Goal: Task Accomplishment & Management: Manage account settings

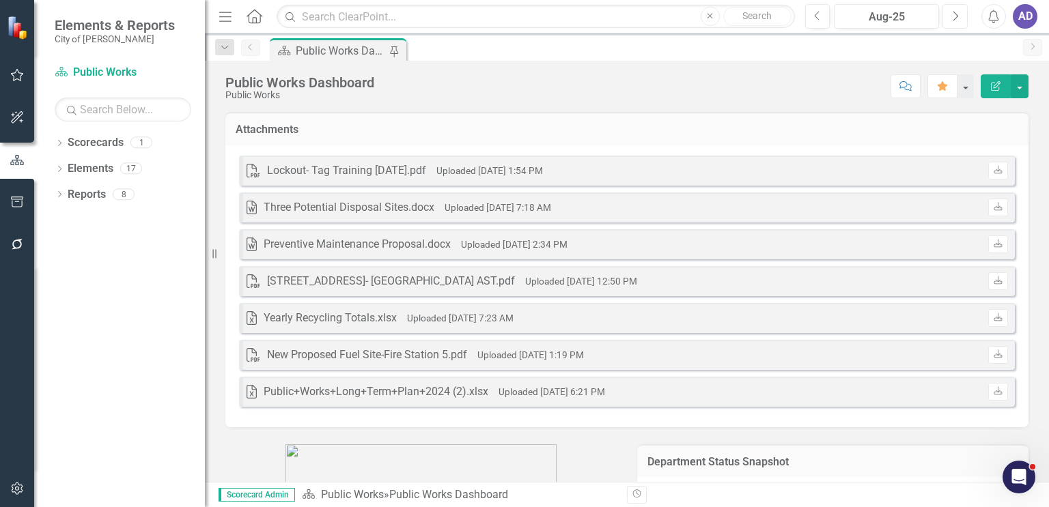
click at [956, 16] on icon "Next" at bounding box center [955, 16] width 8 height 12
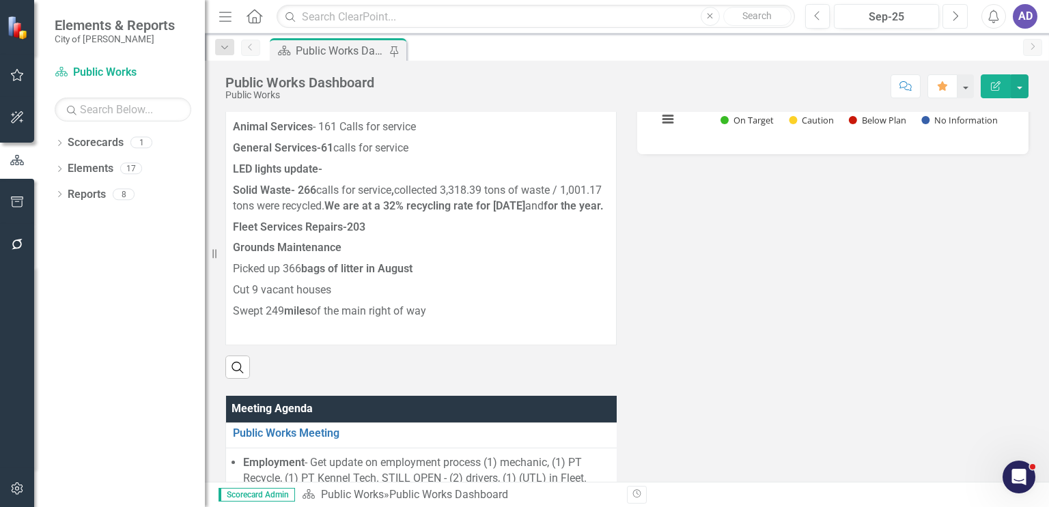
scroll to position [668, 0]
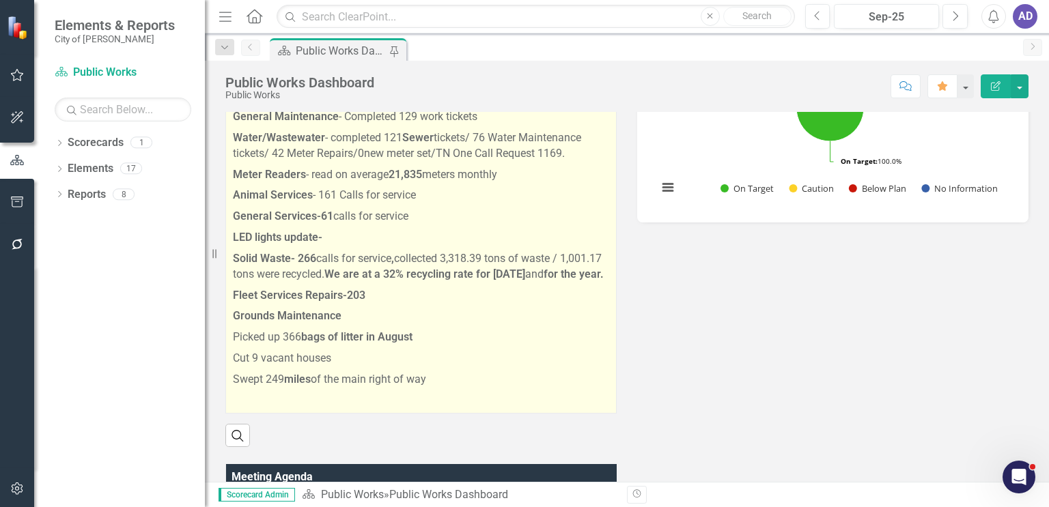
drag, startPoint x: 444, startPoint y: 384, endPoint x: 314, endPoint y: 195, distance: 228.8
click at [314, 195] on span "The National Equipment Rodeo and Confrence will be held at the Argicenter Septe…" at bounding box center [421, 44] width 376 height 729
drag, startPoint x: 434, startPoint y: 379, endPoint x: 421, endPoint y: 380, distance: 13.7
click at [421, 380] on p "Swept 249 miles of the main right of way" at bounding box center [421, 379] width 376 height 21
click at [484, 352] on p "Cut 9 vacant houses" at bounding box center [421, 358] width 376 height 21
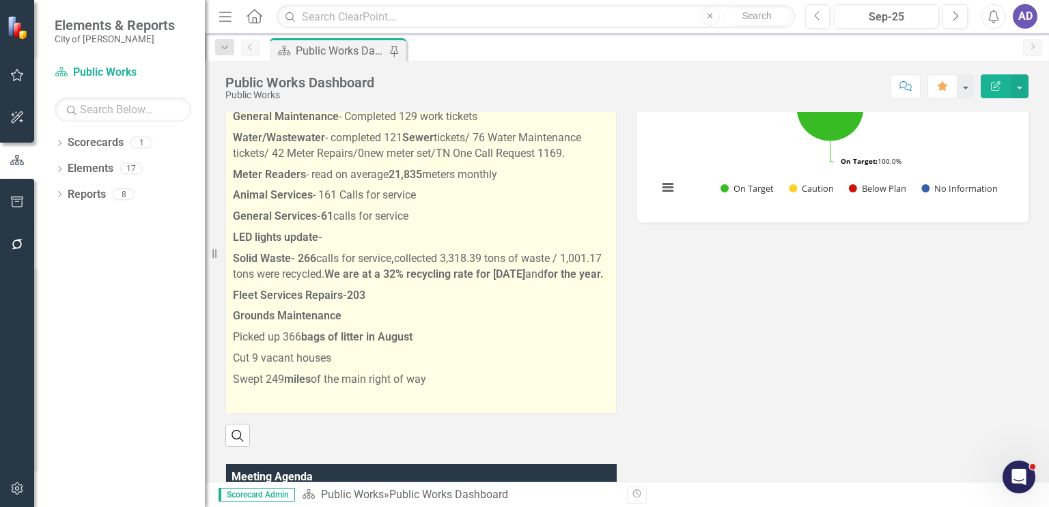
click at [482, 352] on p "Cut 9 vacant houses" at bounding box center [421, 358] width 376 height 21
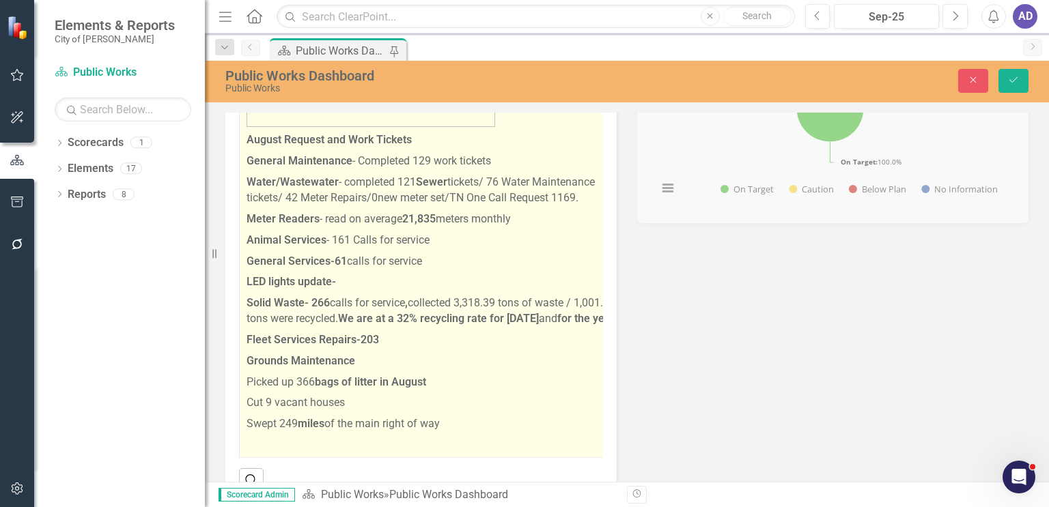
scroll to position [0, 0]
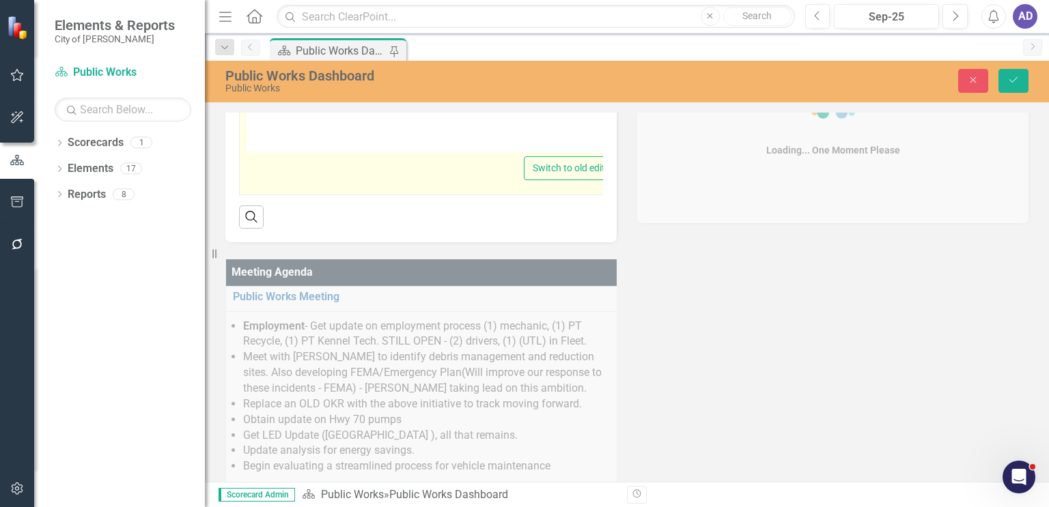
type textarea "<p>The National Equipment Rodeo and Confrence will be held at the [GEOGRAPHIC_D…"
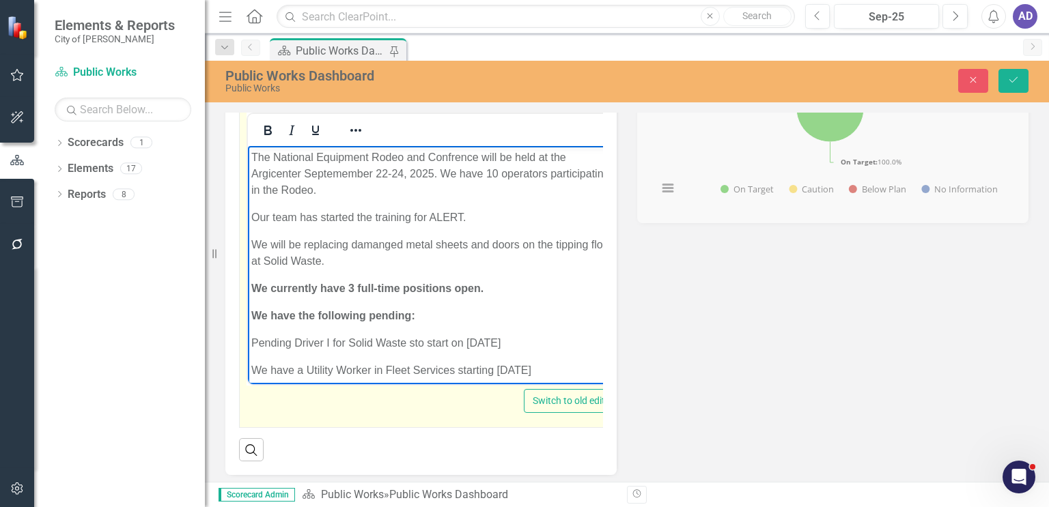
drag, startPoint x: 453, startPoint y: 338, endPoint x: 251, endPoint y: 158, distance: 270.8
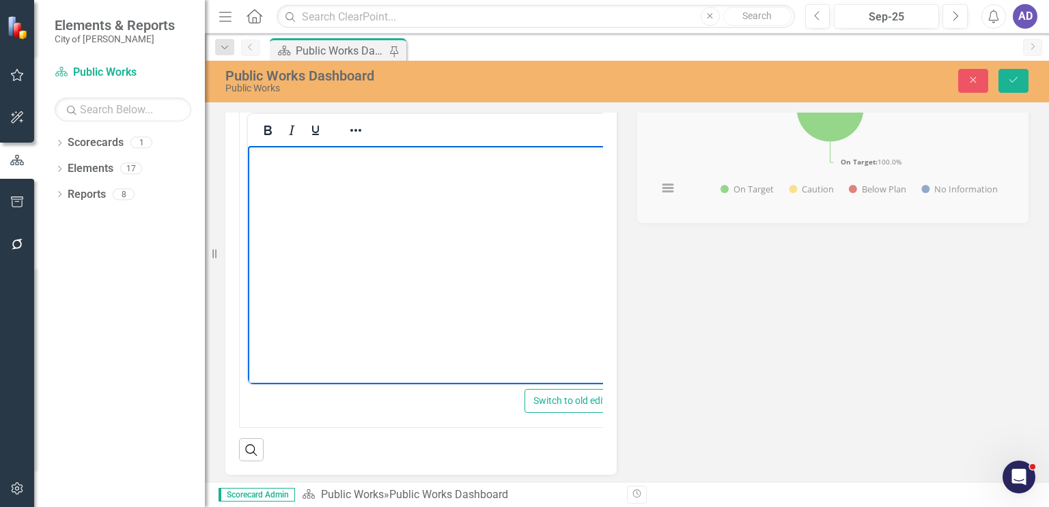
scroll to position [258, 0]
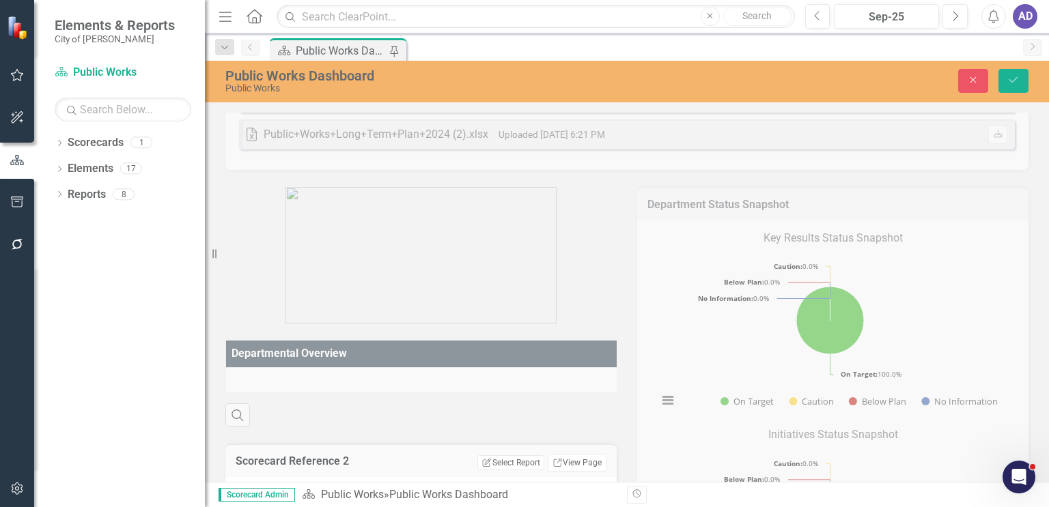
click at [331, 374] on div "Departmental Overview Search" at bounding box center [421, 375] width 412 height 103
click at [1019, 77] on icon "Save" at bounding box center [1013, 80] width 12 height 10
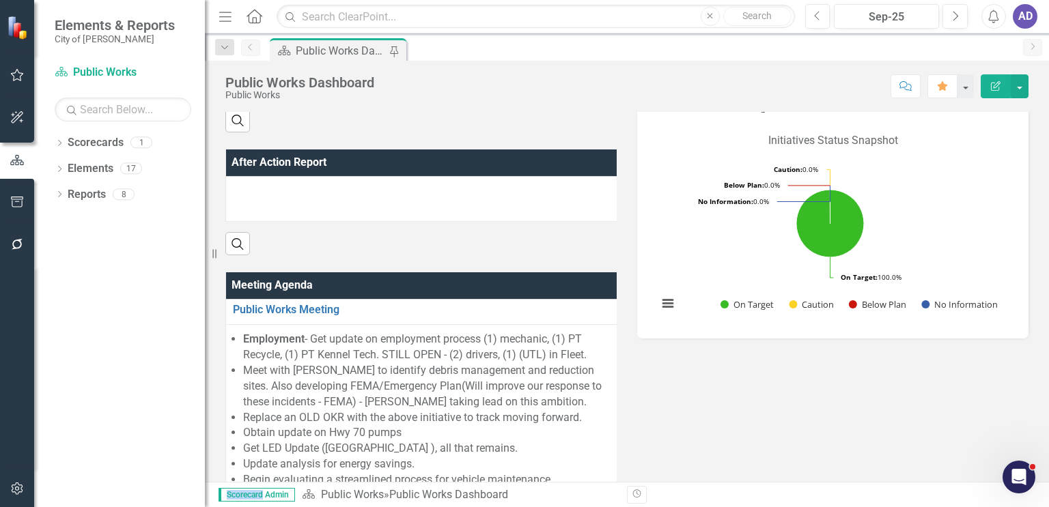
scroll to position [478, 0]
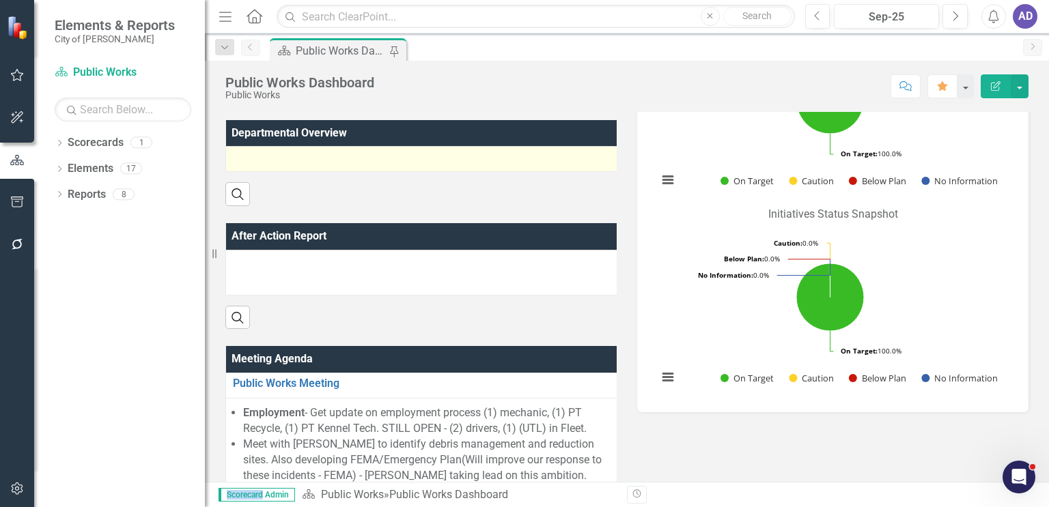
click at [336, 160] on div at bounding box center [424, 159] width 382 height 16
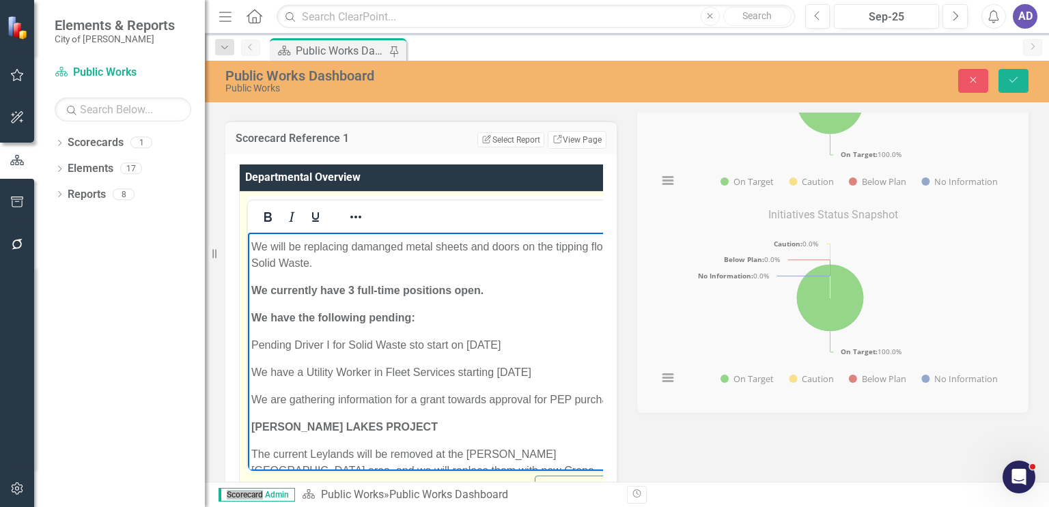
scroll to position [0, 0]
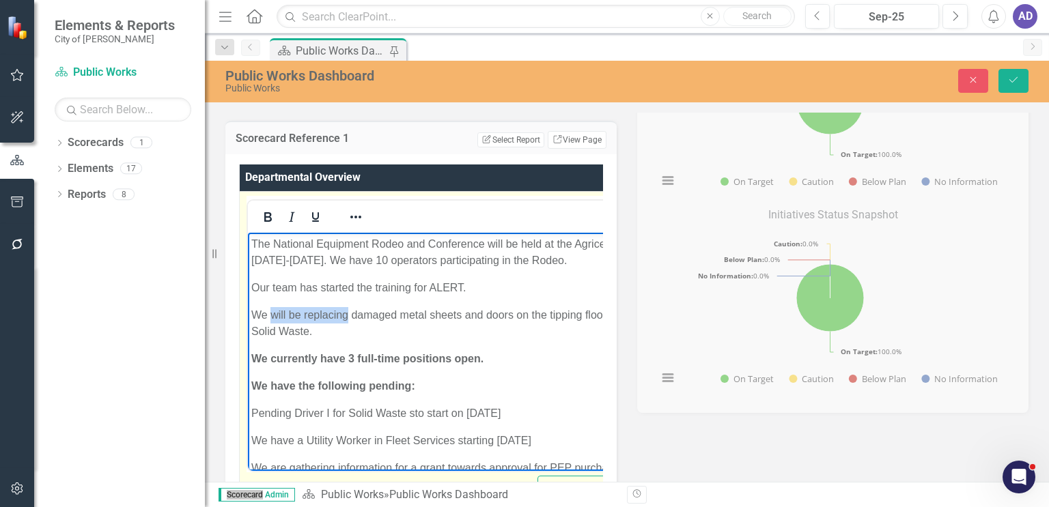
drag, startPoint x: 347, startPoint y: 333, endPoint x: 271, endPoint y: 328, distance: 75.9
click at [271, 328] on p "We will be replacing damaged metal sheets and doors on the tipping floor at Sol…" at bounding box center [441, 323] width 380 height 33
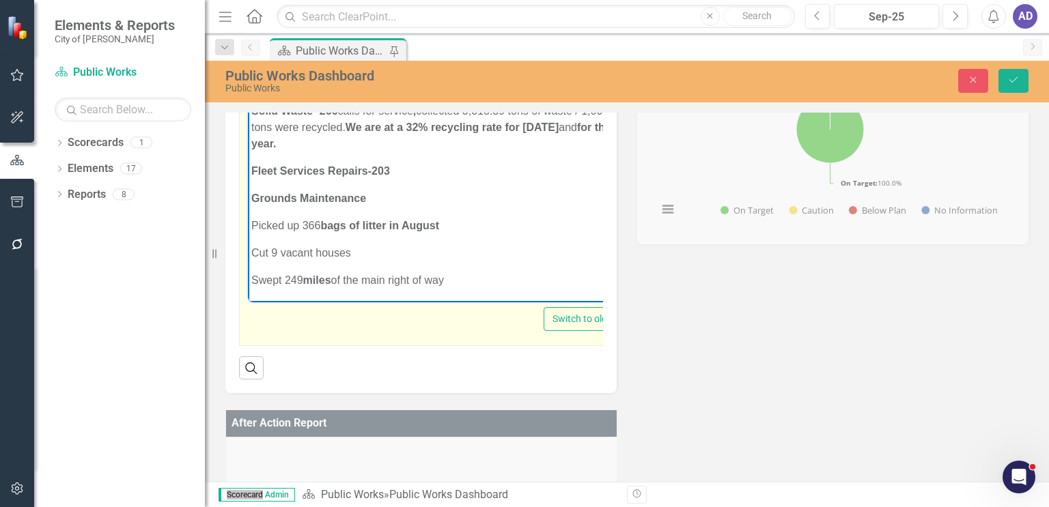
scroll to position [683, 0]
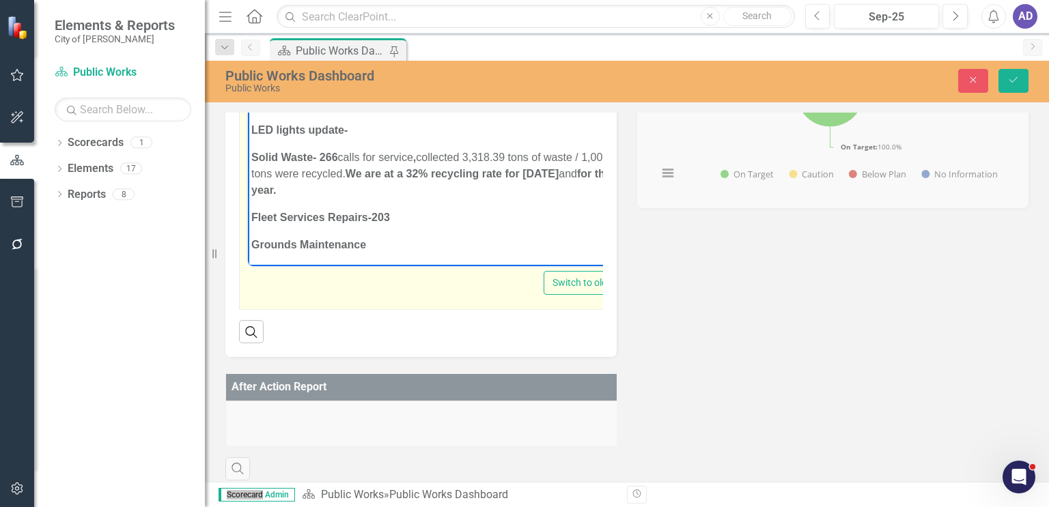
scroll to position [516, 0]
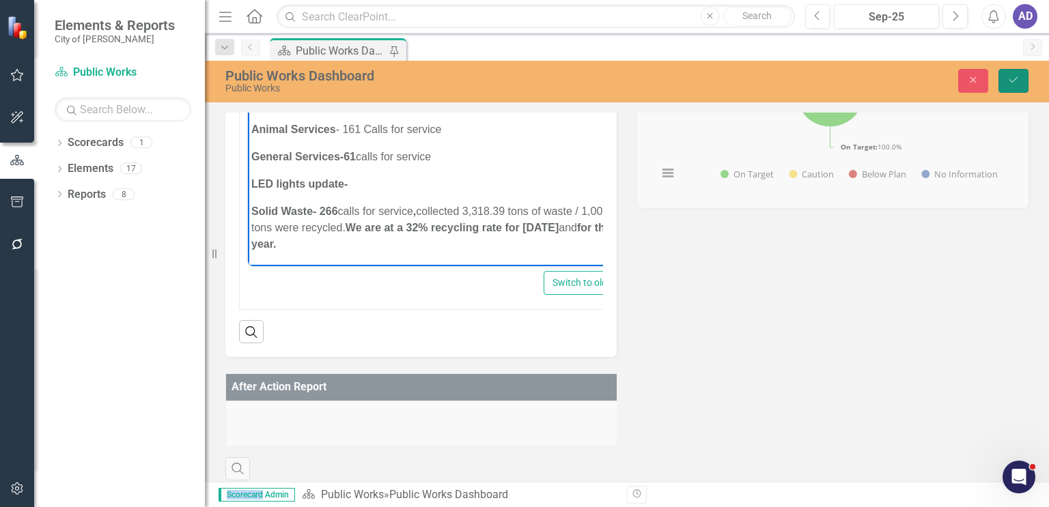
drag, startPoint x: 1007, startPoint y: 83, endPoint x: 967, endPoint y: 85, distance: 40.3
click at [1006, 83] on button "Save" at bounding box center [1013, 81] width 30 height 24
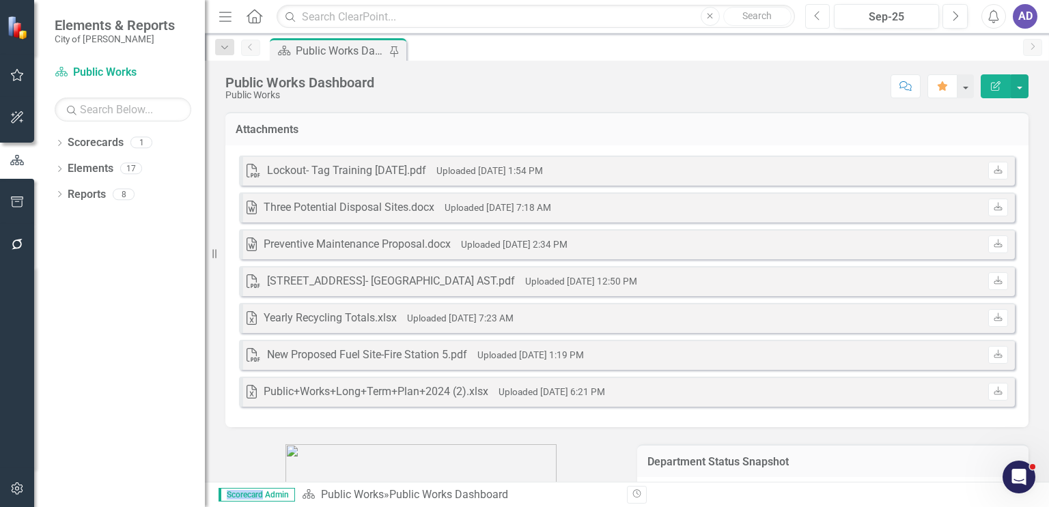
click at [819, 16] on icon "Previous" at bounding box center [818, 16] width 8 height 12
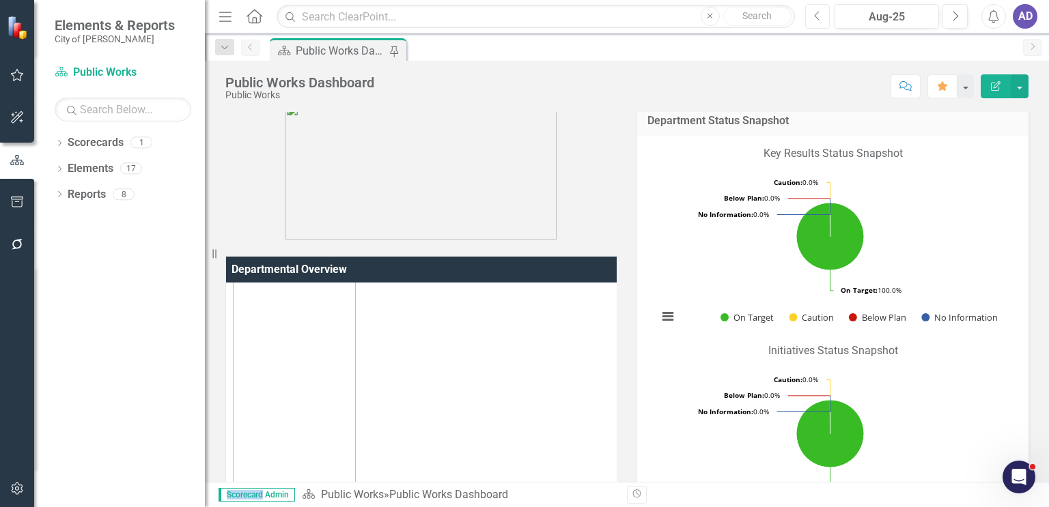
scroll to position [615, 0]
click at [957, 18] on icon "Next" at bounding box center [955, 16] width 8 height 12
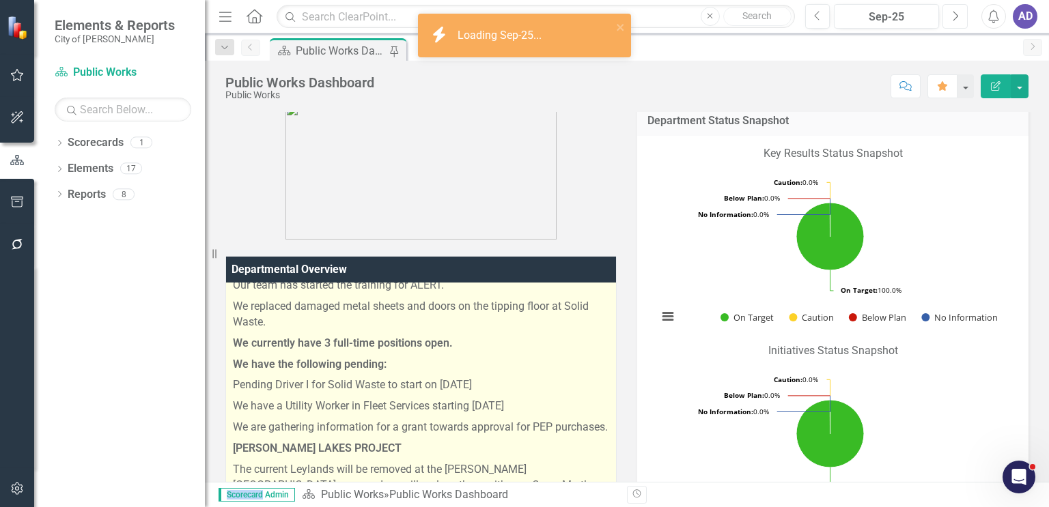
scroll to position [137, 0]
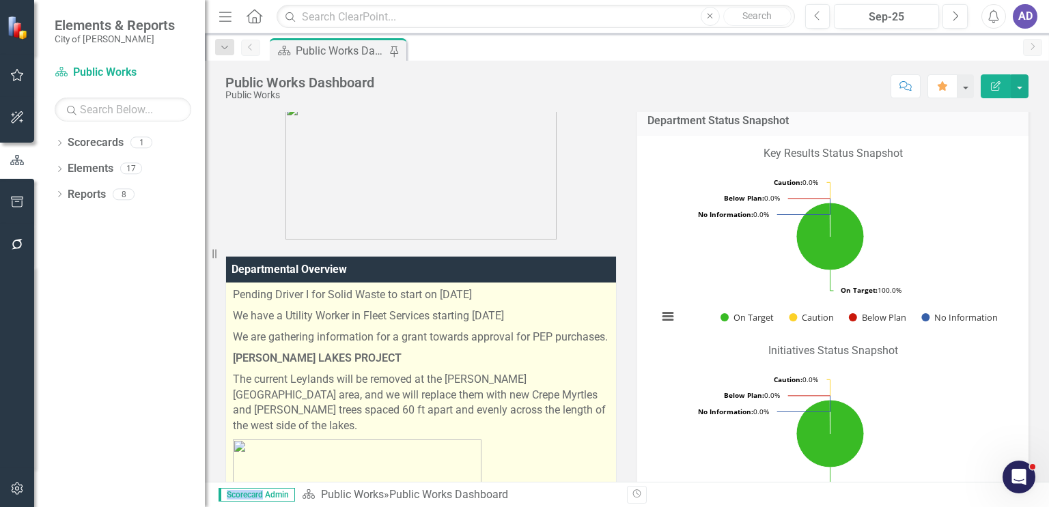
click at [452, 363] on p "[PERSON_NAME] LAKES PROJECT" at bounding box center [421, 358] width 376 height 21
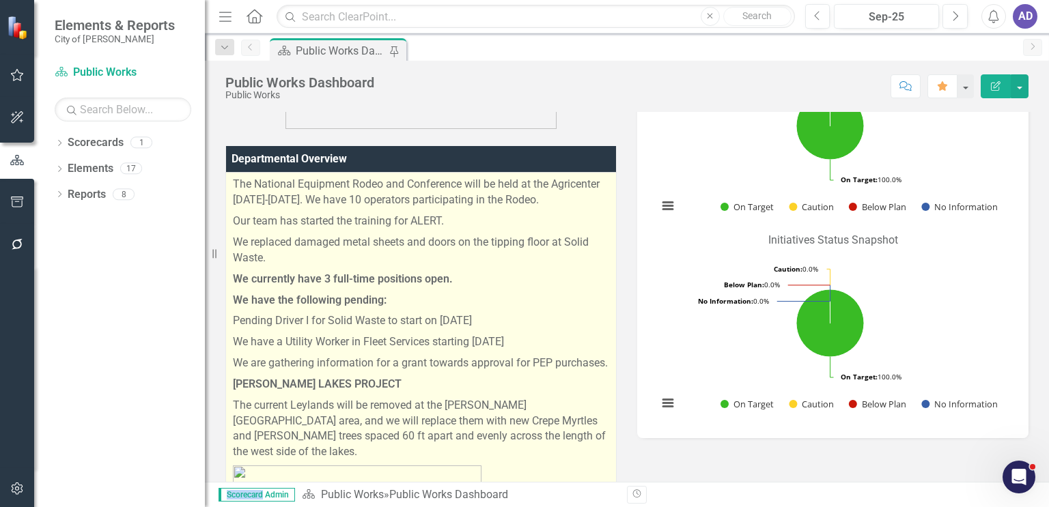
scroll to position [410, 0]
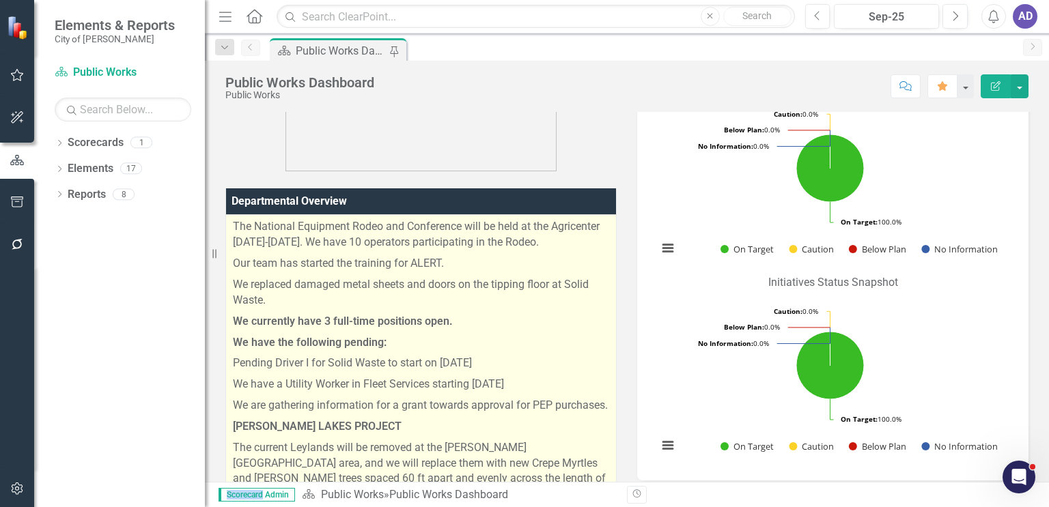
click at [505, 262] on p "Our team has started the training for ALERT." at bounding box center [421, 263] width 376 height 21
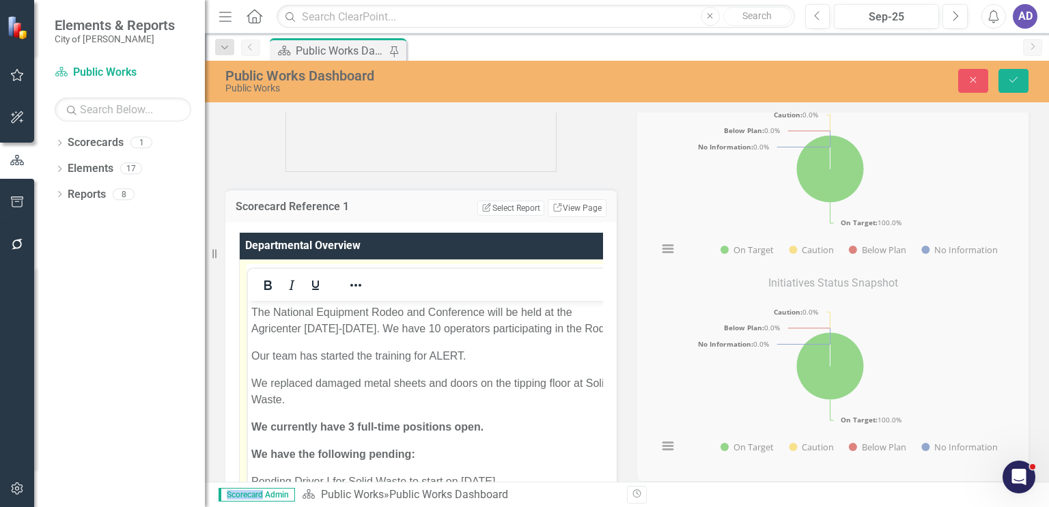
scroll to position [0, 0]
drag, startPoint x: 488, startPoint y: 311, endPoint x: 518, endPoint y: 313, distance: 30.8
click at [518, 313] on p "The National Equipment Rodeo and Conference will be held at the Agricenter [DAT…" at bounding box center [436, 320] width 371 height 33
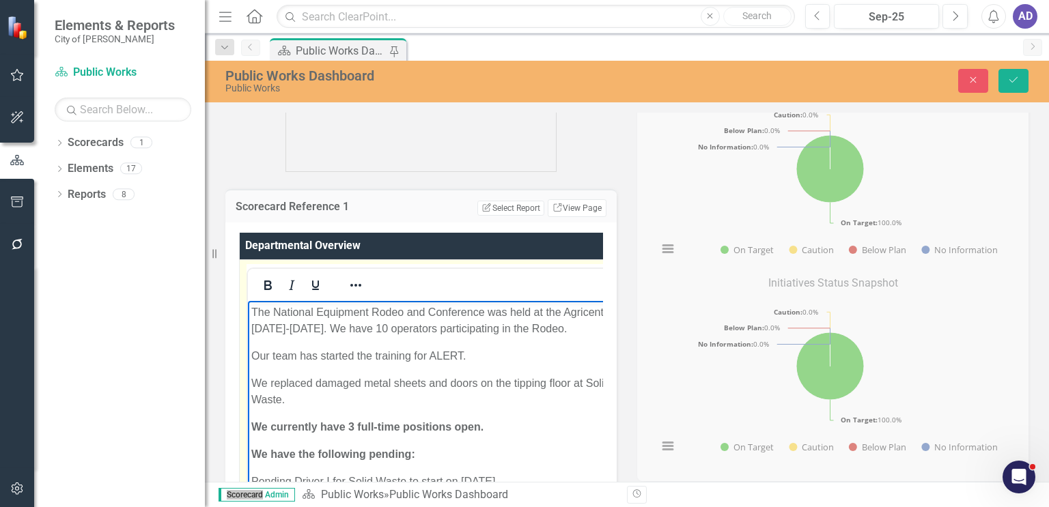
click at [507, 431] on p "We currently have 3 full-time positions open." at bounding box center [438, 427] width 374 height 16
click at [1018, 79] on icon "Save" at bounding box center [1013, 80] width 12 height 10
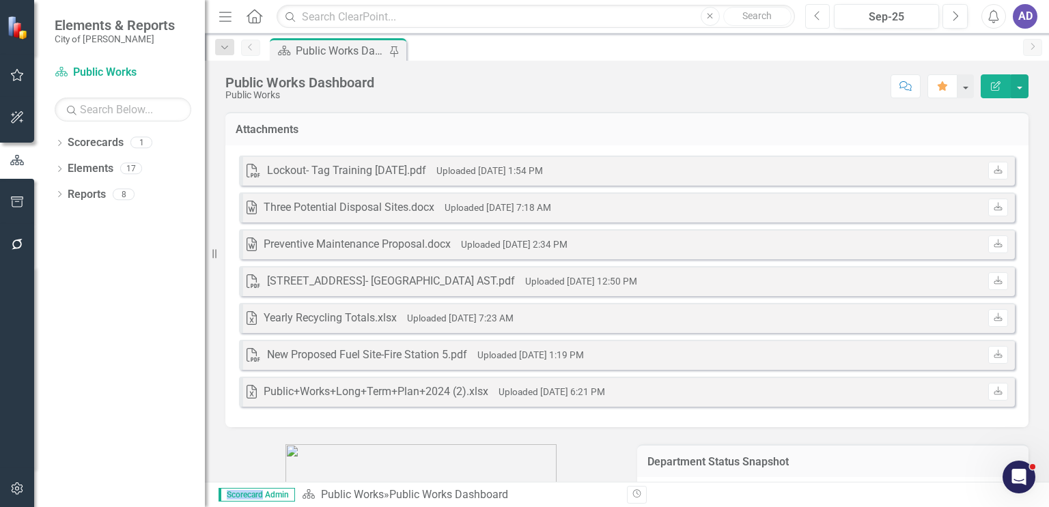
click at [817, 13] on icon "button" at bounding box center [816, 16] width 5 height 10
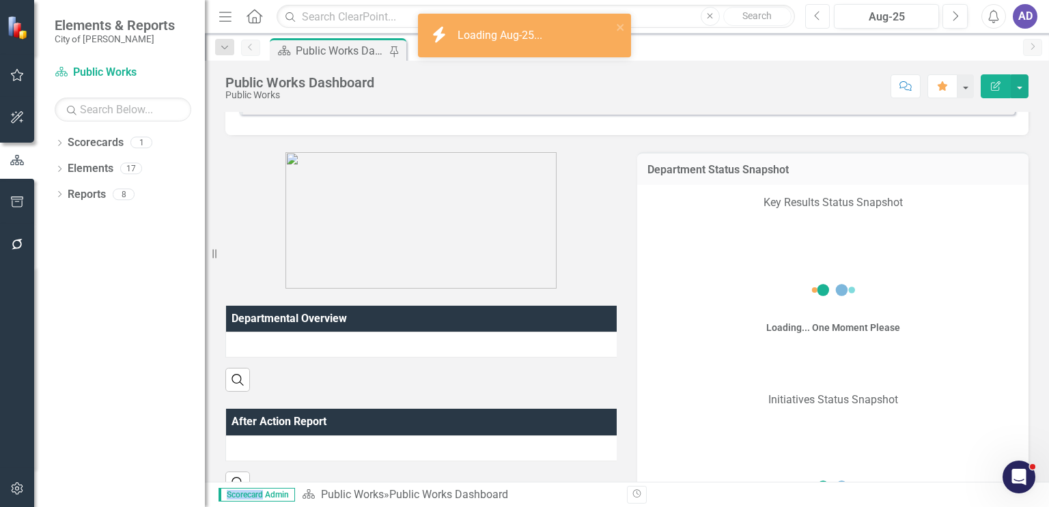
scroll to position [478, 0]
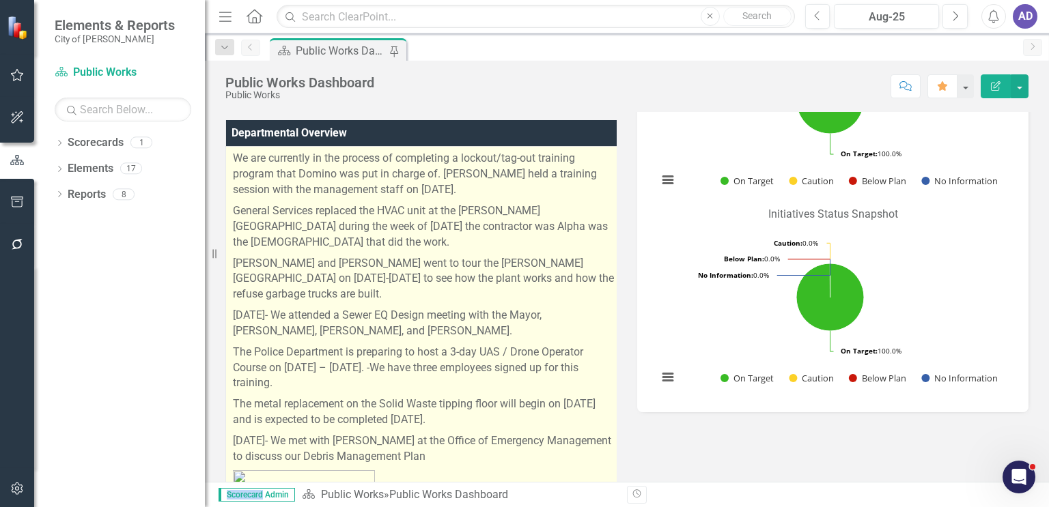
click at [475, 184] on p "We are currently in the process of completing a lockout/tag-out training progra…" at bounding box center [423, 176] width 381 height 50
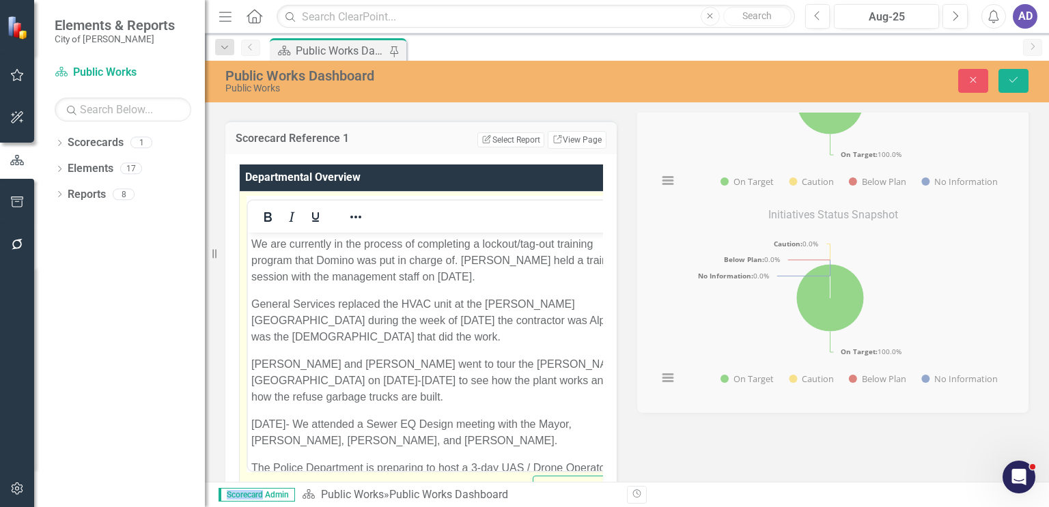
scroll to position [0, 0]
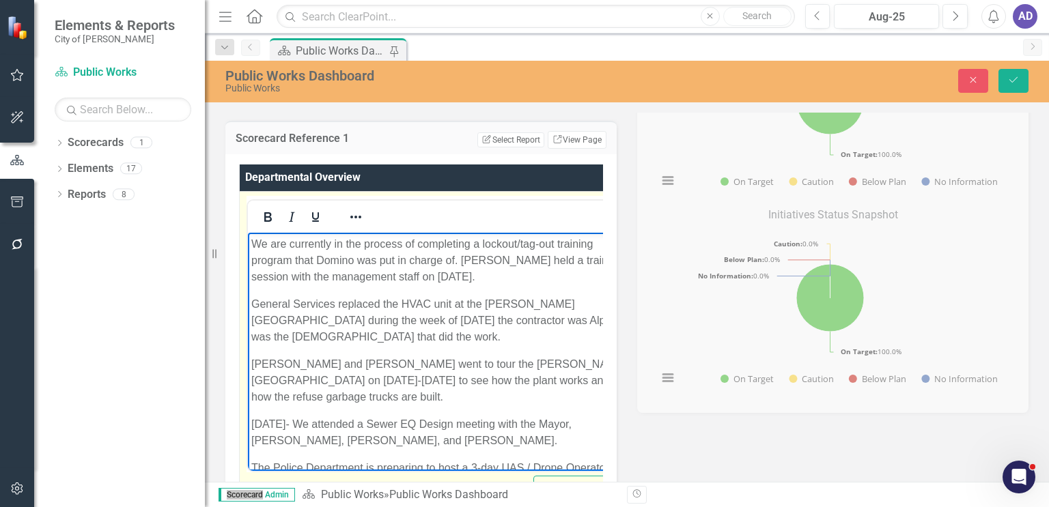
drag, startPoint x: 252, startPoint y: 242, endPoint x: 494, endPoint y: 273, distance: 244.4
click at [494, 273] on p "We are currently in the process of completing a lockout/tag-out training progra…" at bounding box center [439, 260] width 376 height 49
copy p "We are currently in the process of completing a lockout/tag-out training progra…"
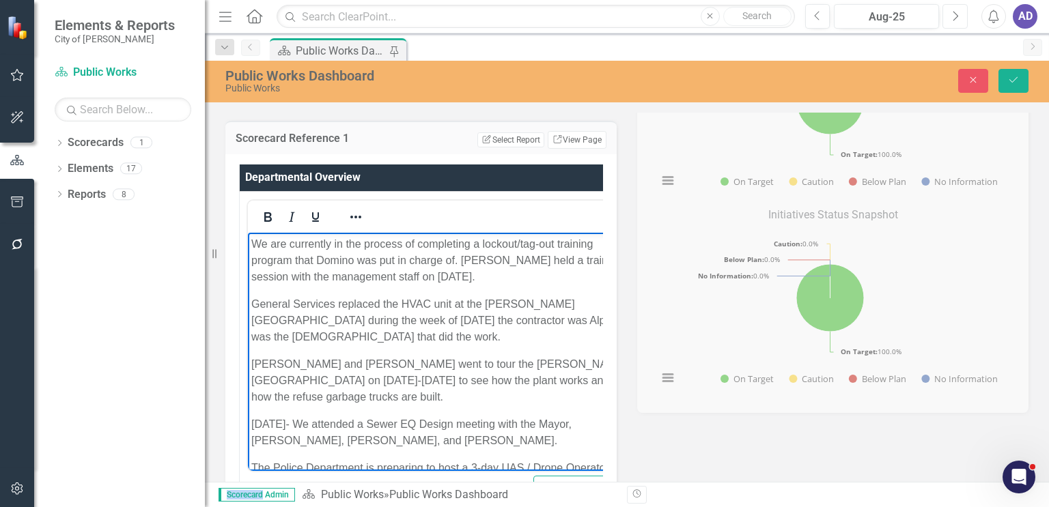
click at [961, 16] on button "Next" at bounding box center [954, 16] width 25 height 25
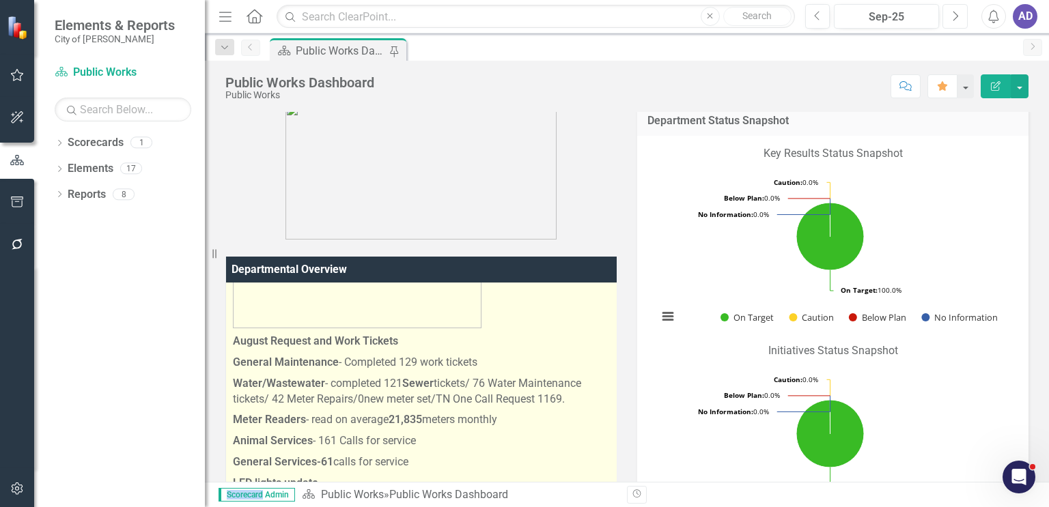
scroll to position [372, 0]
click at [235, 333] on strong "August Request and Work Tickets" at bounding box center [315, 339] width 165 height 13
click at [233, 333] on strong "August Request and Work Tickets" at bounding box center [315, 339] width 165 height 13
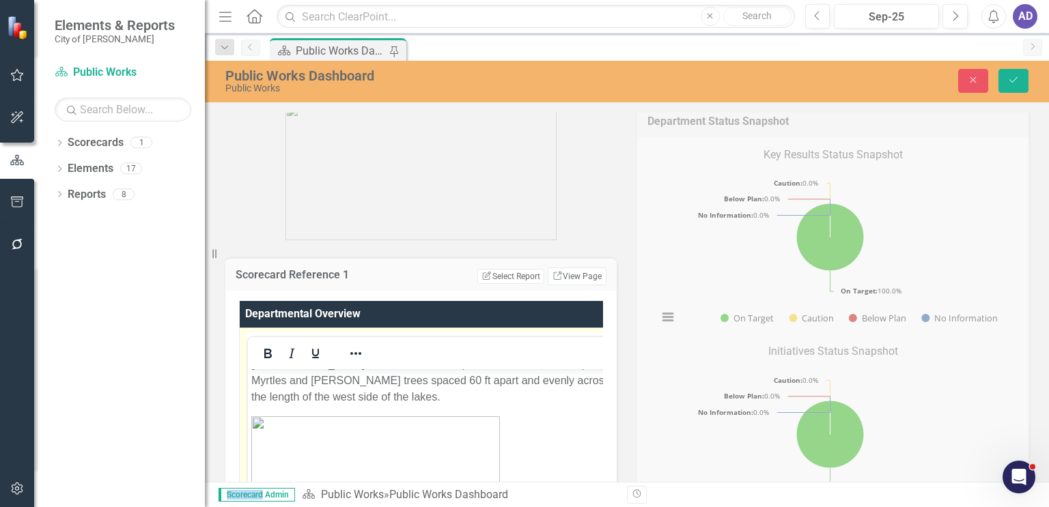
scroll to position [410, 0]
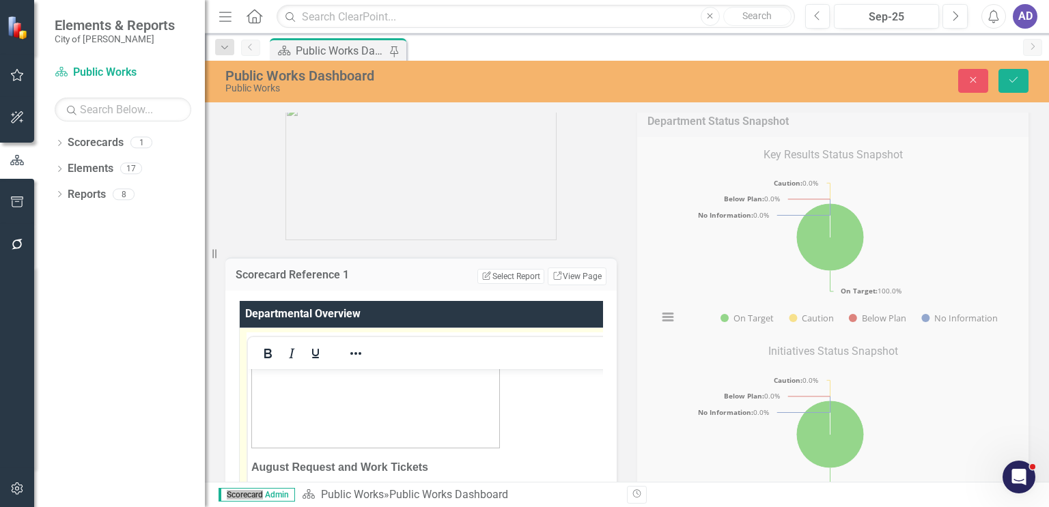
click at [250, 450] on body "The National Equipment Rodeo and Conference was held at the Agricenter [DATE]-[…" at bounding box center [438, 413] width 380 height 908
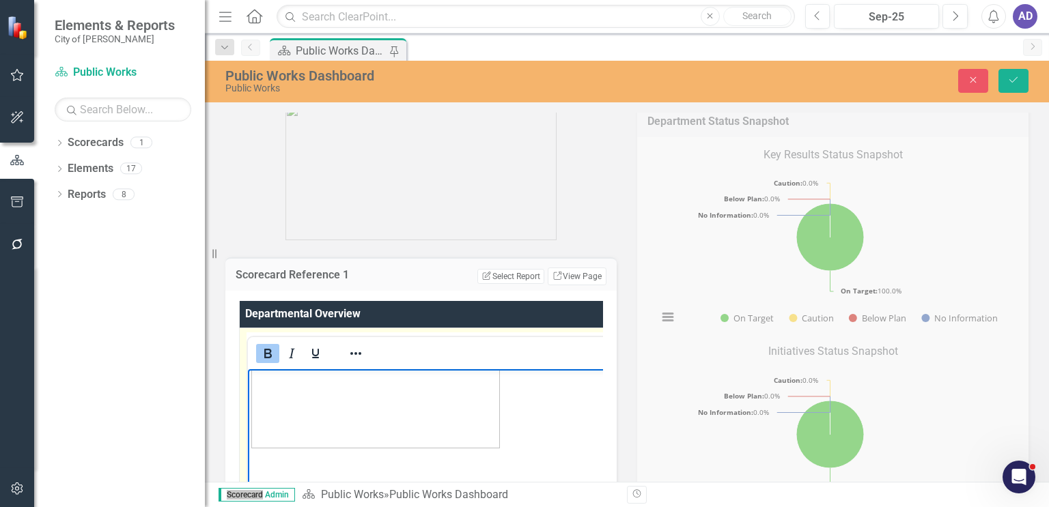
drag, startPoint x: 257, startPoint y: 449, endPoint x: 267, endPoint y: 454, distance: 11.3
click at [264, 459] on p "Rich Text Area. Press ALT-0 for help." at bounding box center [438, 467] width 374 height 16
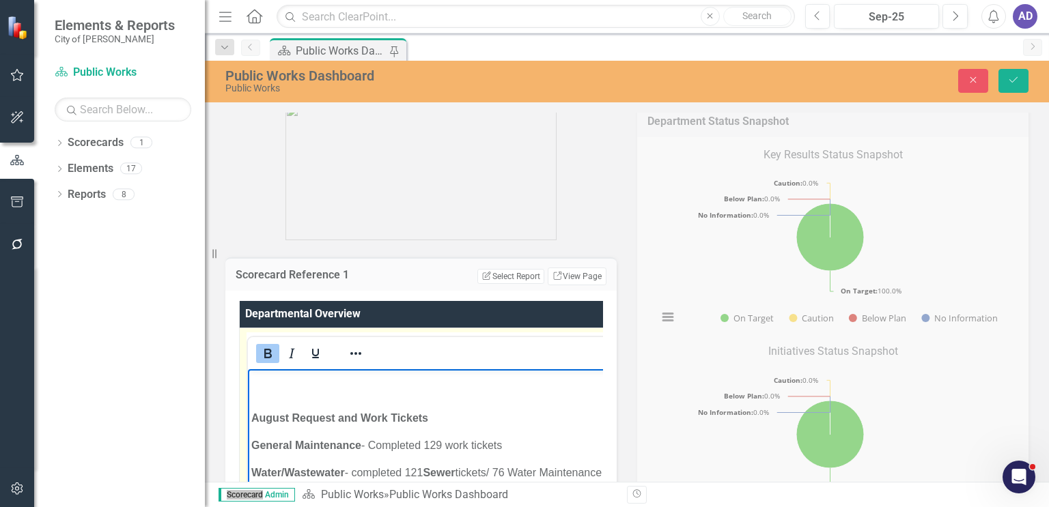
scroll to position [478, 0]
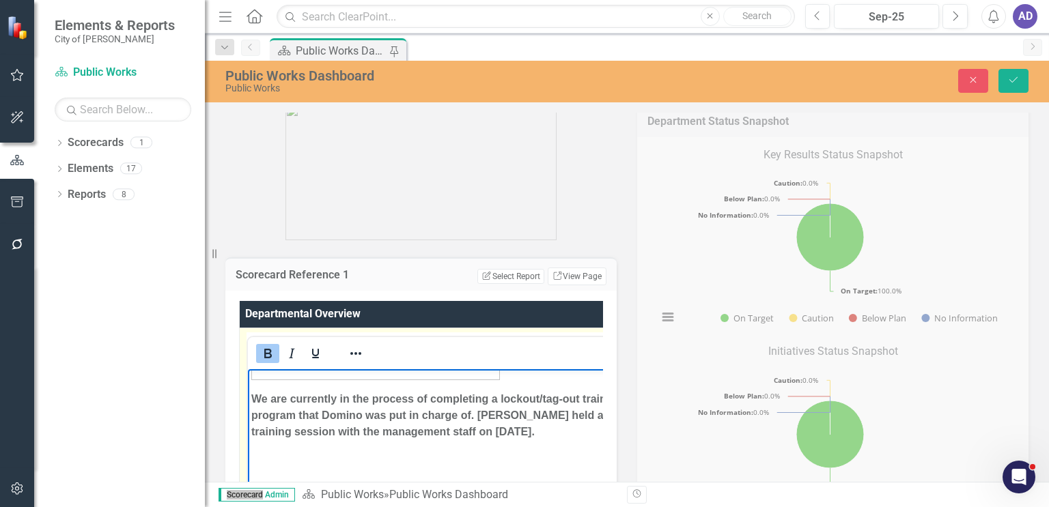
drag, startPoint x: 578, startPoint y: 418, endPoint x: 250, endPoint y: 380, distance: 330.7
click at [250, 380] on body "The National Equipment Rodeo and Conference was held at the Agricenter [DATE]-[…" at bounding box center [439, 388] width 382 height 995
click at [262, 354] on icon "Bold" at bounding box center [267, 354] width 16 height 16
click at [529, 432] on body "The National Equipment Rodeo and Conference was held at the Agricenter [DATE]-[…" at bounding box center [439, 388] width 382 height 995
click at [252, 480] on strong "August Request and Work Tickets" at bounding box center [339, 486] width 177 height 12
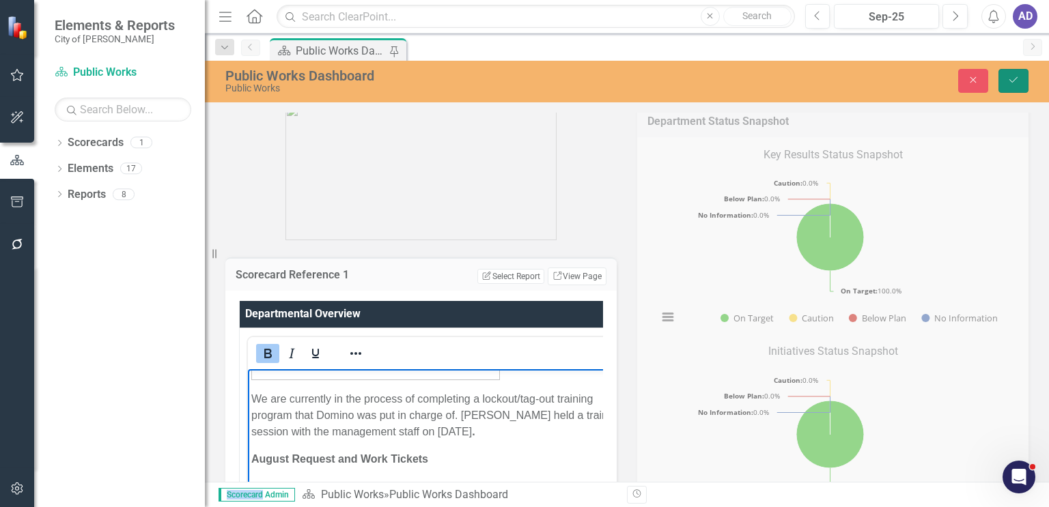
click at [1013, 83] on icon "Save" at bounding box center [1013, 80] width 12 height 10
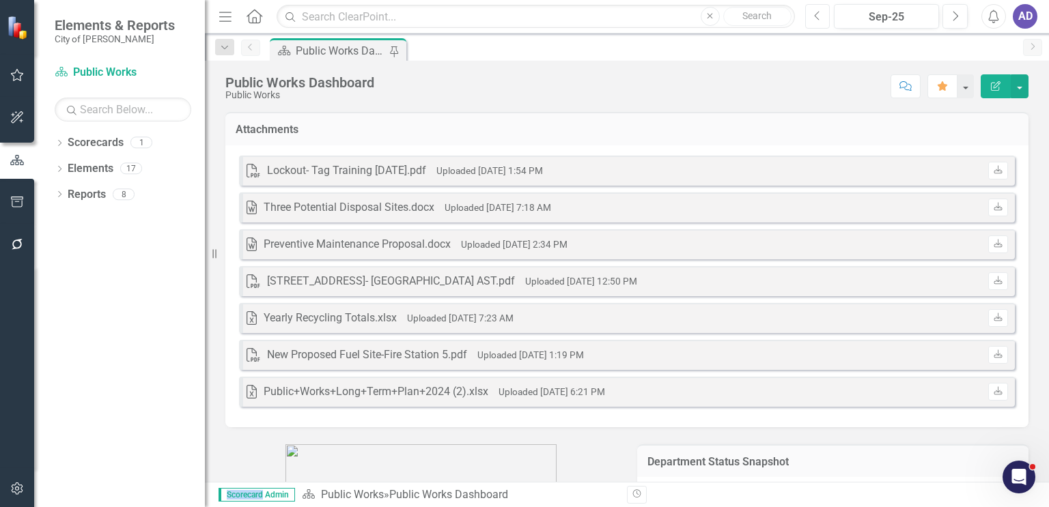
click at [817, 17] on icon "Previous" at bounding box center [818, 16] width 8 height 12
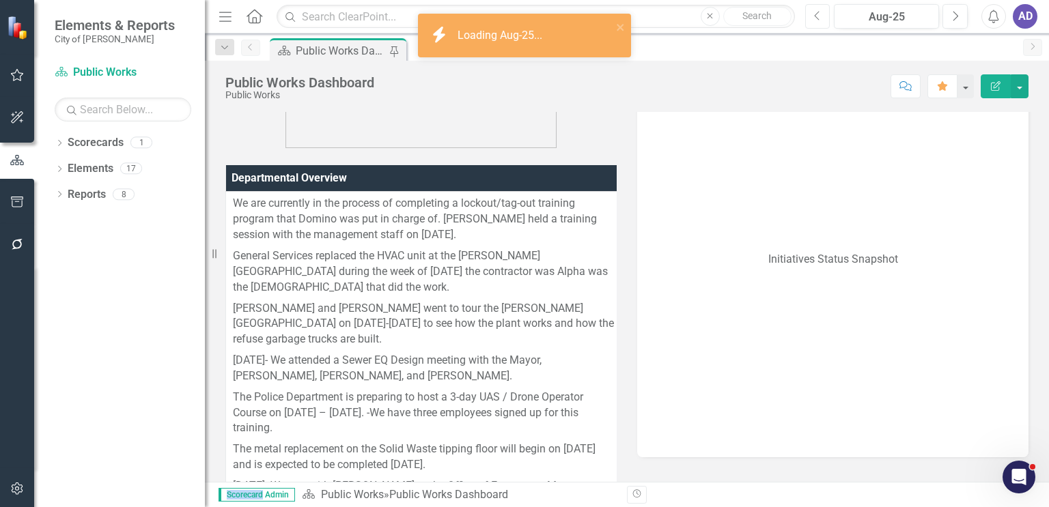
scroll to position [478, 0]
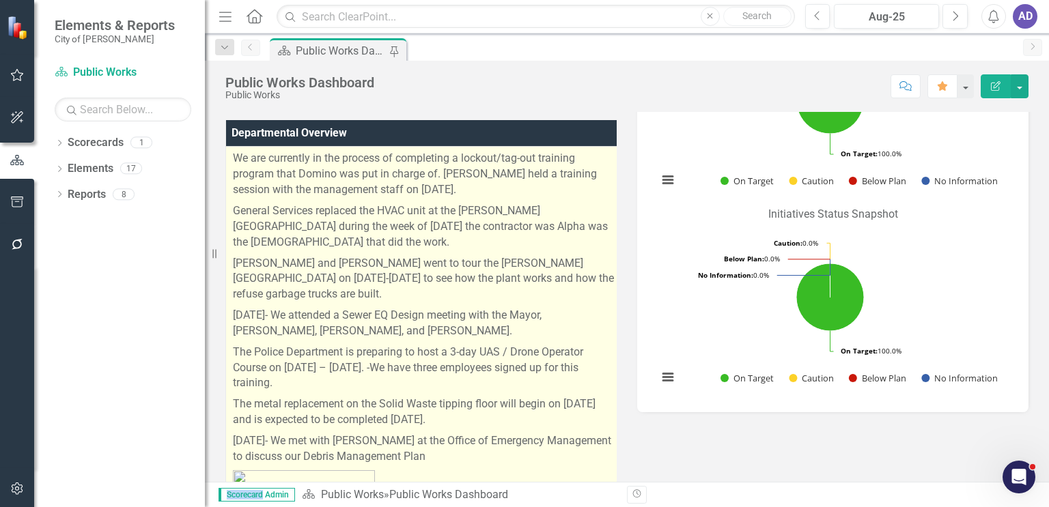
click at [236, 152] on p "We are currently in the process of completing a lockout/tag-out training progra…" at bounding box center [423, 176] width 381 height 50
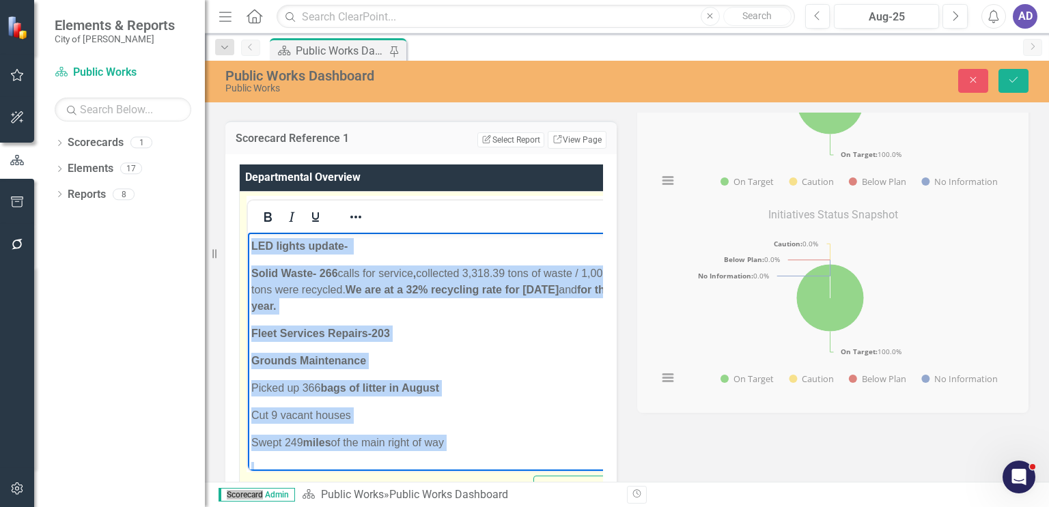
scroll to position [1528, 0]
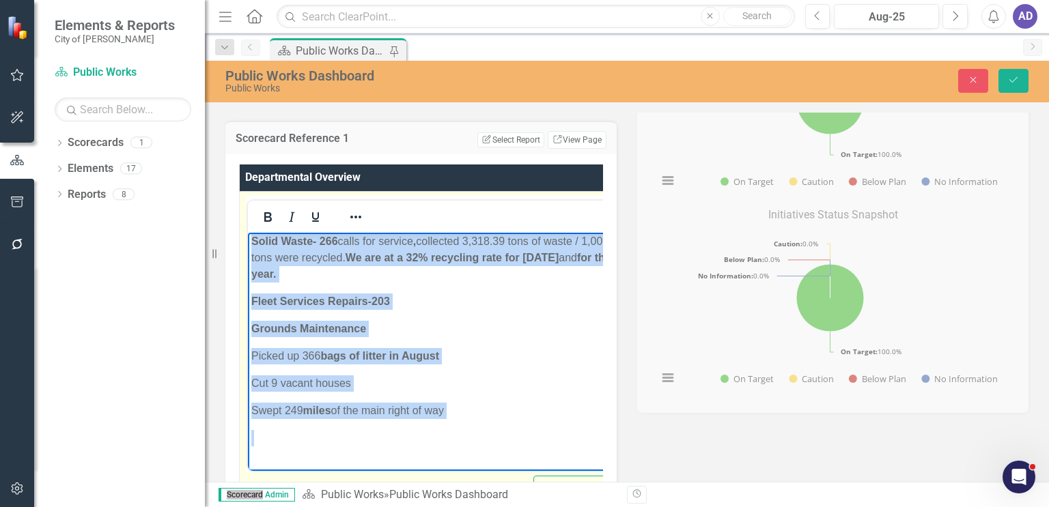
drag, startPoint x: 251, startPoint y: 242, endPoint x: 490, endPoint y: 468, distance: 329.9
copy body "Lo ips dolorsita co adi elitsed do eiusmodtem i utlabor/etd-mag aliquaen admini…"
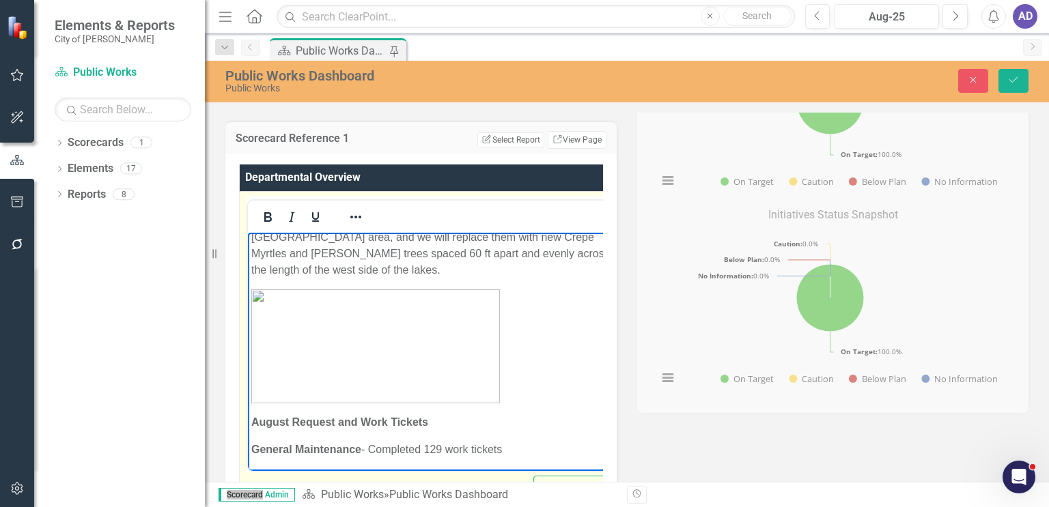
scroll to position [1119, 0]
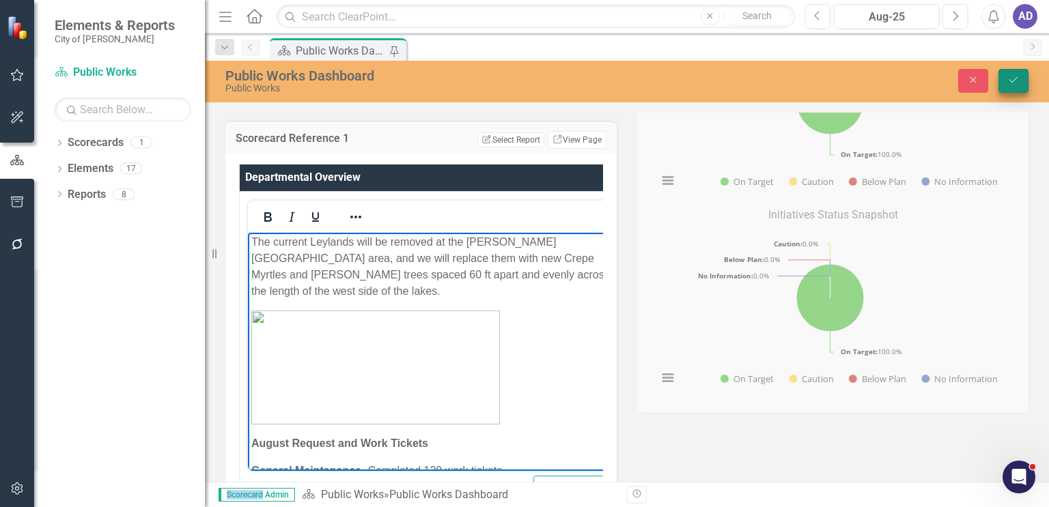
click at [1012, 85] on button "Save" at bounding box center [1013, 81] width 30 height 24
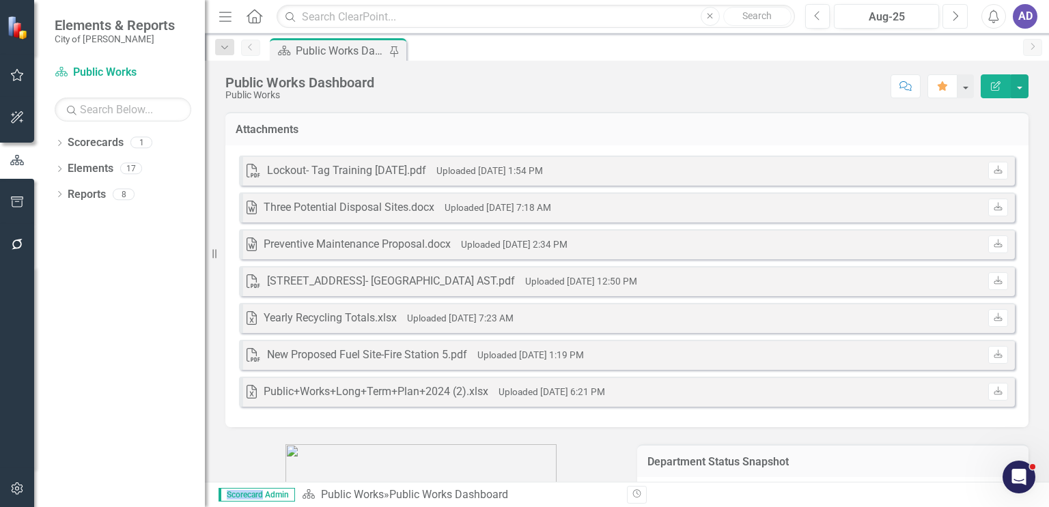
click at [955, 11] on icon "Next" at bounding box center [955, 16] width 8 height 12
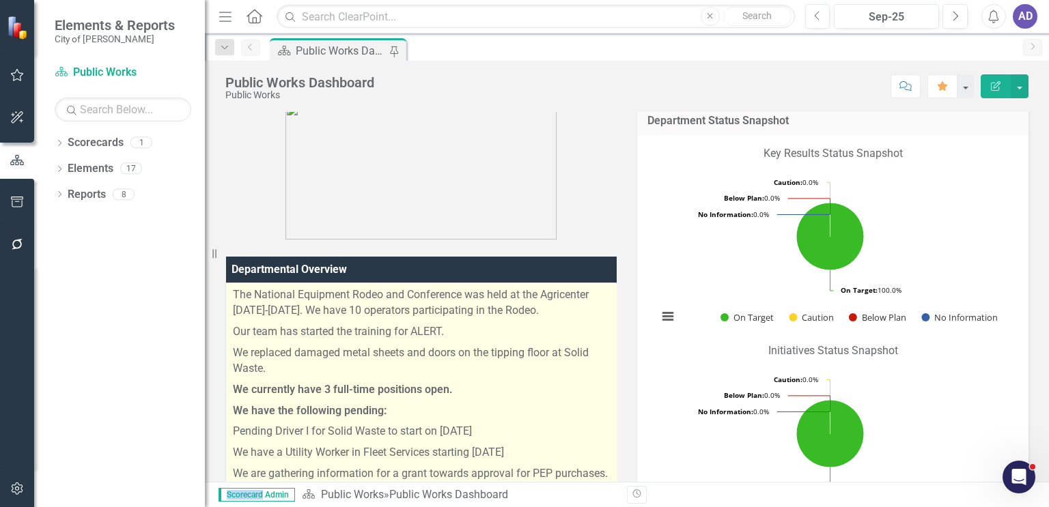
click at [290, 371] on p "We replaced damaged metal sheets and doors on the tipping floor at Solid Waste." at bounding box center [423, 361] width 380 height 37
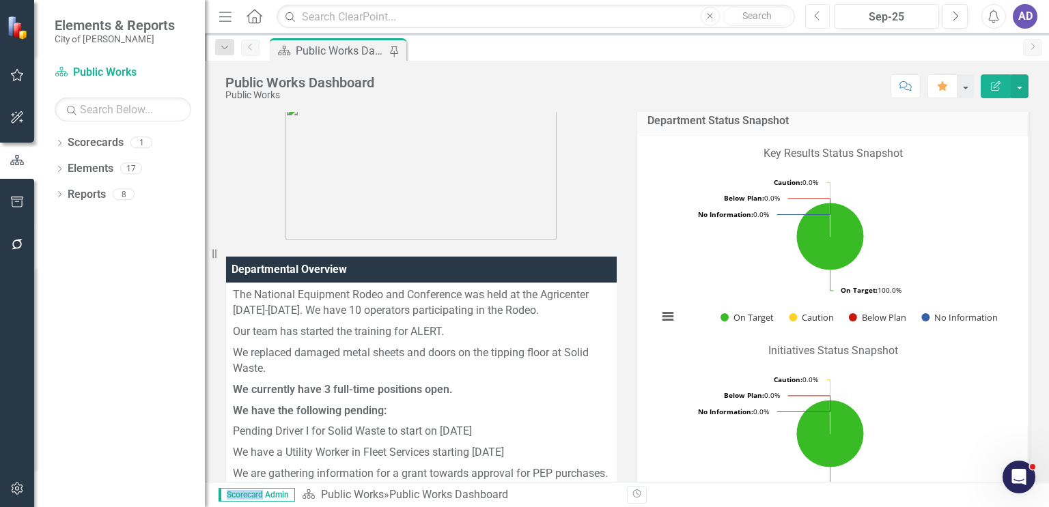
click at [821, 14] on icon "Previous" at bounding box center [818, 16] width 8 height 12
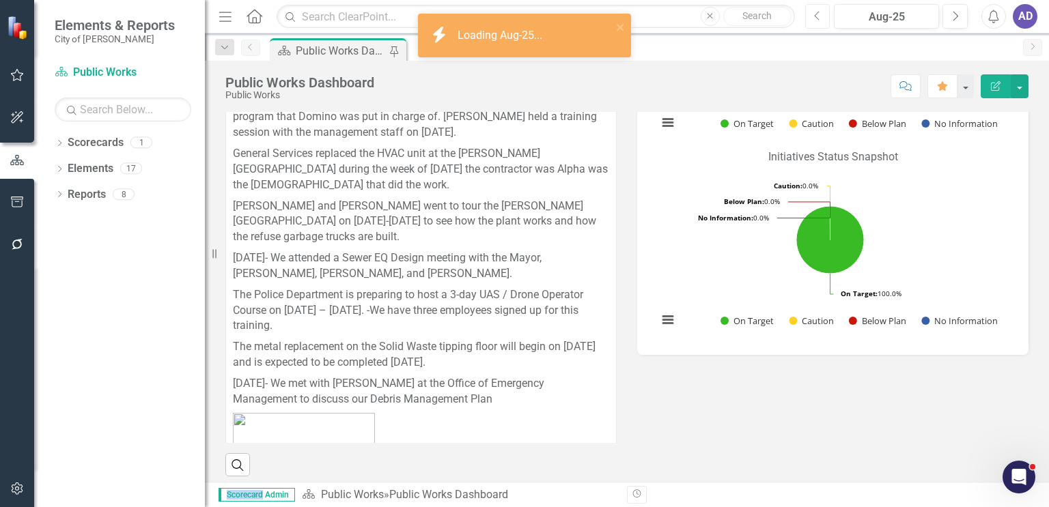
scroll to position [546, 0]
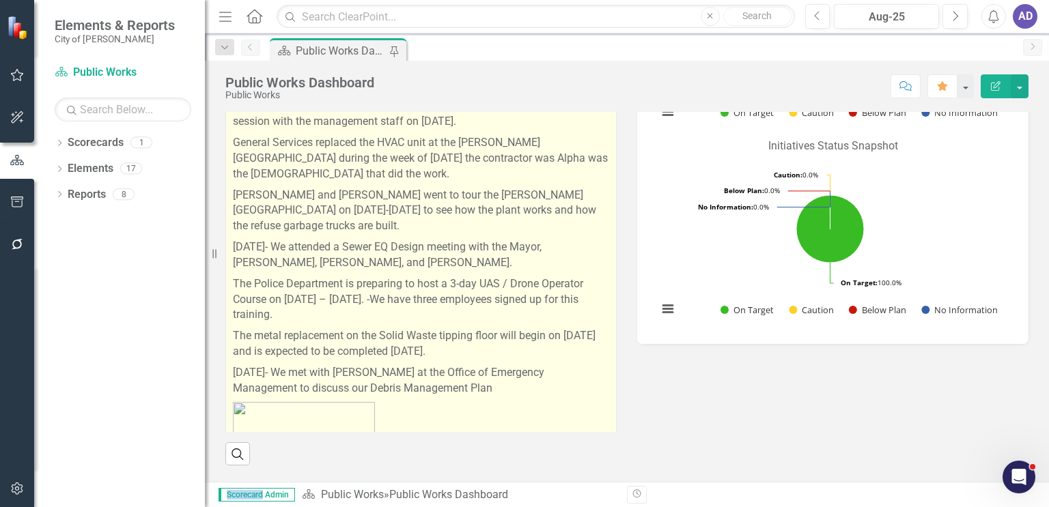
click at [428, 323] on p "The Police Department is preparing to host a 3-day UAS / Drone Operator Course …" at bounding box center [421, 300] width 376 height 53
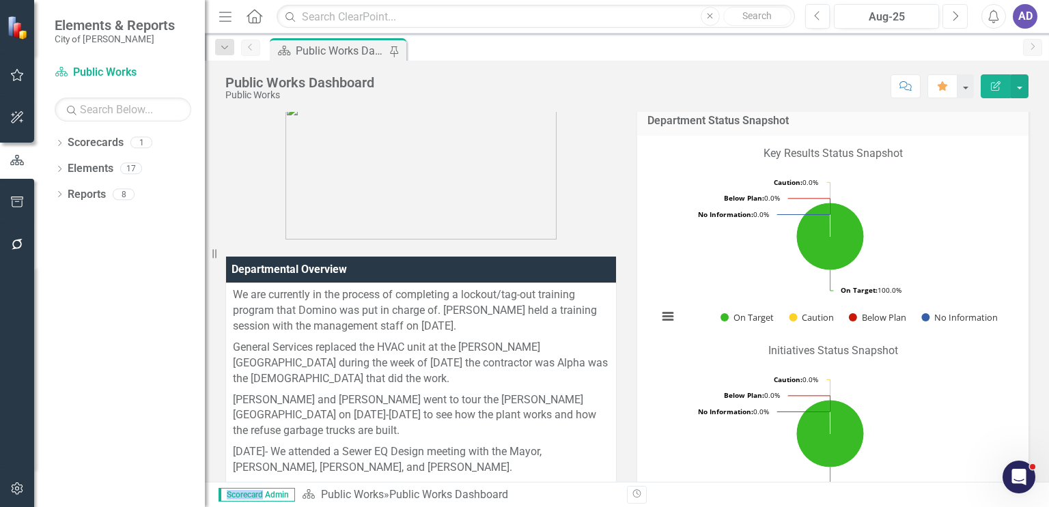
click at [957, 15] on icon "button" at bounding box center [955, 16] width 5 height 10
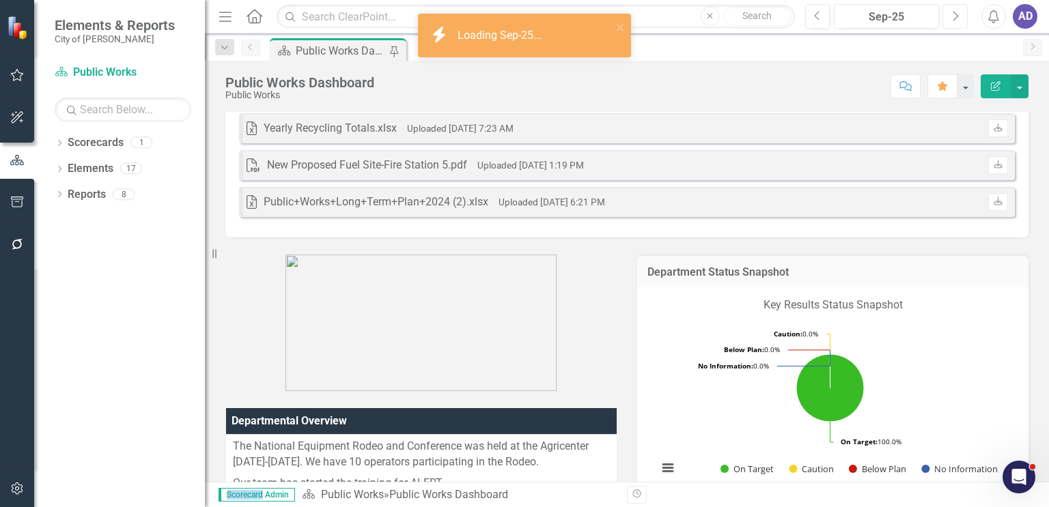
scroll to position [341, 0]
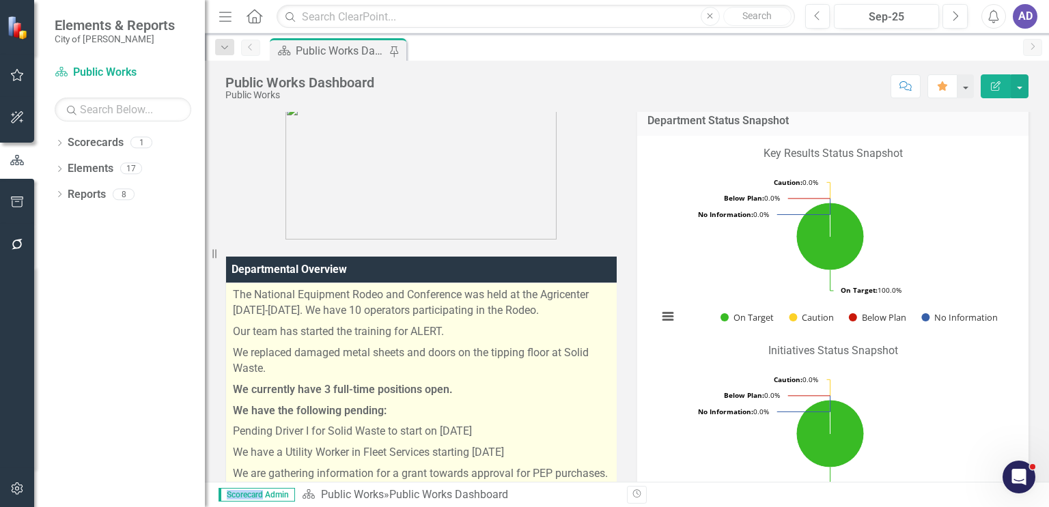
click at [546, 395] on p "We currently have 3 full-time positions open." at bounding box center [422, 390] width 378 height 21
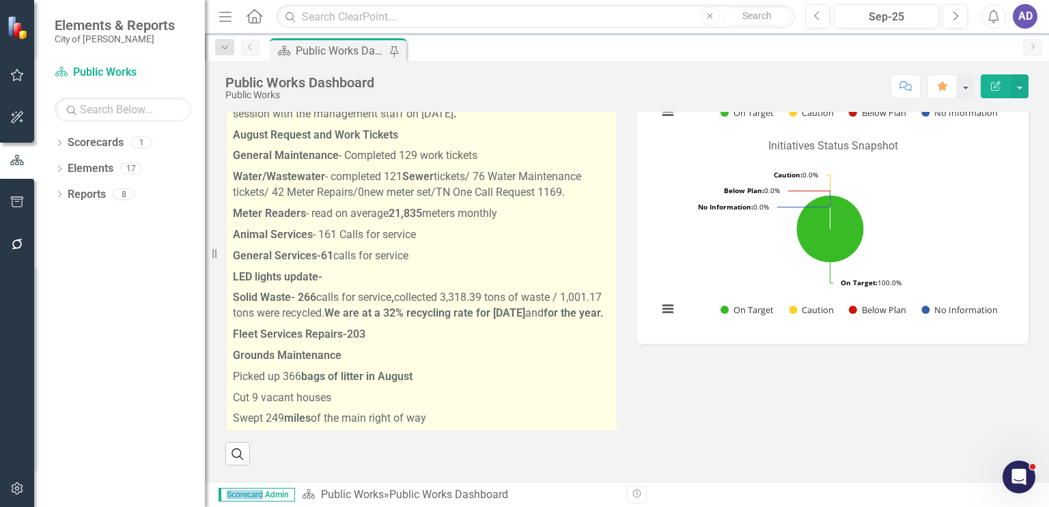
scroll to position [220, 0]
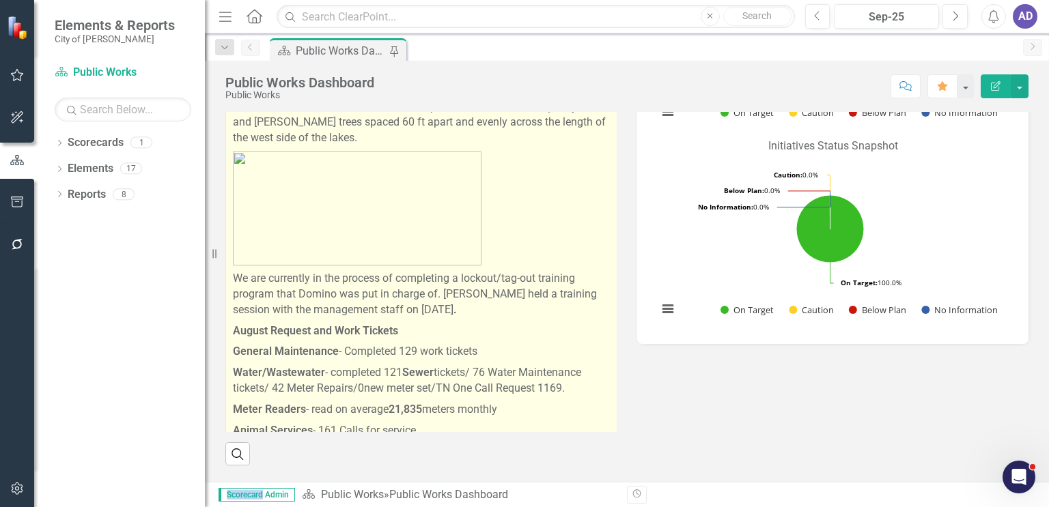
click at [505, 321] on p "August Request and Work Tickets" at bounding box center [422, 331] width 378 height 21
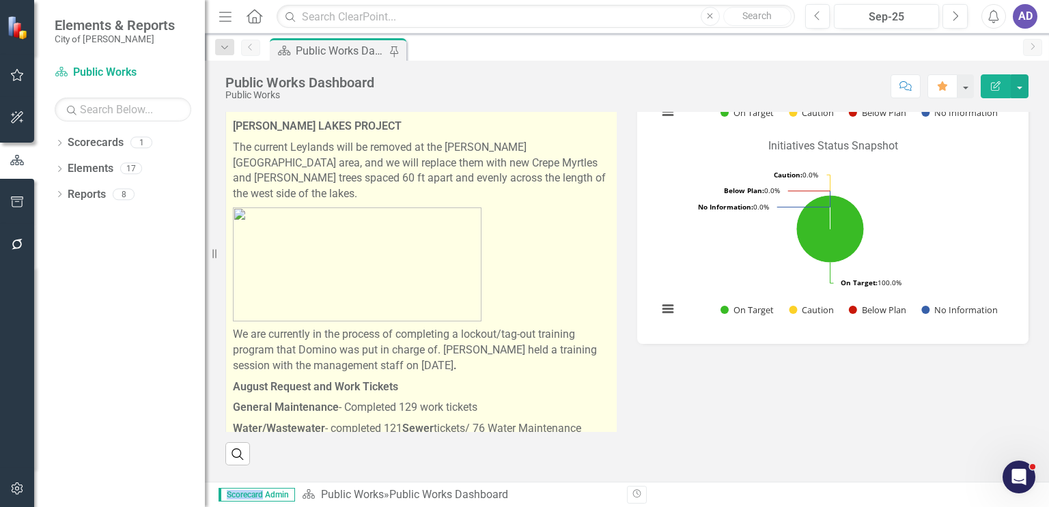
scroll to position [152, 0]
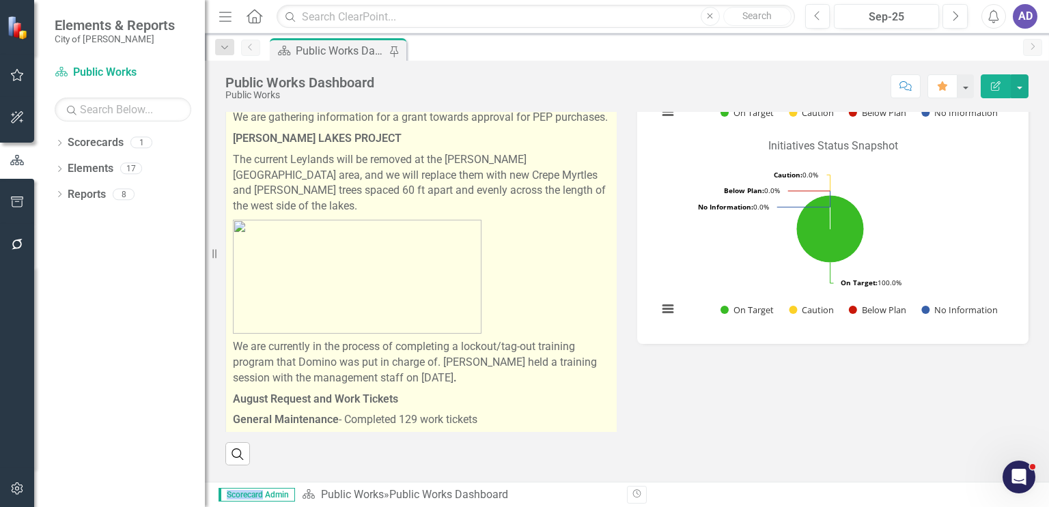
drag, startPoint x: 457, startPoint y: 363, endPoint x: 404, endPoint y: 363, distance: 52.6
click at [404, 363] on p "We are currently in the process of completing a lockout/tag-out training progra…" at bounding box center [422, 363] width 378 height 53
click at [486, 370] on p "We are currently in the process of completing a lockout/tag-out training progra…" at bounding box center [422, 363] width 378 height 53
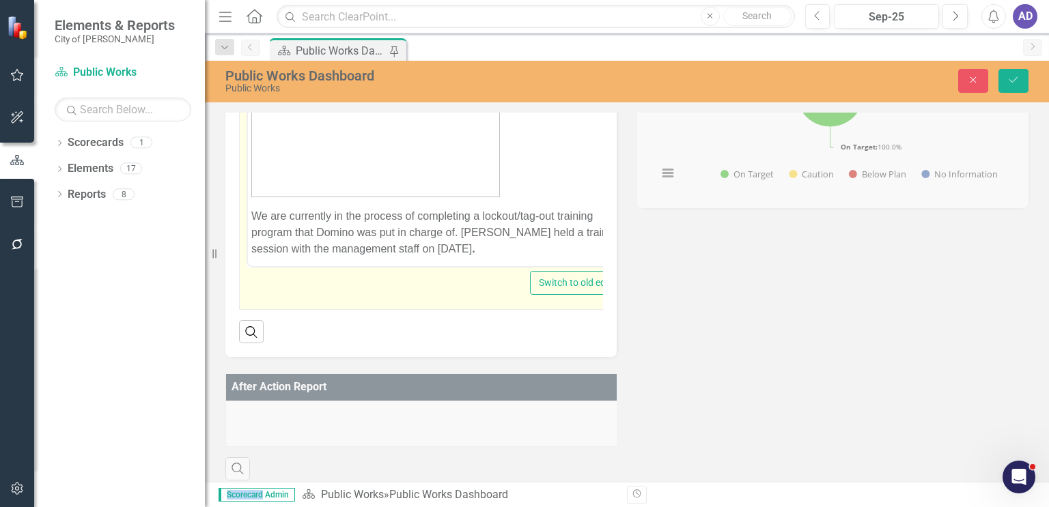
scroll to position [341, 0]
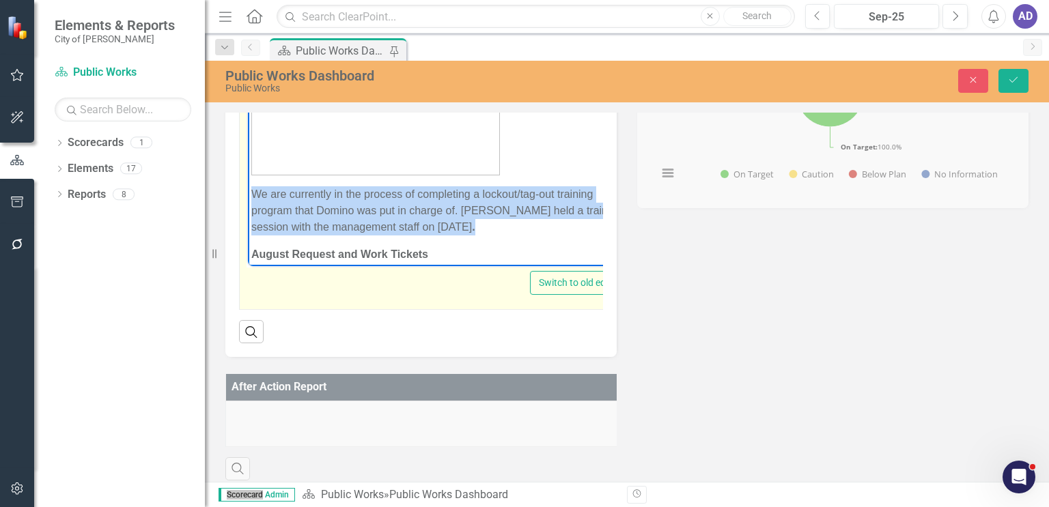
drag, startPoint x: 483, startPoint y: 216, endPoint x: 249, endPoint y: 172, distance: 237.6
click at [249, 172] on body "The National Equipment Rodeo and Conference was held at the Agricenter [DATE]-[…" at bounding box center [438, 170] width 380 height 968
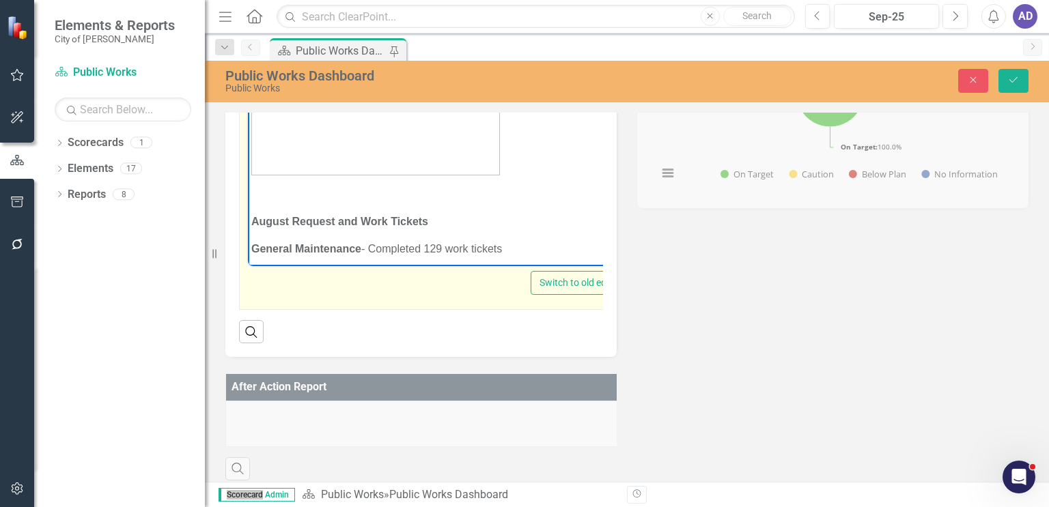
scroll to position [478, 0]
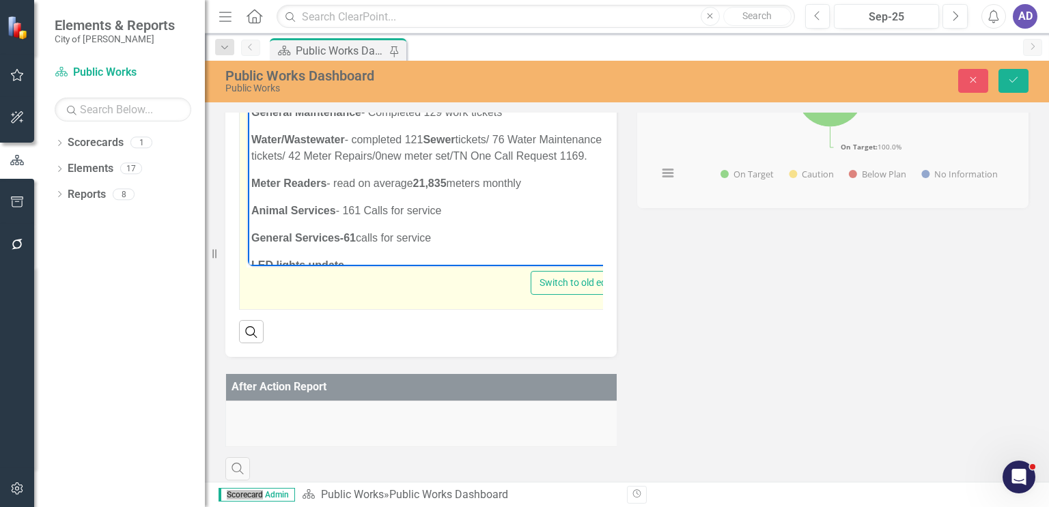
click at [446, 229] on p "General Services-61 calls for service" at bounding box center [438, 237] width 374 height 16
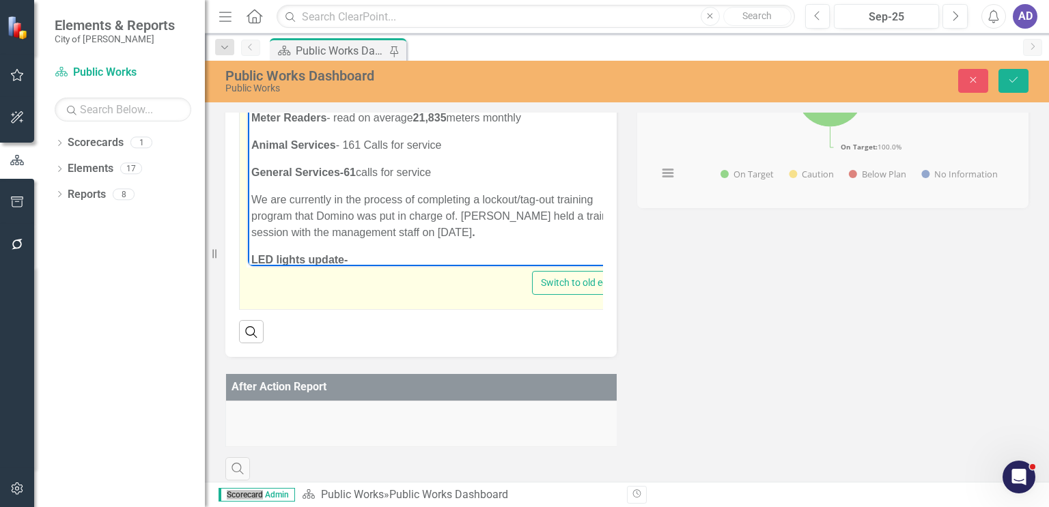
scroll to position [567, 0]
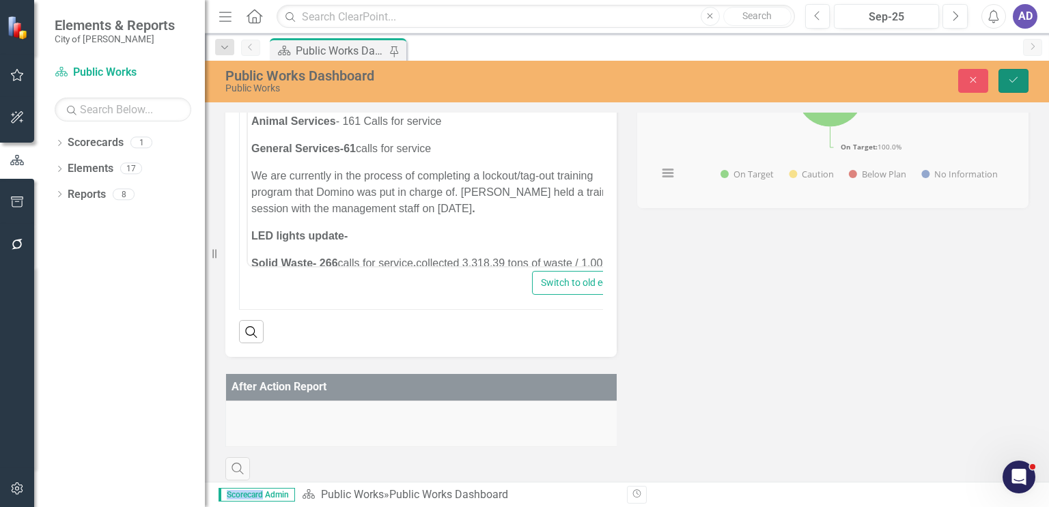
click at [1017, 79] on icon "Save" at bounding box center [1013, 80] width 12 height 10
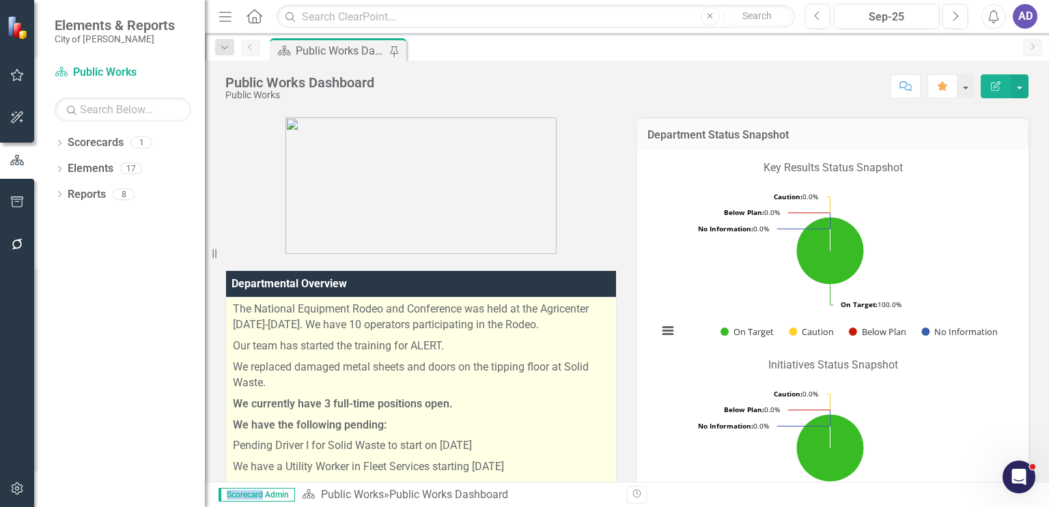
scroll to position [341, 0]
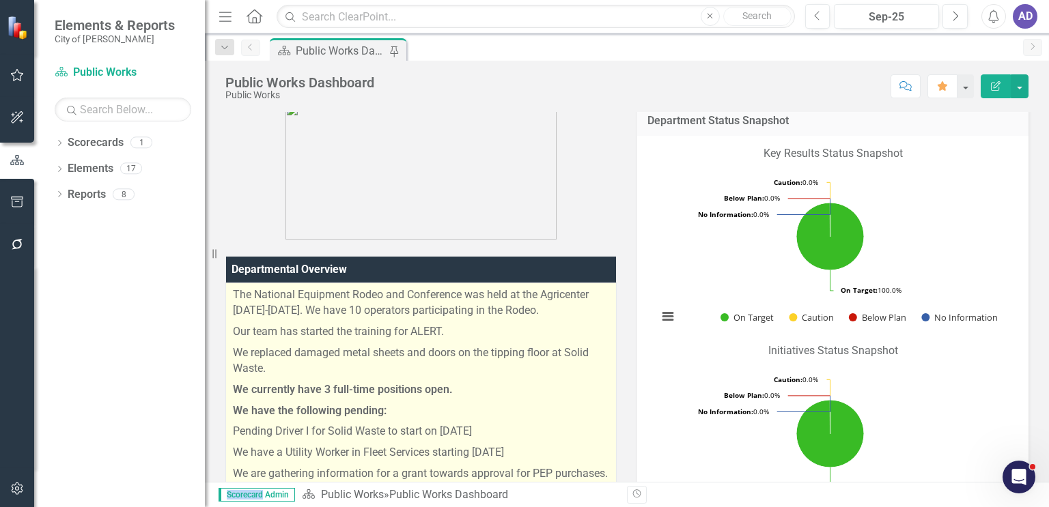
click at [511, 402] on p "We have the following pending:" at bounding box center [421, 411] width 376 height 21
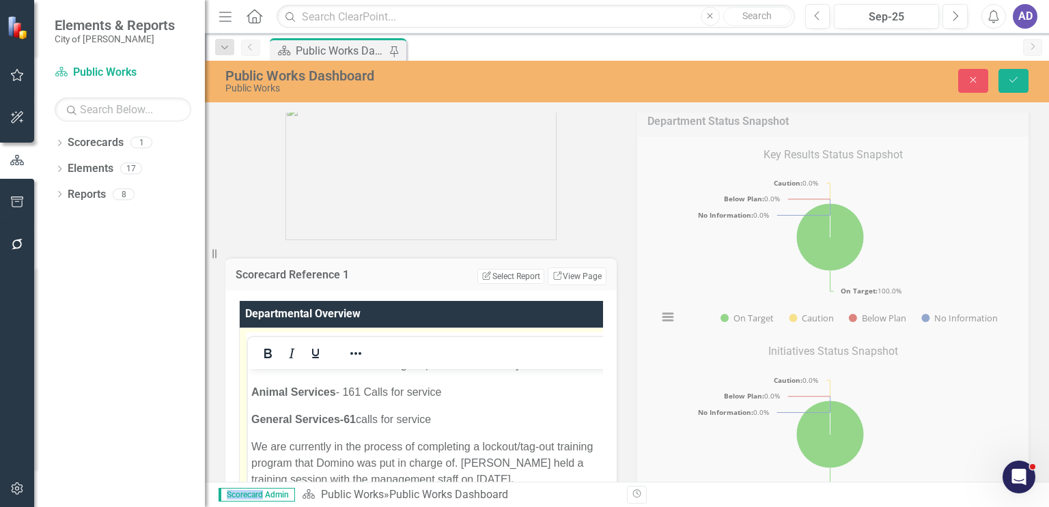
scroll to position [683, 0]
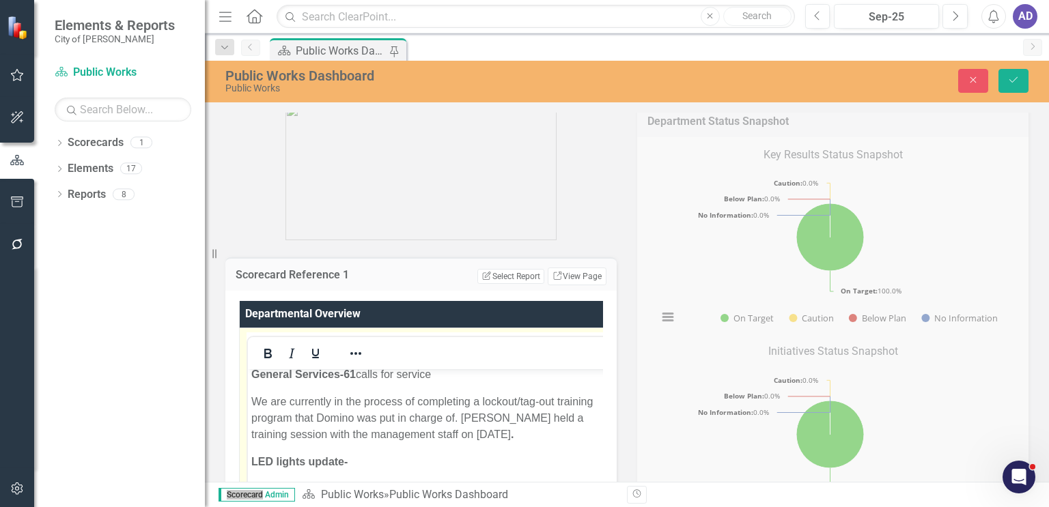
click at [445, 378] on p "General Services-61 calls for service" at bounding box center [435, 374] width 369 height 16
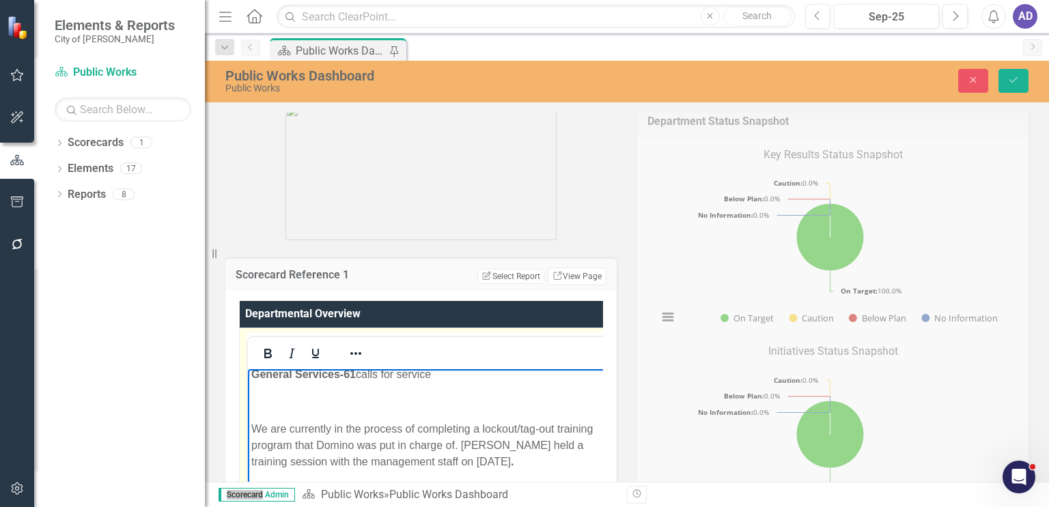
click at [257, 394] on p "Rich Text Area. Press ALT-0 for help." at bounding box center [435, 401] width 369 height 16
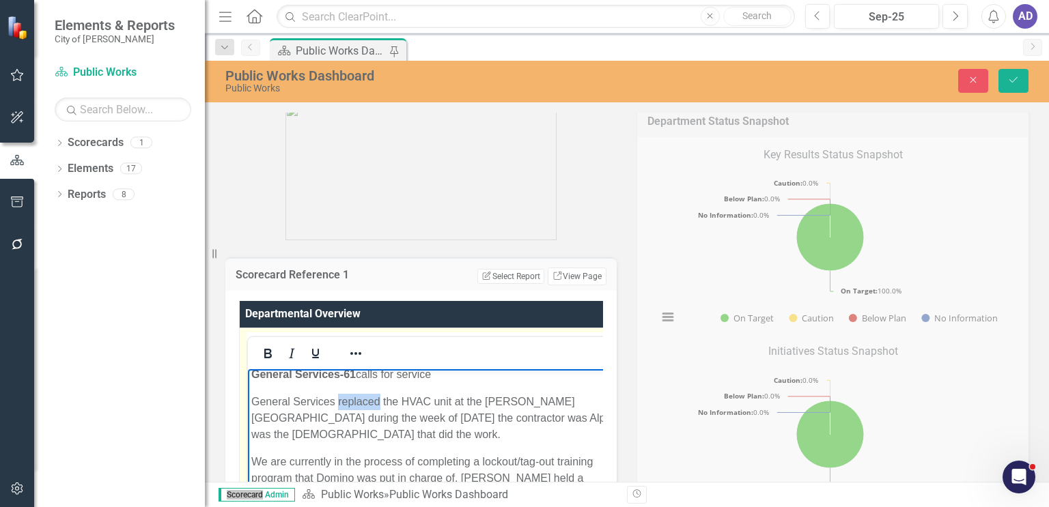
drag, startPoint x: 379, startPoint y: 402, endPoint x: 337, endPoint y: 402, distance: 41.7
click at [337, 402] on p "General Services replaced the HVAC unit at the [PERSON_NAME][GEOGRAPHIC_DATA] d…" at bounding box center [436, 417] width 370 height 49
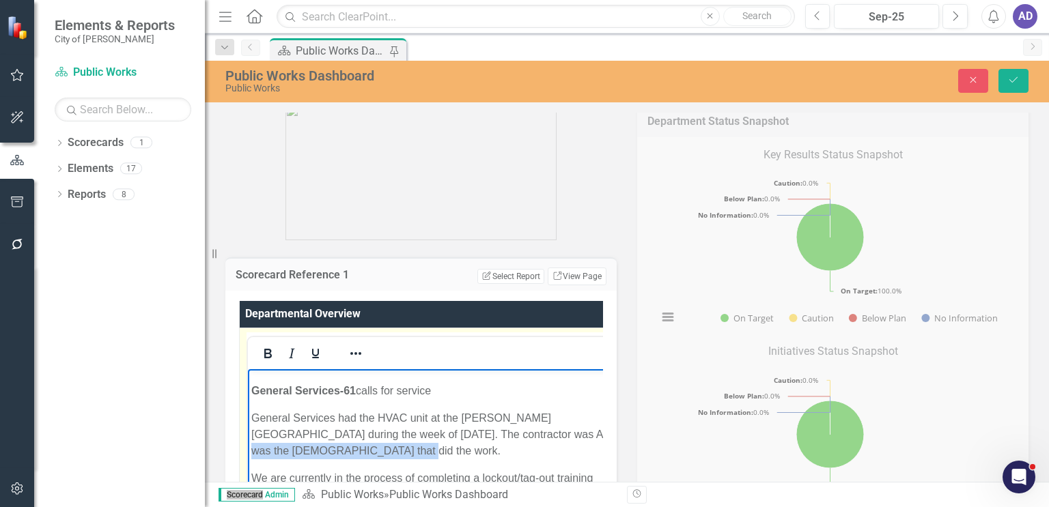
drag, startPoint x: 305, startPoint y: 440, endPoint x: 475, endPoint y: 419, distance: 170.6
click at [475, 419] on p "General Services had the HVAC unit at the [PERSON_NAME][GEOGRAPHIC_DATA] during…" at bounding box center [437, 434] width 373 height 49
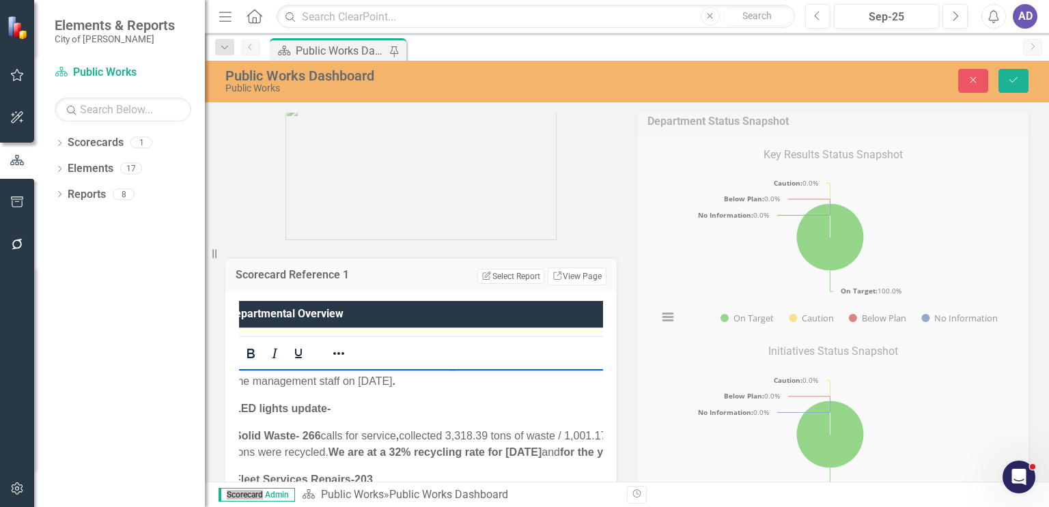
scroll to position [767, 0]
click at [375, 443] on p "Solid Waste- 266 calls for service , collected 3,318.39 tons of waste / 1,001.1…" at bounding box center [432, 440] width 396 height 33
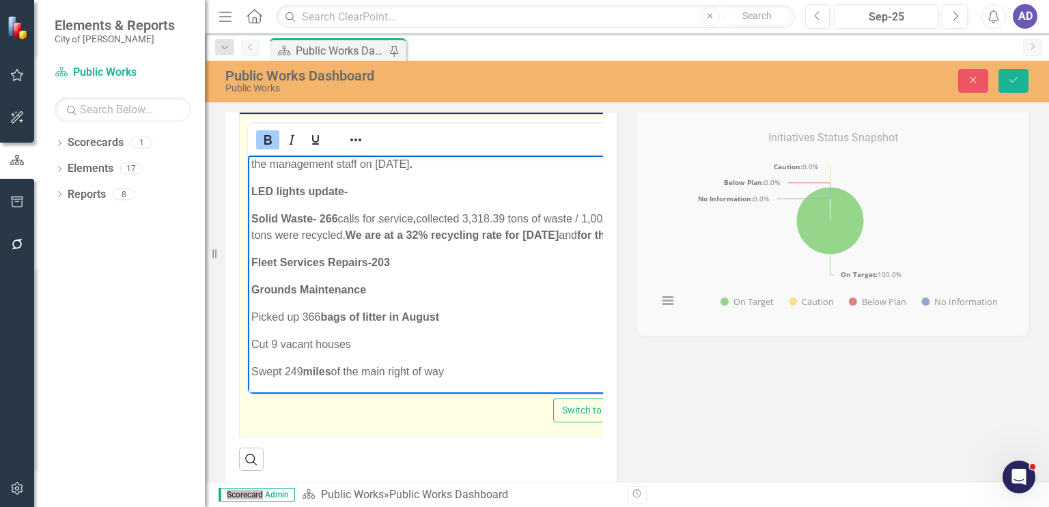
scroll to position [546, 0]
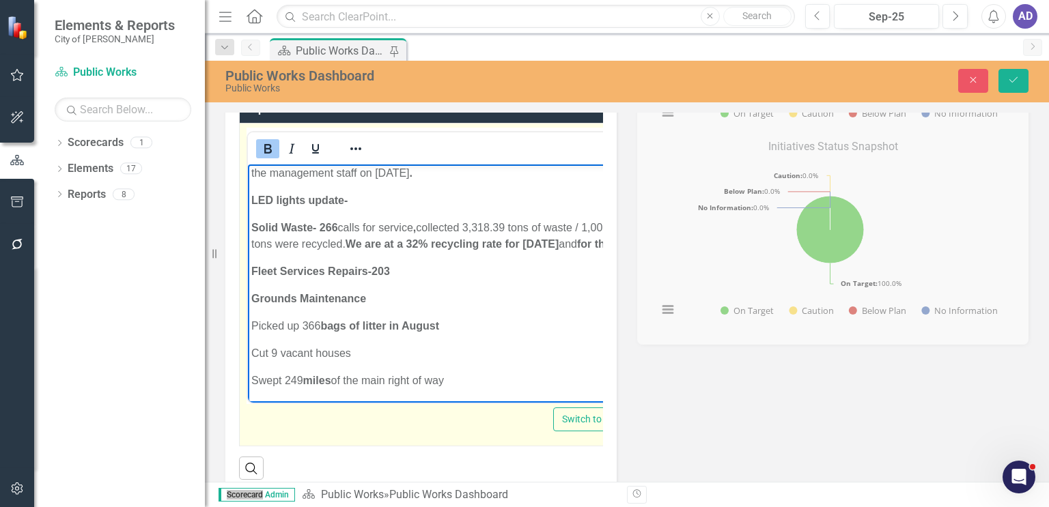
click at [304, 244] on p "Solid Waste- 266 calls for service , collected 3,318.39 tons of waste / 1,001.1…" at bounding box center [449, 235] width 396 height 33
click at [255, 268] on p "Rich Text Area. Press ALT-0 for help." at bounding box center [449, 271] width 397 height 16
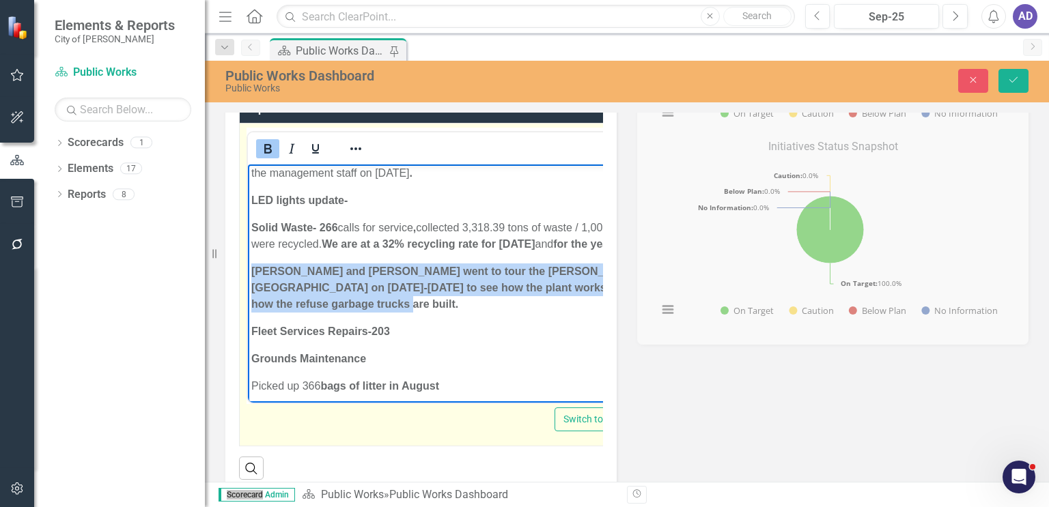
drag, startPoint x: 346, startPoint y: 307, endPoint x: 249, endPoint y: 268, distance: 104.9
click at [268, 144] on icon "Bold" at bounding box center [267, 149] width 16 height 16
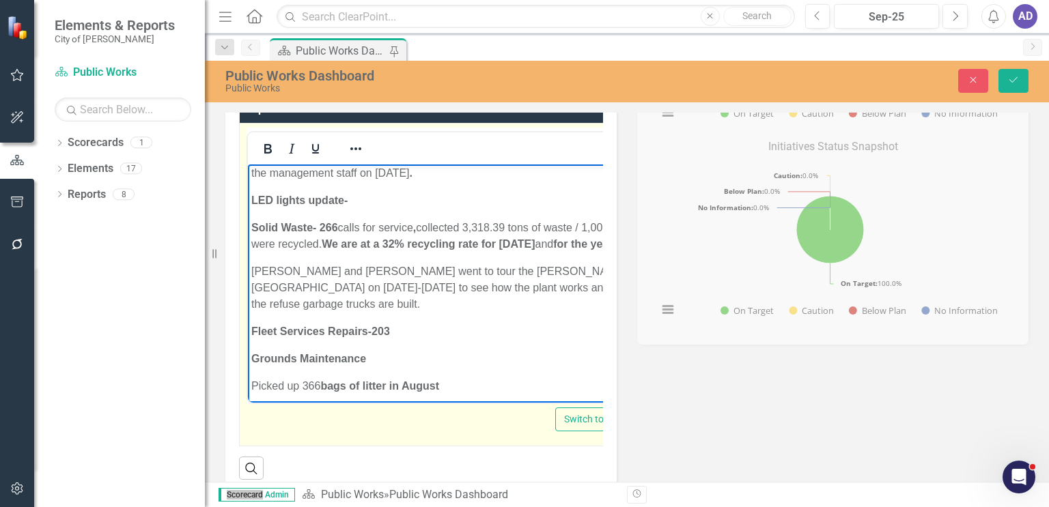
click at [442, 300] on p "[PERSON_NAME] and [PERSON_NAME] went to tour the [PERSON_NAME][GEOGRAPHIC_DATA]…" at bounding box center [450, 287] width 398 height 49
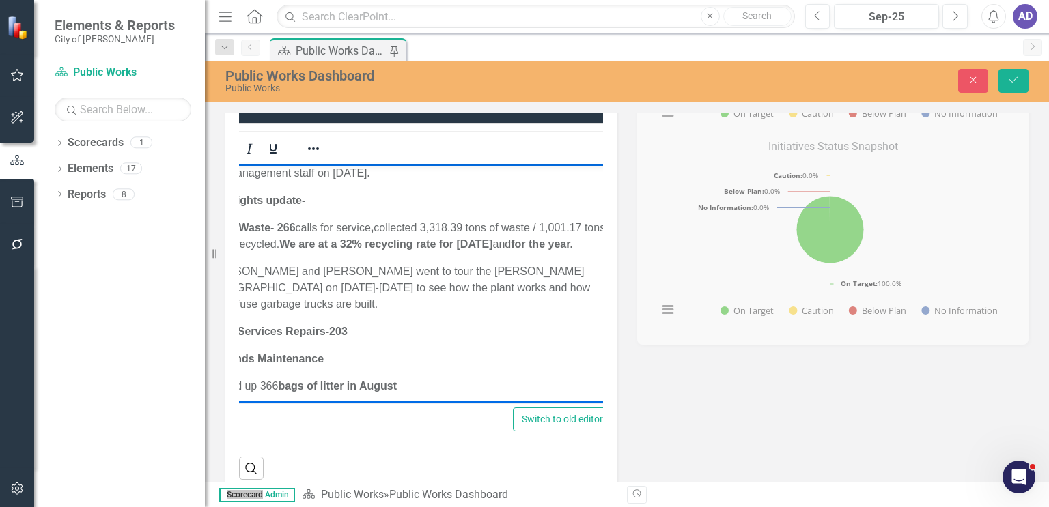
scroll to position [0, 0]
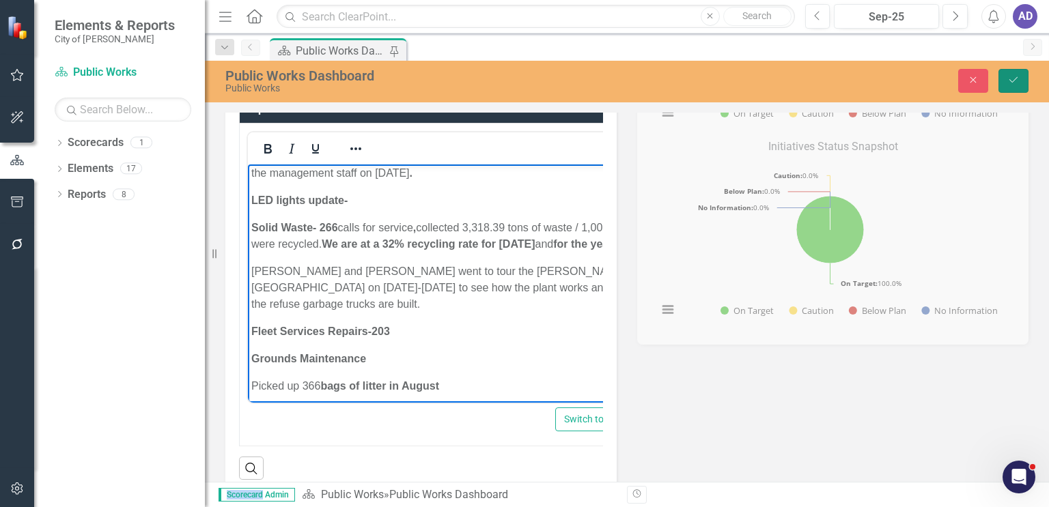
click at [1011, 79] on icon "Save" at bounding box center [1013, 80] width 12 height 10
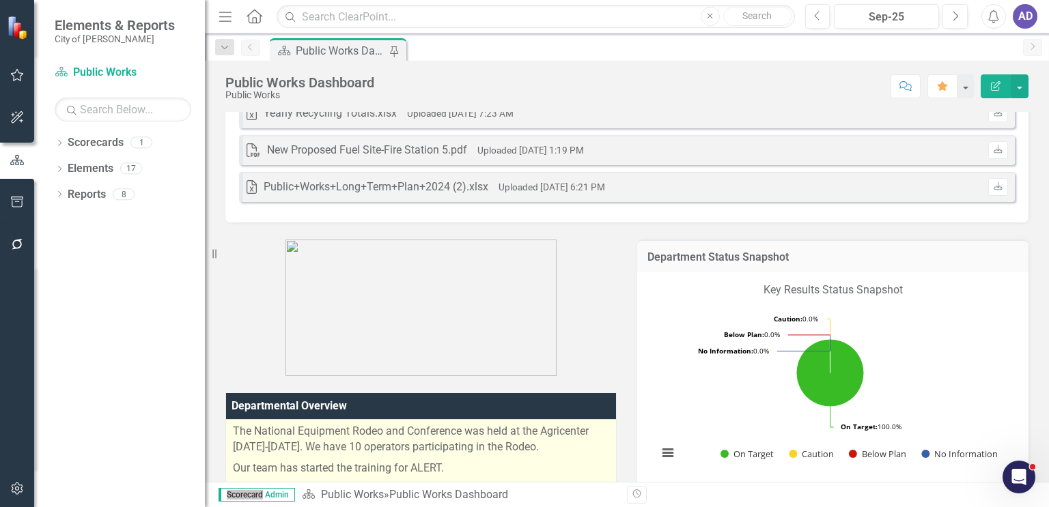
scroll to position [478, 0]
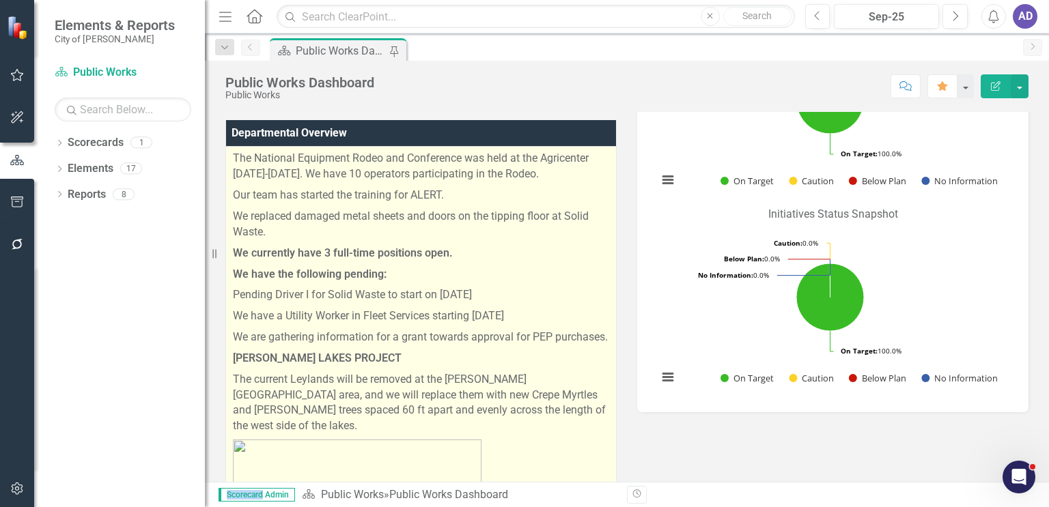
click at [450, 195] on p "Our team has started the training for ALERT." at bounding box center [421, 195] width 376 height 21
click at [451, 195] on p "Our team has started the training for ALERT." at bounding box center [421, 195] width 376 height 21
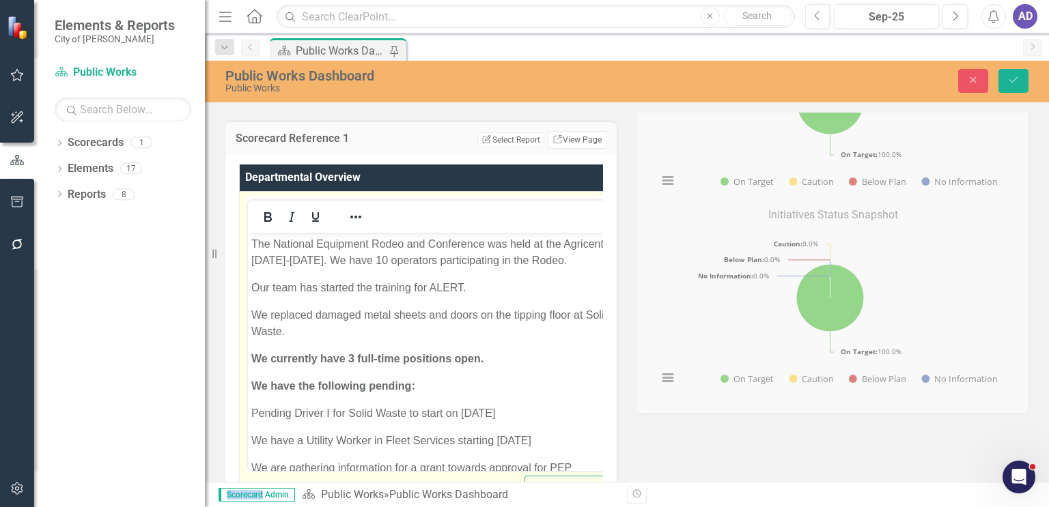
scroll to position [0, 0]
click at [486, 296] on p "Our team has started the training for ALERT." at bounding box center [434, 287] width 367 height 16
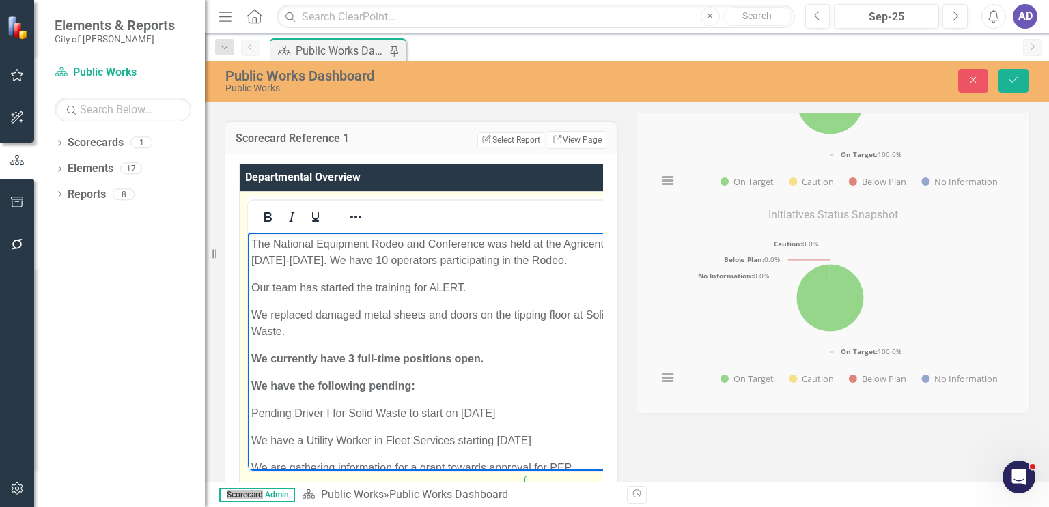
click at [486, 296] on p "Our team has started the training for ALERT." at bounding box center [434, 287] width 367 height 16
click at [482, 296] on p "Our team has started the training for ALERT." at bounding box center [434, 287] width 367 height 16
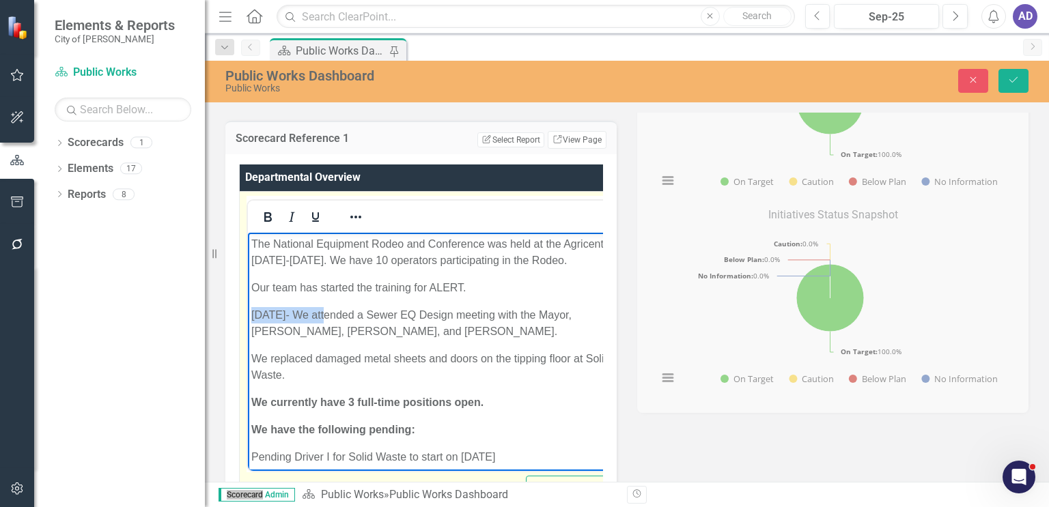
drag, startPoint x: 253, startPoint y: 331, endPoint x: 324, endPoint y: 329, distance: 70.3
click at [324, 329] on p "[DATE]- We attended a Sewer EQ Design meeting with the Mayor, [PERSON_NAME], [P…" at bounding box center [435, 323] width 369 height 33
click at [270, 215] on icon "Bold" at bounding box center [267, 217] width 16 height 16
click at [461, 339] on p "[DATE] - We attended a Sewer EQ Design meeting with the Mayor, [PERSON_NAME], […" at bounding box center [435, 323] width 369 height 33
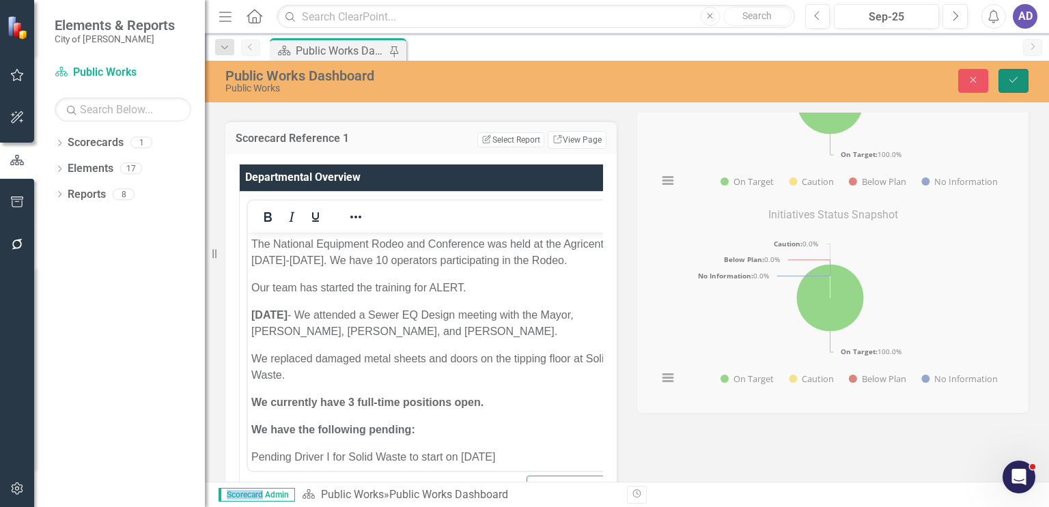
click at [1010, 81] on icon "submit" at bounding box center [1013, 79] width 8 height 5
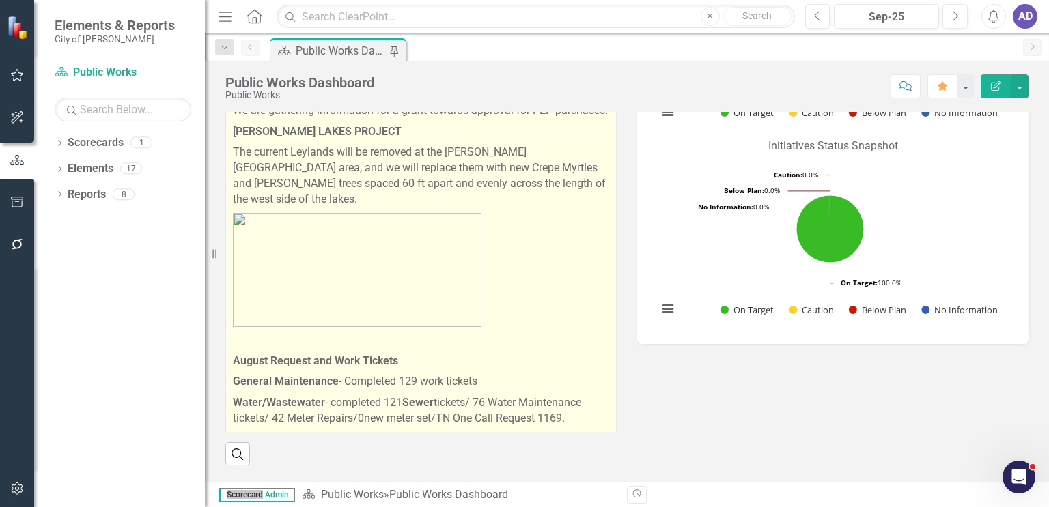
scroll to position [178, 0]
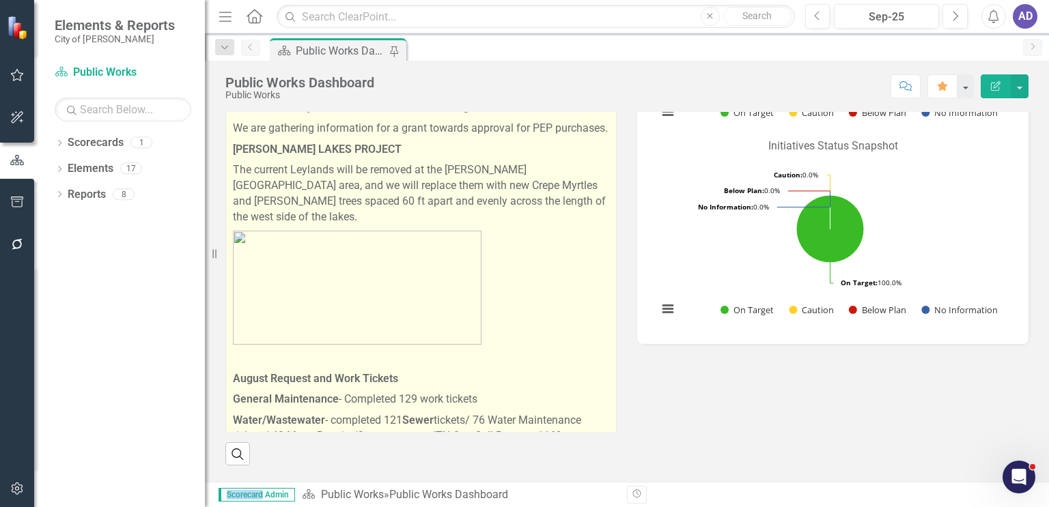
click at [549, 326] on p at bounding box center [421, 288] width 376 height 120
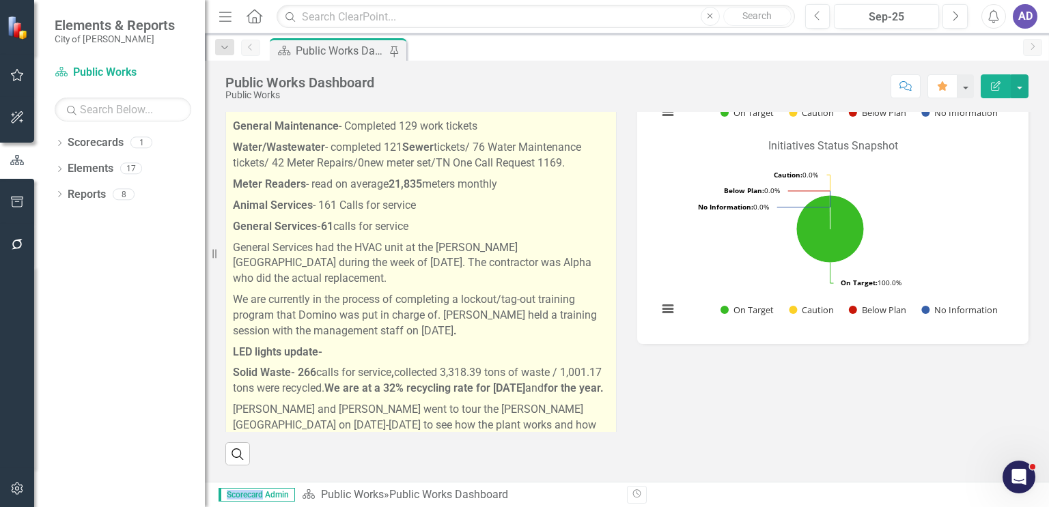
scroll to position [519, 0]
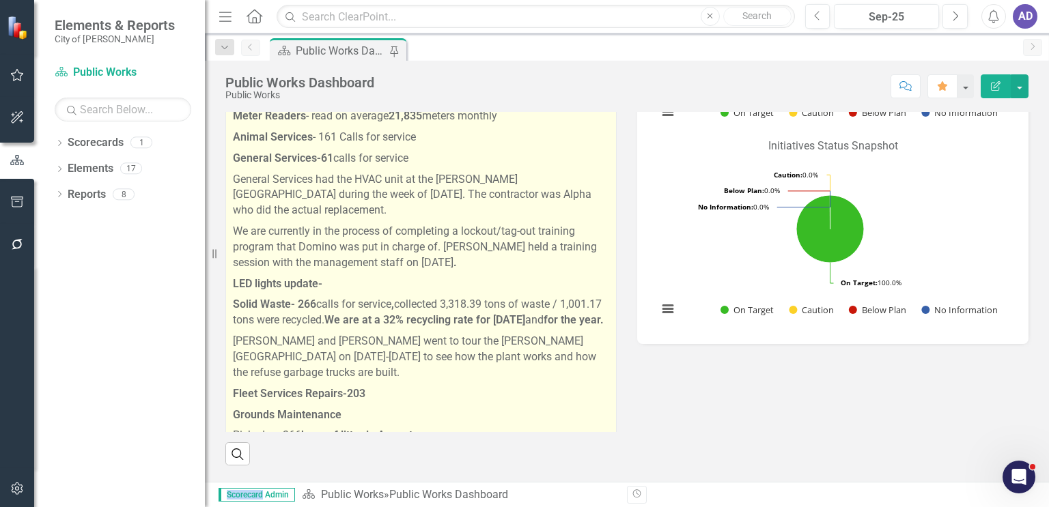
click at [323, 321] on p "Solid Waste- 266 calls for service , collected 3,318.39 tons of waste / 1,001.1…" at bounding box center [421, 312] width 376 height 37
click at [320, 324] on p "Solid Waste- 266 calls for service , collected 3,318.39 tons of waste / 1,001.1…" at bounding box center [421, 312] width 376 height 37
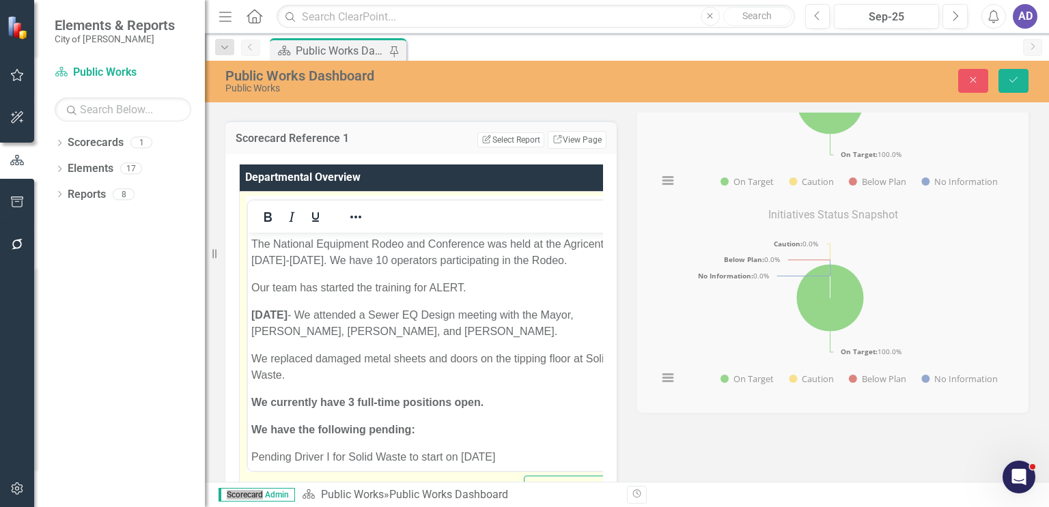
scroll to position [546, 0]
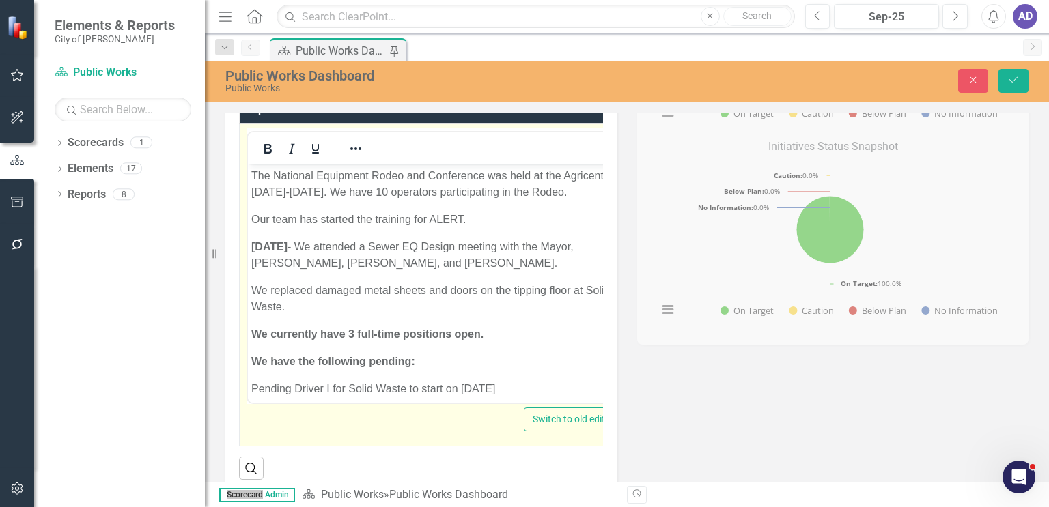
click at [404, 271] on p "[DATE] - We attended a Sewer EQ Design meeting with the Mayor, [PERSON_NAME], […" at bounding box center [434, 254] width 367 height 33
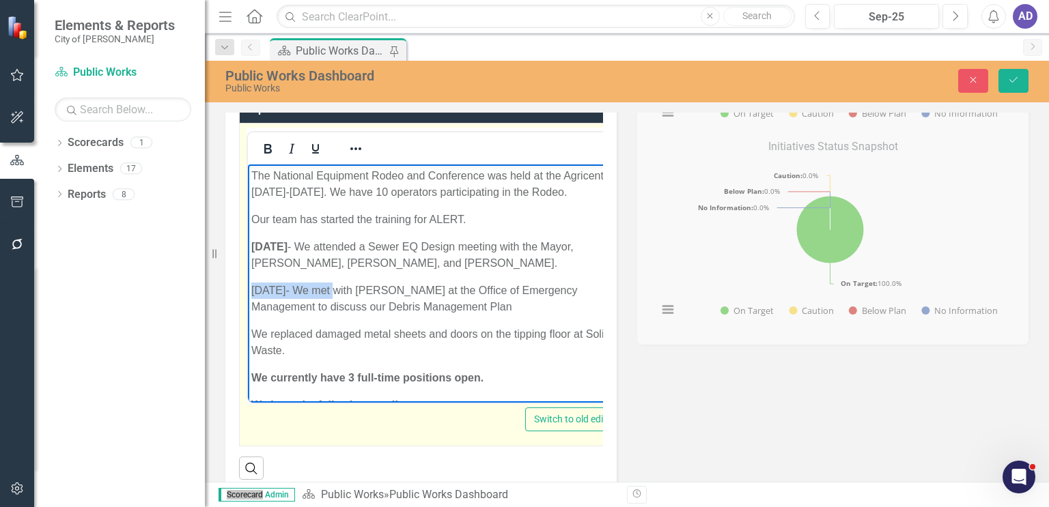
drag, startPoint x: 251, startPoint y: 304, endPoint x: 305, endPoint y: 251, distance: 75.8
click at [328, 303] on p "[DATE]- We met with [PERSON_NAME] at the Office of Emergency Management to disc…" at bounding box center [435, 298] width 368 height 33
click at [268, 150] on icon "Bold" at bounding box center [267, 149] width 16 height 16
click at [498, 227] on p "Our team has started the training for ALERT." at bounding box center [435, 219] width 369 height 16
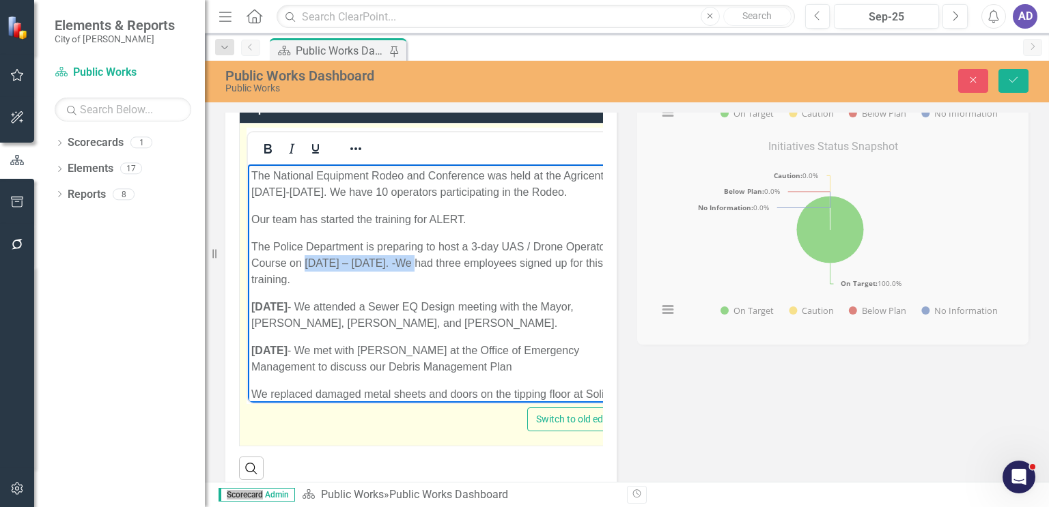
drag, startPoint x: 305, startPoint y: 277, endPoint x: 405, endPoint y: 279, distance: 99.7
click at [414, 279] on p "The Police Department is preparing to host a 3-day UAS / Drone Operator Course …" at bounding box center [436, 262] width 370 height 49
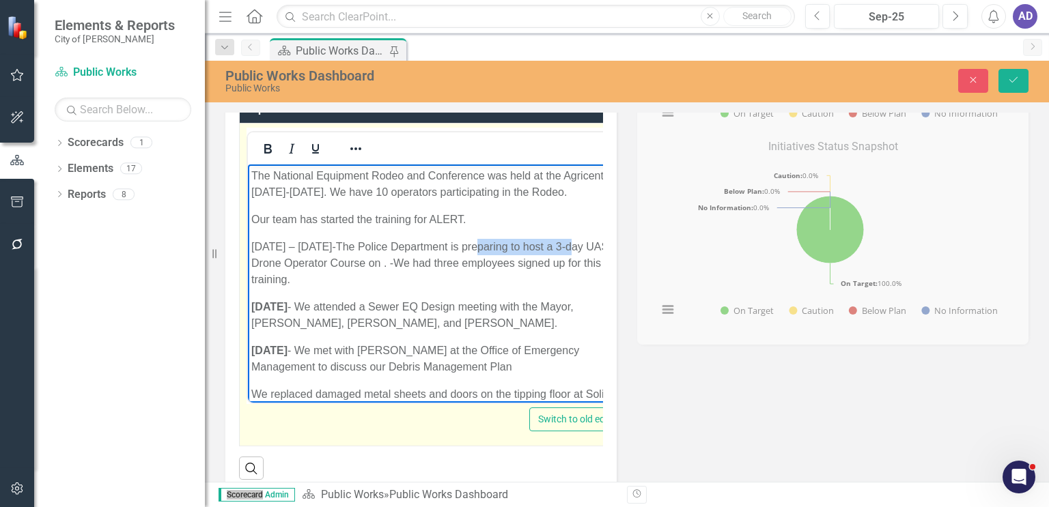
drag, startPoint x: 481, startPoint y: 244, endPoint x: 574, endPoint y: 252, distance: 93.2
click at [574, 252] on p "[DATE] – [DATE]-The Police Department is preparing to host a 3-day UAS / Drone …" at bounding box center [437, 262] width 372 height 49
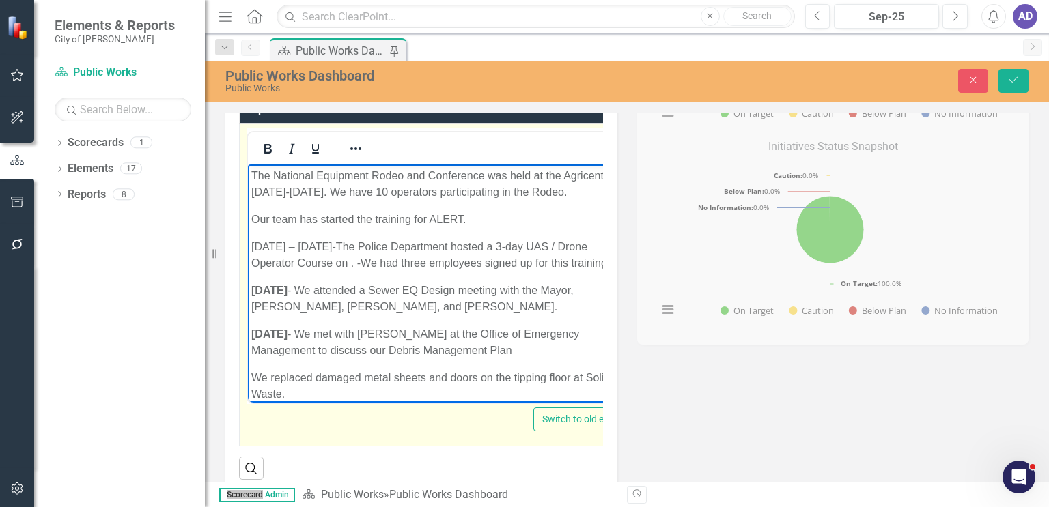
click at [356, 262] on p "[DATE] – [DATE]-The Police Department hosted a 3-day UAS / Drone Operator Cours…" at bounding box center [439, 254] width 376 height 33
drag, startPoint x: 253, startPoint y: 242, endPoint x: 358, endPoint y: 247, distance: 104.6
click at [359, 247] on p "[DATE] – [DATE]-The Police Department hosted a 3-day UAS / Drone Operator Cours…" at bounding box center [442, 254] width 382 height 33
click at [269, 146] on icon "Bold" at bounding box center [268, 149] width 8 height 10
click at [357, 246] on p "[DATE] – [DATE], 202 5-The Police Department hosted a 3-day UAS / Drone Operato…" at bounding box center [442, 254] width 382 height 33
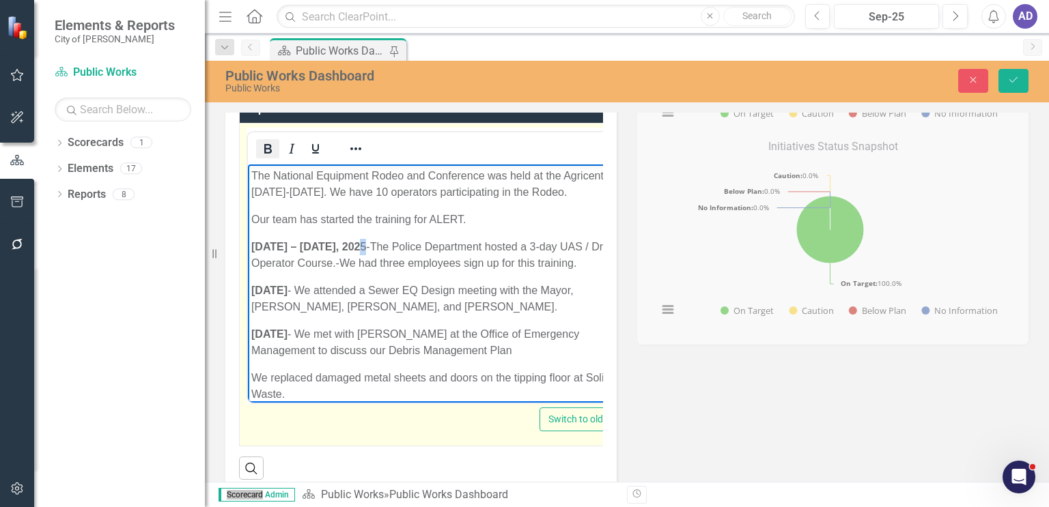
click at [265, 152] on icon "Bold" at bounding box center [268, 149] width 8 height 10
click at [427, 311] on p "[DATE] - We attended a Sewer EQ Design meeting with the Mayor, [PERSON_NAME], […" at bounding box center [442, 298] width 383 height 33
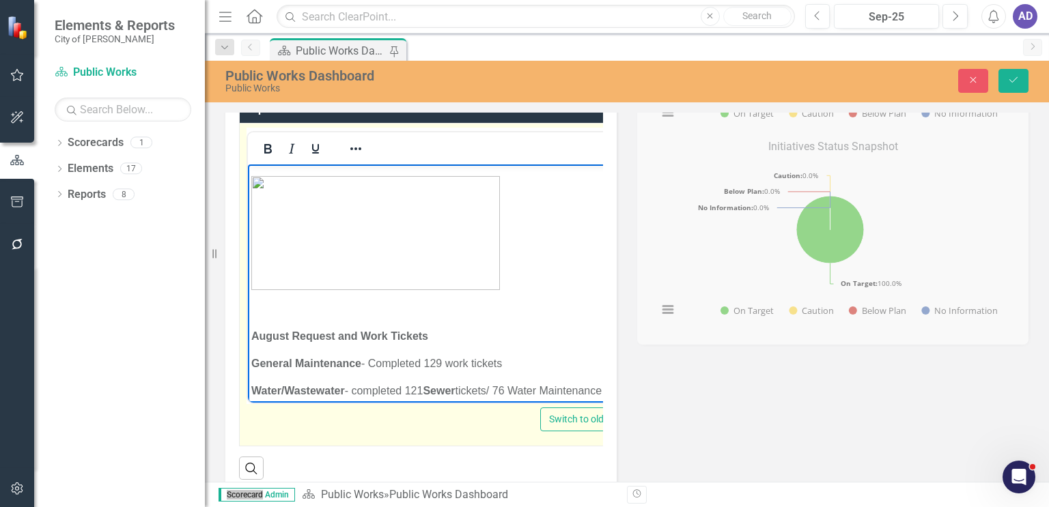
scroll to position [615, 0]
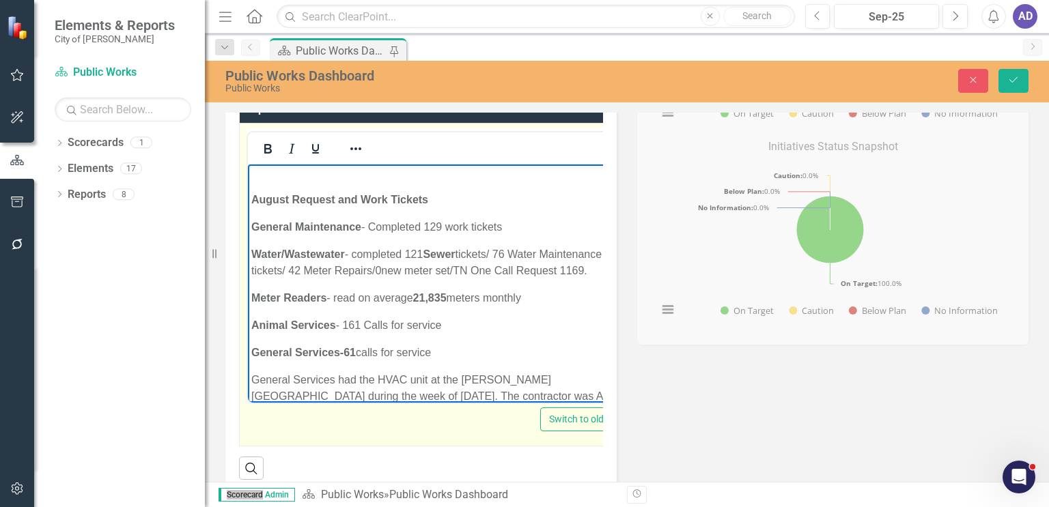
click at [451, 328] on p "Animal Services - 161 Calls for service" at bounding box center [442, 325] width 383 height 16
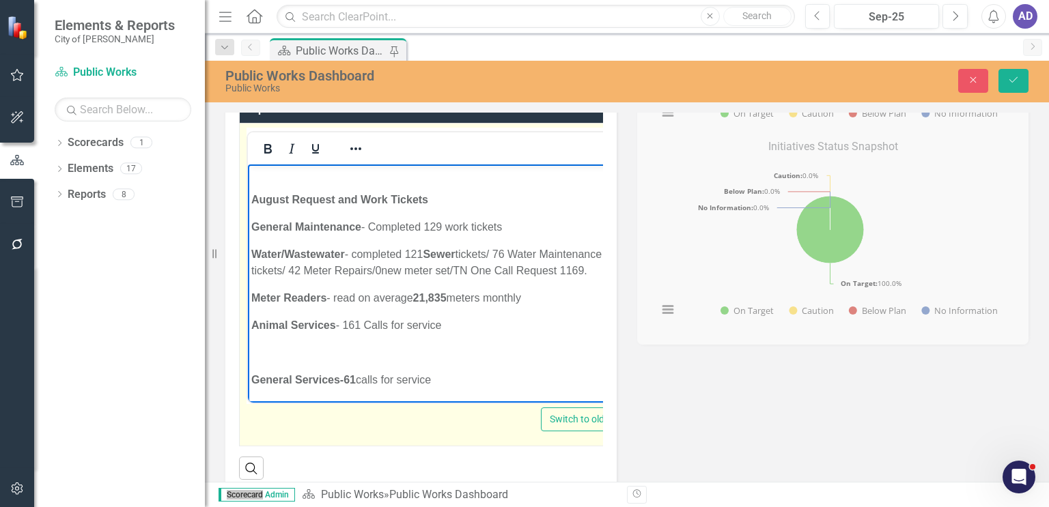
click at [262, 347] on p "Rich Text Area. Press ALT-0 for help." at bounding box center [443, 352] width 384 height 16
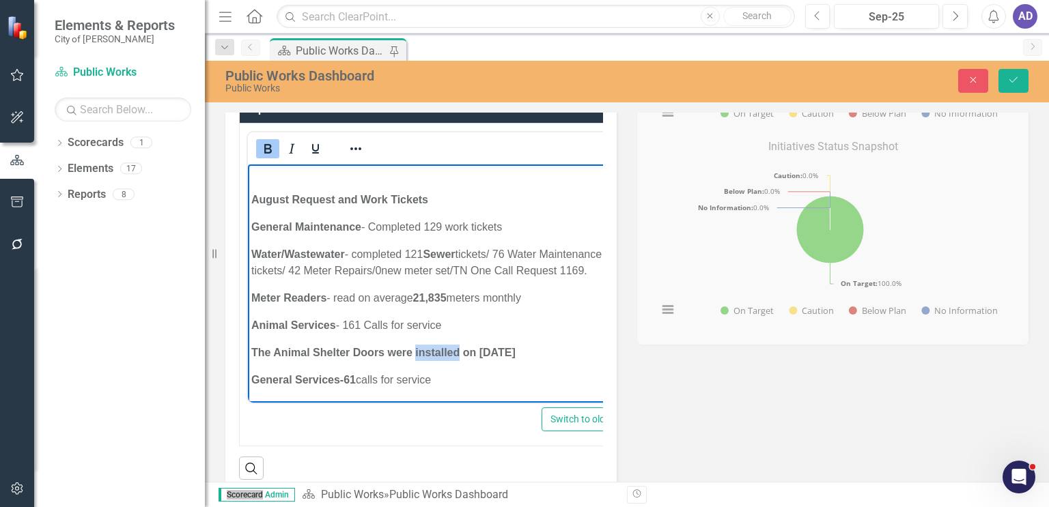
drag, startPoint x: 458, startPoint y: 350, endPoint x: 416, endPoint y: 352, distance: 42.4
click at [416, 352] on strong "The Animal Shelter Doors were installed on [DATE]" at bounding box center [383, 352] width 264 height 12
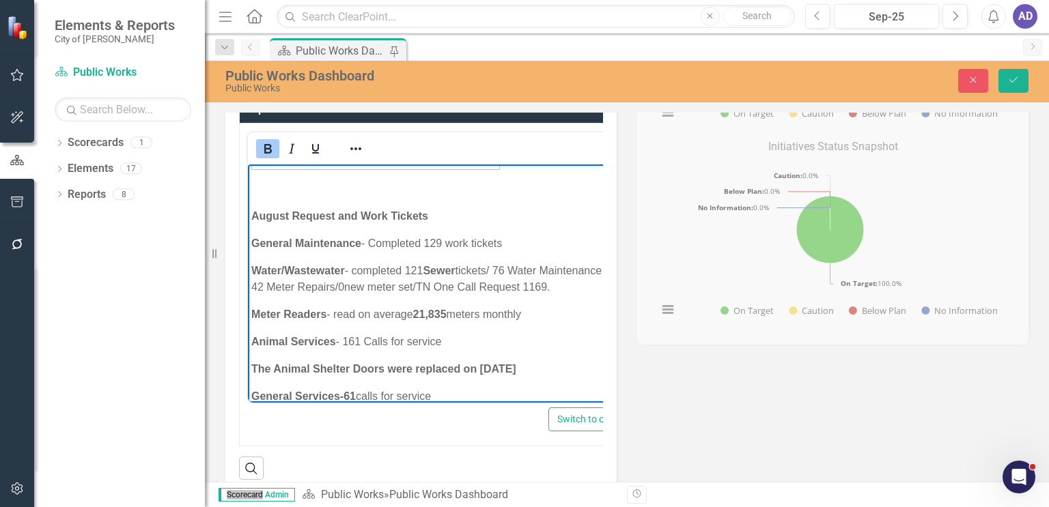
drag, startPoint x: 520, startPoint y: 371, endPoint x: 509, endPoint y: 371, distance: 10.9
click at [514, 388] on p "General Services-61 calls for service" at bounding box center [446, 396] width 391 height 16
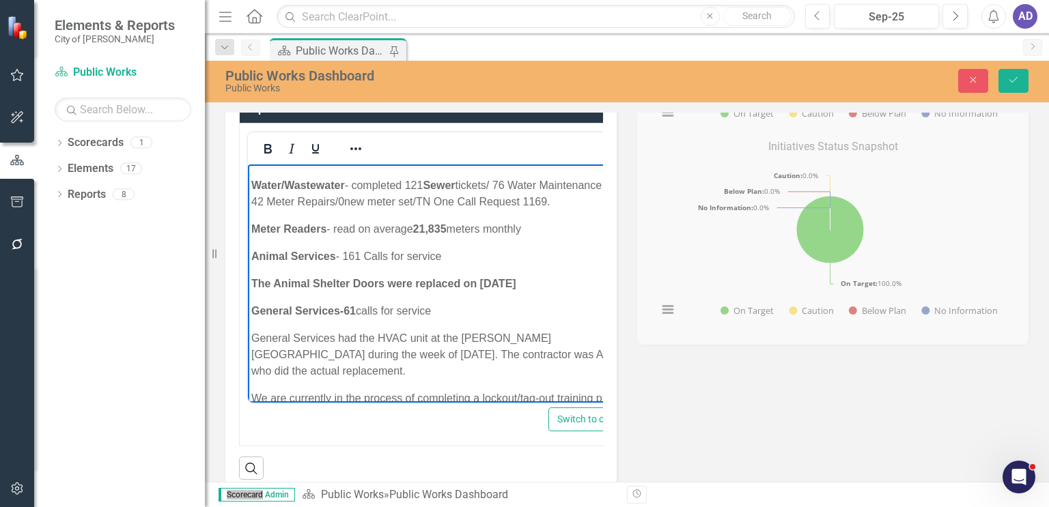
scroll to position [803, 0]
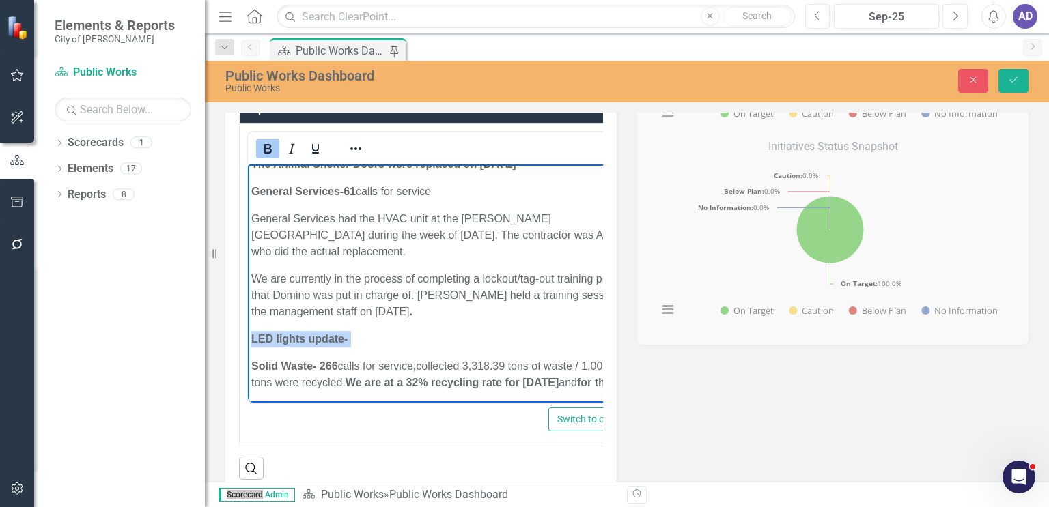
drag, startPoint x: 356, startPoint y: 311, endPoint x: 252, endPoint y: 305, distance: 104.7
click at [252, 331] on p "LED lights update-" at bounding box center [446, 339] width 391 height 16
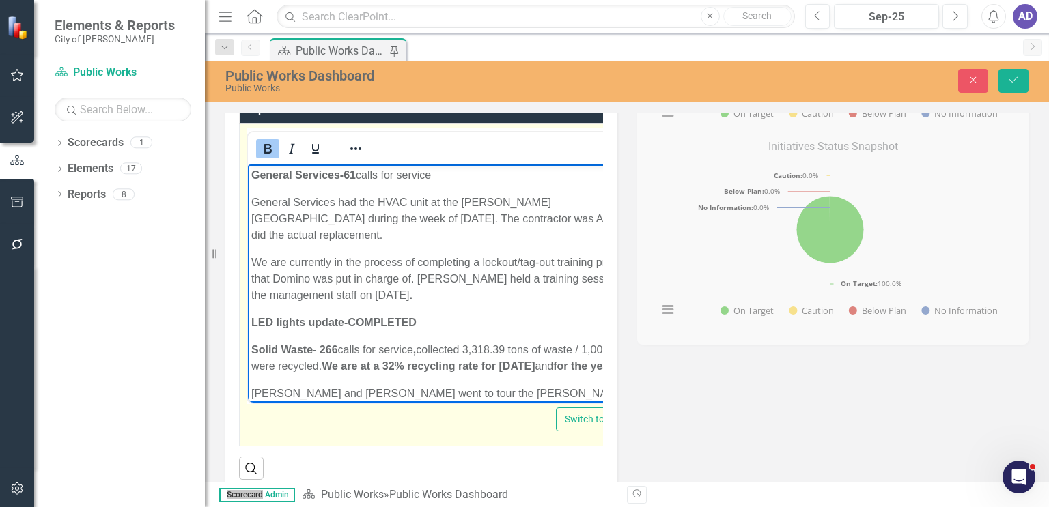
click at [467, 314] on p "﻿ LED lights update- COMPLETED" at bounding box center [450, 322] width 399 height 16
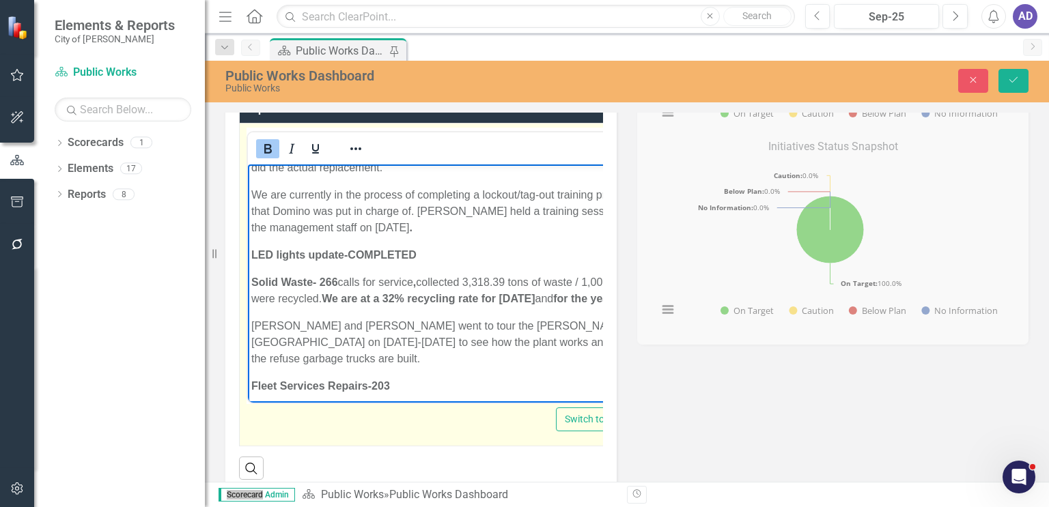
scroll to position [940, 0]
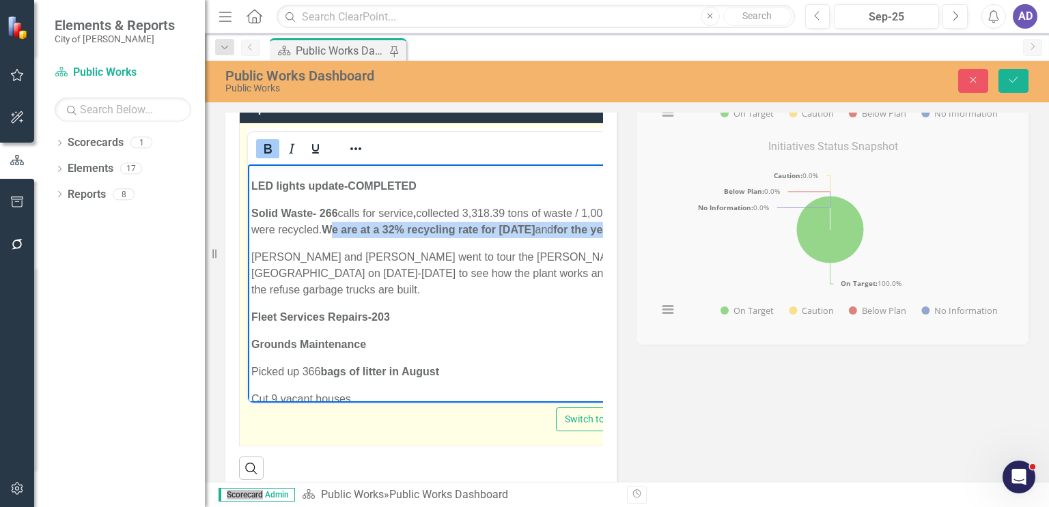
drag, startPoint x: 299, startPoint y: 232, endPoint x: 350, endPoint y: 216, distance: 52.9
click at [350, 216] on p "Solid Waste- 266 calls for service , collected 3,318.39 tons of waste / 1,001.1…" at bounding box center [450, 221] width 399 height 33
click at [264, 148] on icon "Bold" at bounding box center [268, 149] width 8 height 10
click at [438, 227] on p "Solid Waste- 266 calls for service , collected 3,318.39 tons of waste / 1,001.1…" at bounding box center [450, 221] width 399 height 33
click at [467, 320] on p "Fleet Services Repairs-203" at bounding box center [450, 317] width 399 height 16
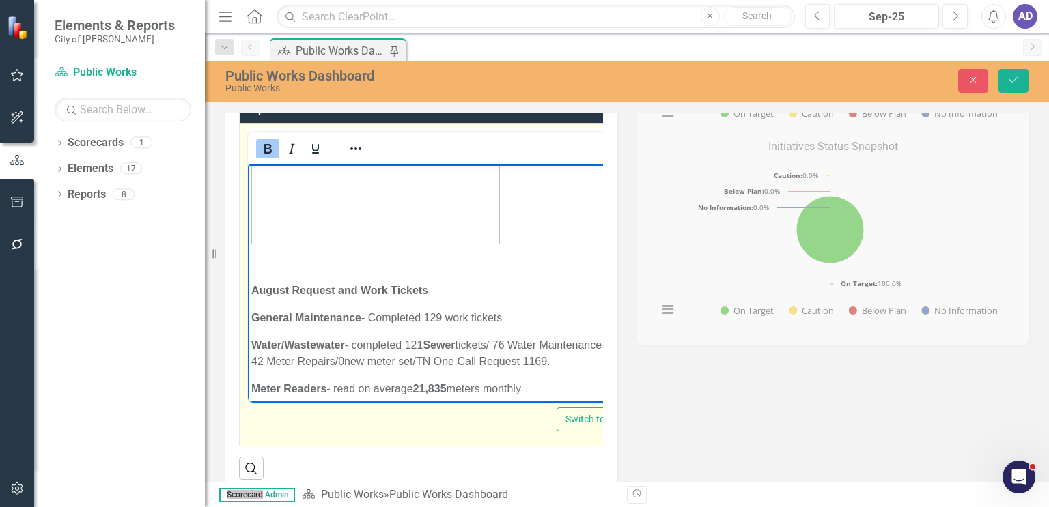
scroll to position [166, 0]
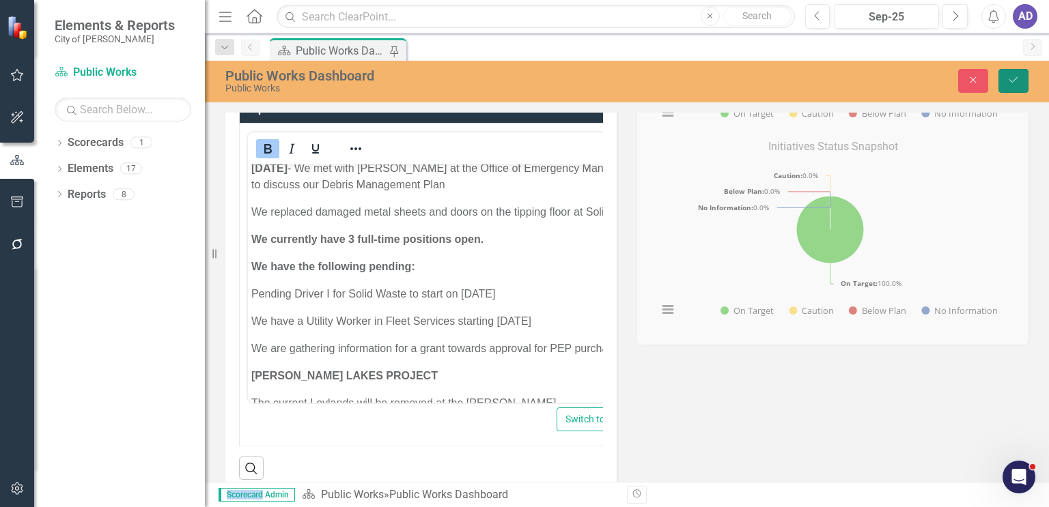
click at [1015, 81] on icon "Save" at bounding box center [1013, 80] width 12 height 10
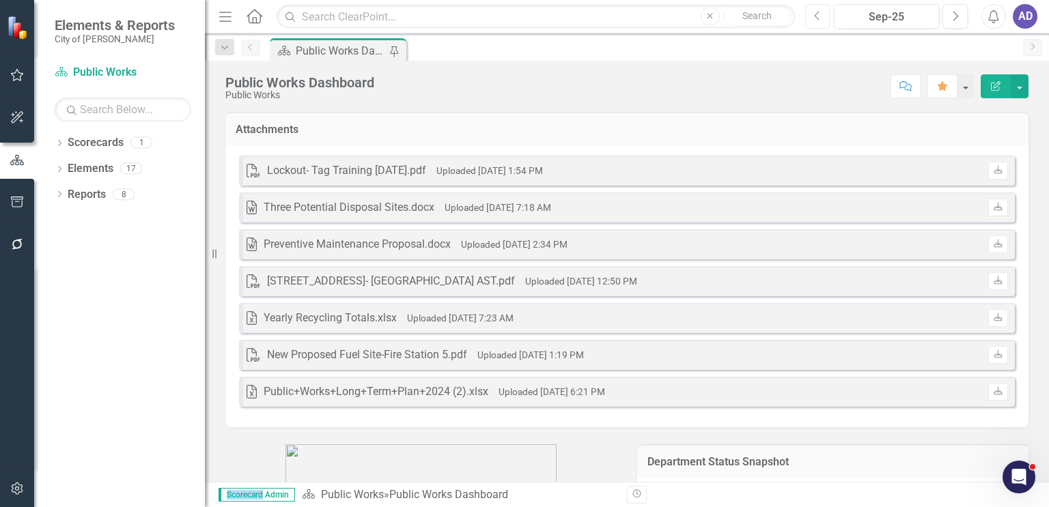
click at [815, 14] on icon "Previous" at bounding box center [818, 16] width 8 height 12
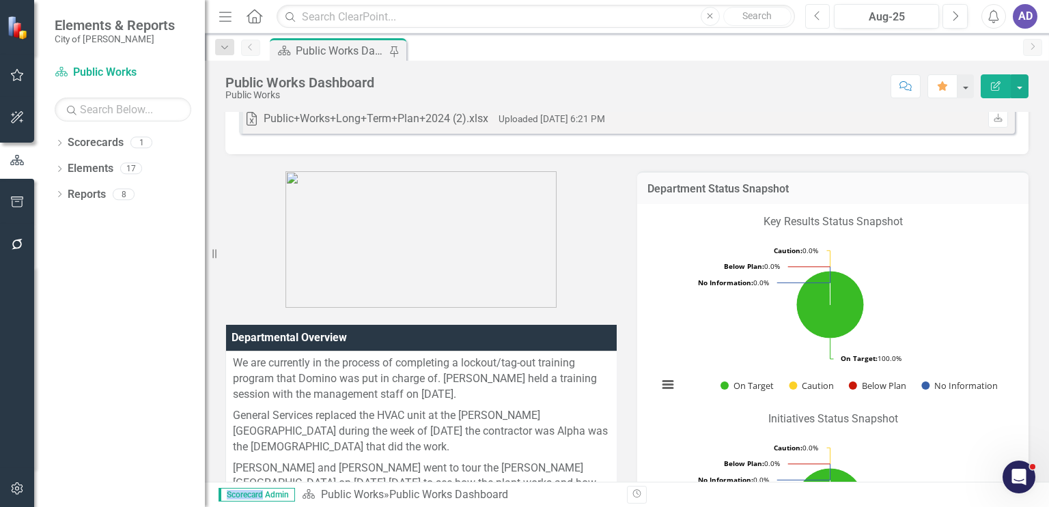
scroll to position [478, 0]
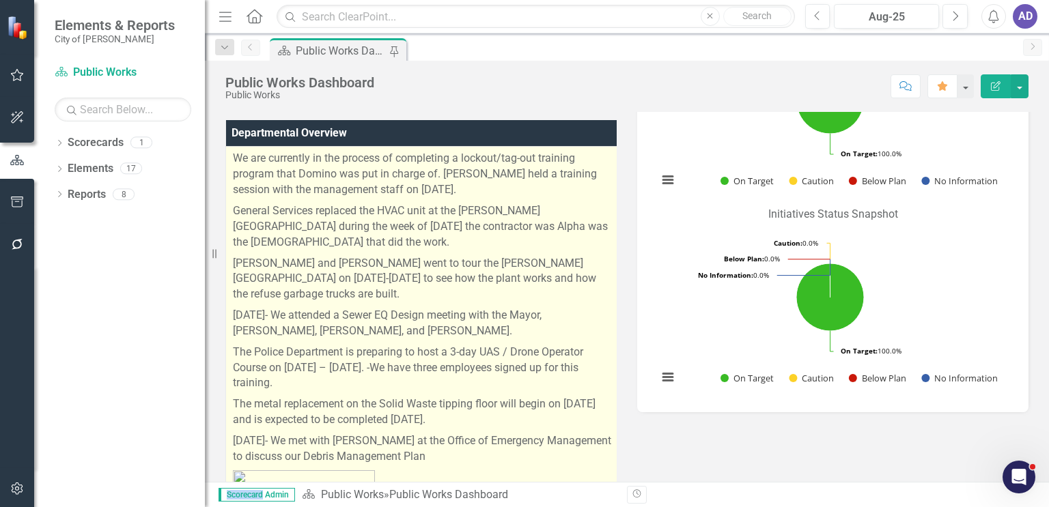
click at [357, 301] on p "[PERSON_NAME] and [PERSON_NAME] went to tour the [PERSON_NAME][GEOGRAPHIC_DATA]…" at bounding box center [423, 279] width 380 height 53
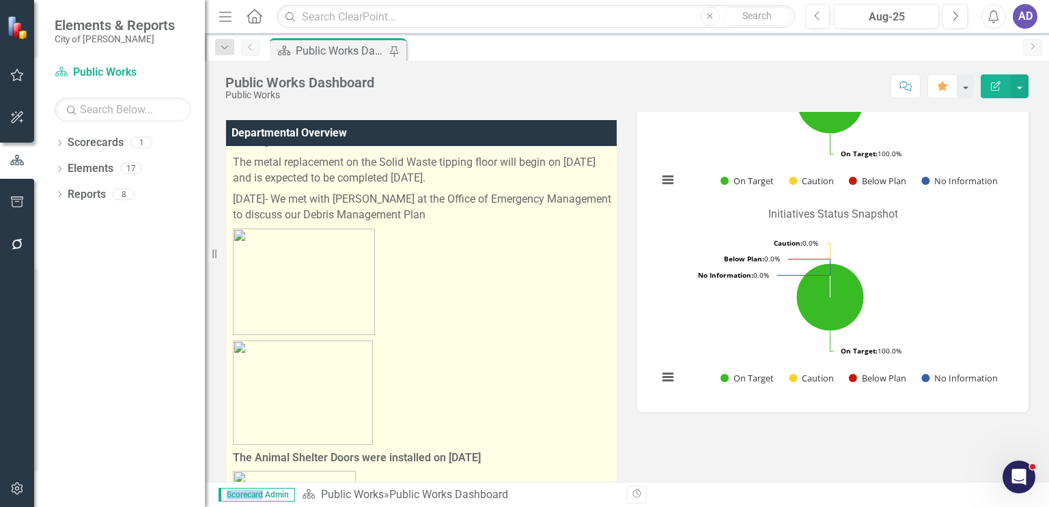
scroll to position [273, 0]
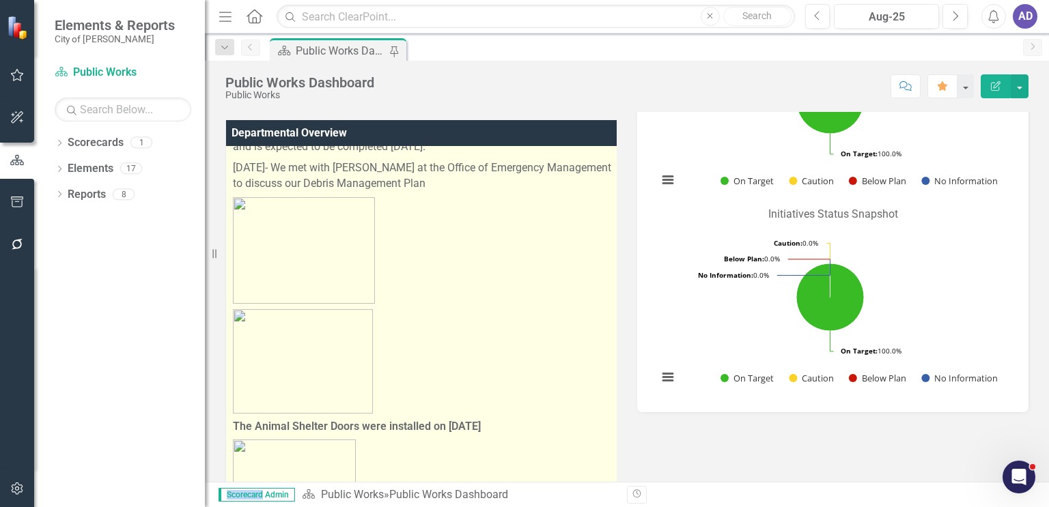
click at [500, 354] on p at bounding box center [423, 362] width 380 height 110
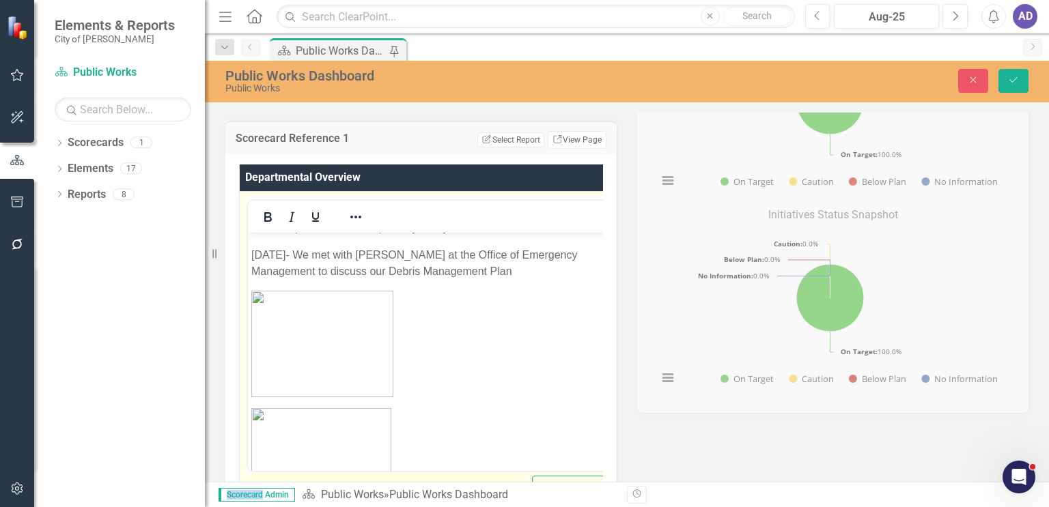
scroll to position [341, 0]
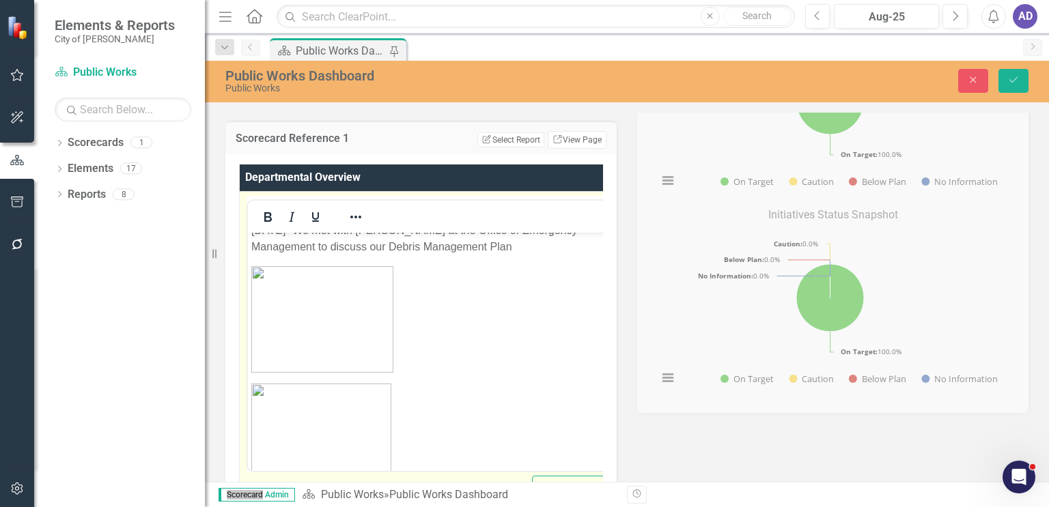
click at [338, 330] on img "Rich Text Area. Press ALT-0 for help." at bounding box center [322, 319] width 142 height 107
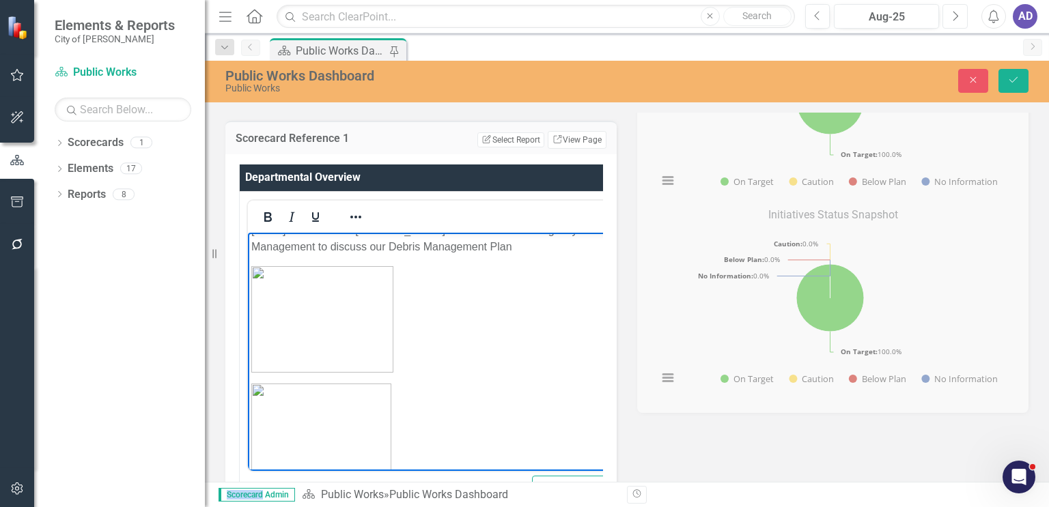
click at [959, 14] on button "Next" at bounding box center [954, 16] width 25 height 25
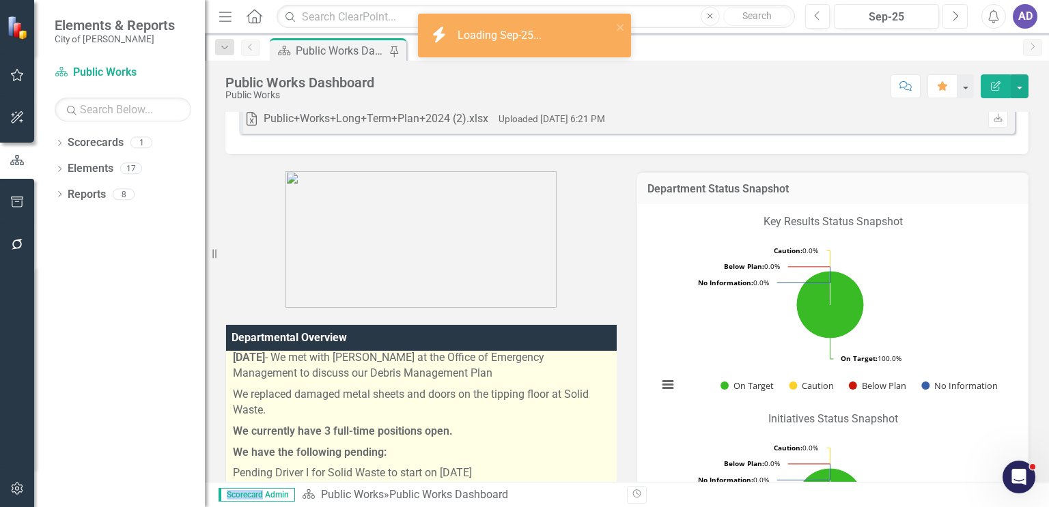
scroll to position [68, 0]
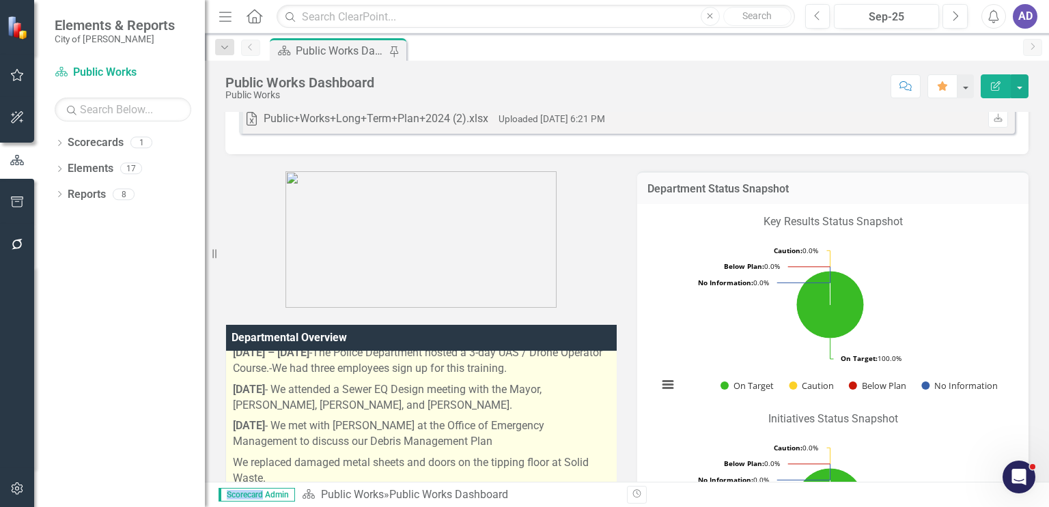
click at [500, 439] on p "[DATE] - We met with [PERSON_NAME] at the Office of Emergency Management to dis…" at bounding box center [422, 434] width 378 height 37
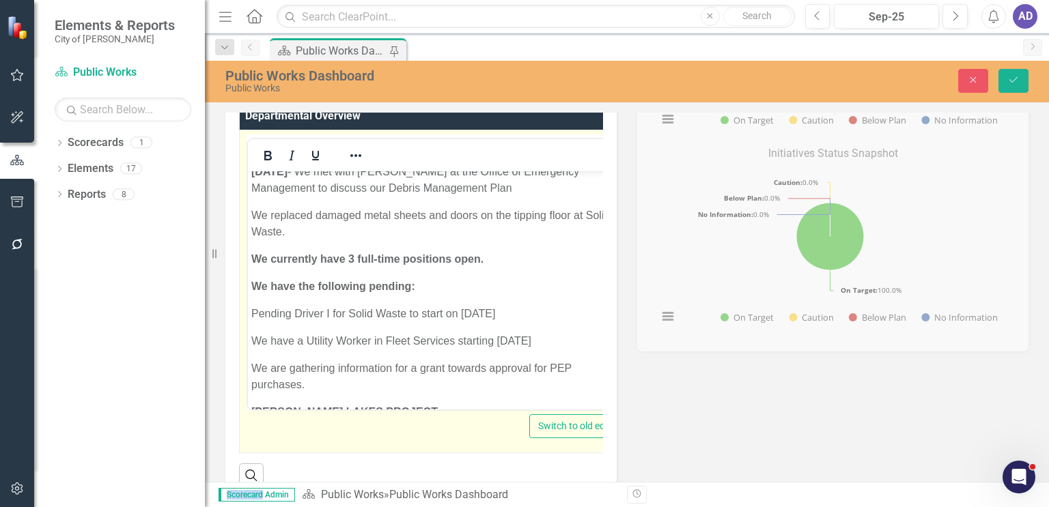
scroll to position [137, 0]
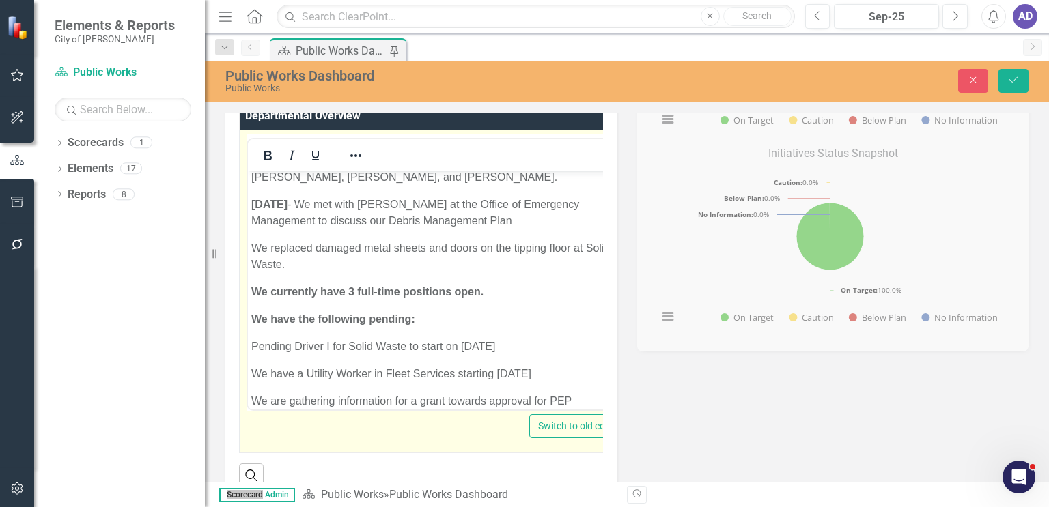
click at [573, 222] on p "[DATE] - We met with [PERSON_NAME] at the Office of Emergency Management to dis…" at bounding box center [437, 212] width 372 height 33
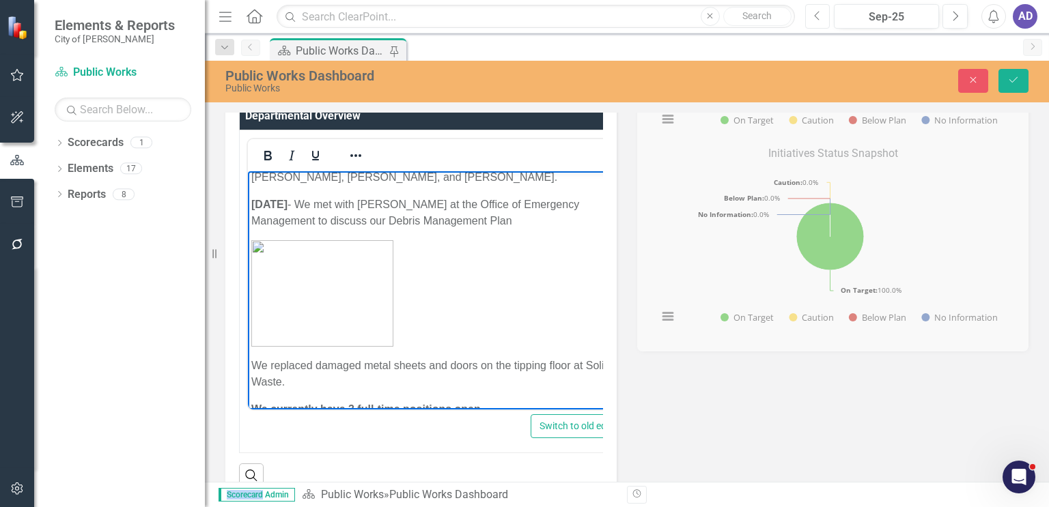
click at [818, 18] on icon "Previous" at bounding box center [818, 16] width 8 height 12
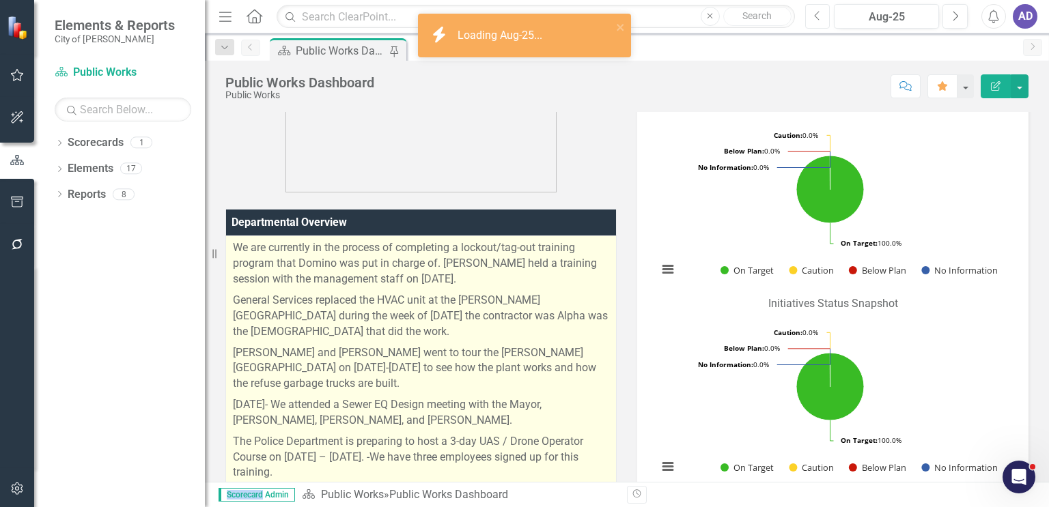
scroll to position [546, 0]
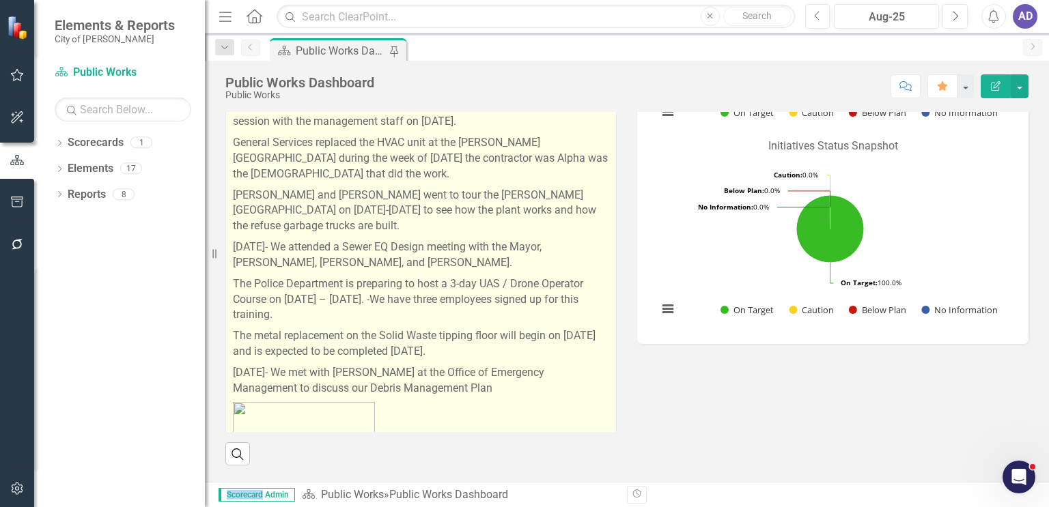
click at [500, 343] on p "The metal replacement on the Solid Waste tipping floor will begin on [DATE] and…" at bounding box center [421, 344] width 376 height 37
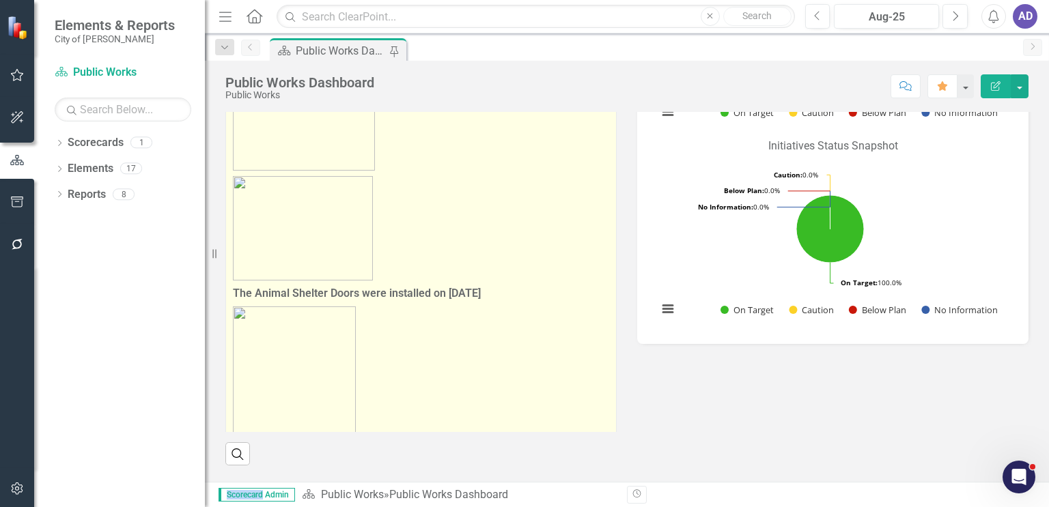
scroll to position [341, 0]
click at [324, 233] on img at bounding box center [303, 225] width 140 height 104
click at [313, 221] on img at bounding box center [303, 225] width 140 height 104
click at [472, 177] on p at bounding box center [421, 225] width 376 height 110
click at [317, 216] on img at bounding box center [303, 225] width 140 height 104
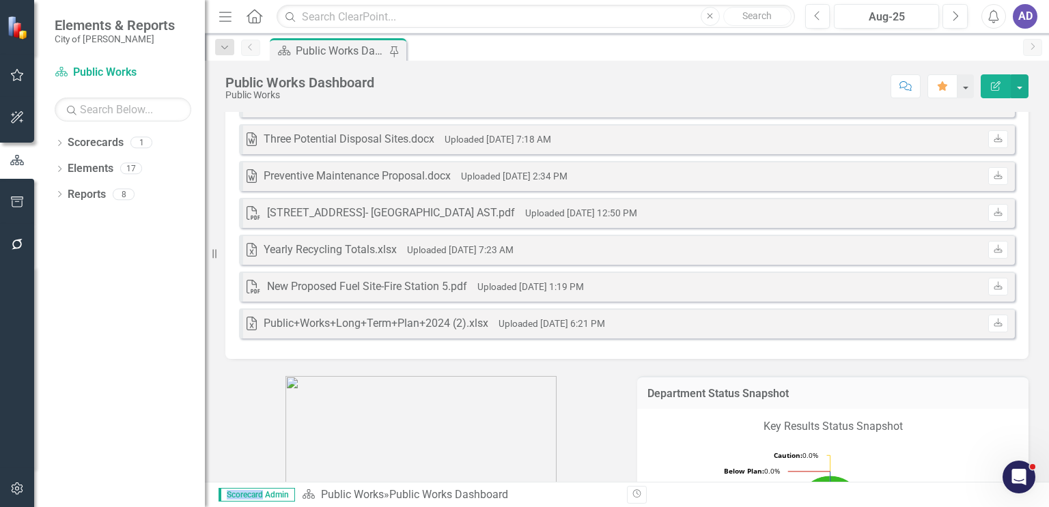
scroll to position [68, 0]
click at [955, 14] on icon "Next" at bounding box center [955, 16] width 8 height 12
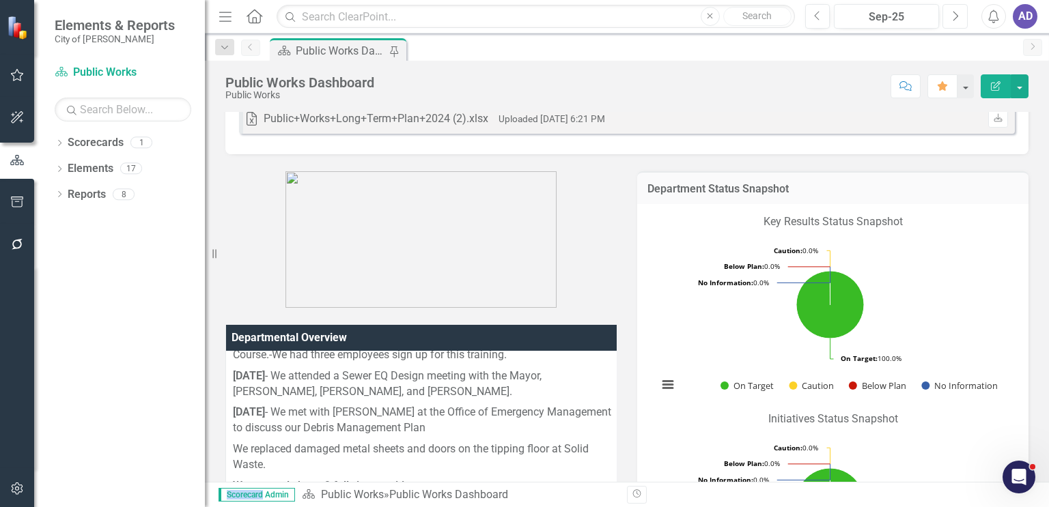
scroll to position [51, 0]
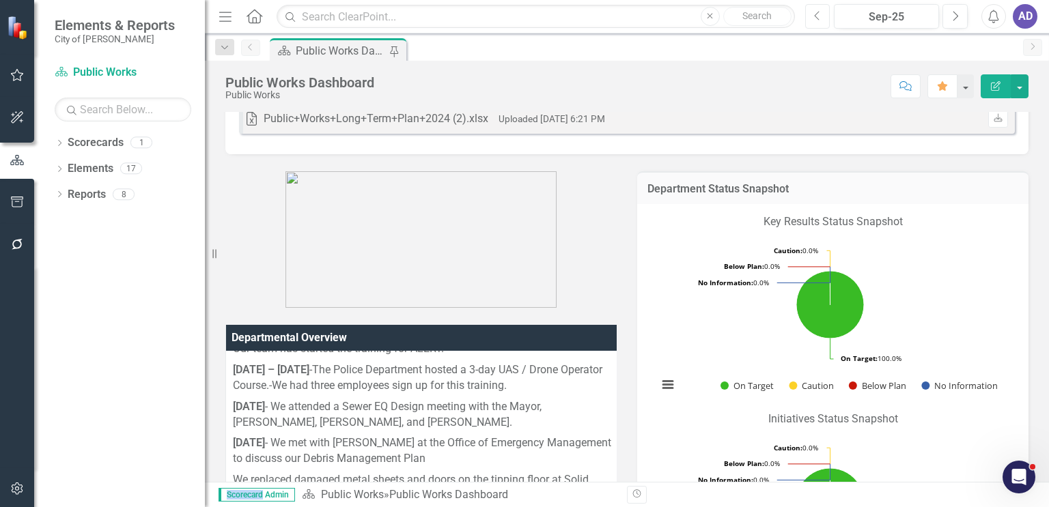
click at [821, 16] on icon "Previous" at bounding box center [818, 16] width 8 height 12
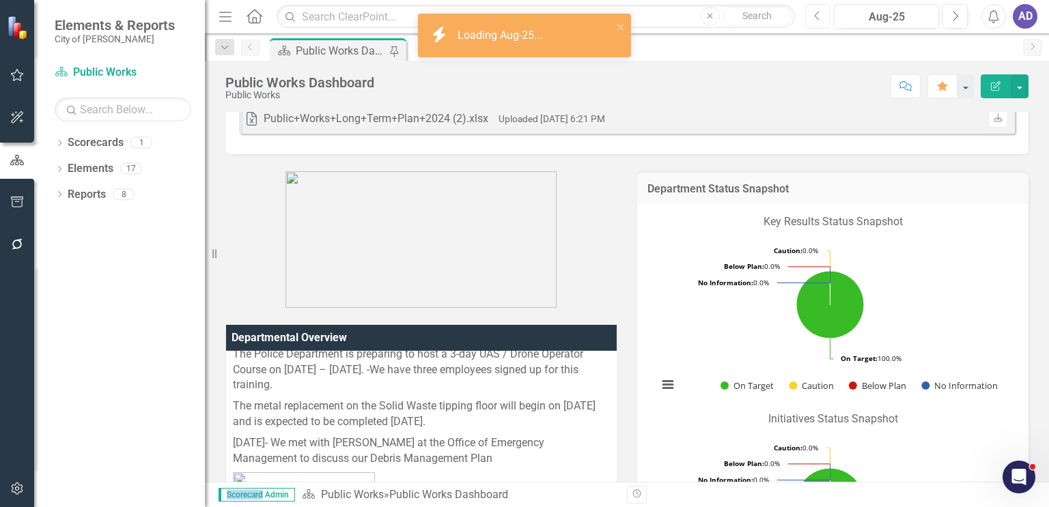
scroll to position [273, 0]
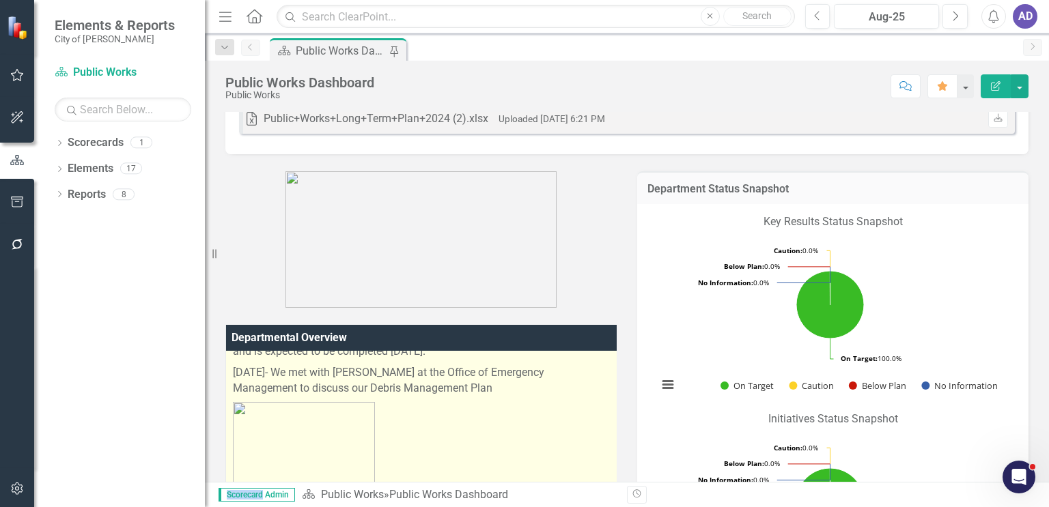
click at [473, 428] on p at bounding box center [422, 455] width 378 height 112
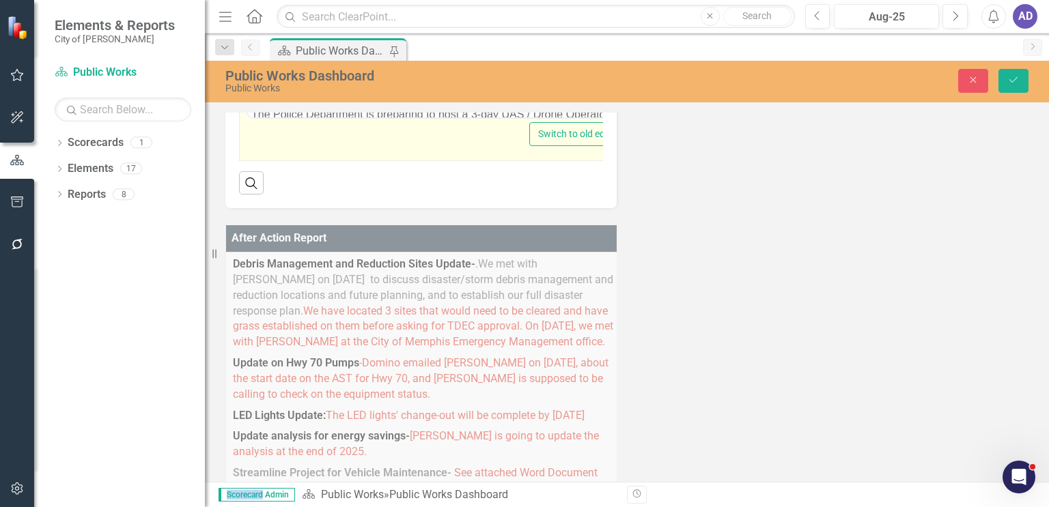
scroll to position [751, 0]
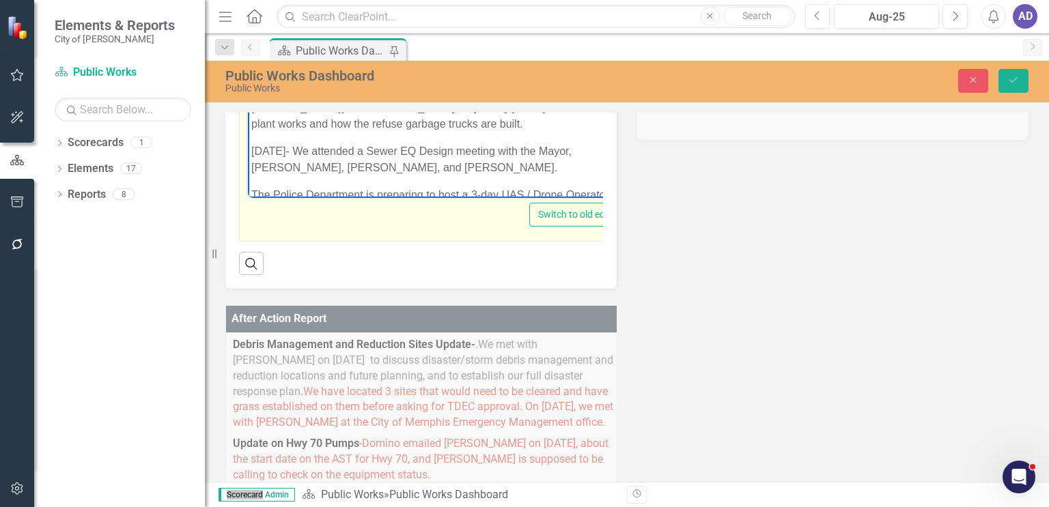
click at [418, 167] on p "[DATE]- We attended a Sewer EQ Design meeting with the Mayor, [PERSON_NAME], [P…" at bounding box center [437, 159] width 372 height 33
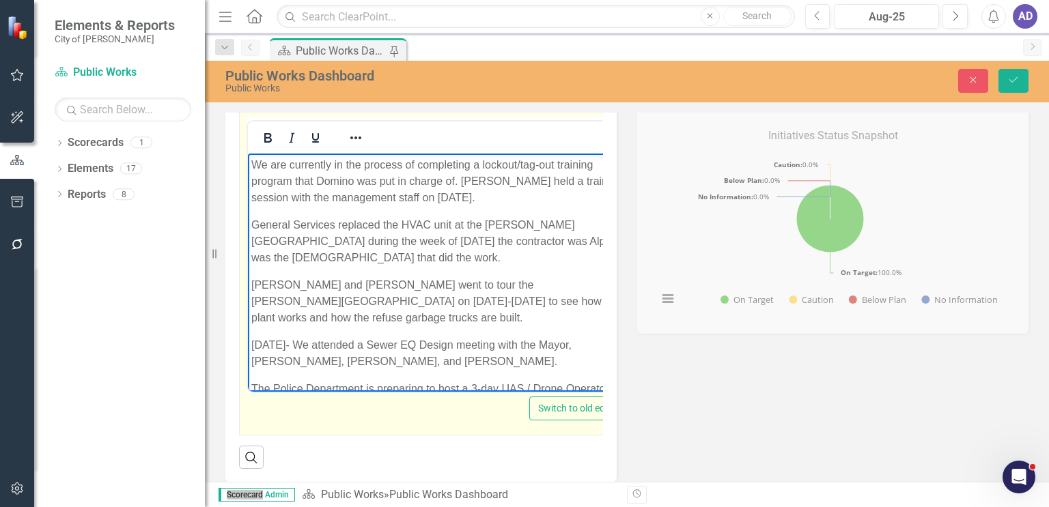
scroll to position [478, 0]
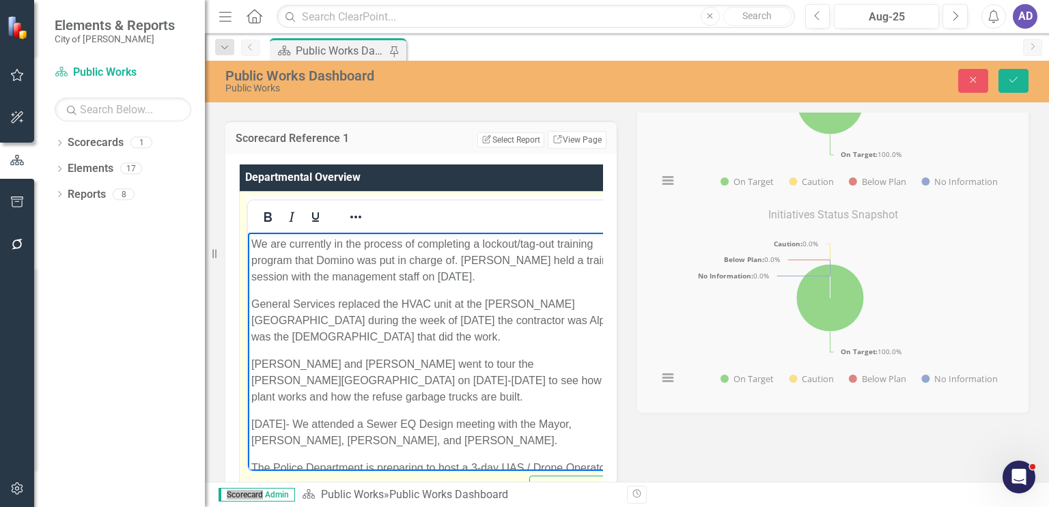
click at [488, 318] on p "General Services replaced the HVAC unit at the [PERSON_NAME][GEOGRAPHIC_DATA] d…" at bounding box center [437, 320] width 372 height 49
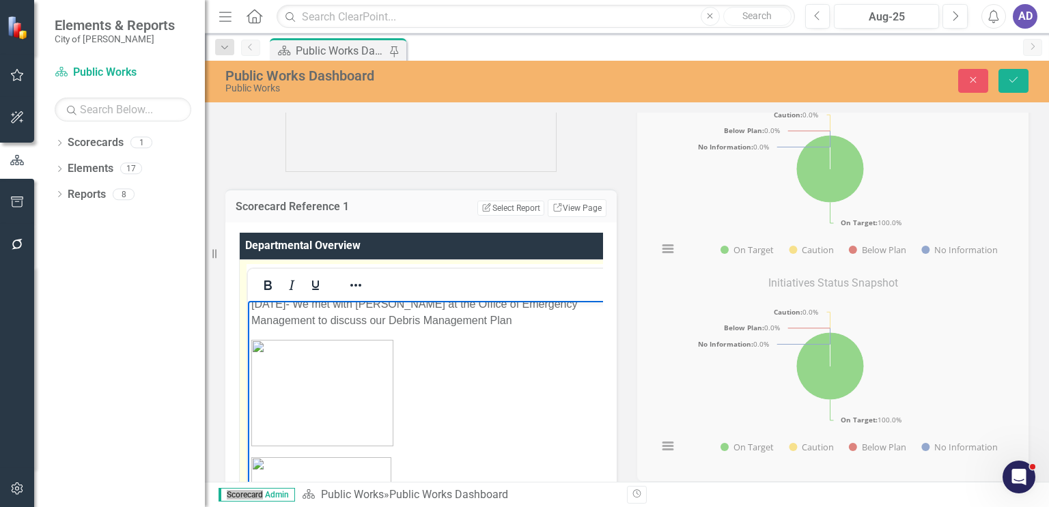
scroll to position [410, 0]
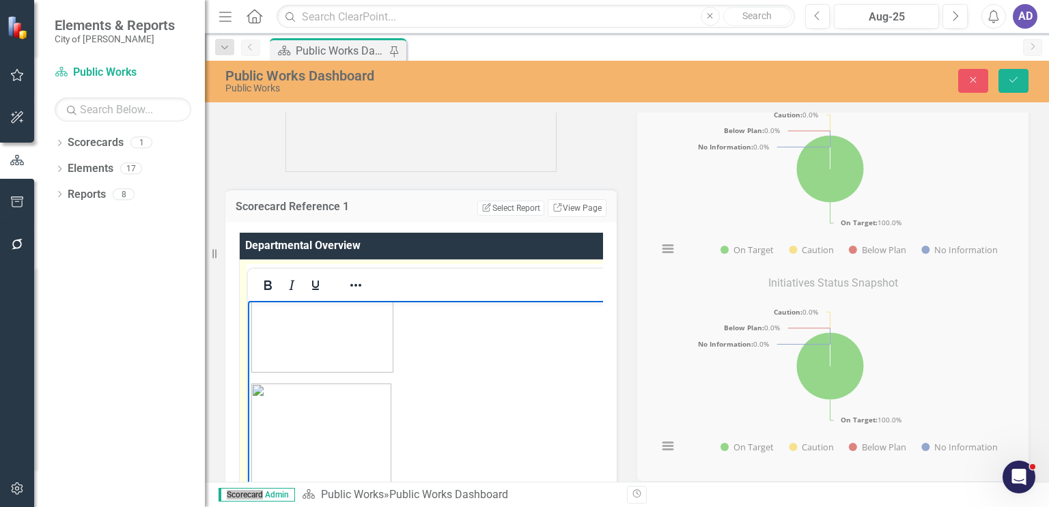
click at [365, 343] on img "Rich Text Area. Press ALT-0 for help." at bounding box center [322, 319] width 142 height 107
click at [343, 418] on img "Rich Text Area. Press ALT-0 for help." at bounding box center [321, 435] width 140 height 104
click at [330, 323] on img "Rich Text Area. Press ALT-0 for help." at bounding box center [322, 319] width 142 height 107
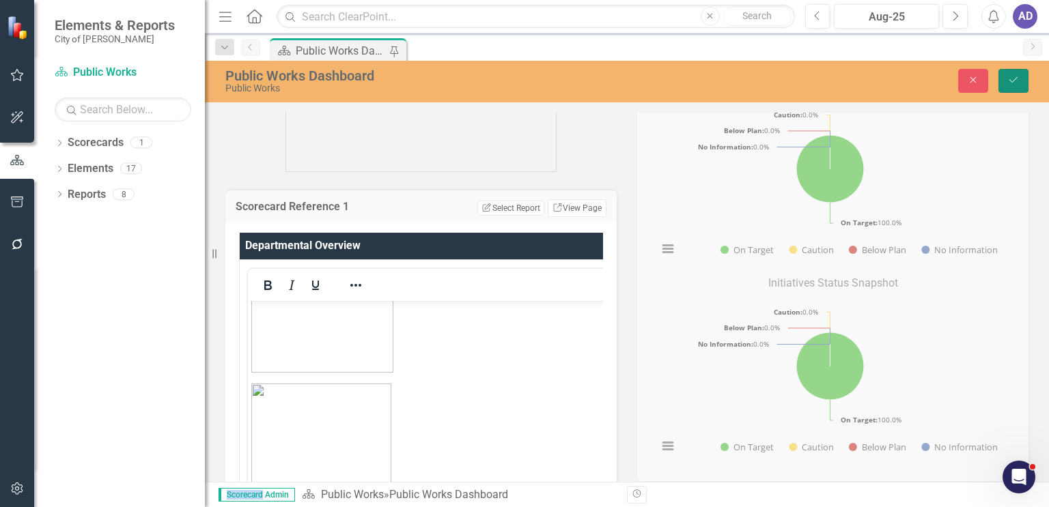
click at [1011, 76] on icon "Save" at bounding box center [1013, 80] width 12 height 10
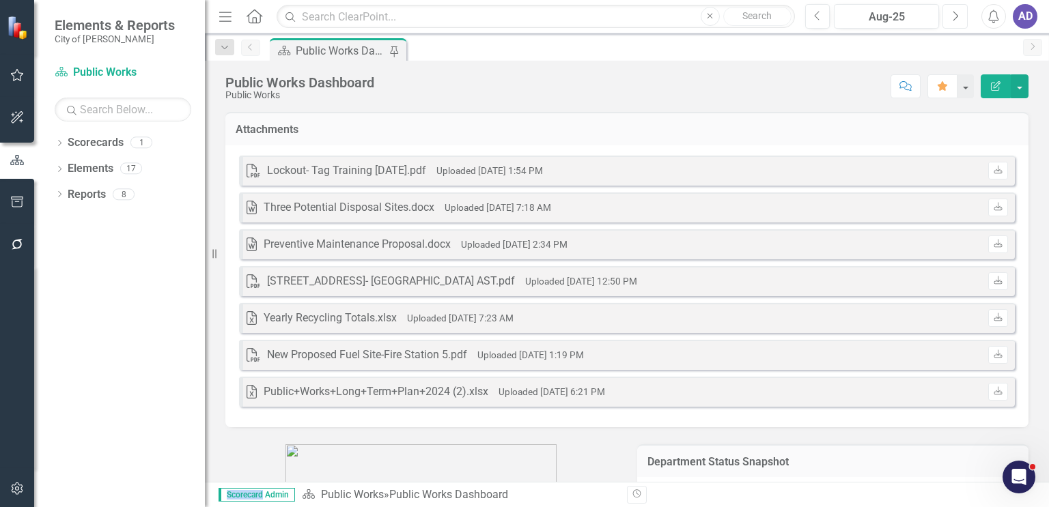
click at [953, 13] on icon "Next" at bounding box center [955, 16] width 8 height 12
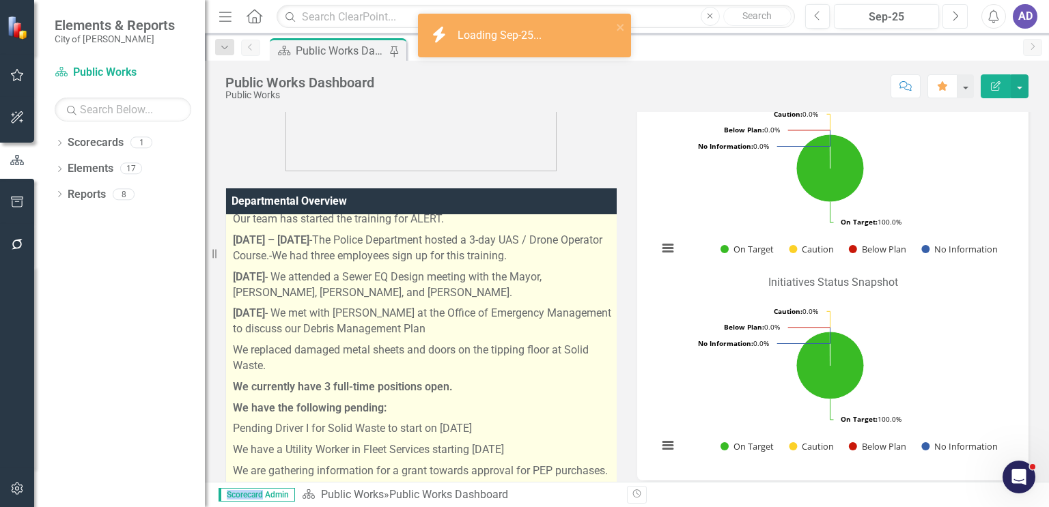
scroll to position [68, 0]
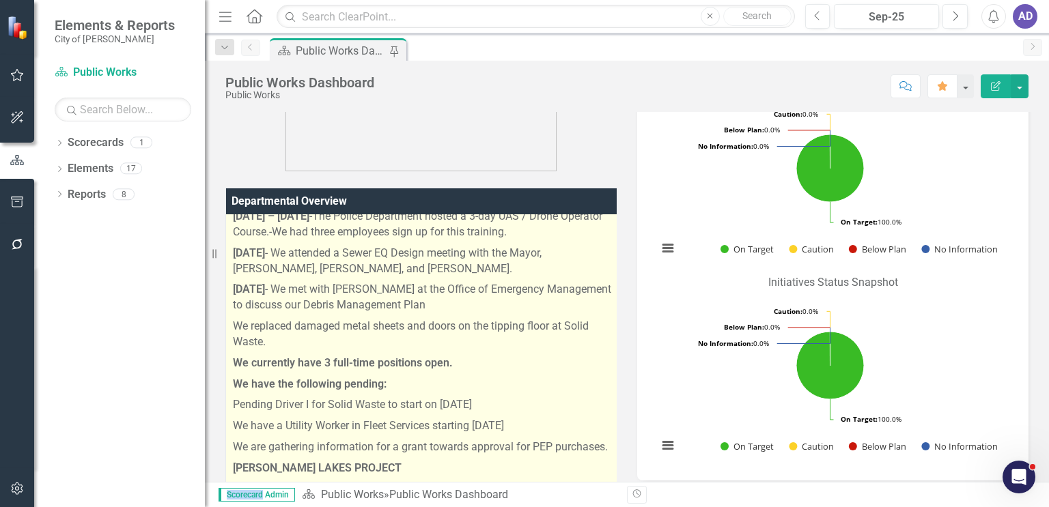
click at [498, 305] on p "[DATE] - We met with [PERSON_NAME] at the Office of Emergency Management to dis…" at bounding box center [423, 297] width 380 height 37
click at [494, 305] on p "[DATE] - We met with [PERSON_NAME] at the Office of Emergency Management to dis…" at bounding box center [423, 297] width 380 height 37
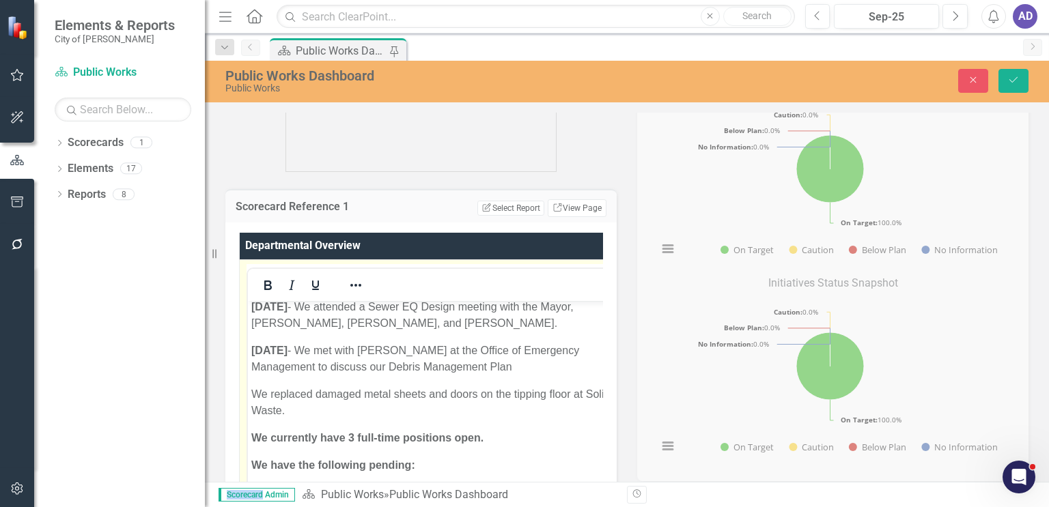
scroll to position [137, 0]
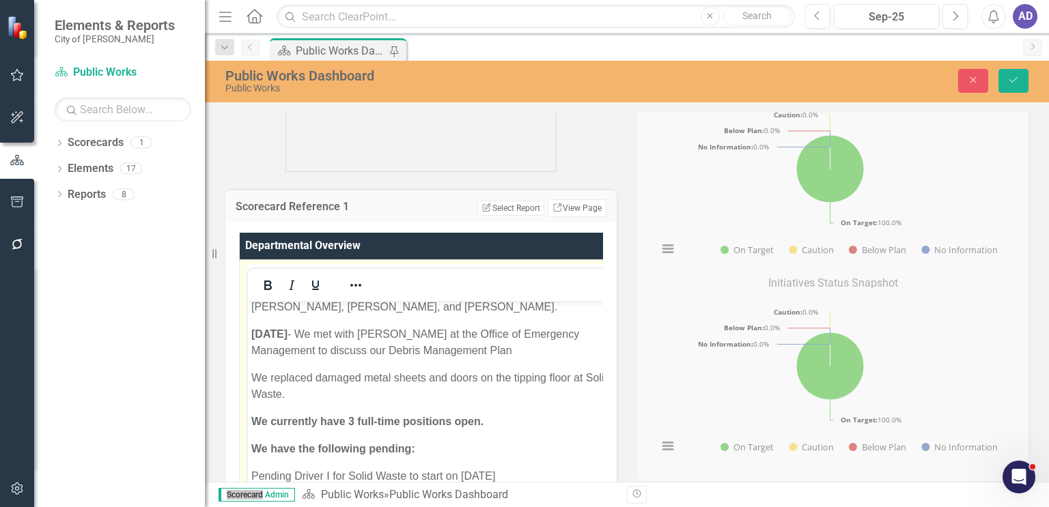
click at [570, 352] on p "[DATE] - We met with [PERSON_NAME] at the Office of Emergency Management to dis…" at bounding box center [438, 342] width 374 height 33
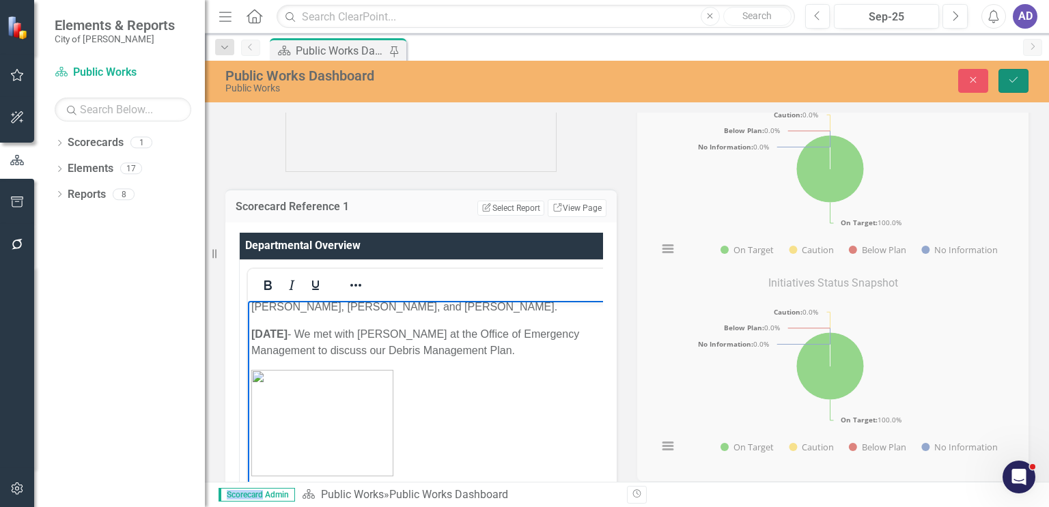
click at [1009, 82] on icon "Save" at bounding box center [1013, 80] width 12 height 10
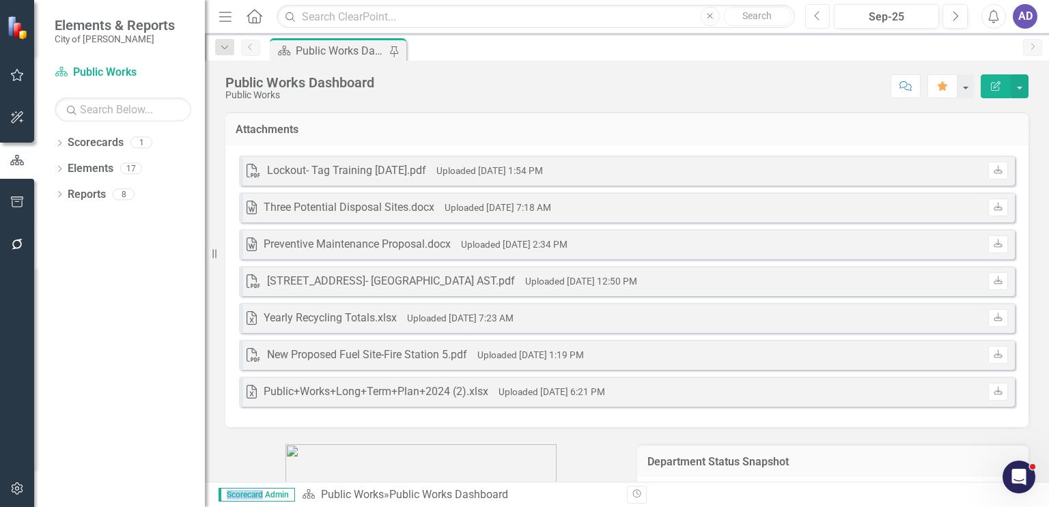
click at [819, 14] on icon "Previous" at bounding box center [818, 16] width 8 height 12
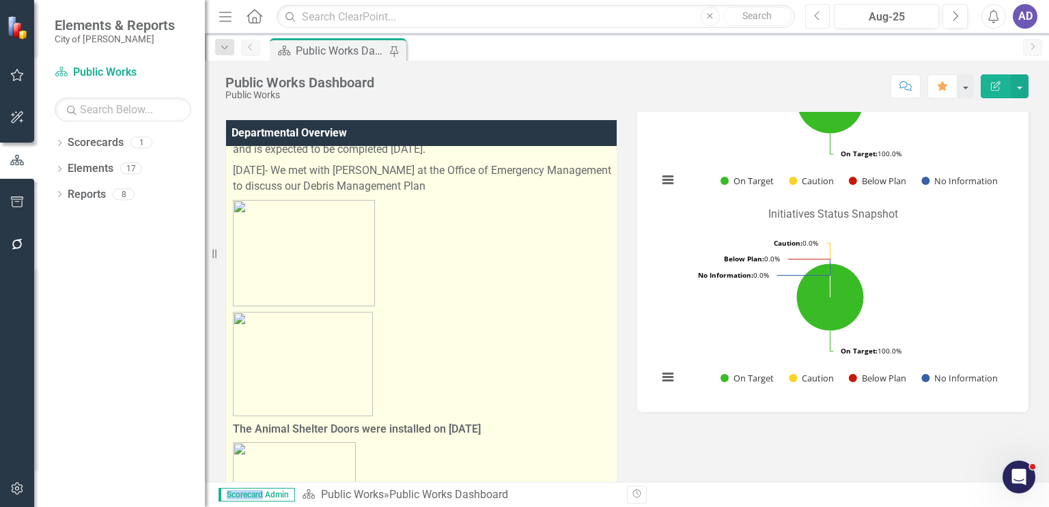
scroll to position [273, 0]
click at [341, 345] on img at bounding box center [303, 361] width 140 height 104
click at [434, 334] on p at bounding box center [423, 362] width 381 height 110
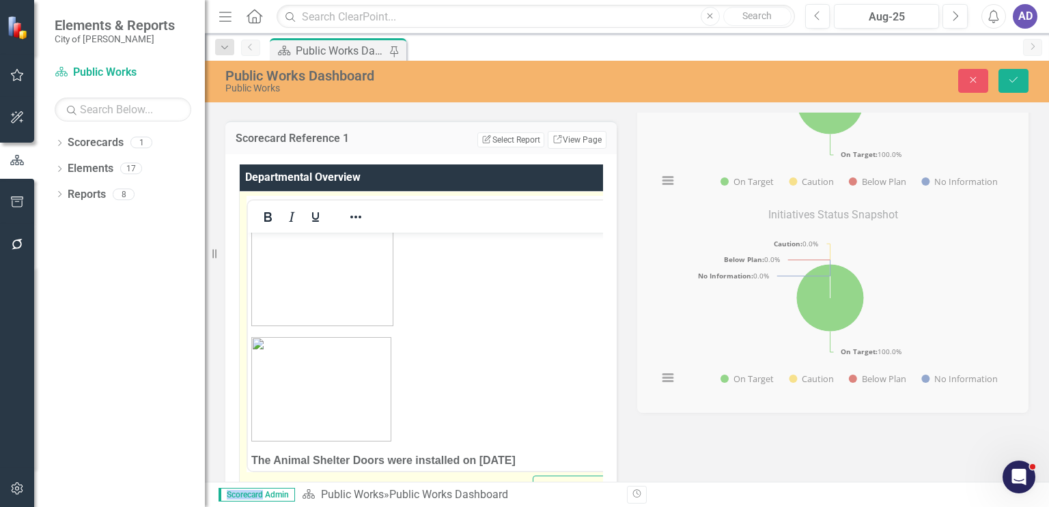
scroll to position [410, 0]
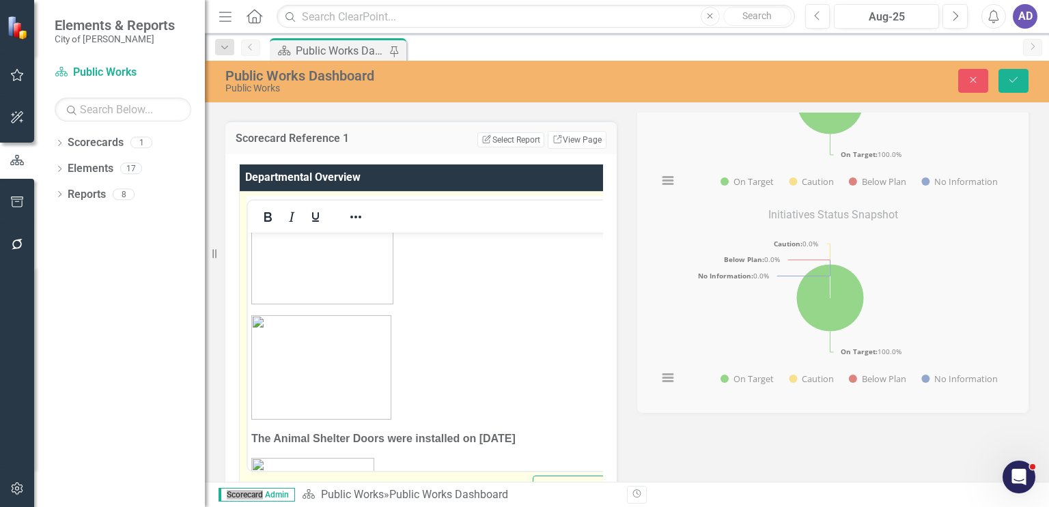
click at [366, 355] on img "Rich Text Area. Press ALT-0 for help." at bounding box center [321, 367] width 140 height 104
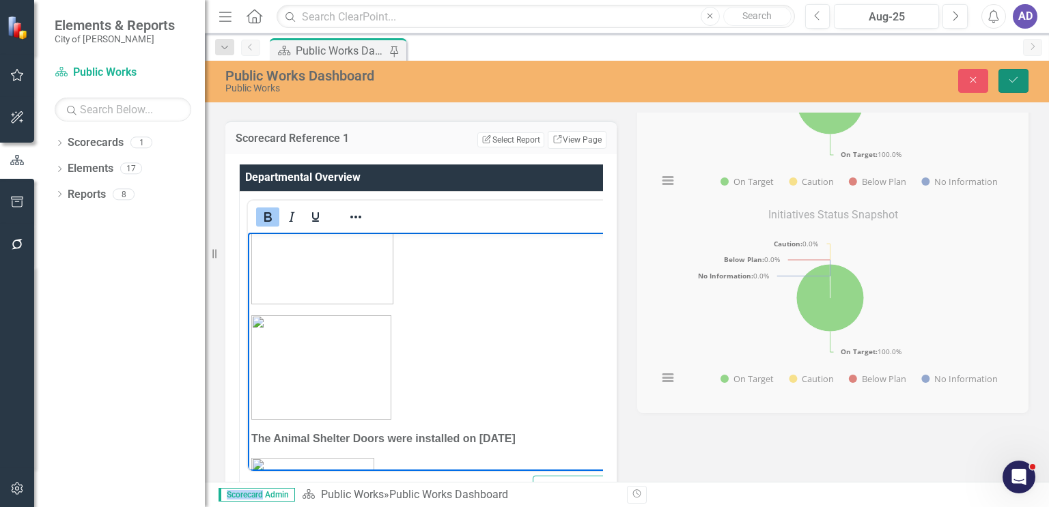
click at [1018, 76] on icon "Save" at bounding box center [1013, 80] width 12 height 10
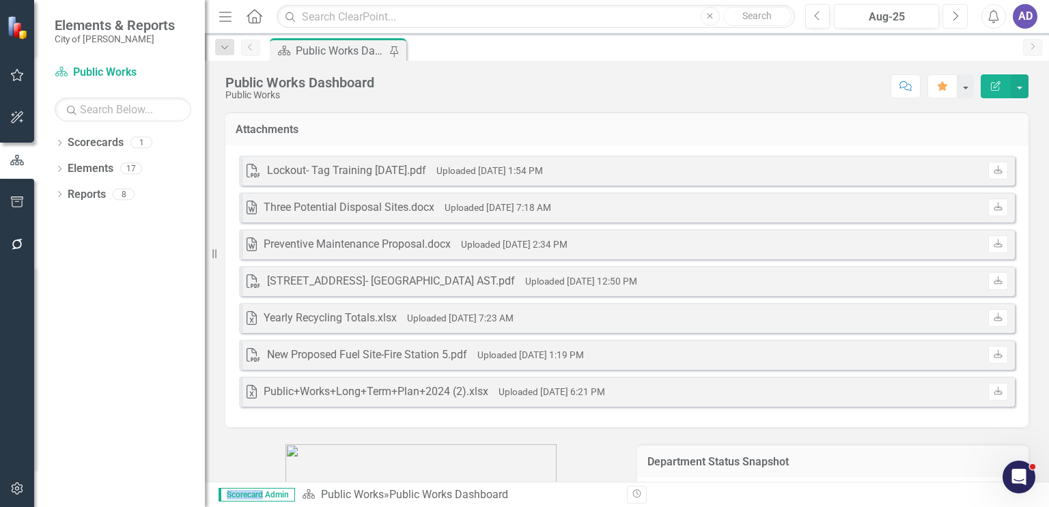
click at [955, 14] on icon "Next" at bounding box center [955, 16] width 8 height 12
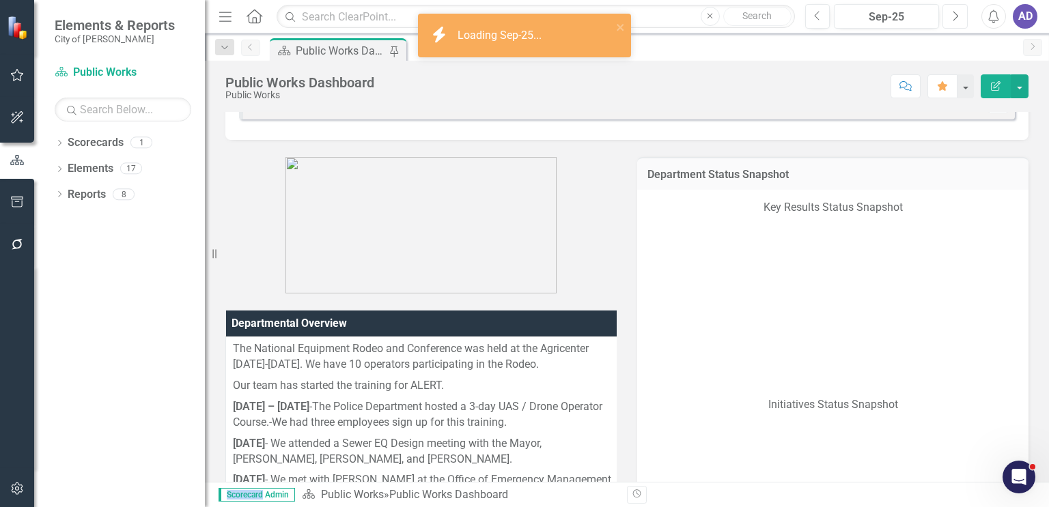
scroll to position [478, 0]
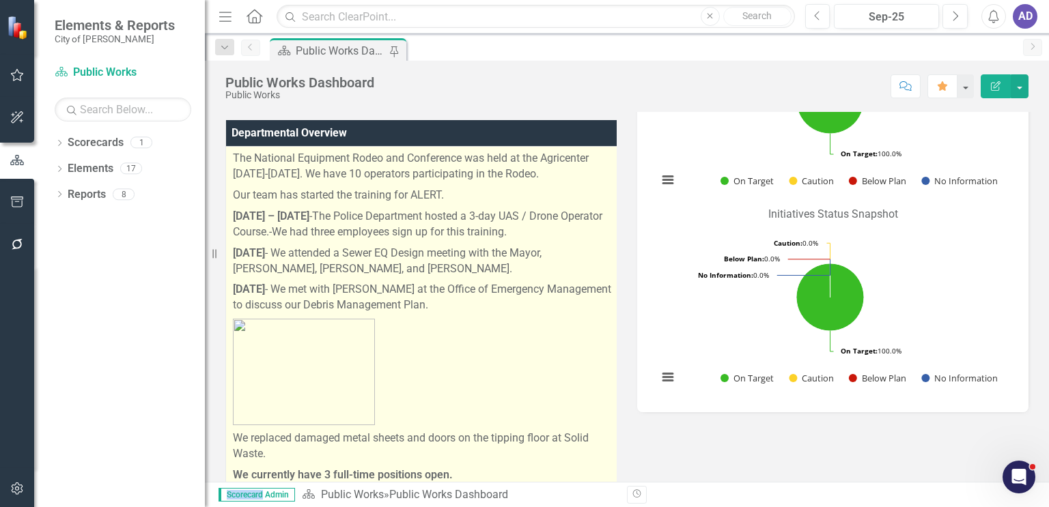
click at [420, 360] on p at bounding box center [423, 372] width 380 height 112
click at [233, 438] on p "We replaced damaged metal sheets and doors on the tipping floor at Solid Waste." at bounding box center [423, 446] width 380 height 37
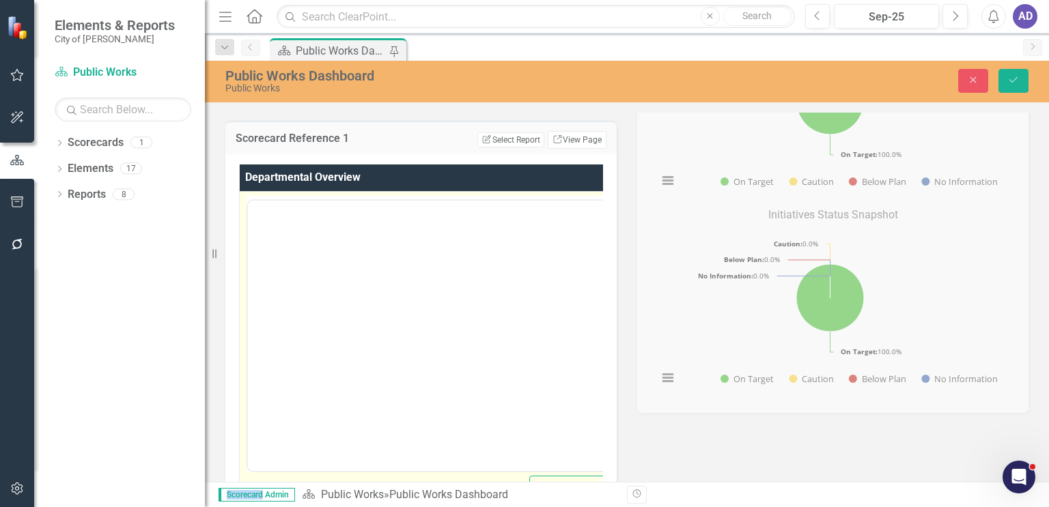
click at [232, 438] on div "Departmental Overview Switch to old editor Search" at bounding box center [420, 358] width 391 height 408
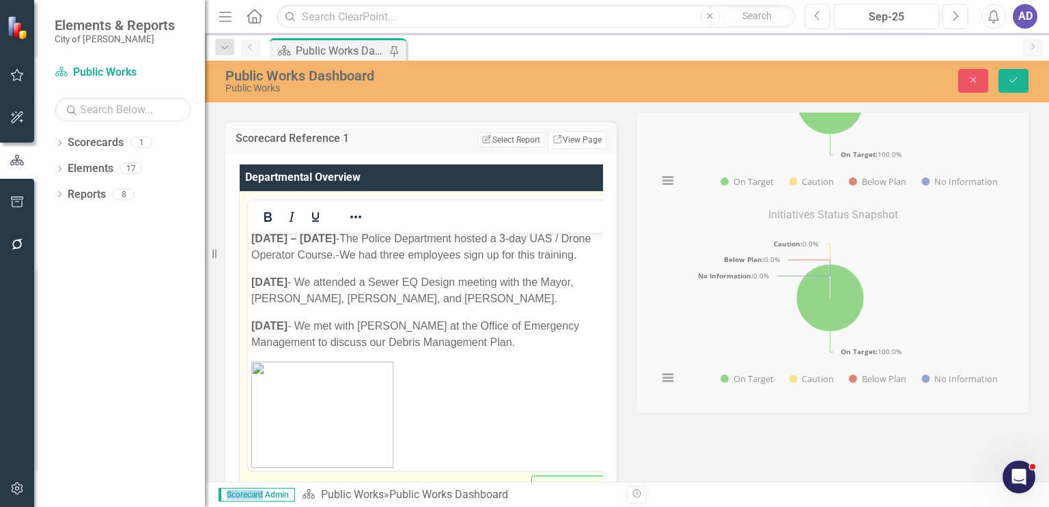
scroll to position [68, 0]
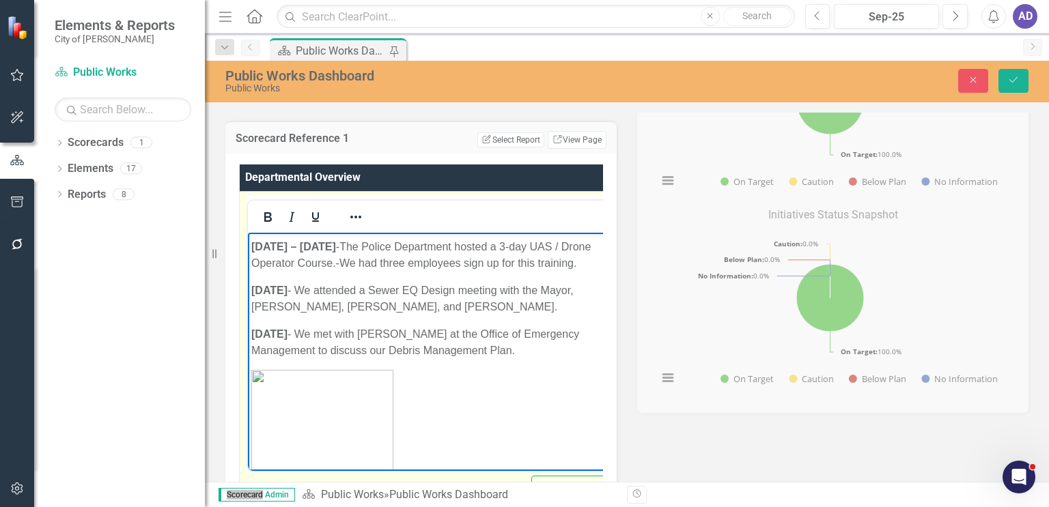
click at [424, 377] on p "Rich Text Area. Press ALT-0 for help." at bounding box center [438, 422] width 374 height 107
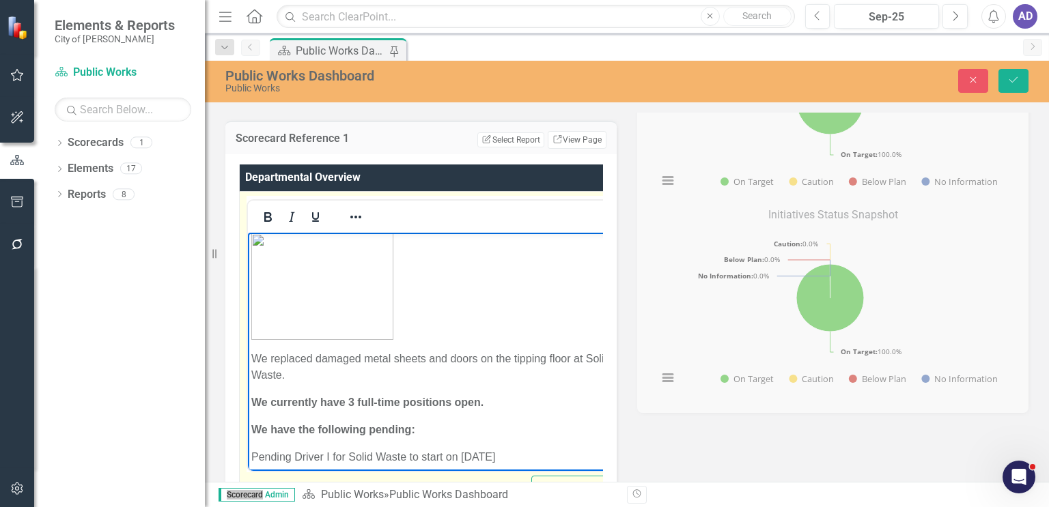
scroll to position [273, 0]
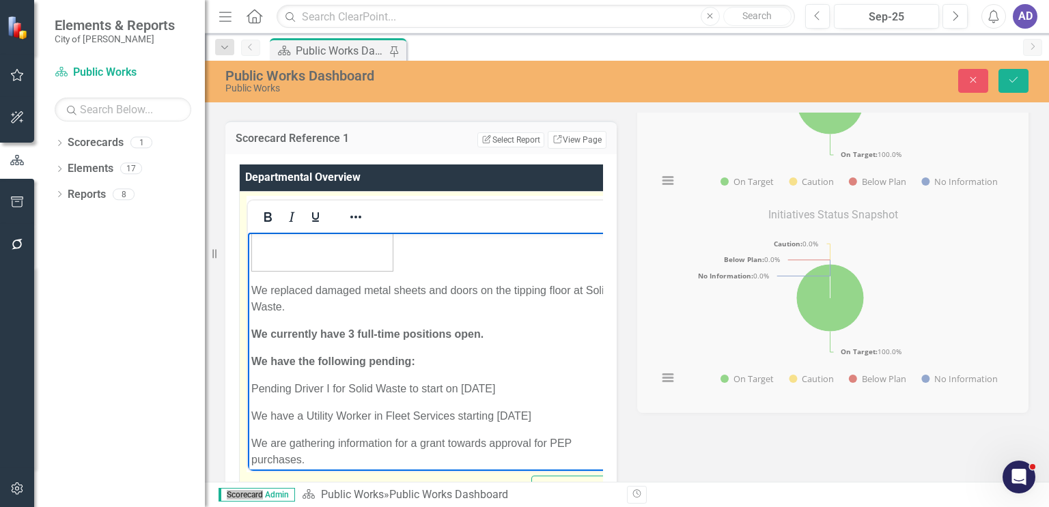
click at [251, 290] on p "We replaced damaged metal sheets and doors on the tipping floor at Solid Waste." at bounding box center [438, 298] width 374 height 33
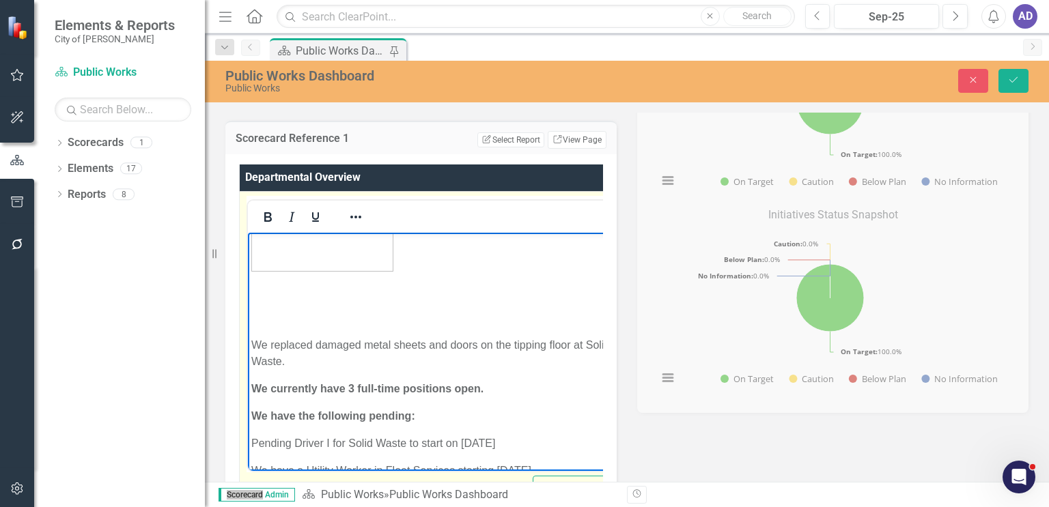
click at [259, 287] on p "Rich Text Area. Press ALT-0 for help." at bounding box center [439, 290] width 376 height 16
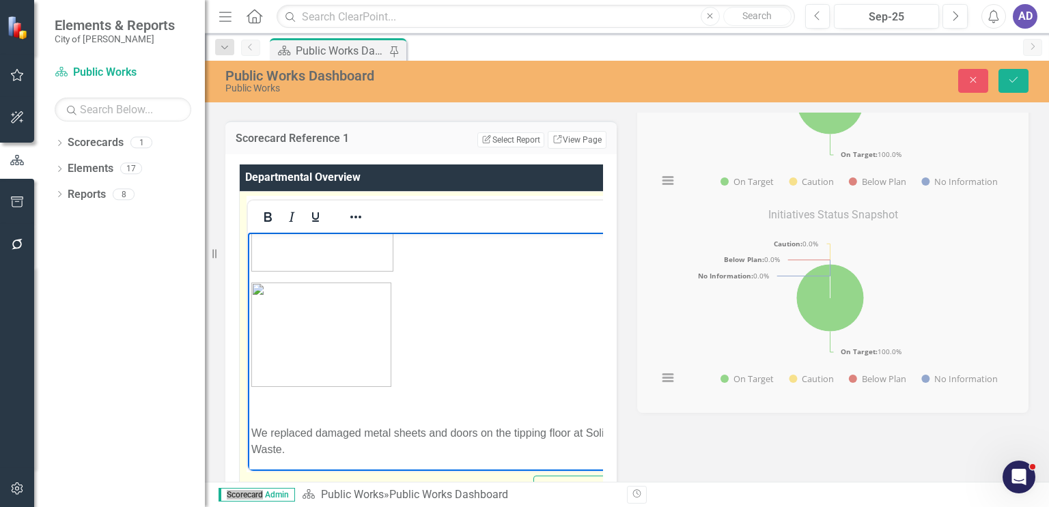
click at [253, 432] on p "We replaced damaged metal sheets and doors on the tipping floor at Solid Waste." at bounding box center [439, 441] width 376 height 33
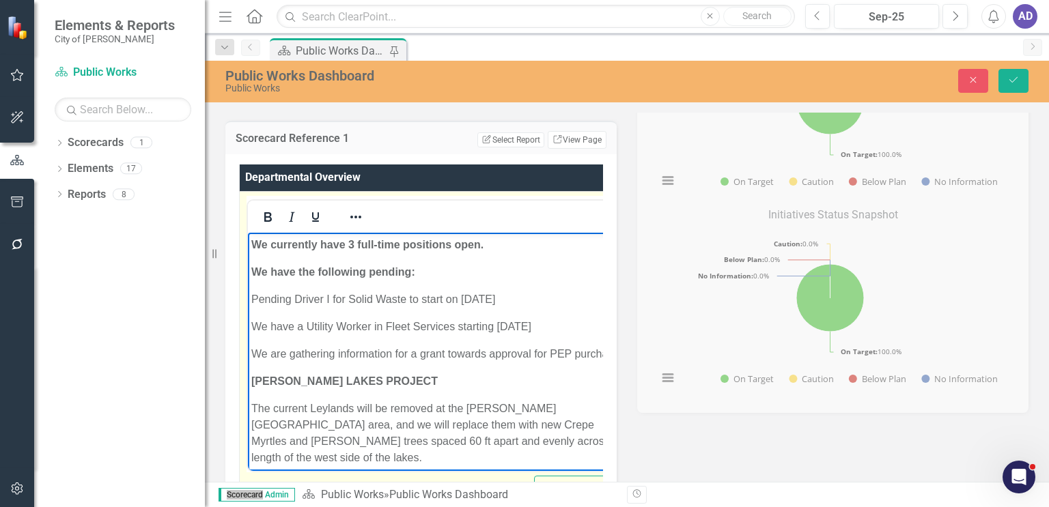
scroll to position [410, 0]
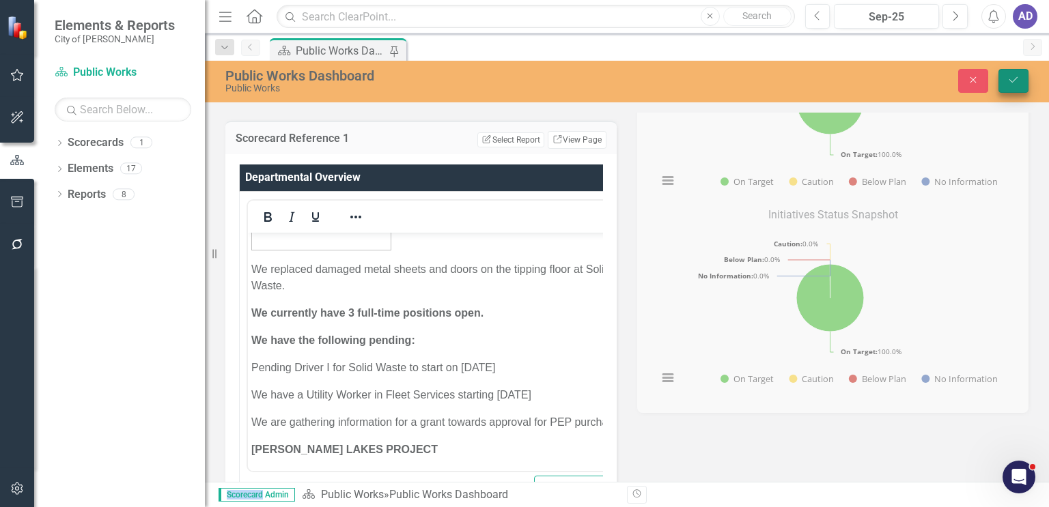
click at [1015, 80] on icon "submit" at bounding box center [1013, 79] width 8 height 5
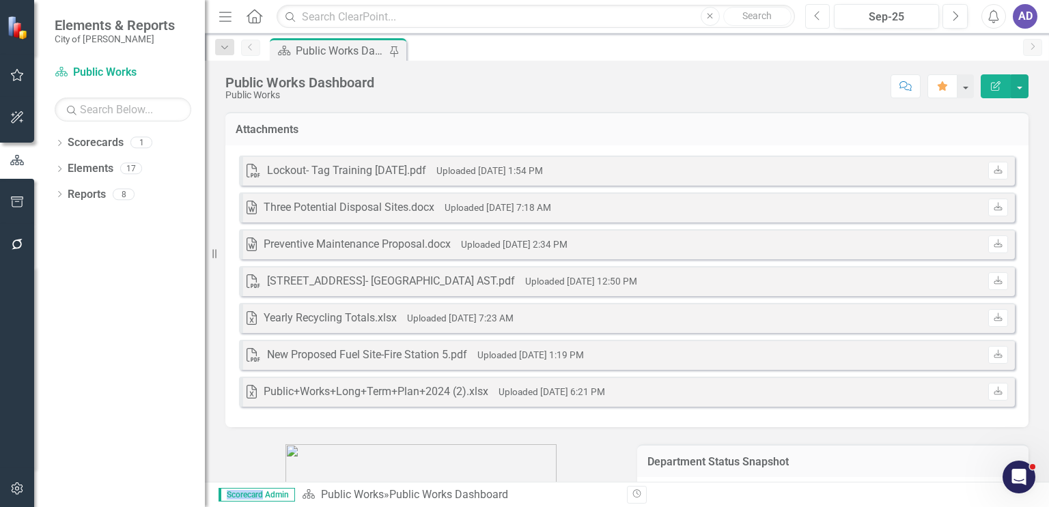
click at [819, 17] on icon "Previous" at bounding box center [818, 16] width 8 height 12
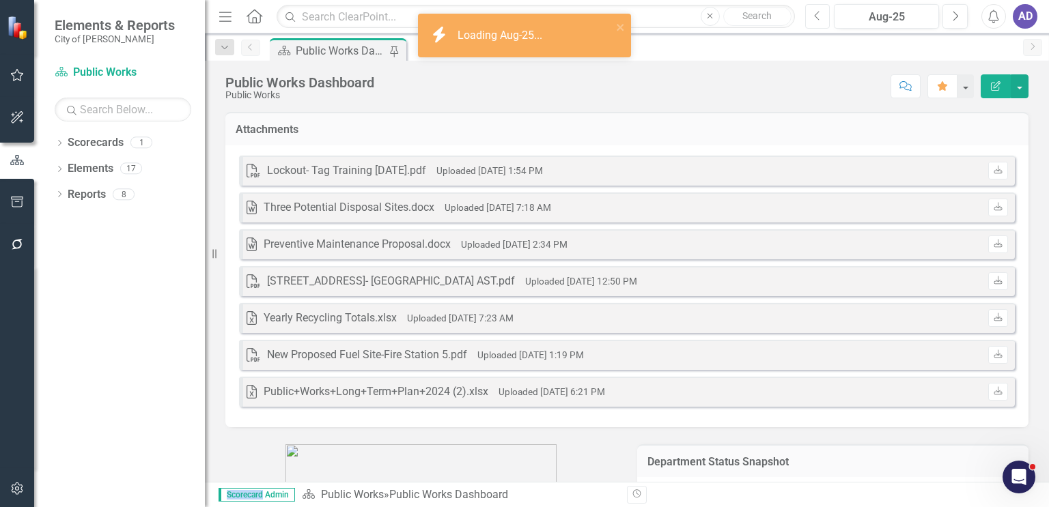
scroll to position [615, 0]
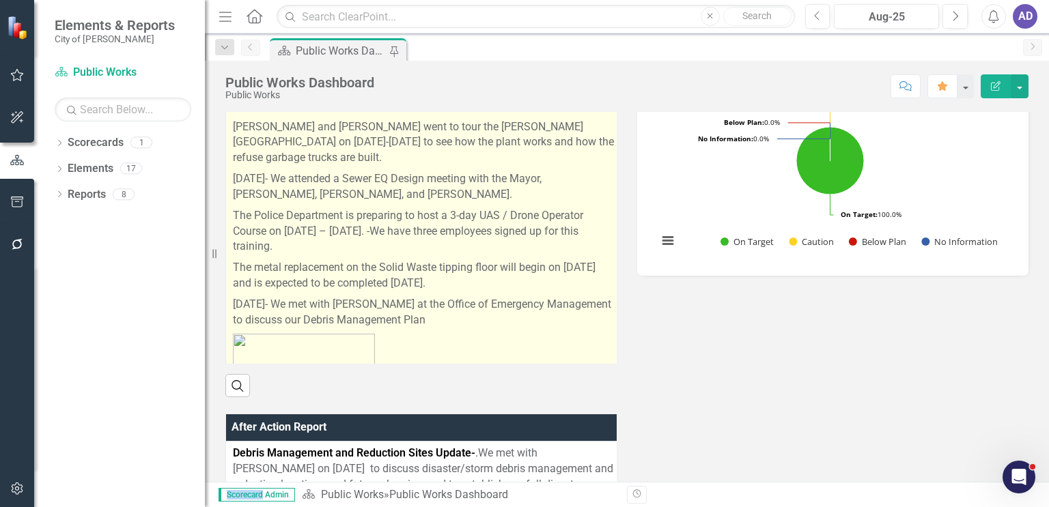
click at [516, 333] on p at bounding box center [424, 387] width 382 height 112
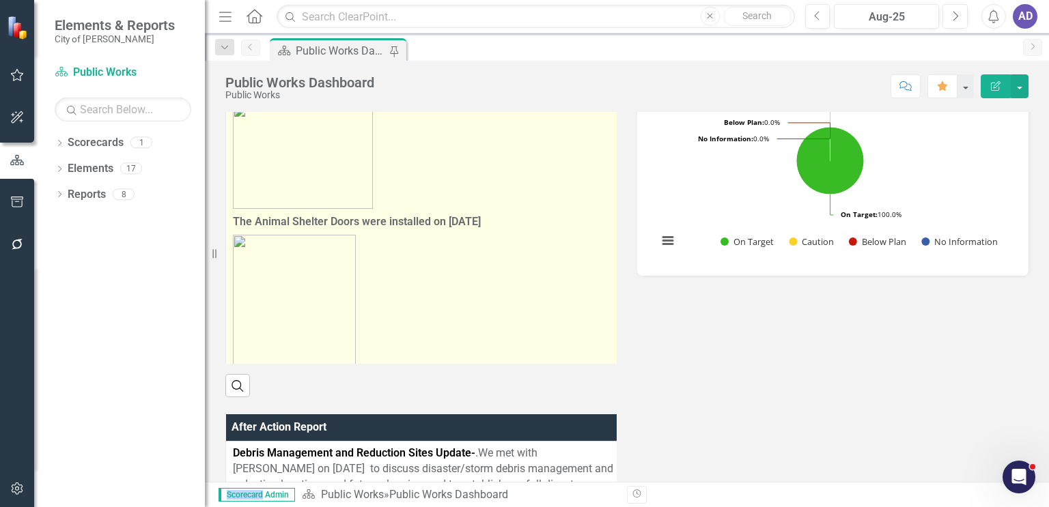
scroll to position [410, 0]
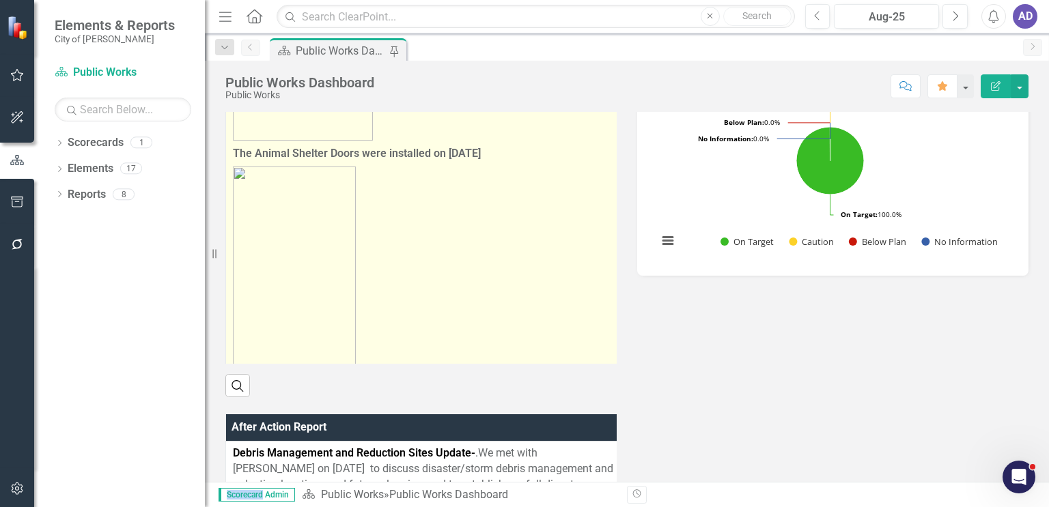
click at [475, 238] on p at bounding box center [424, 300] width 382 height 272
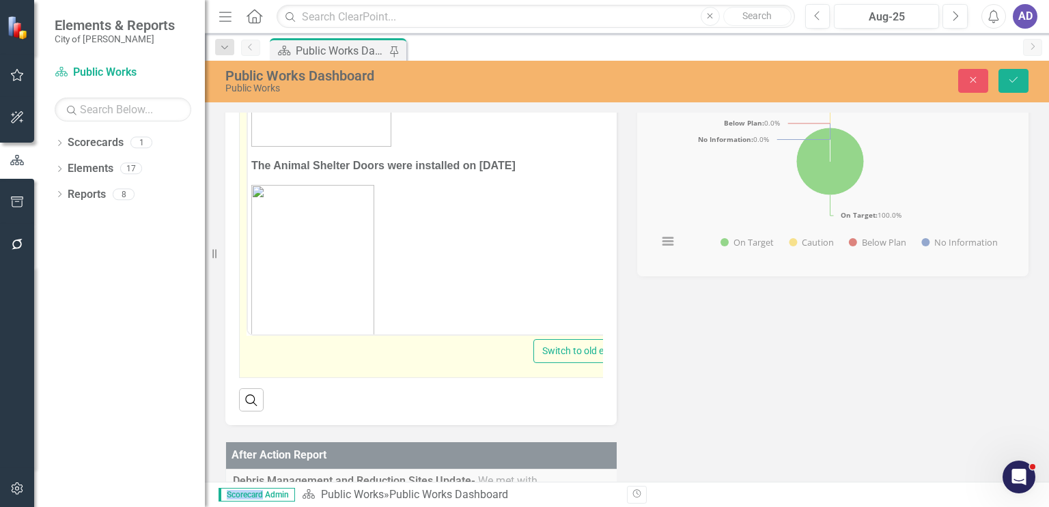
scroll to position [683, 0]
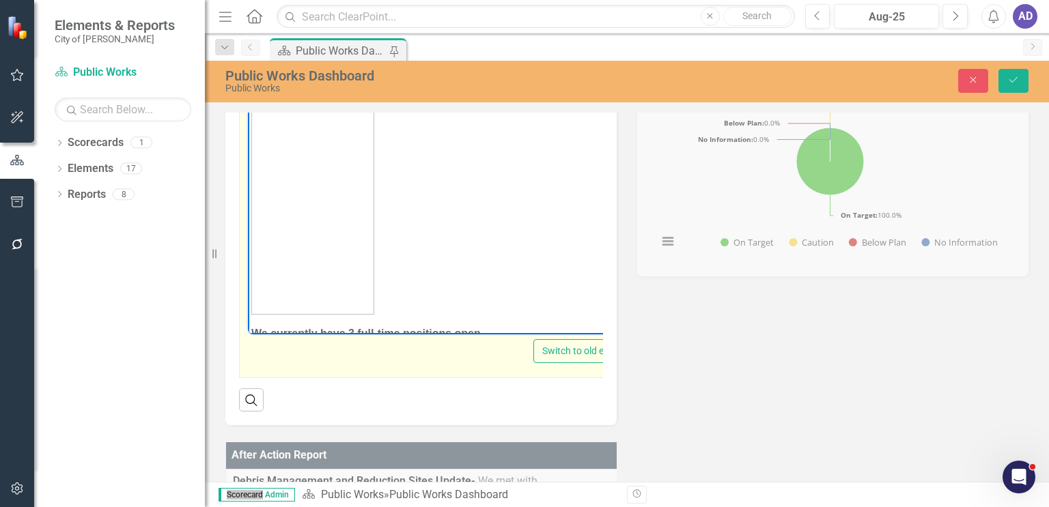
click at [333, 197] on img "Rich Text Area. Press ALT-0 for help." at bounding box center [312, 181] width 123 height 266
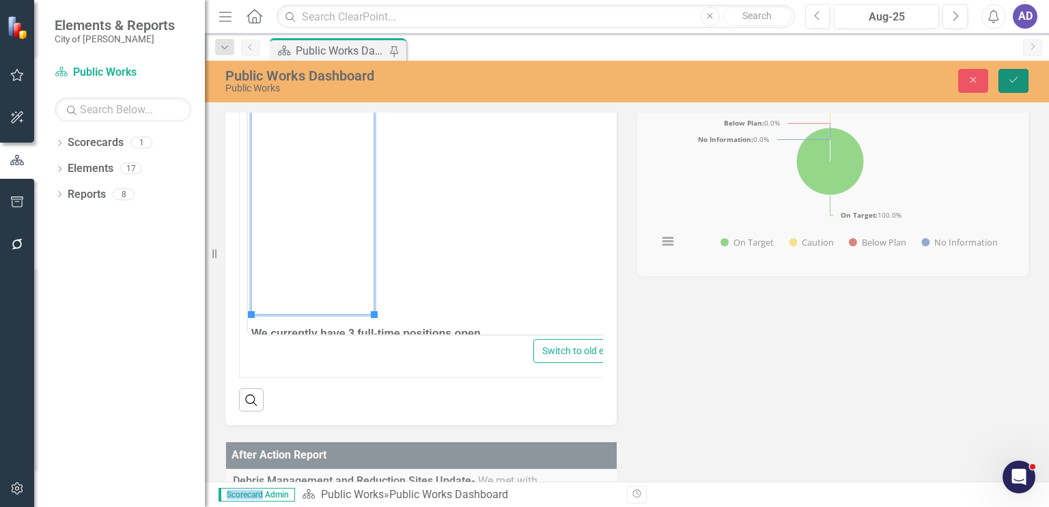
click at [1020, 81] on button "Save" at bounding box center [1013, 81] width 30 height 24
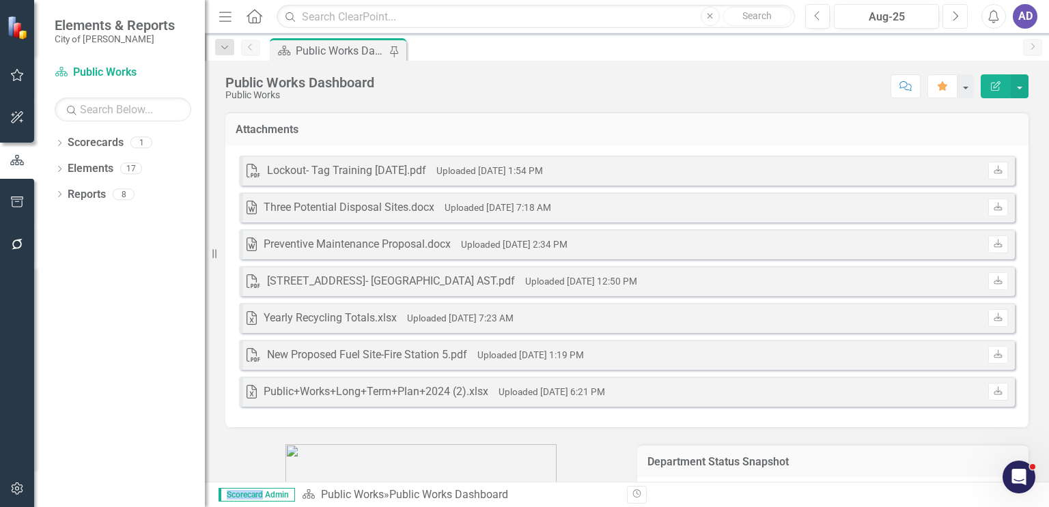
click at [957, 16] on icon "button" at bounding box center [955, 16] width 5 height 10
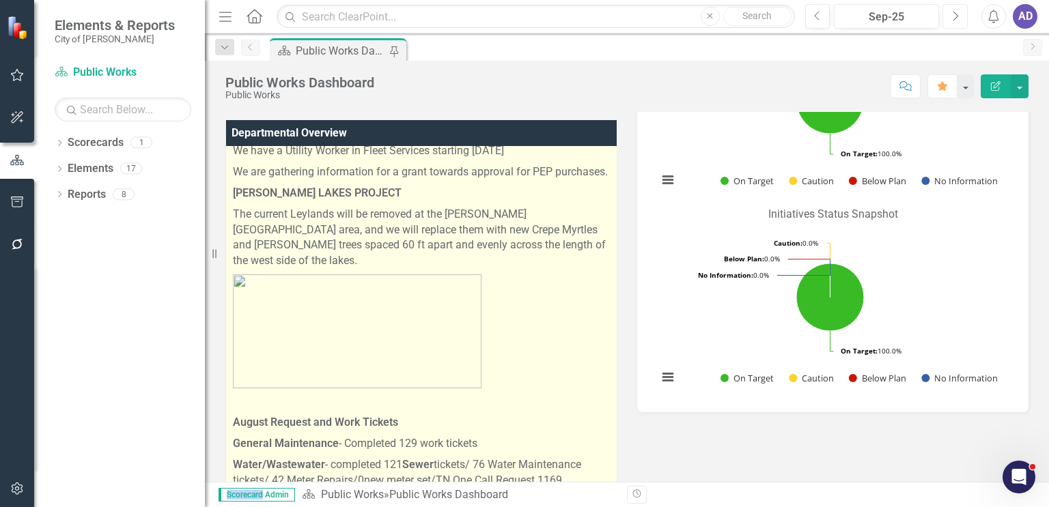
scroll to position [615, 0]
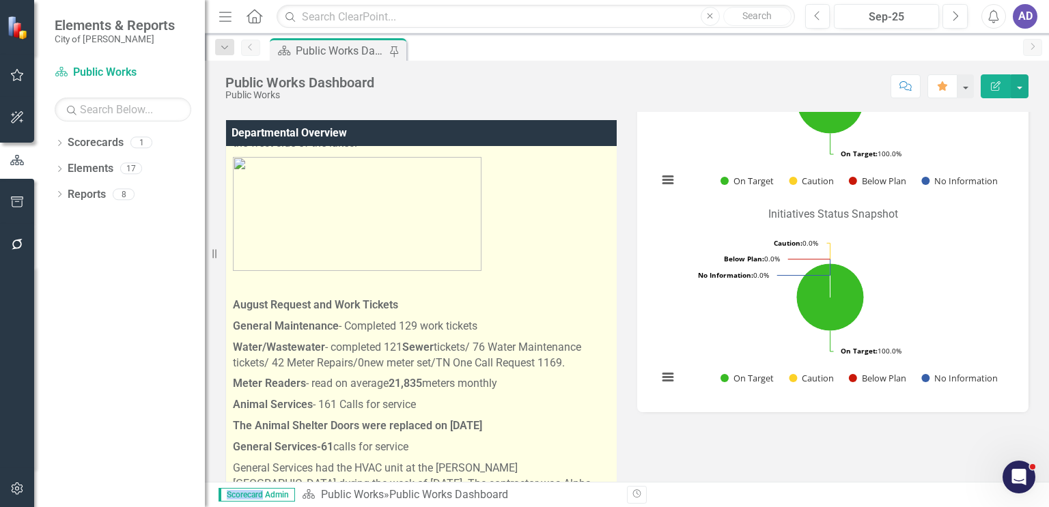
click at [491, 416] on p "The Animal Shelter Doors were replaced on [DATE]" at bounding box center [423, 426] width 381 height 21
click at [492, 416] on p "The Animal Shelter Doors were replaced on [DATE]" at bounding box center [423, 426] width 381 height 21
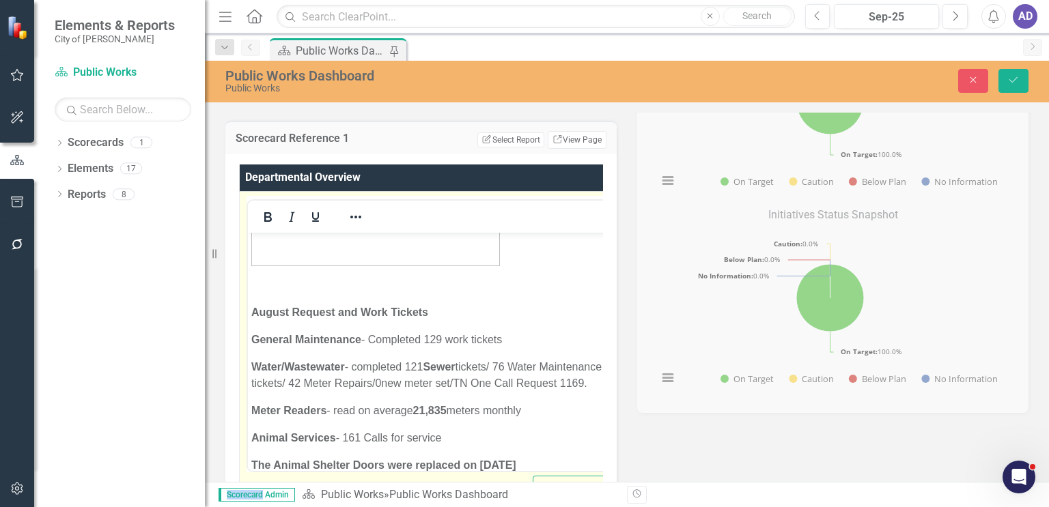
scroll to position [888, 0]
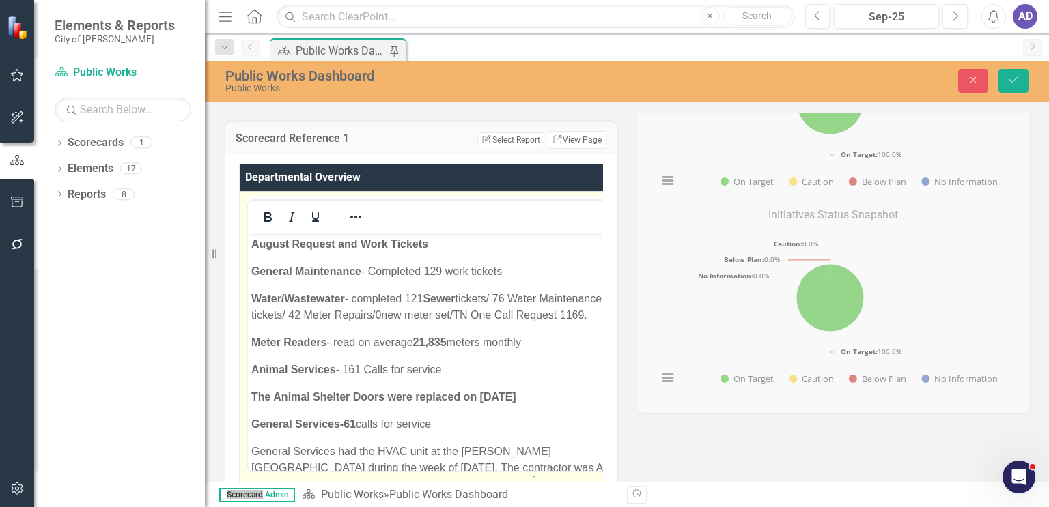
click at [451, 361] on p "Animal Services - 161 Calls for service" at bounding box center [439, 369] width 376 height 16
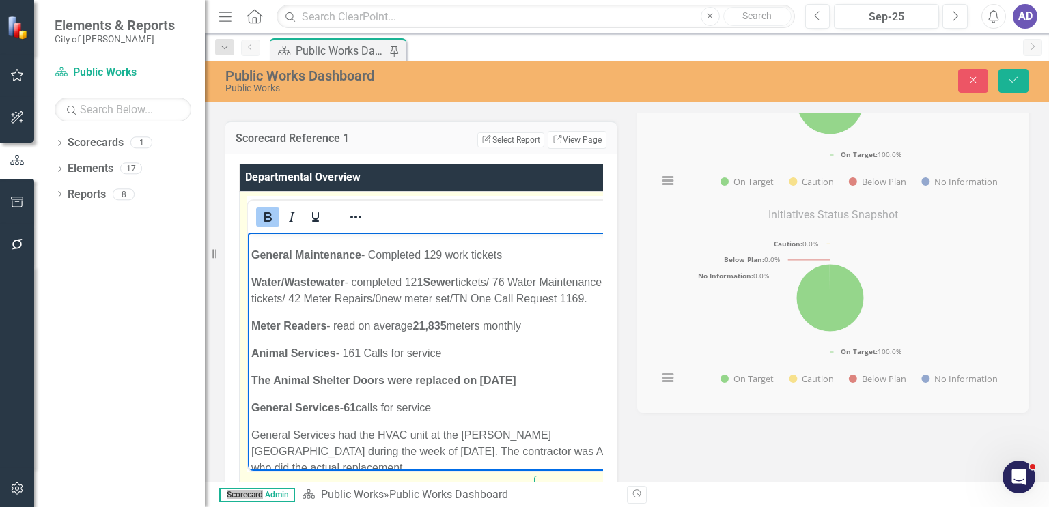
click at [523, 380] on p "The Animal Shelter Doors were replaced on [DATE]" at bounding box center [439, 380] width 377 height 16
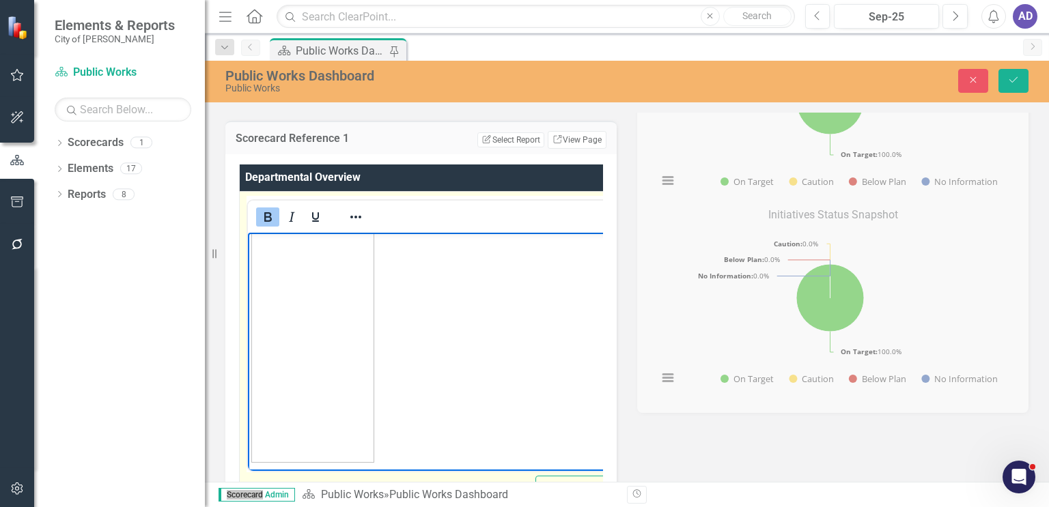
scroll to position [1159, 0]
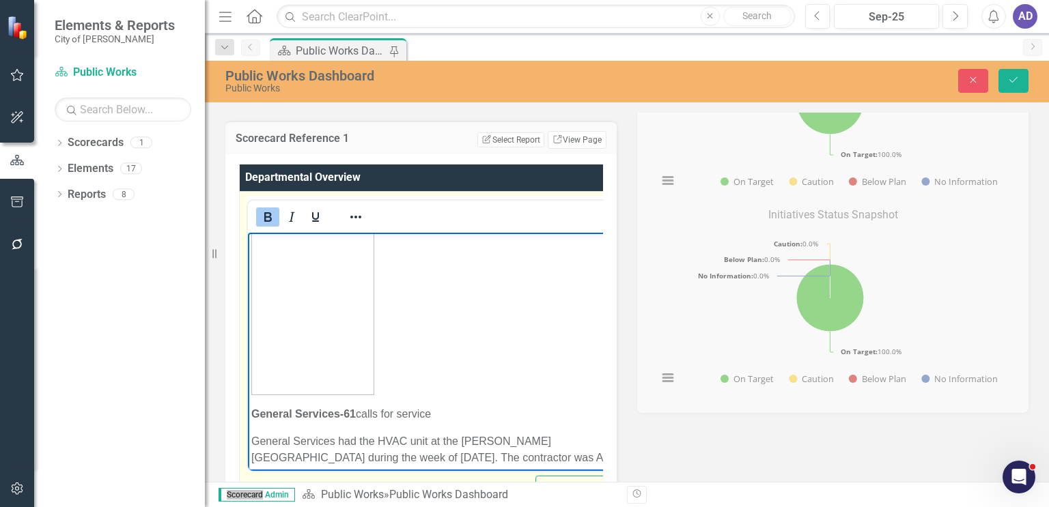
click at [331, 331] on img "Rich Text Area. Press ALT-0 for help." at bounding box center [312, 261] width 123 height 266
drag, startPoint x: 372, startPoint y: 393, endPoint x: 346, endPoint y: 333, distance: 64.8
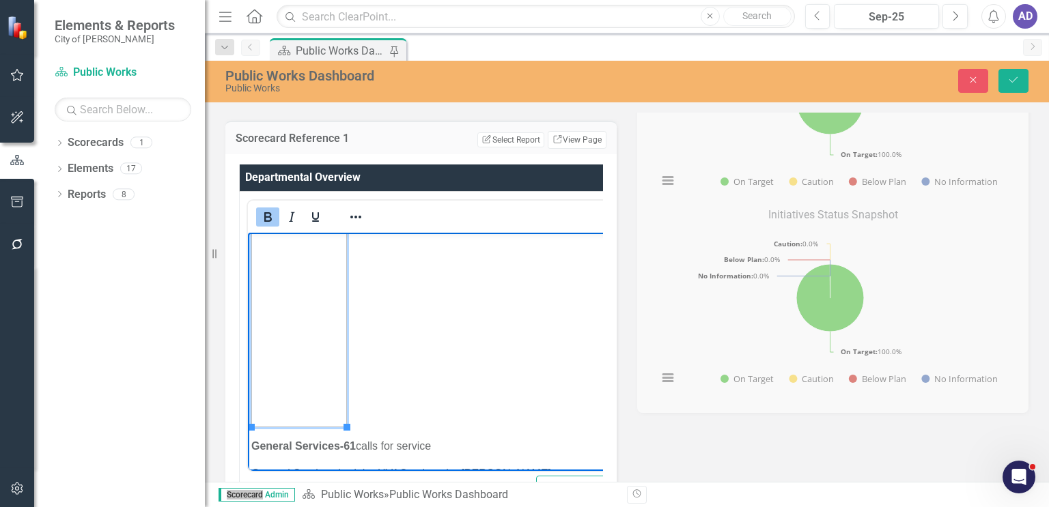
scroll to position [1091, 0]
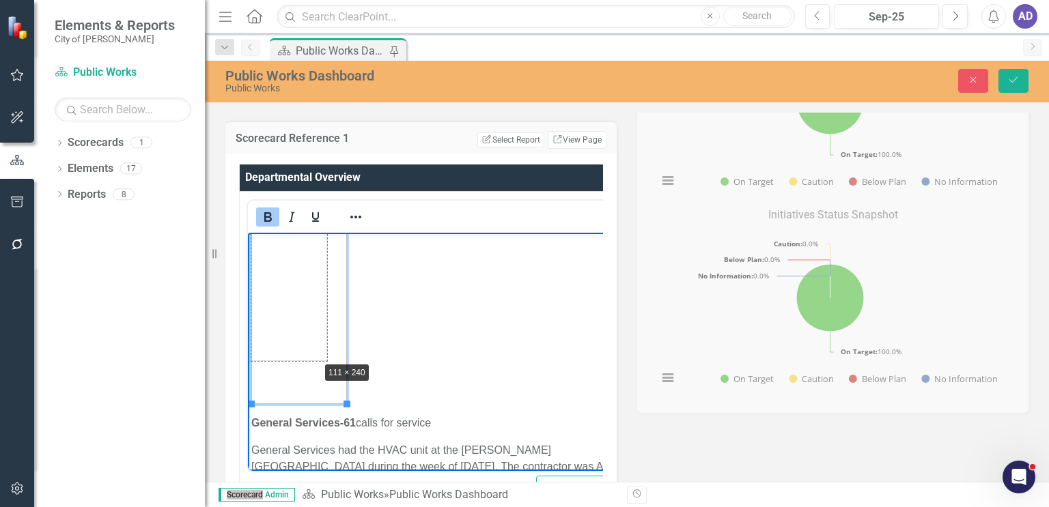
drag, startPoint x: 346, startPoint y: 405, endPoint x: 313, endPoint y: 359, distance: 56.3
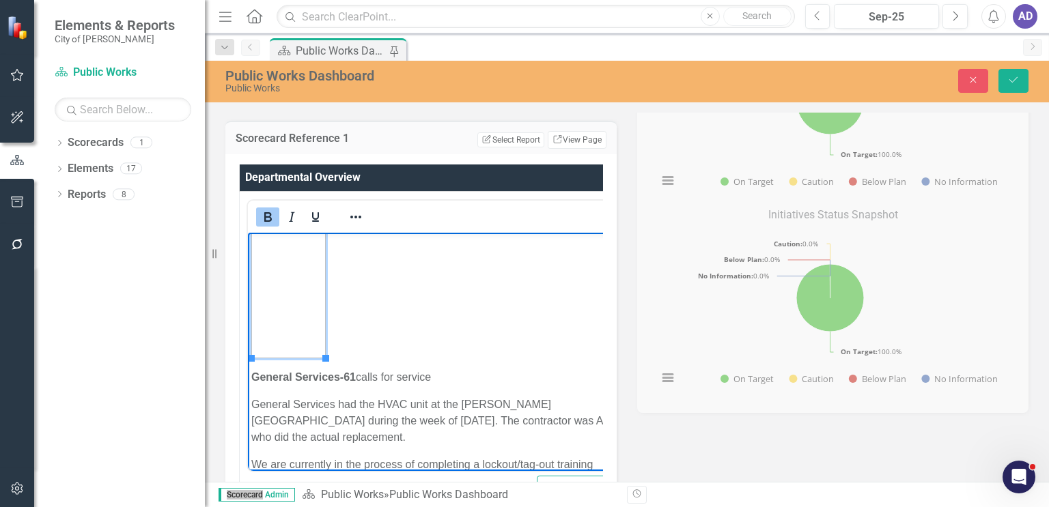
scroll to position [954, 0]
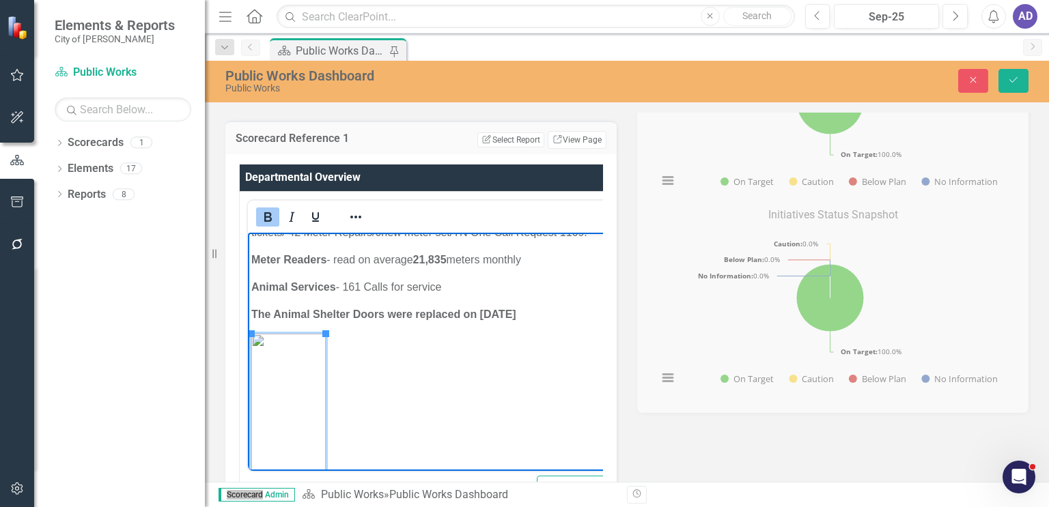
drag, startPoint x: 427, startPoint y: 393, endPoint x: 439, endPoint y: 358, distance: 37.6
click at [427, 393] on p "Rich Text Area. Press ALT-0 for help." at bounding box center [441, 413] width 380 height 161
click at [1010, 79] on icon "Save" at bounding box center [1013, 80] width 12 height 10
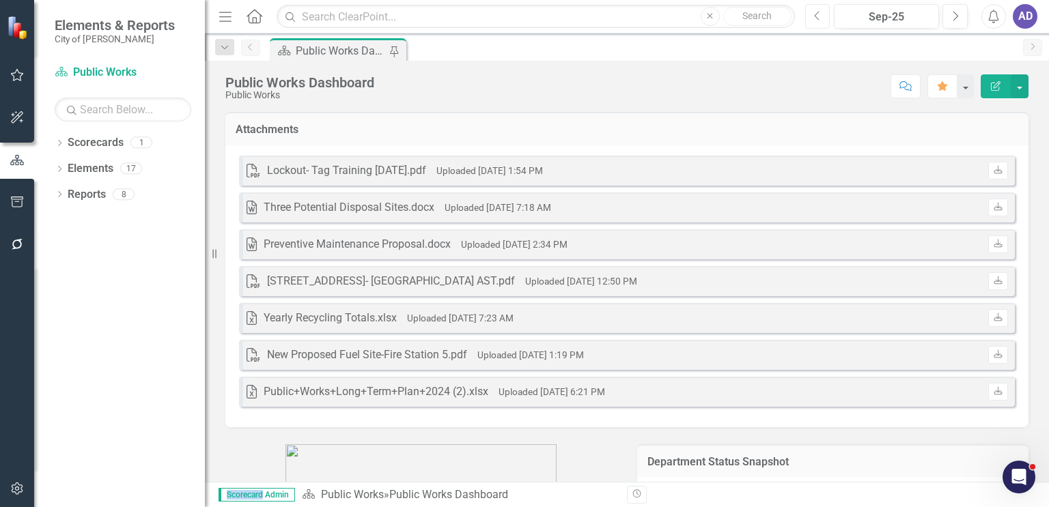
click at [816, 16] on icon "Previous" at bounding box center [818, 16] width 8 height 12
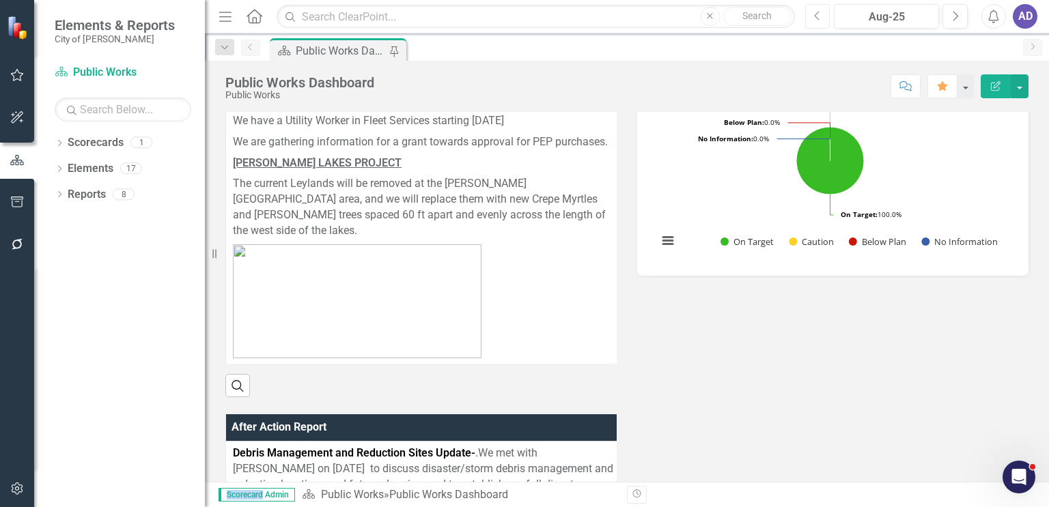
scroll to position [751, 0]
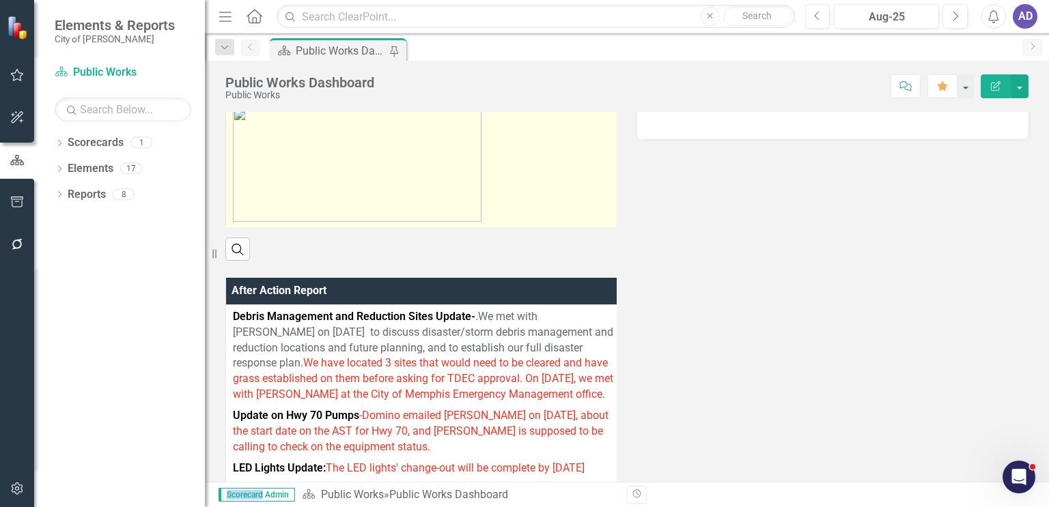
click at [548, 182] on p at bounding box center [423, 165] width 381 height 120
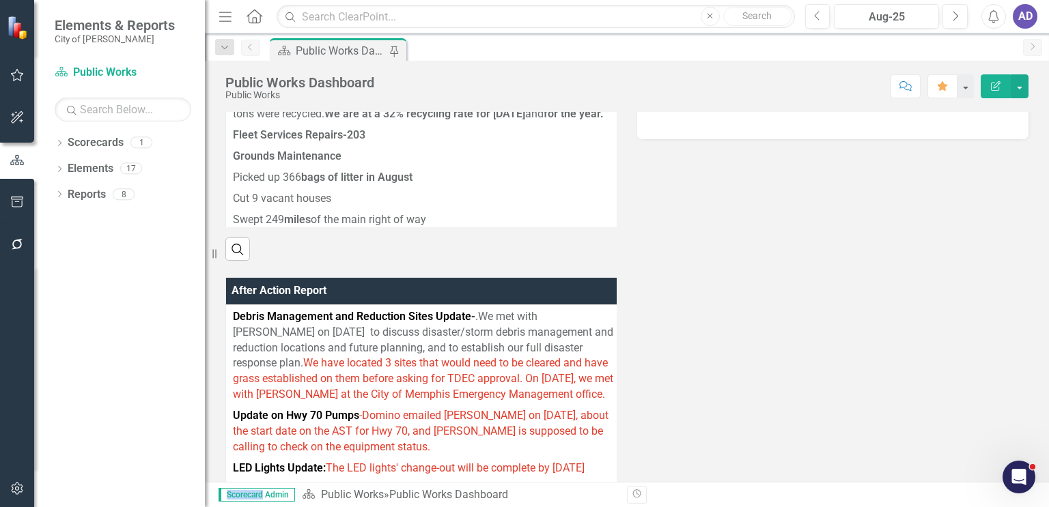
scroll to position [1175, 0]
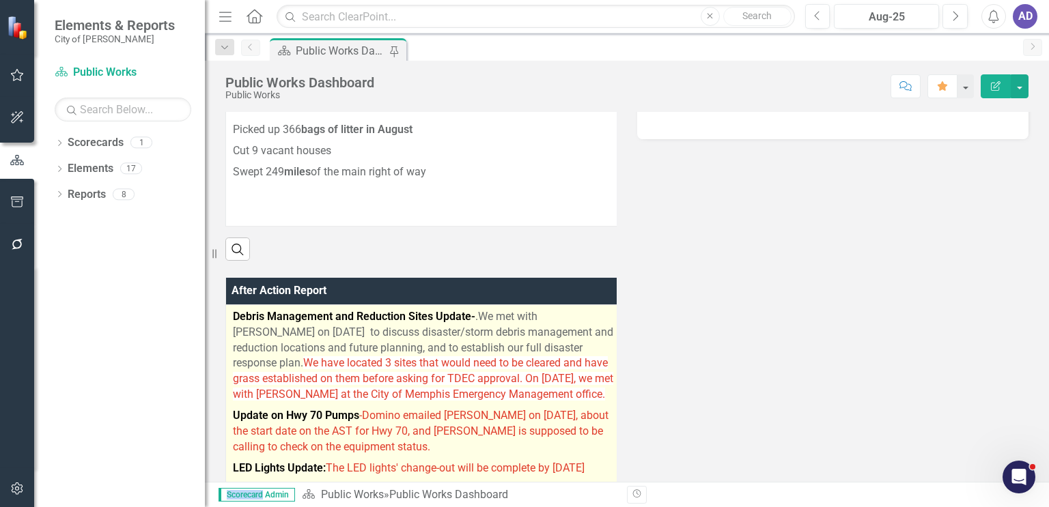
click at [585, 360] on p "Debris Management and Reduction Sites Update- .We met with [PERSON_NAME] on [DA…" at bounding box center [423, 357] width 381 height 96
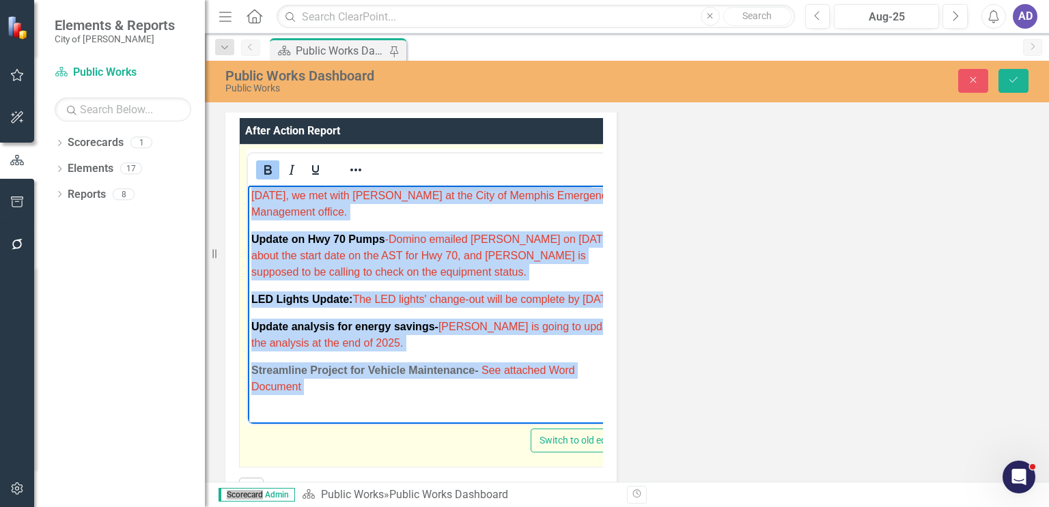
scroll to position [112, 0]
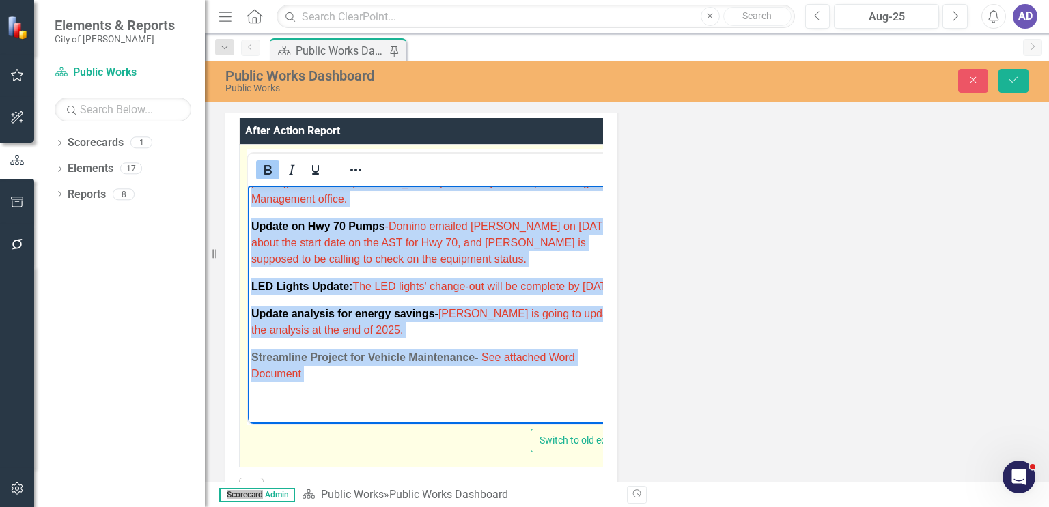
drag, startPoint x: 250, startPoint y: 195, endPoint x: 412, endPoint y: 417, distance: 274.1
click at [412, 417] on body "Debris Management and Reduction Sites Update- .We met with [PERSON_NAME] on [DA…" at bounding box center [438, 256] width 380 height 335
copy body "Debris Management and Reduction Sites Update- .We met with [PERSON_NAME] on [DA…"
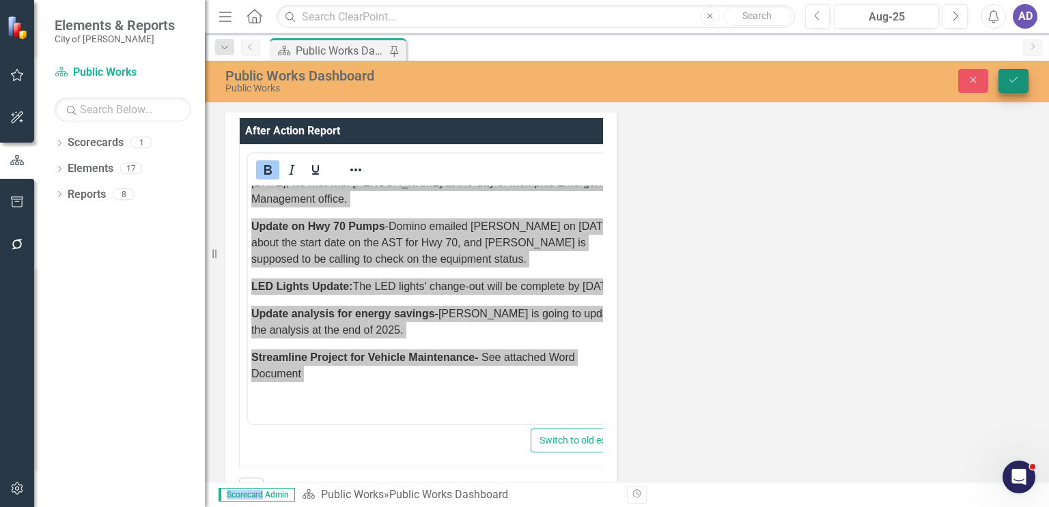
click at [1013, 81] on icon "submit" at bounding box center [1013, 79] width 8 height 5
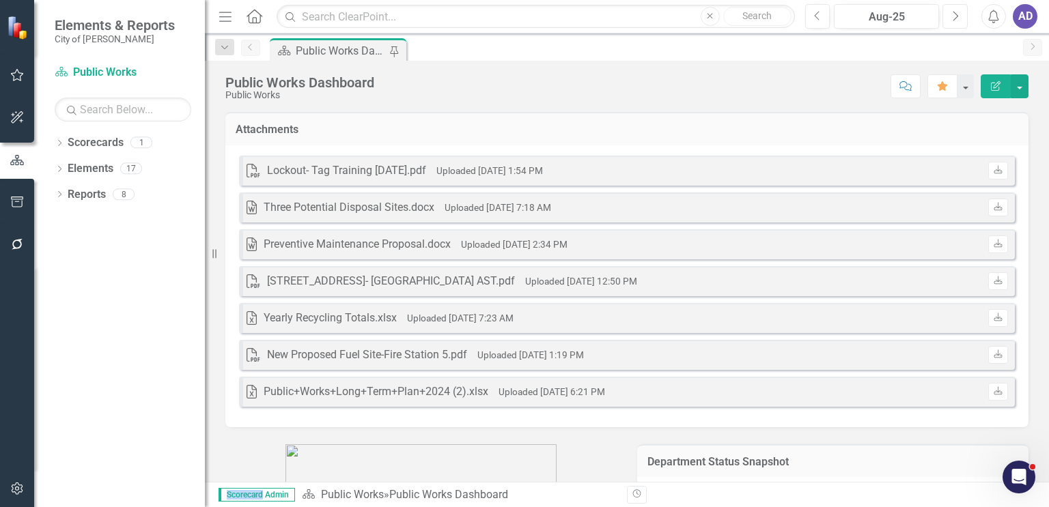
click at [956, 14] on icon "button" at bounding box center [955, 16] width 5 height 10
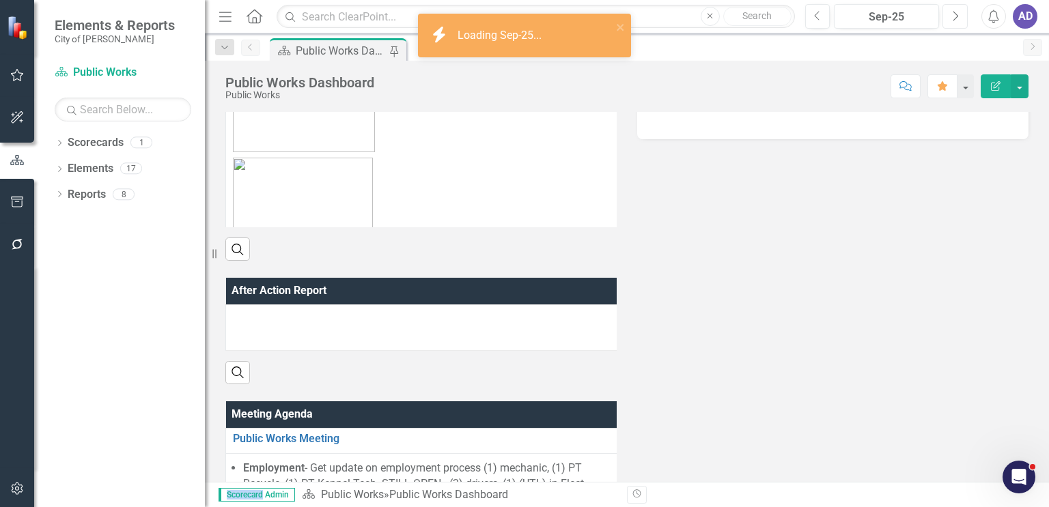
scroll to position [819, 0]
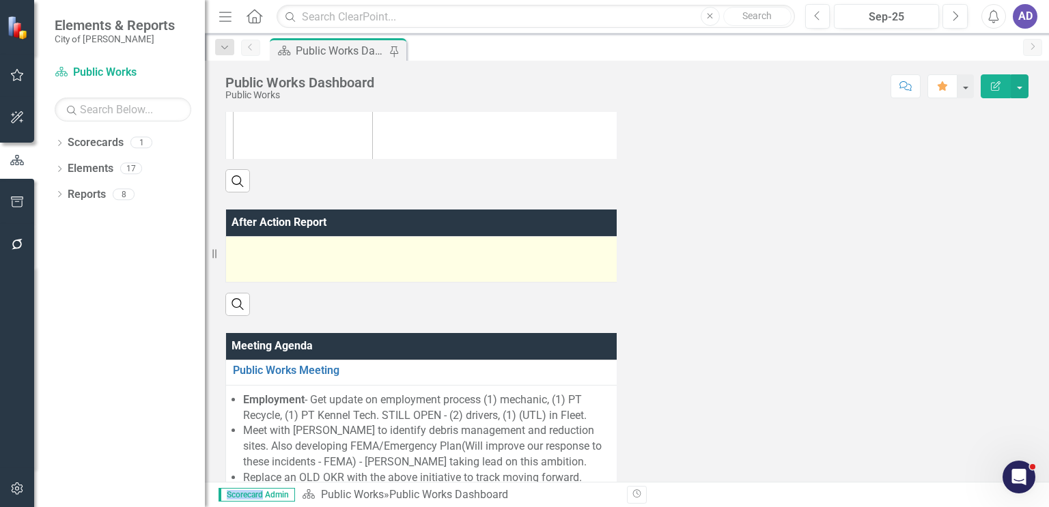
click at [309, 262] on p at bounding box center [423, 268] width 380 height 18
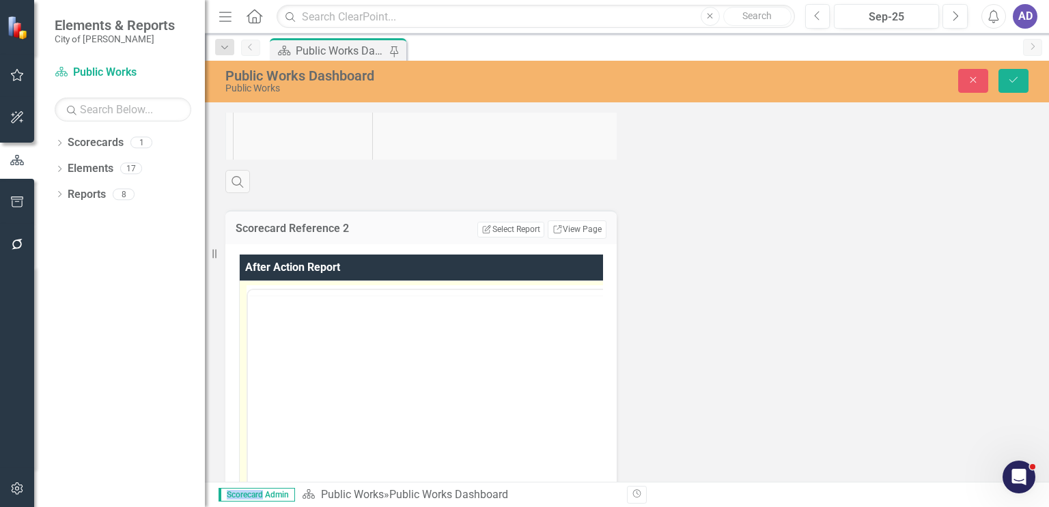
scroll to position [0, 0]
click at [281, 341] on p "Rich Text Area. Press ALT-0 for help." at bounding box center [437, 334] width 372 height 16
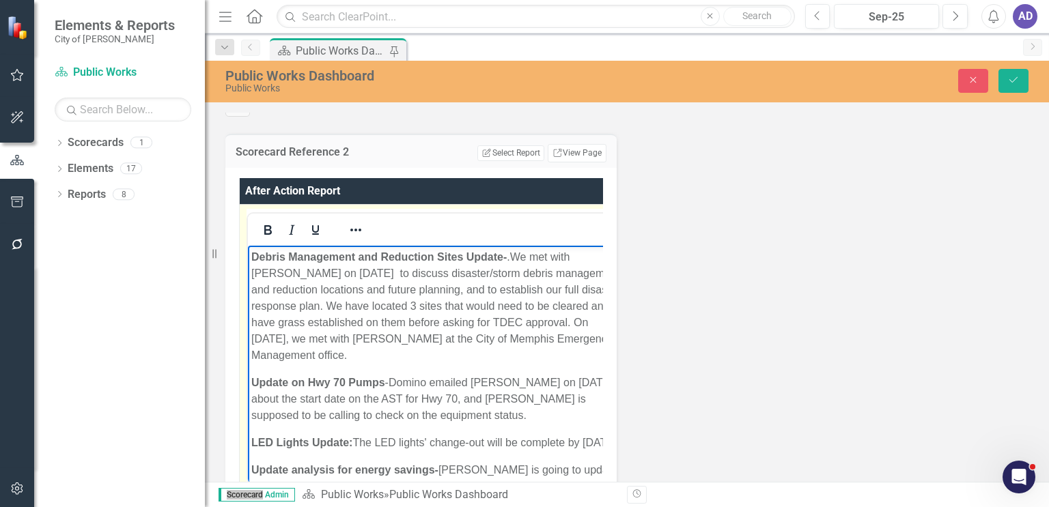
click at [570, 324] on p "Debris Management and Reduction Sites Update- .We met with [PERSON_NAME] on [DA…" at bounding box center [437, 306] width 373 height 115
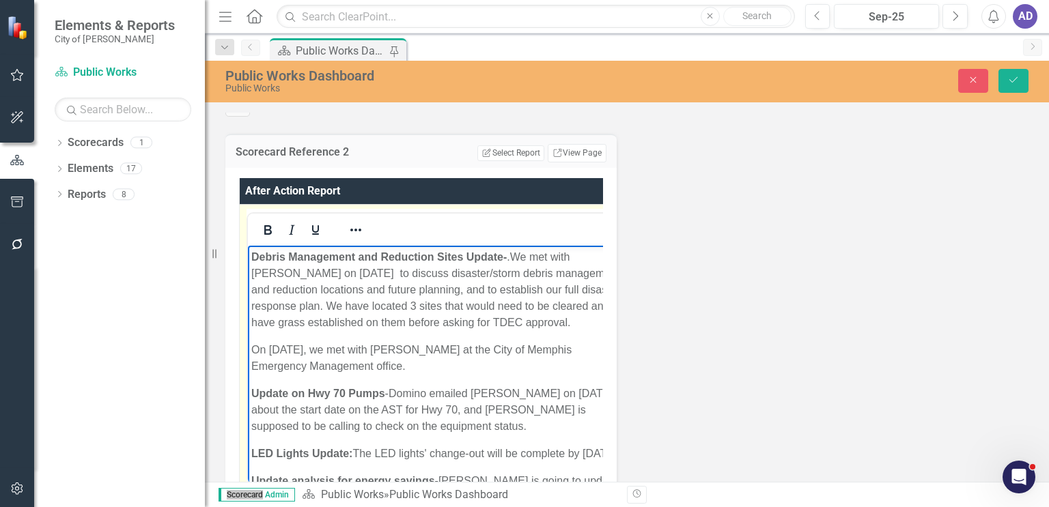
click at [272, 348] on p "On [DATE], we met with [PERSON_NAME] at the City of Memphis Emergency Managemen…" at bounding box center [438, 358] width 374 height 33
click at [428, 369] on p "[DATE], we met with [PERSON_NAME] at the City of Memphis Emergency Management o…" at bounding box center [439, 358] width 376 height 33
drag, startPoint x: 407, startPoint y: 368, endPoint x: 251, endPoint y: 343, distance: 157.7
click at [251, 343] on p "[DATE], we met with [PERSON_NAME] at the City of Memphis Emergency Management o…" at bounding box center [439, 358] width 376 height 33
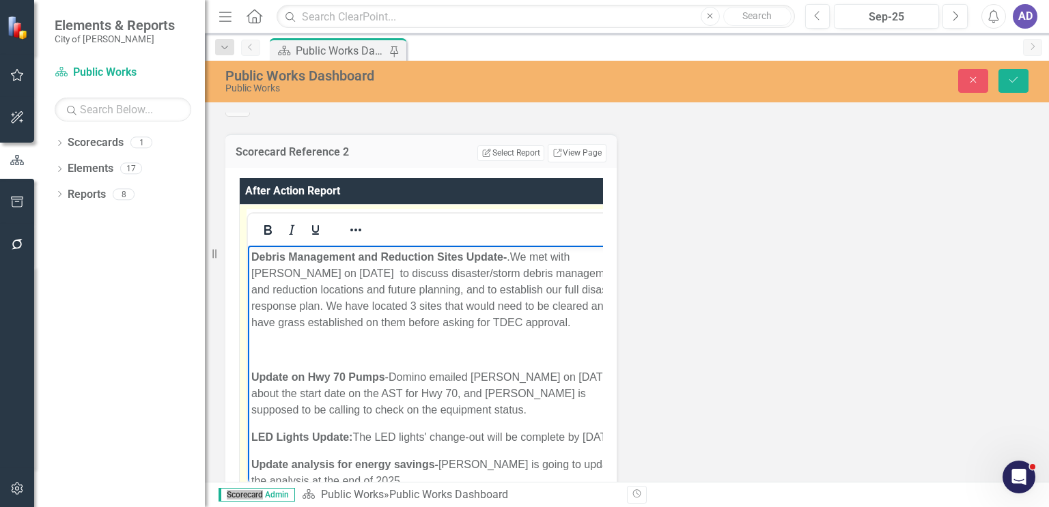
click at [251, 376] on strong "Update on Hwy 70 Pumps" at bounding box center [318, 377] width 134 height 12
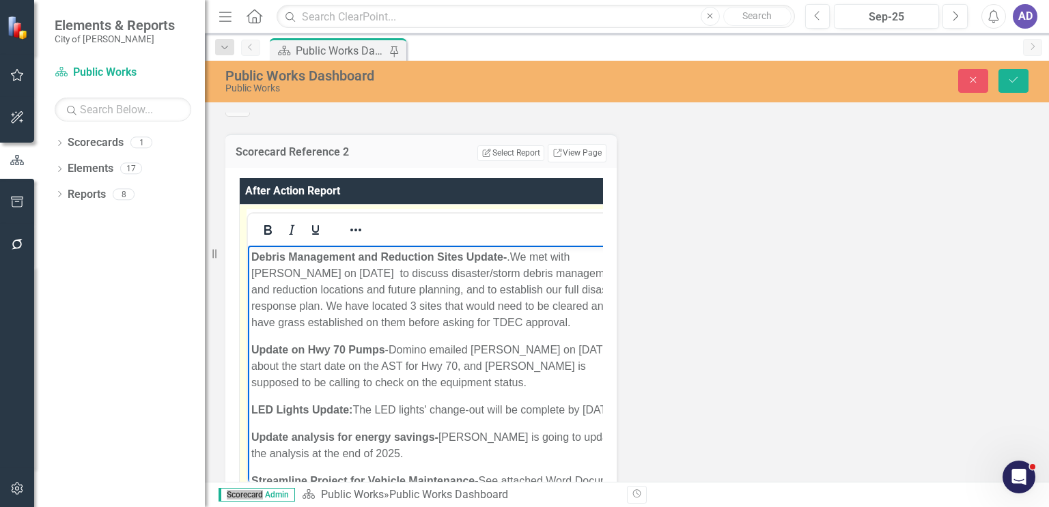
drag, startPoint x: 292, startPoint y: 427, endPoint x: 427, endPoint y: 410, distance: 136.3
click at [427, 410] on p "LED Lights Update: The LED lights' change-out will be complete by [DATE]" at bounding box center [440, 410] width 378 height 16
click at [507, 404] on p "LED Lights Update: Completed [DATE]" at bounding box center [450, 410] width 399 height 16
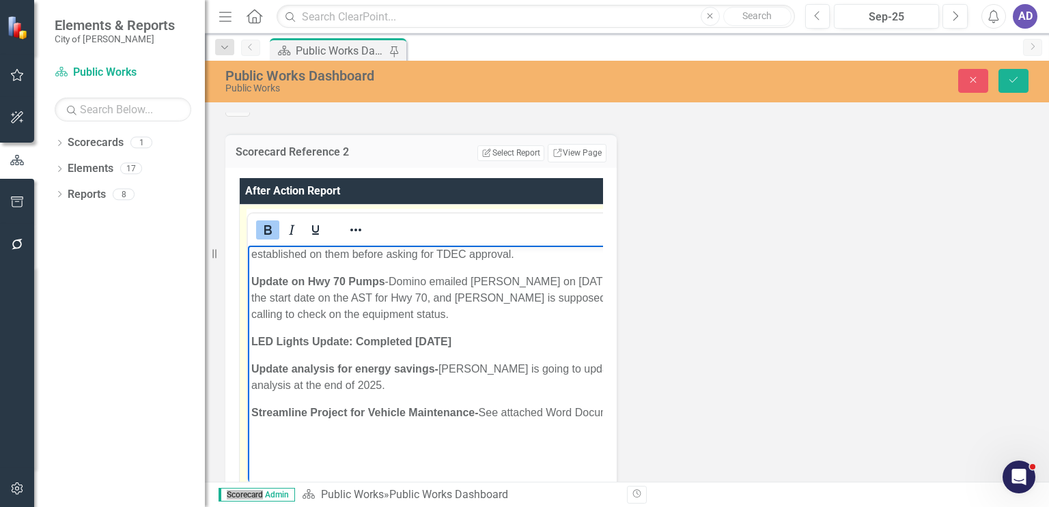
click at [355, 388] on p "Update analysis for energy savings- [PERSON_NAME] is going to update the analys…" at bounding box center [450, 377] width 399 height 33
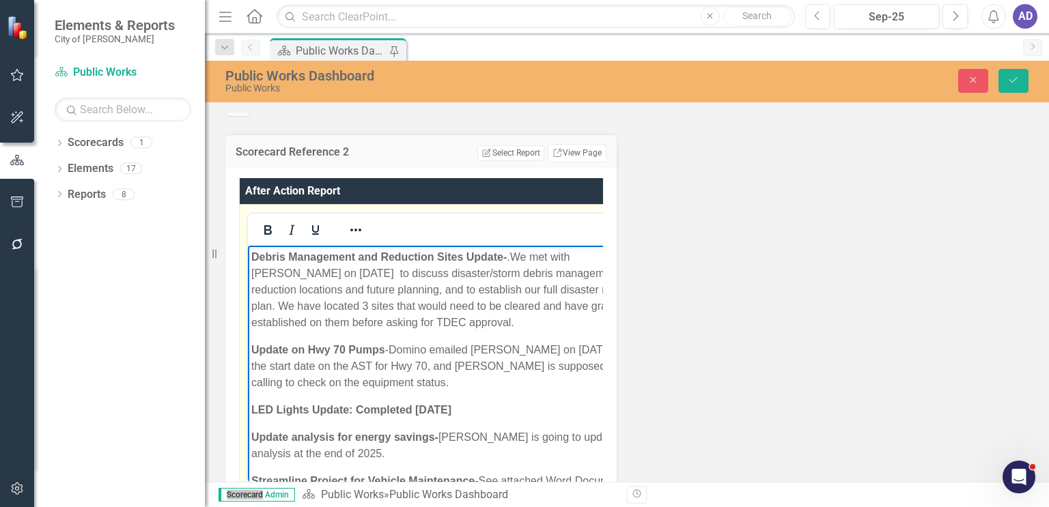
scroll to position [0, 0]
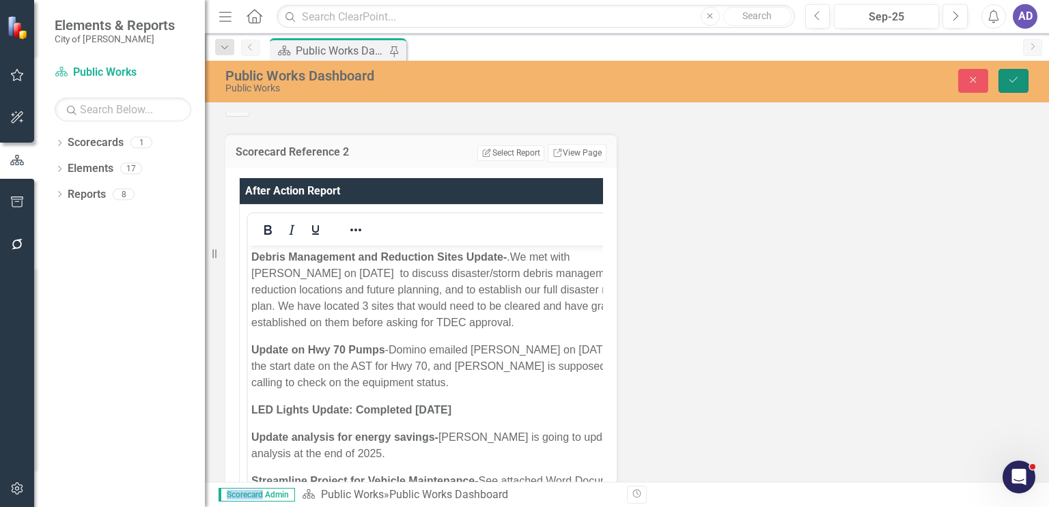
click at [1011, 76] on icon "Save" at bounding box center [1013, 80] width 12 height 10
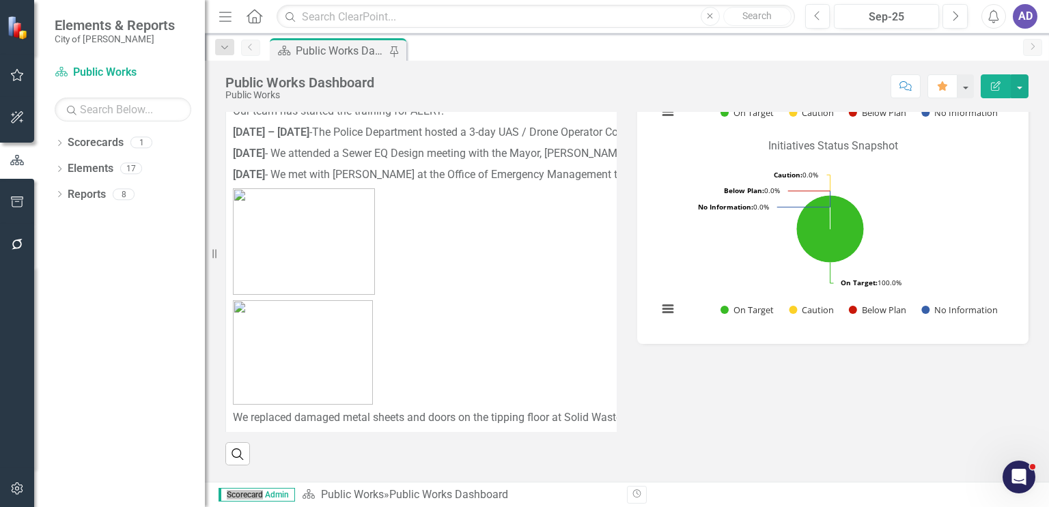
scroll to position [478, 0]
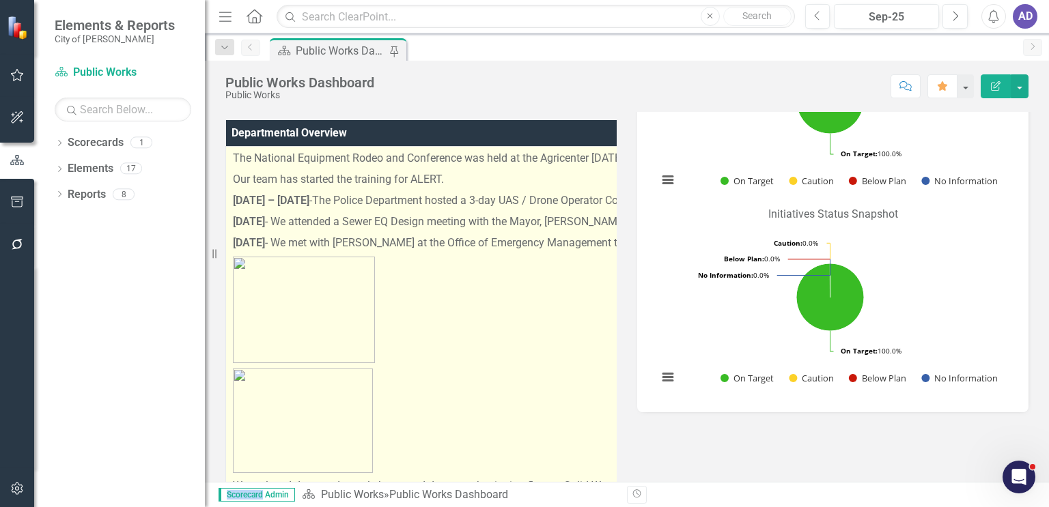
click at [459, 327] on p at bounding box center [621, 310] width 776 height 112
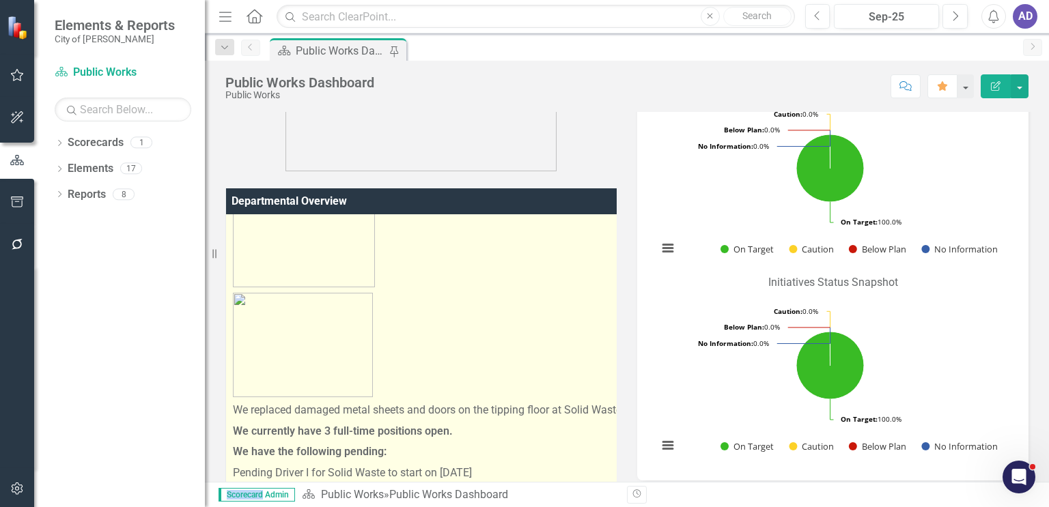
scroll to position [273, 0]
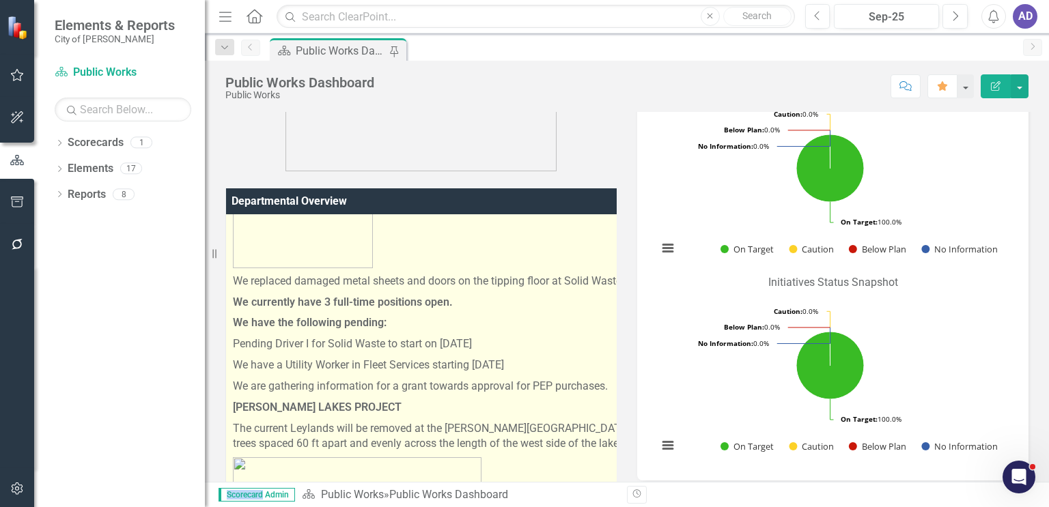
click at [234, 277] on p "We replaced damaged metal sheets and doors on the tipping floor at Solid Waste." at bounding box center [621, 281] width 776 height 21
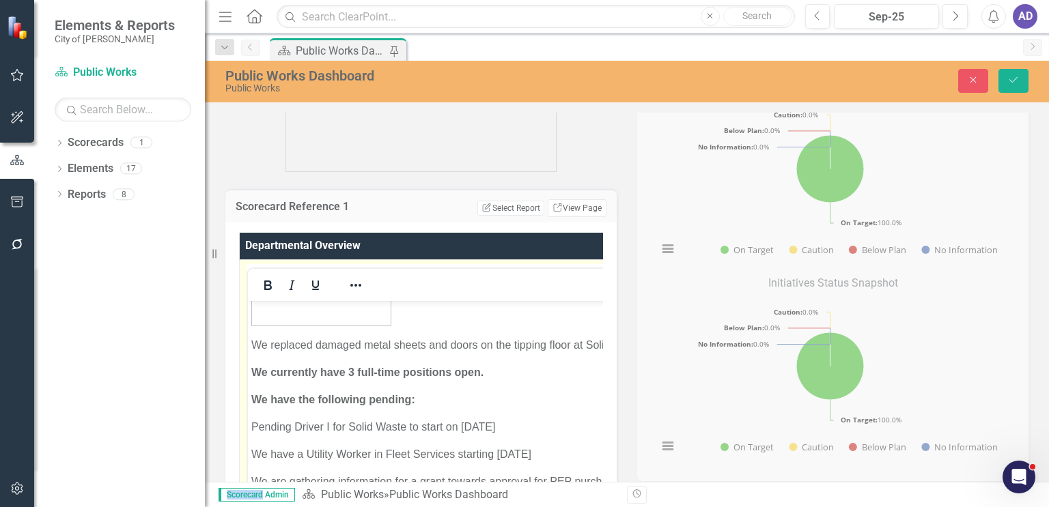
scroll to position [341, 0]
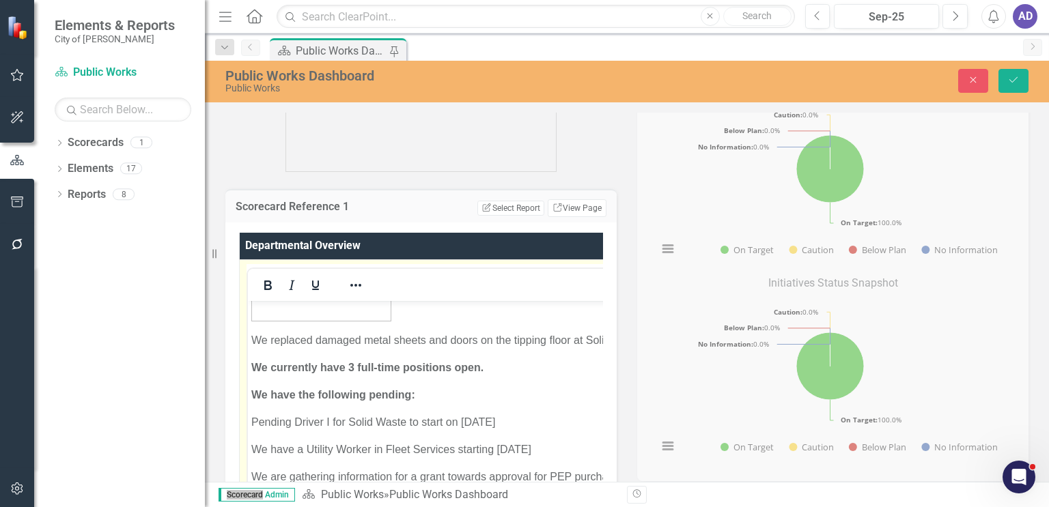
click at [251, 341] on p "We replaced damaged metal sheets and doors on the tipping floor at Solid Waste." at bounding box center [636, 340] width 771 height 16
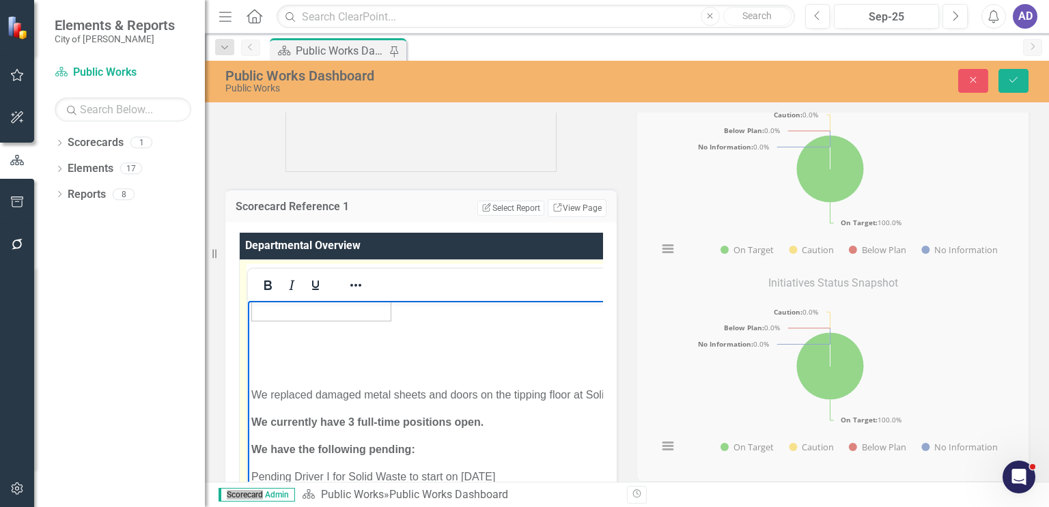
click at [269, 347] on p "Rich Text Area. Press ALT-0 for help." at bounding box center [637, 340] width 772 height 16
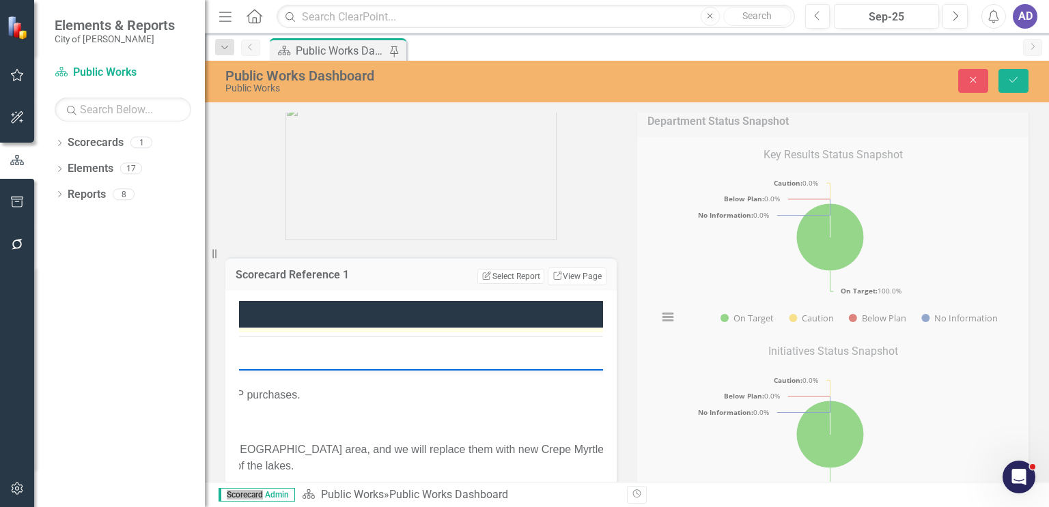
scroll to position [888, 0]
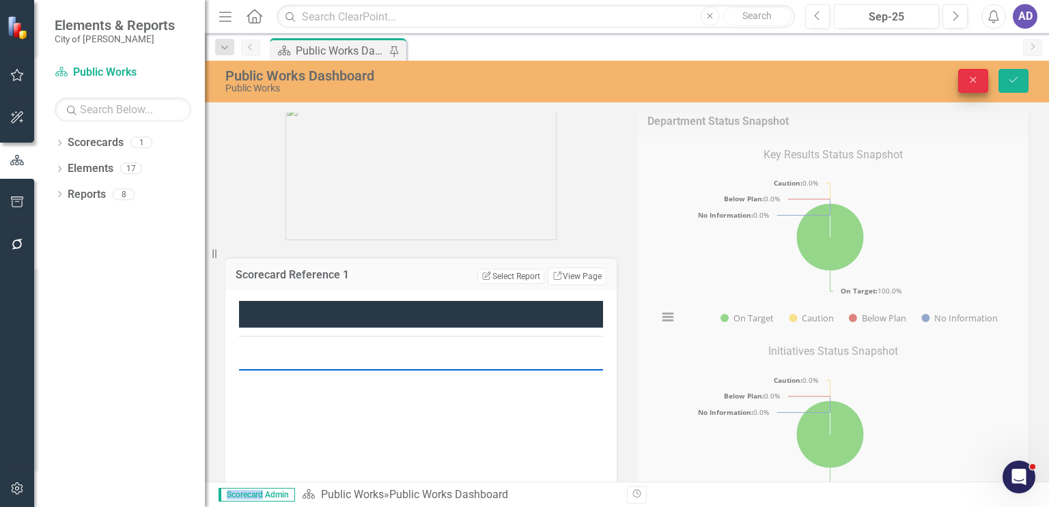
click at [968, 81] on icon "Close" at bounding box center [973, 80] width 12 height 10
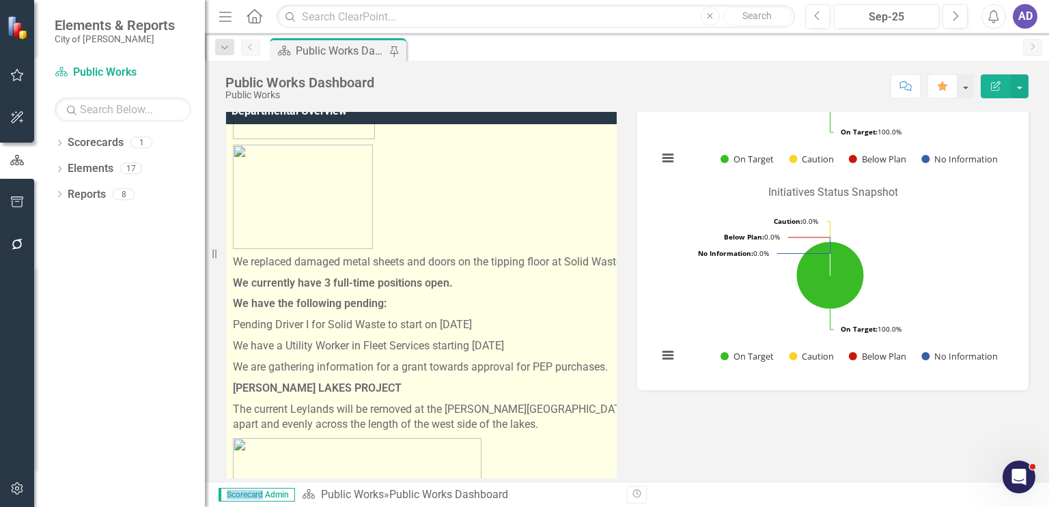
scroll to position [205, 0]
click at [235, 259] on p "We replaced damaged metal sheets and doors on the tipping floor at Solid Waste." at bounding box center [672, 259] width 878 height 21
click at [233, 257] on p "We replaced damaged metal sheets and doors on the tipping floor at Solid Waste." at bounding box center [672, 259] width 878 height 21
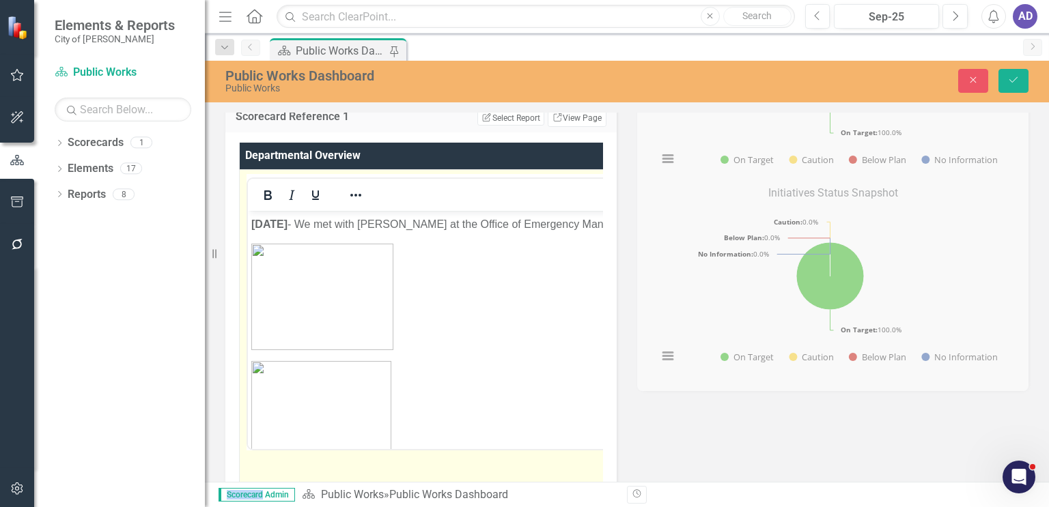
scroll to position [273, 0]
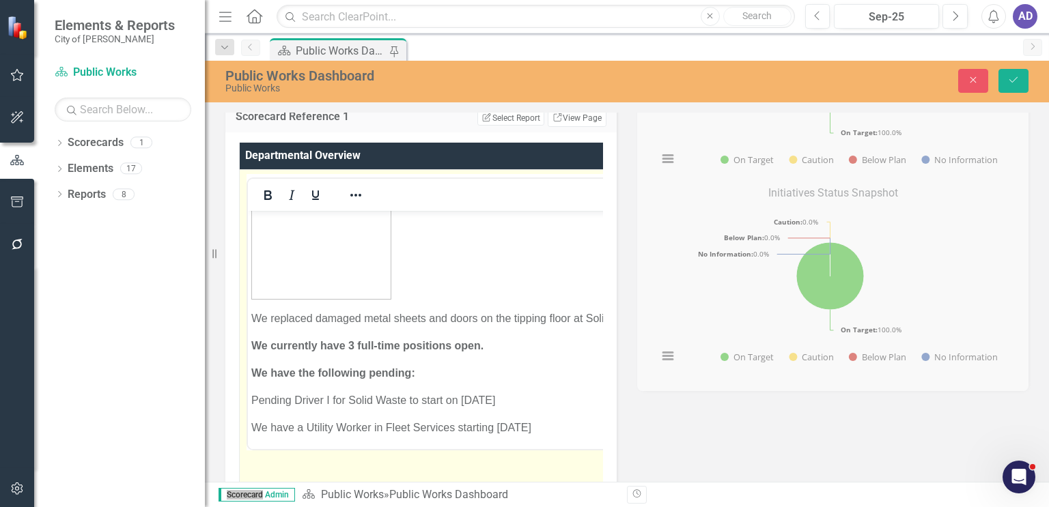
click at [252, 320] on p "We replaced damaged metal sheets and doors on the tipping floor at Solid Waste." at bounding box center [687, 318] width 873 height 16
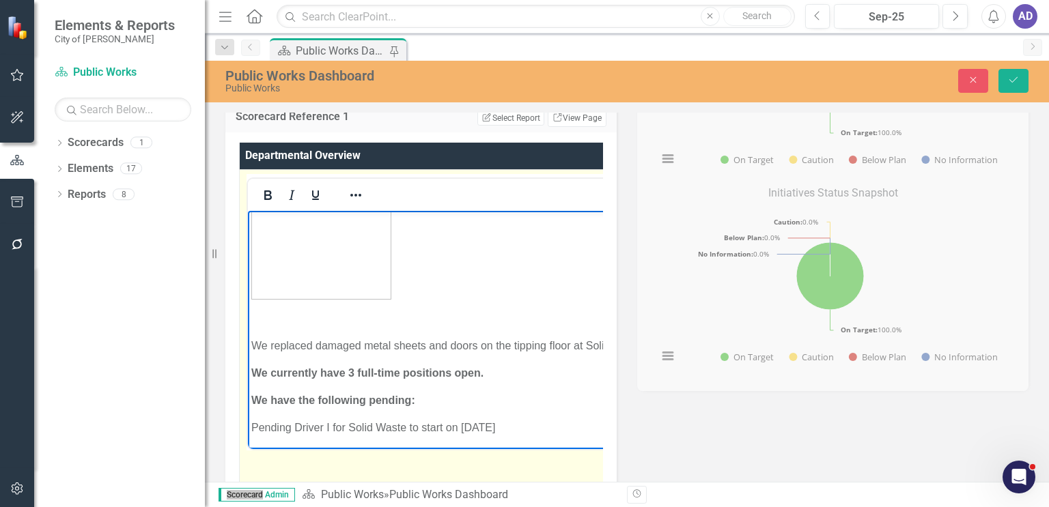
click at [256, 313] on p "Rich Text Area. Press ALT-0 for help." at bounding box center [687, 318] width 873 height 16
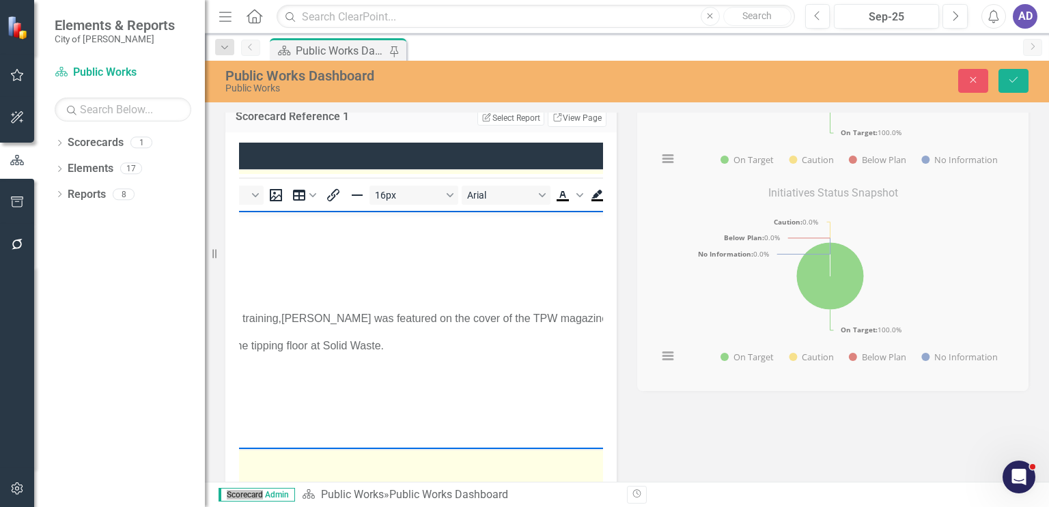
scroll to position [0, 266]
drag, startPoint x: 287, startPoint y: 317, endPoint x: 364, endPoint y: 333, distance: 78.1
click at [408, 339] on p "We replaced damaged metal sheets and doors on the tipping floor at Solid Waste." at bounding box center [463, 345] width 957 height 16
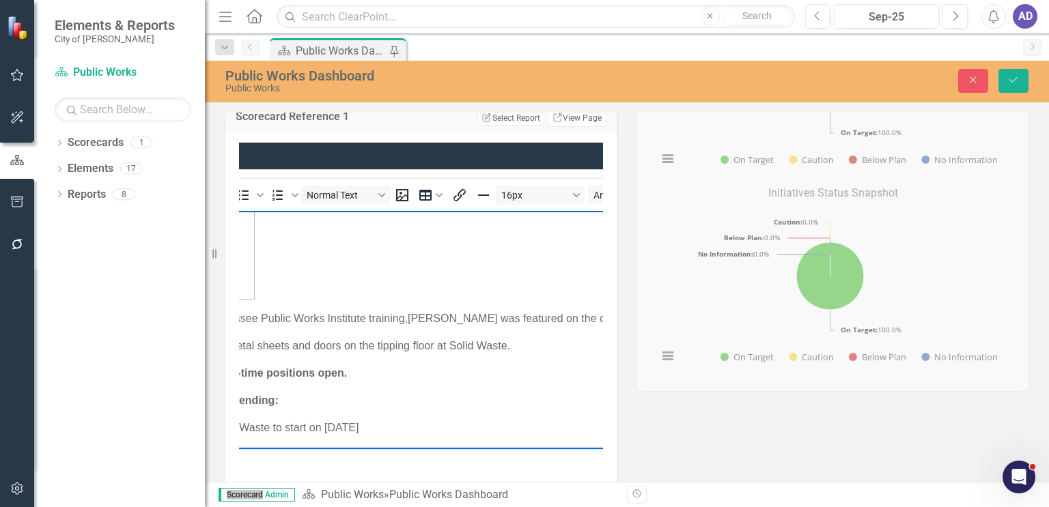
scroll to position [0, 131]
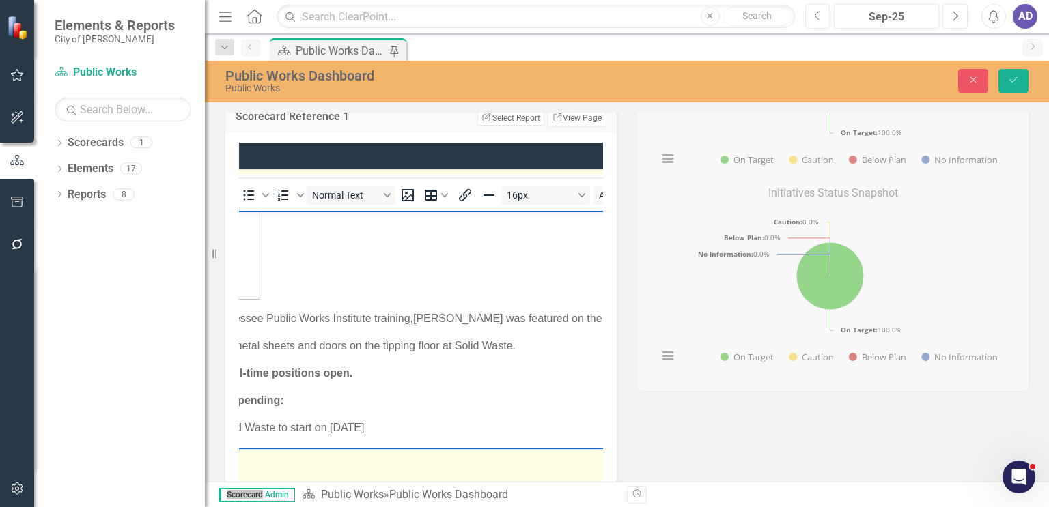
drag, startPoint x: 422, startPoint y: 323, endPoint x: 455, endPoint y: 401, distance: 84.5
click at [455, 401] on p "We have the following pending:" at bounding box center [598, 400] width 957 height 16
drag, startPoint x: 249, startPoint y: 318, endPoint x: 389, endPoint y: 359, distance: 145.0
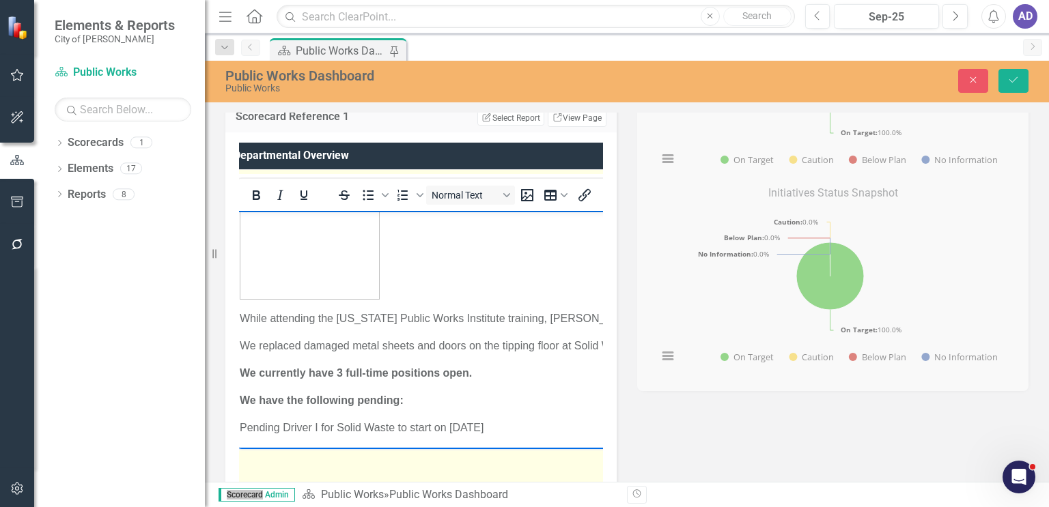
scroll to position [257, 0]
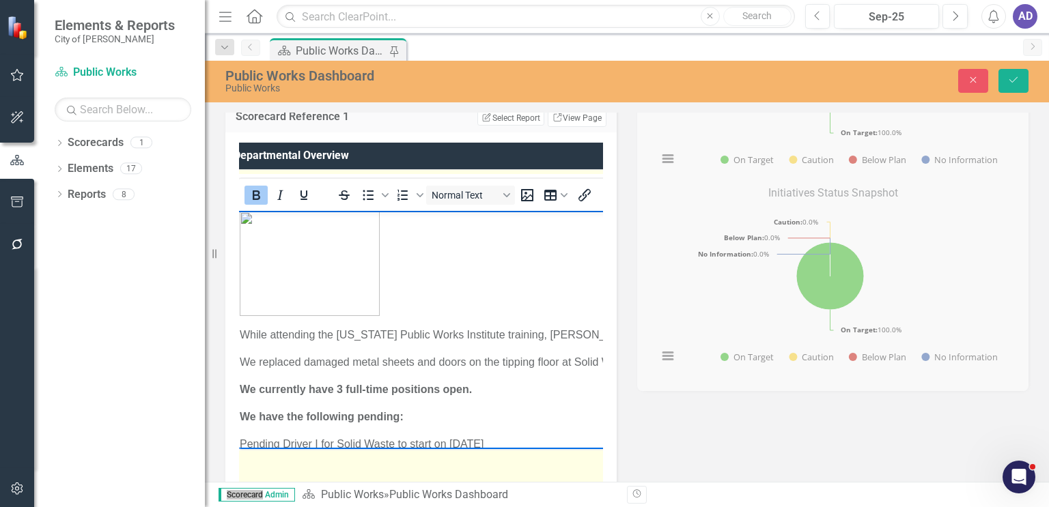
drag, startPoint x: 474, startPoint y: 571, endPoint x: 241, endPoint y: 360, distance: 314.2
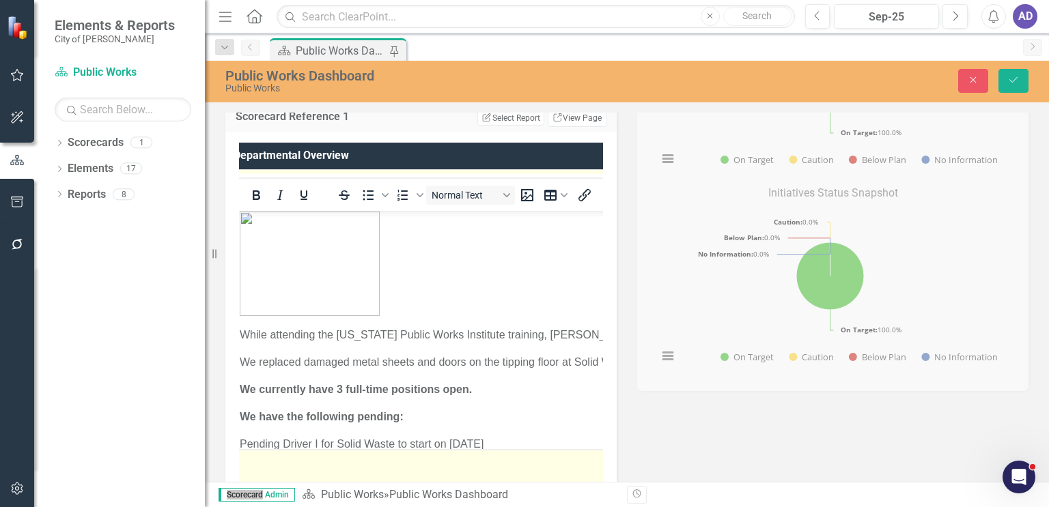
click at [241, 360] on p "We replaced damaged metal sheets and doors on the tipping floor at Solid Waste." at bounding box center [719, 362] width 958 height 16
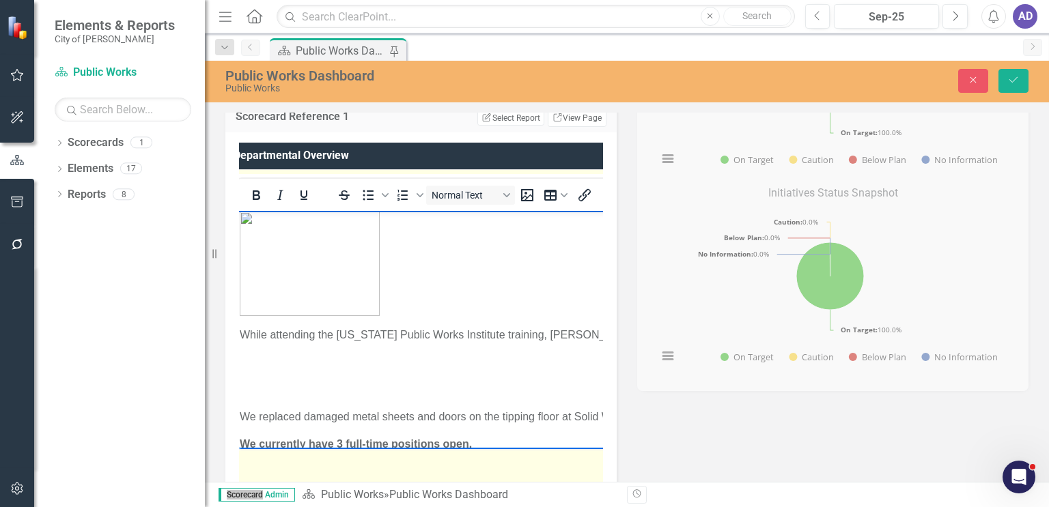
click at [252, 358] on p "Rich Text Area. Press ALT-0 for help." at bounding box center [719, 362] width 959 height 16
click at [259, 363] on p "Rich Text Area. Press ALT-0 for help." at bounding box center [719, 362] width 959 height 16
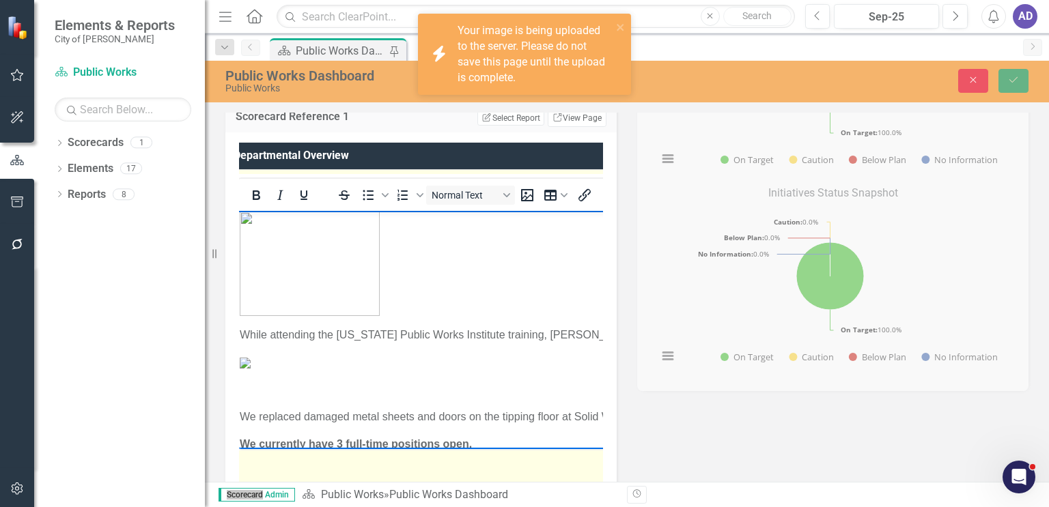
click at [483, 370] on p "Rich Text Area. Press ALT-0 for help." at bounding box center [720, 362] width 960 height 16
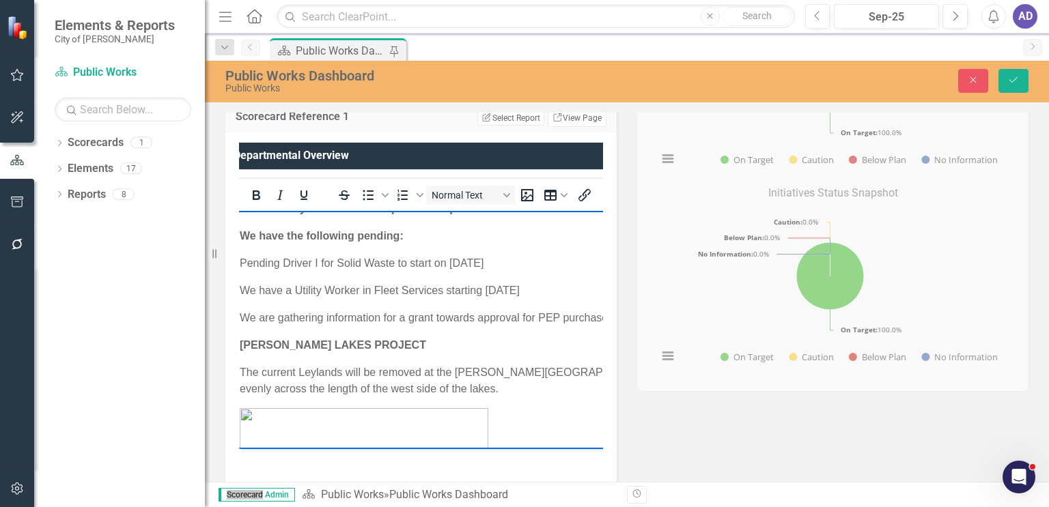
scroll to position [462, 0]
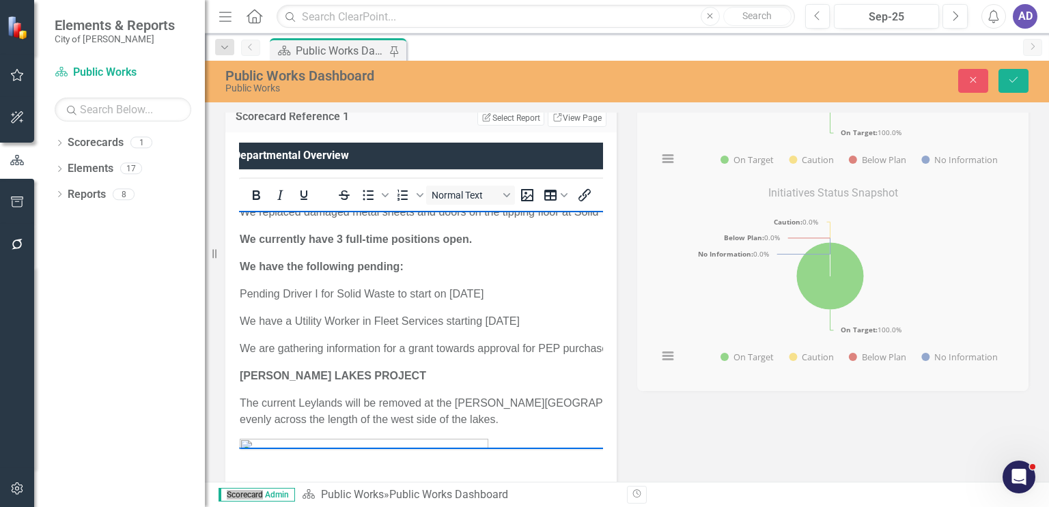
click at [251, 163] on img "Rich Text Area. Press ALT-0 for help." at bounding box center [245, 157] width 11 height 11
drag, startPoint x: 458, startPoint y: 435, endPoint x: 402, endPoint y: 371, distance: 84.7
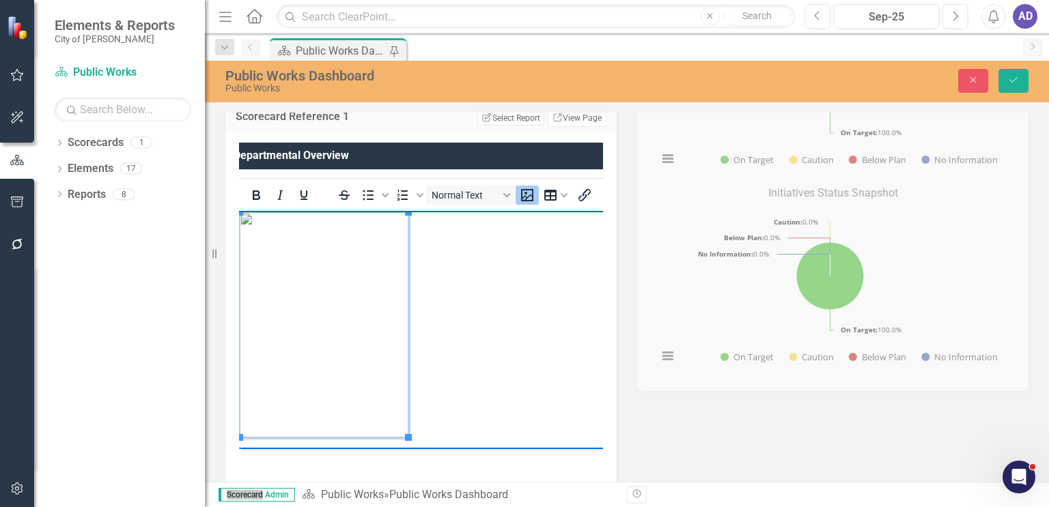
scroll to position [393, 0]
click at [469, 355] on p "Rich Text Area. Press ALT-0 for help." at bounding box center [720, 329] width 961 height 225
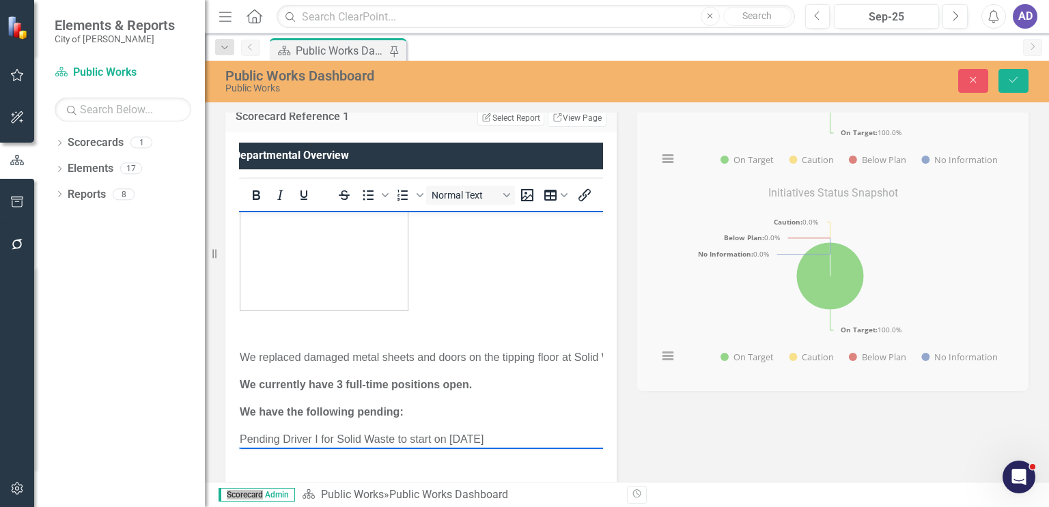
scroll to position [530, 0]
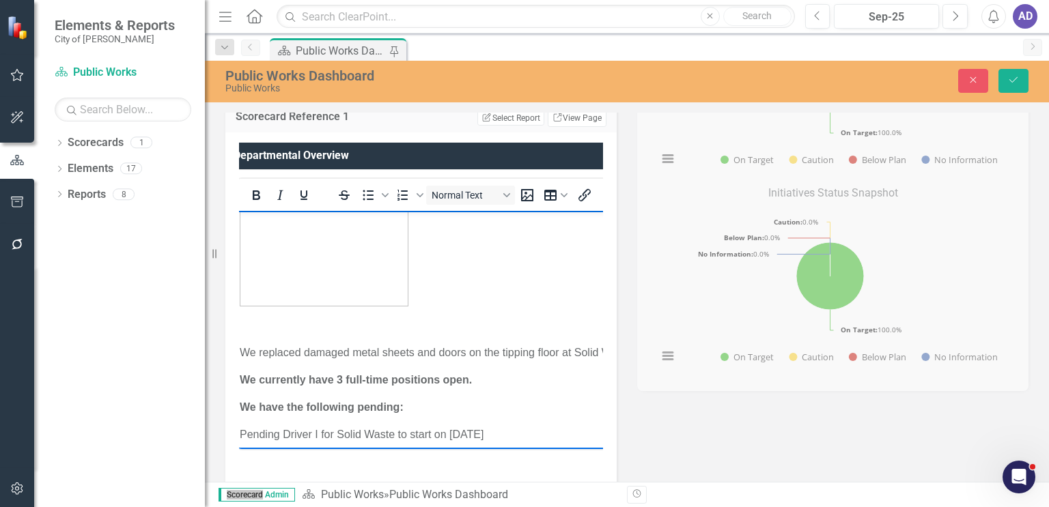
click at [242, 350] on p "We replaced damaged metal sheets and doors on the tipping floor at Solid Waste." at bounding box center [720, 352] width 961 height 16
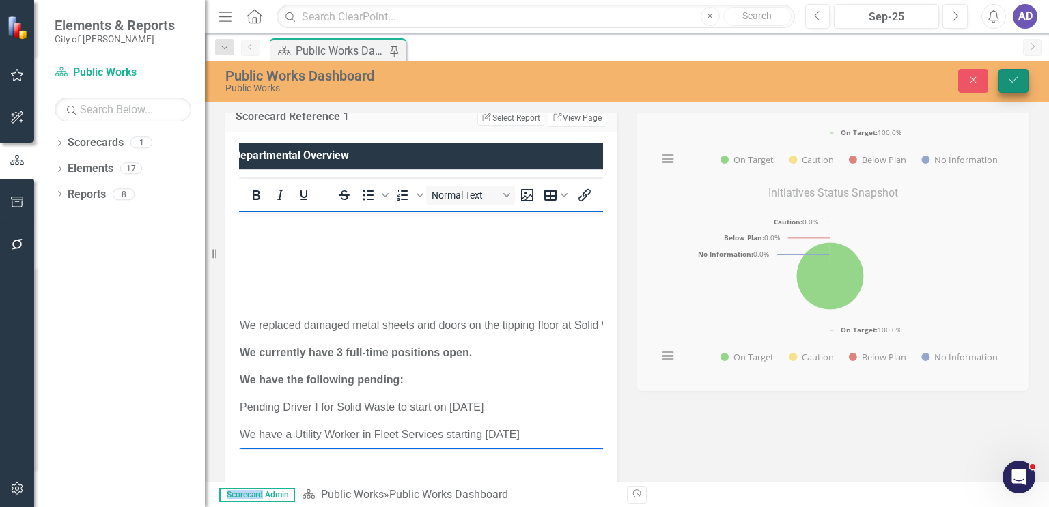
click at [1015, 76] on icon "Save" at bounding box center [1013, 80] width 12 height 10
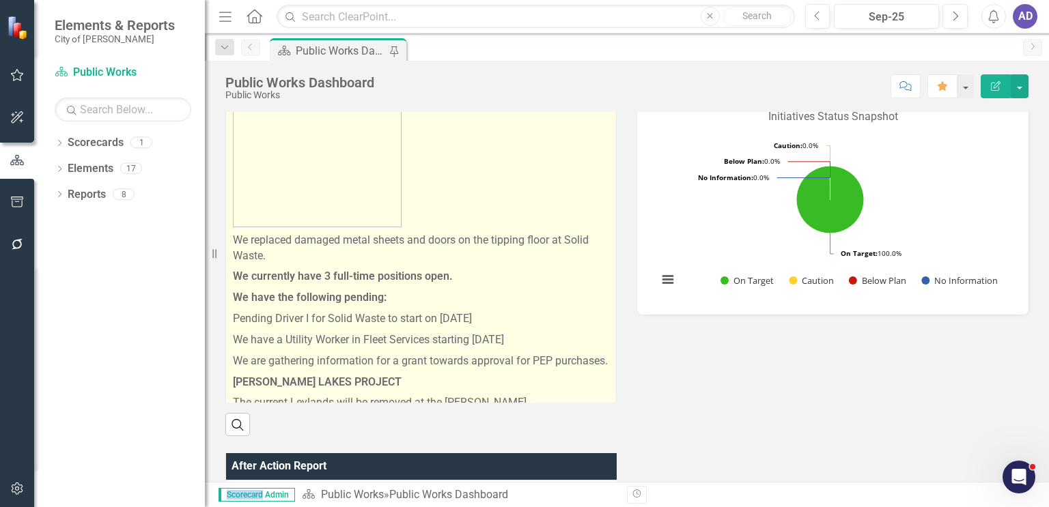
scroll to position [410, 0]
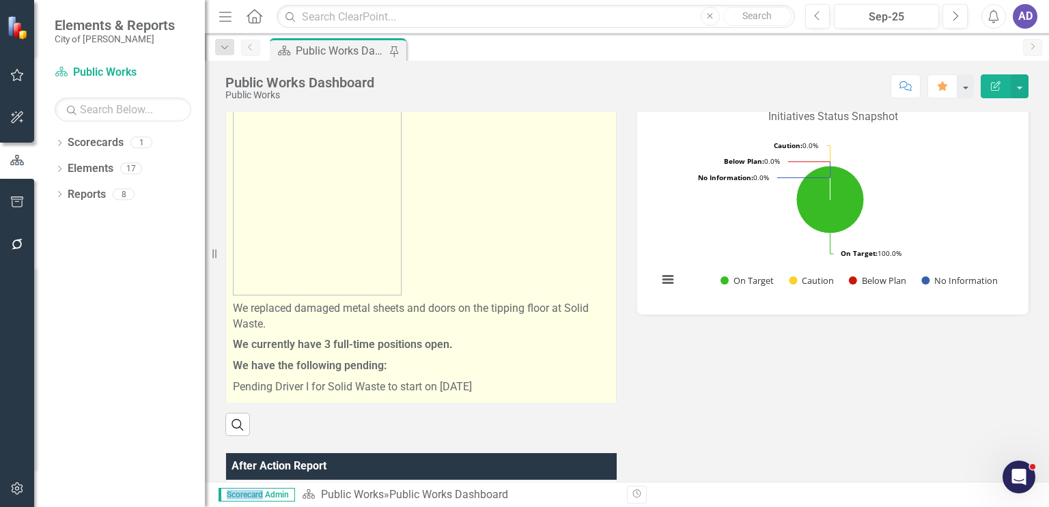
click at [278, 318] on p "We replaced damaged metal sheets and doors on the tipping floor at Solid Waste." at bounding box center [421, 316] width 376 height 37
click at [281, 322] on p "We replaced damaged metal sheets and doors on the tipping floor at Solid Waste." at bounding box center [421, 316] width 376 height 37
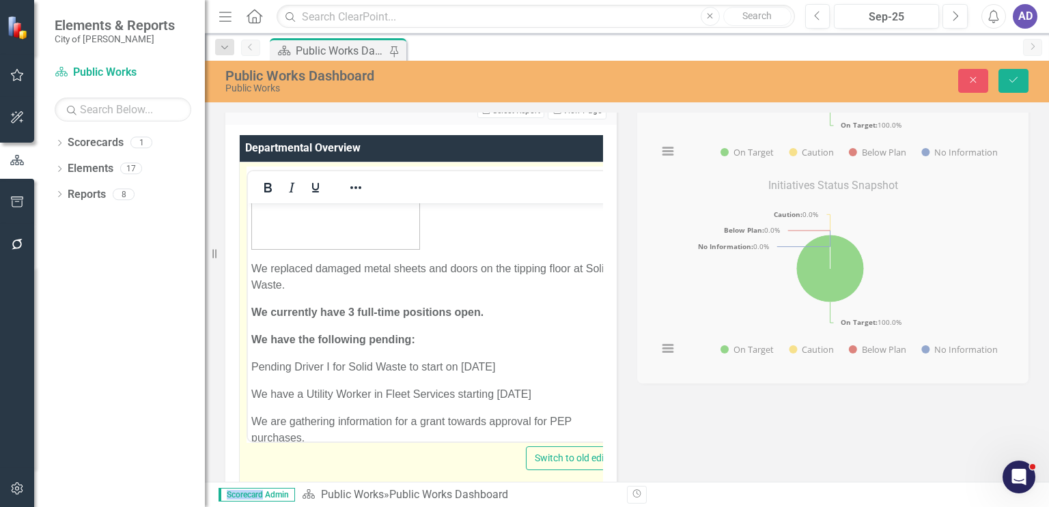
scroll to position [683, 0]
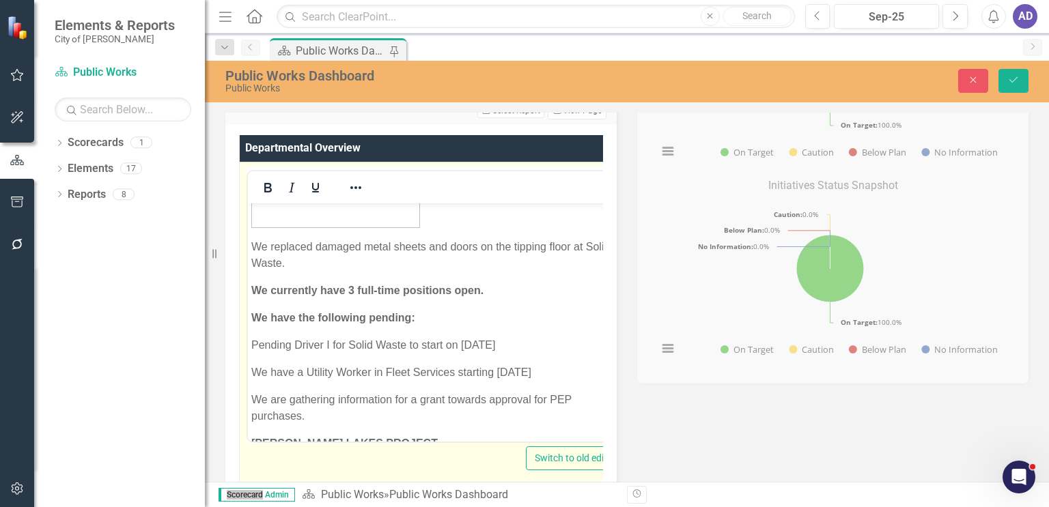
click at [292, 271] on p "We replaced damaged metal sheets and doors on the tipping floor at Solid Waste." at bounding box center [435, 254] width 369 height 33
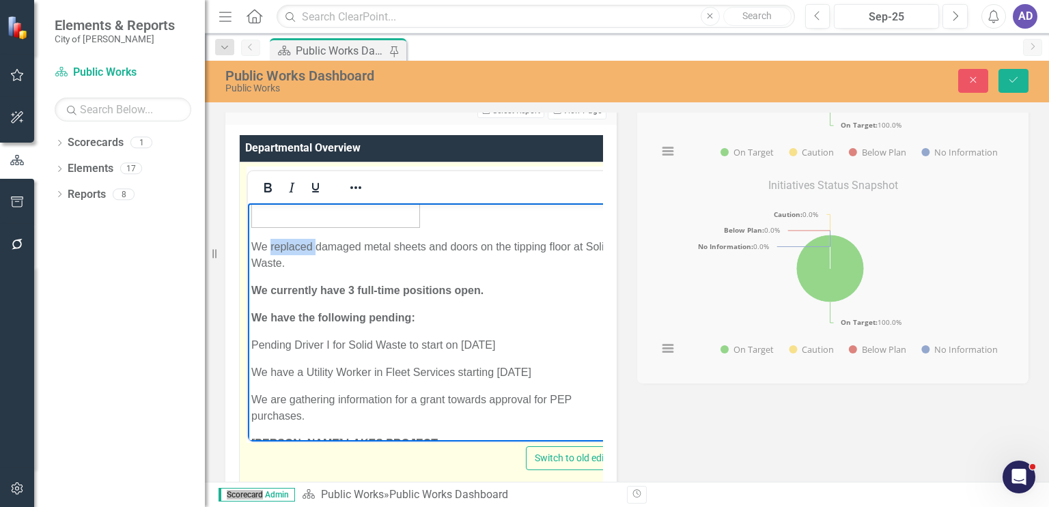
drag, startPoint x: 314, startPoint y: 262, endPoint x: 269, endPoint y: 262, distance: 45.1
click at [269, 262] on p "We replaced damaged metal sheets and doors on the tipping floor at Solid Waste." at bounding box center [435, 254] width 369 height 33
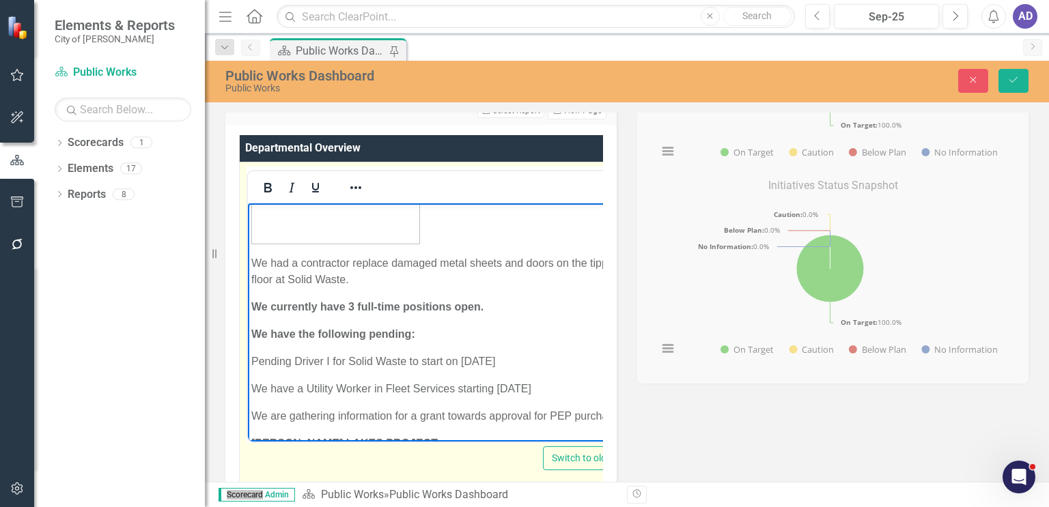
click at [526, 263] on p "We had a contractor replace damaged metal sheets and doors on the tipping floor…" at bounding box center [444, 271] width 386 height 33
click at [561, 267] on p "We had a contractor replace damaged metal sheets and a doors on the tipping flo…" at bounding box center [444, 271] width 387 height 33
click at [359, 283] on p "We had a contractor replace damaged metal sheets and a door on the tipping floo…" at bounding box center [445, 271] width 388 height 33
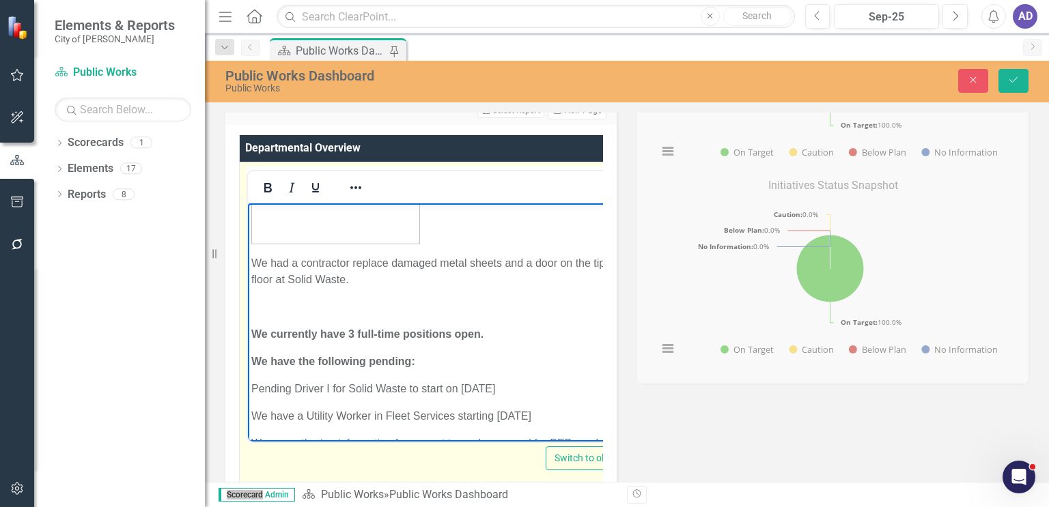
click at [267, 297] on body "The National Equipment Rodeo and Conference was held at the Agricenter [DATE]-[…" at bounding box center [445, 512] width 395 height 1953
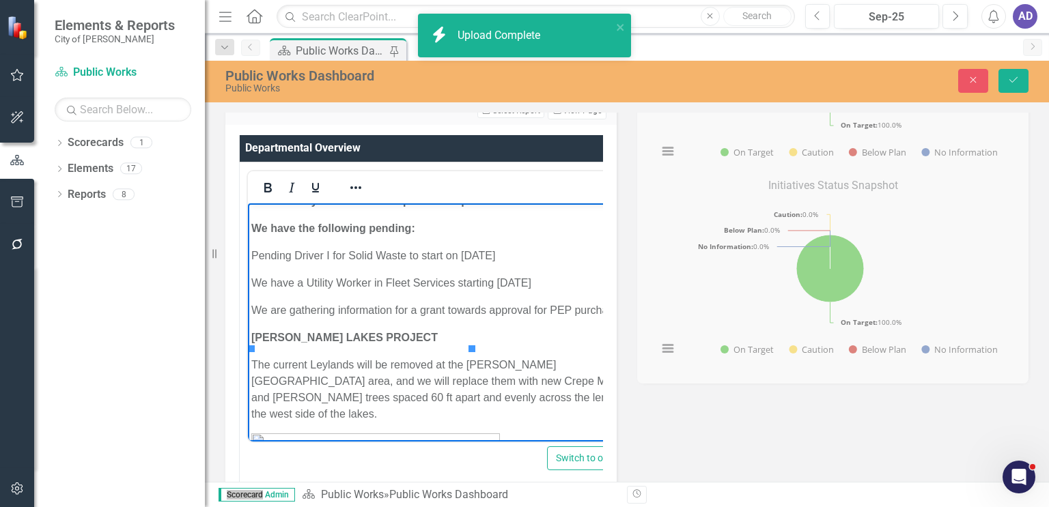
scroll to position [803, 0]
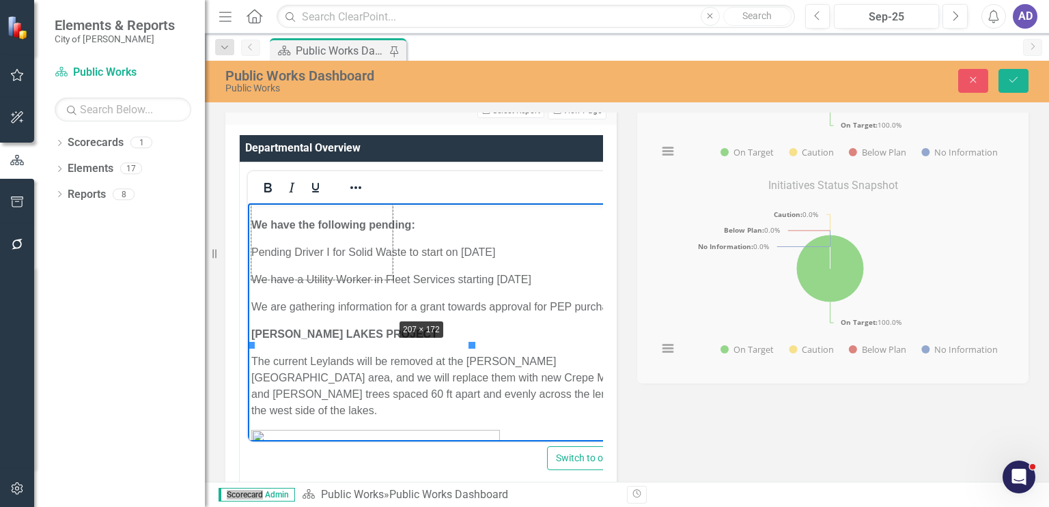
drag, startPoint x: 470, startPoint y: 345, endPoint x: 387, endPoint y: 316, distance: 88.1
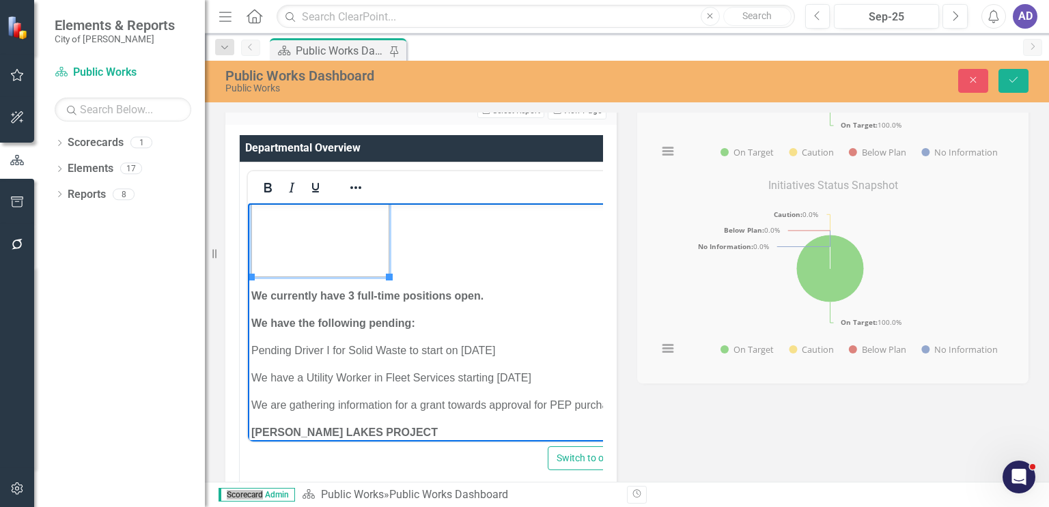
click at [458, 296] on strong "We currently have 3 full-time positions open." at bounding box center [367, 296] width 232 height 12
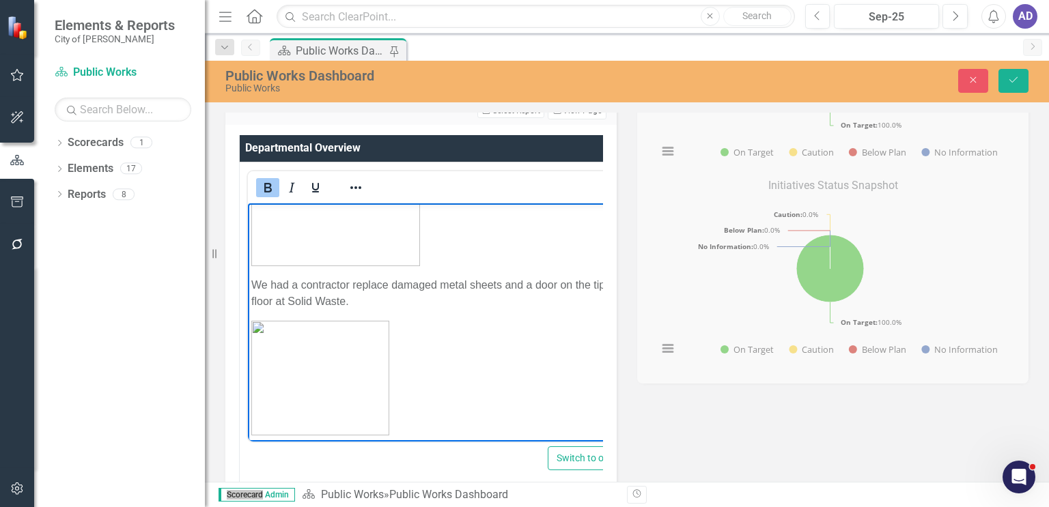
scroll to position [666, 0]
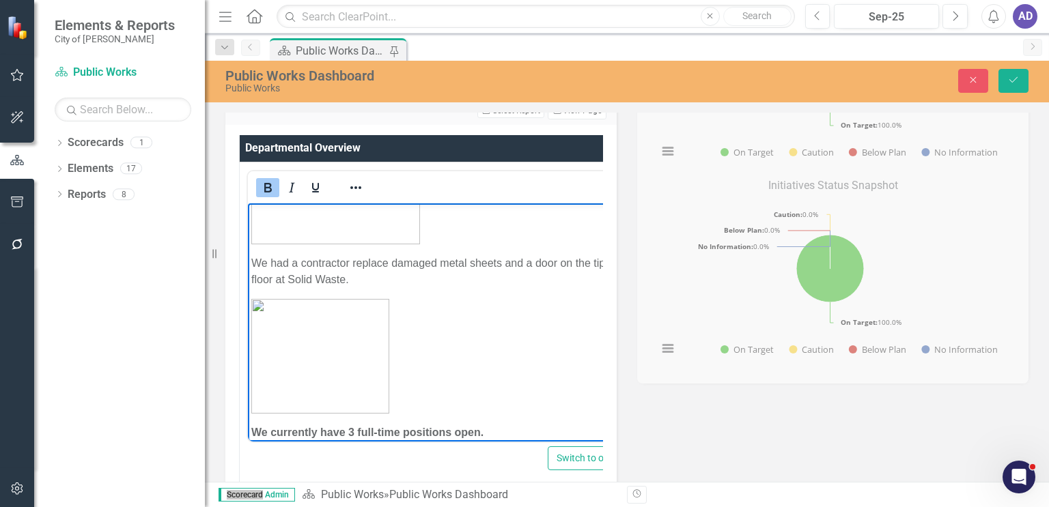
click at [434, 307] on p "Rich Text Area. Press ALT-0 for help." at bounding box center [446, 355] width 391 height 115
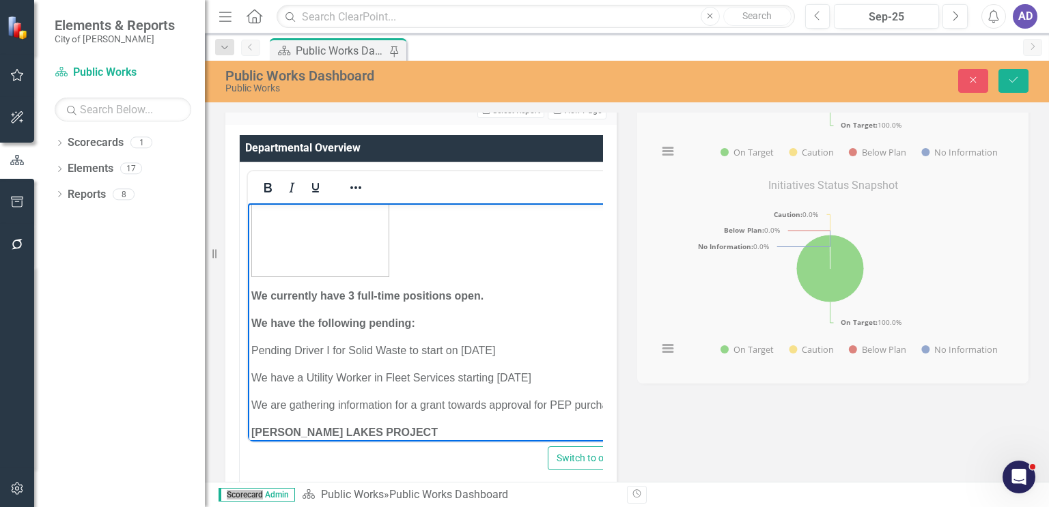
click at [394, 277] on body "The National Equipment Rodeo and Conference was held at the Agricenter [DATE]-[…" at bounding box center [446, 425] width 397 height 2051
click at [251, 296] on strong "We currently have 3 full-time positions open." at bounding box center [367, 296] width 232 height 12
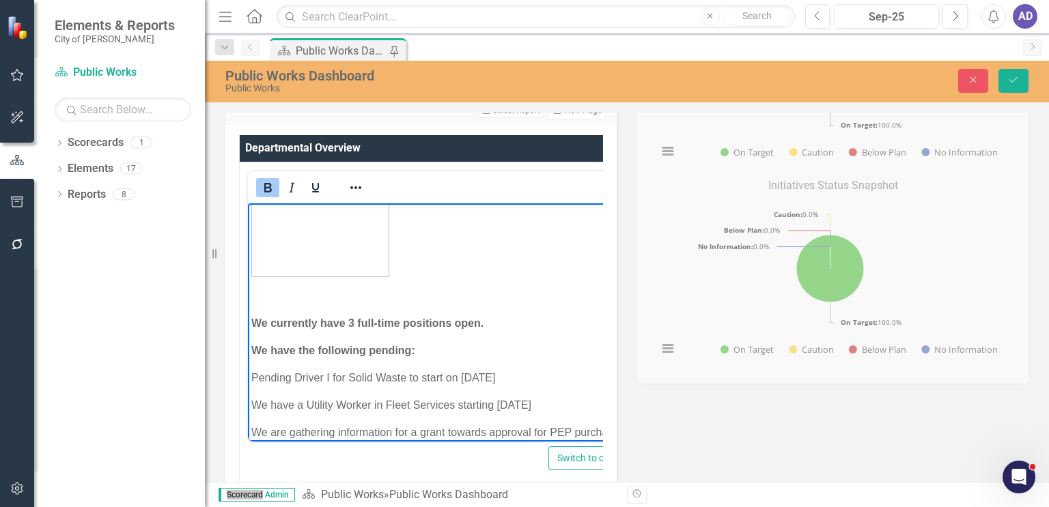
click at [264, 295] on p "Rich Text Area. Press ALT-0 for help." at bounding box center [446, 295] width 391 height 16
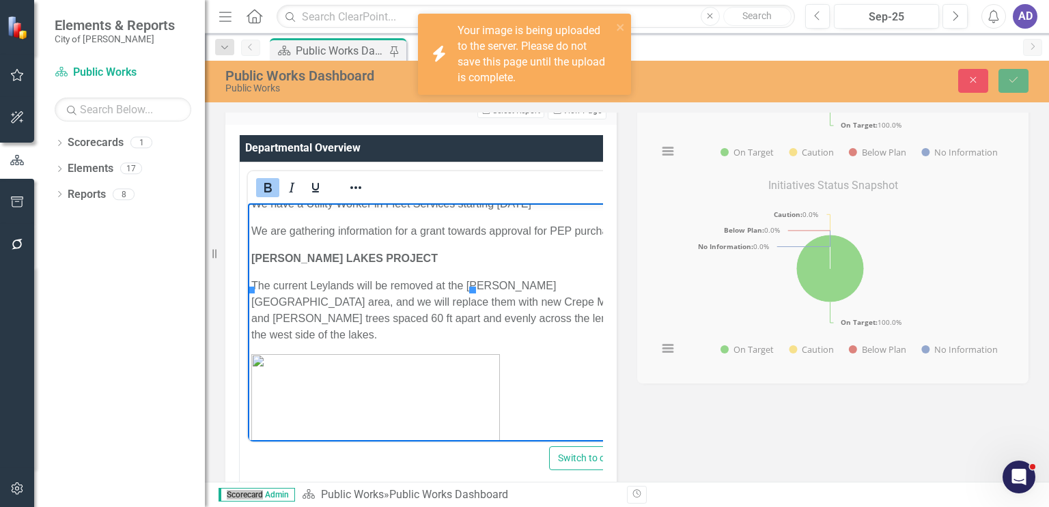
scroll to position [1008, 0]
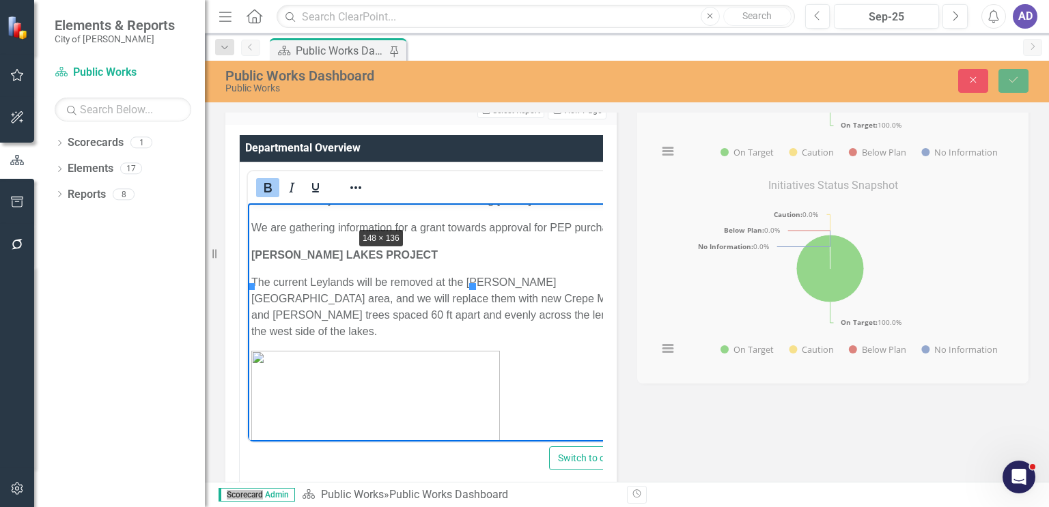
drag, startPoint x: 470, startPoint y: 286, endPoint x: 354, endPoint y: 235, distance: 126.3
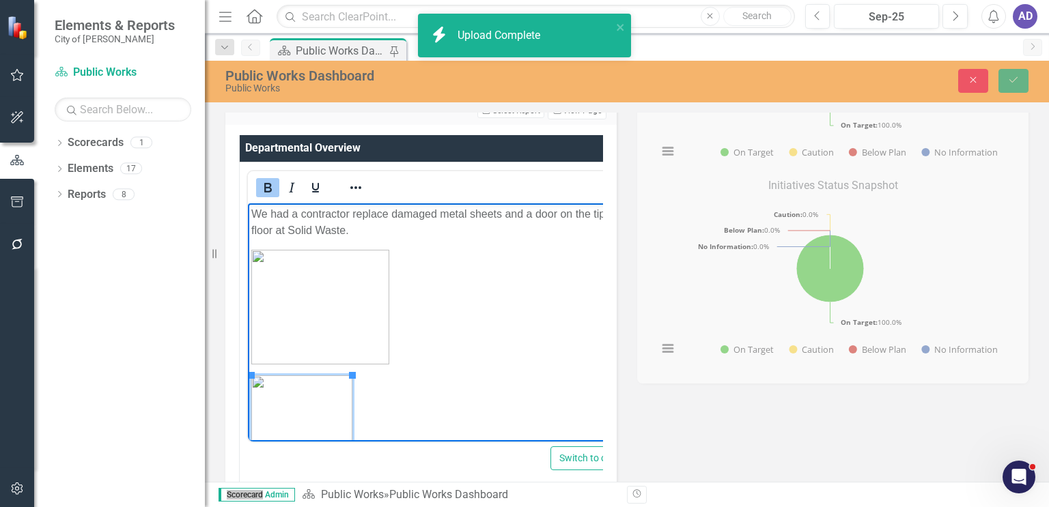
scroll to position [803, 0]
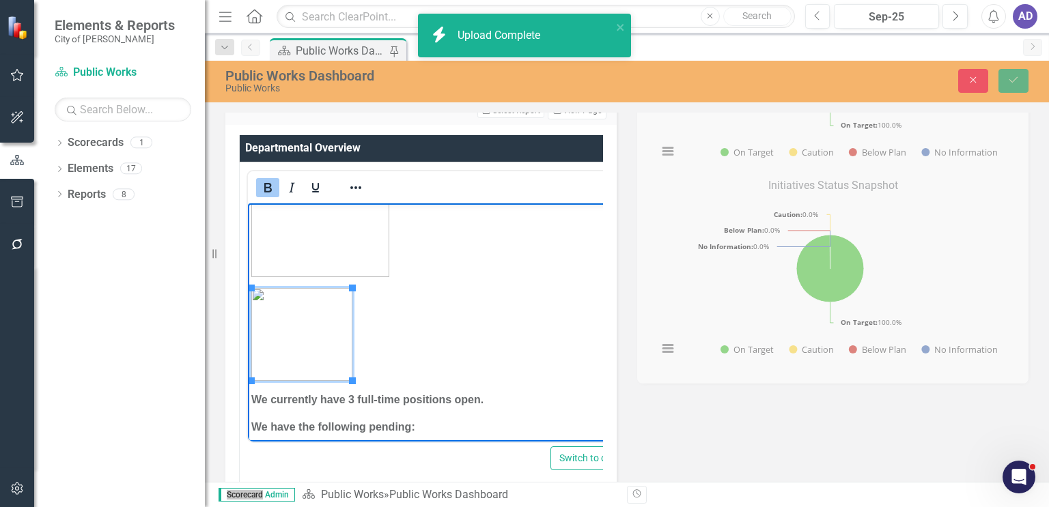
click at [327, 334] on img "Rich Text Area. Press ALT-0 for help." at bounding box center [301, 333] width 101 height 93
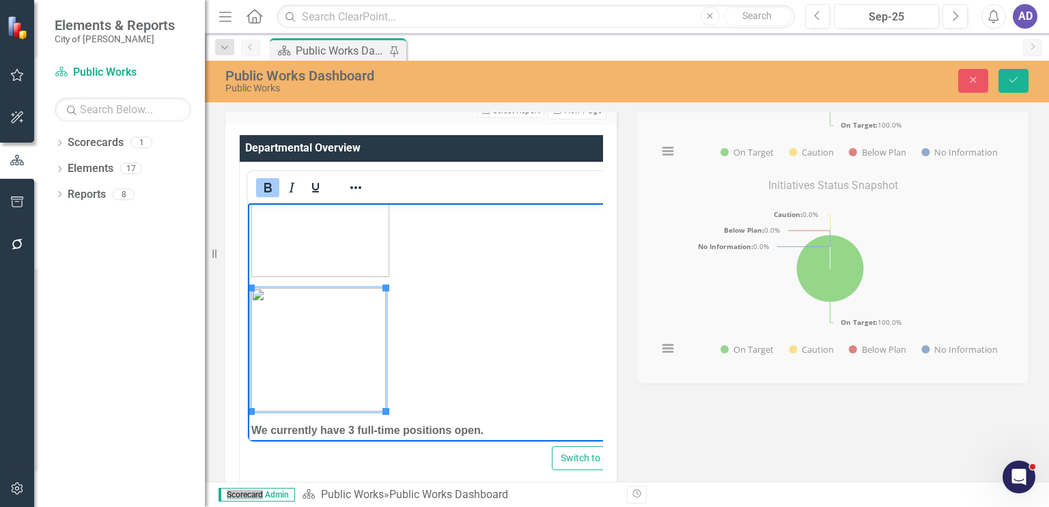
click at [472, 336] on p "Rich Text Area. Press ALT-0 for help." at bounding box center [448, 349] width 395 height 124
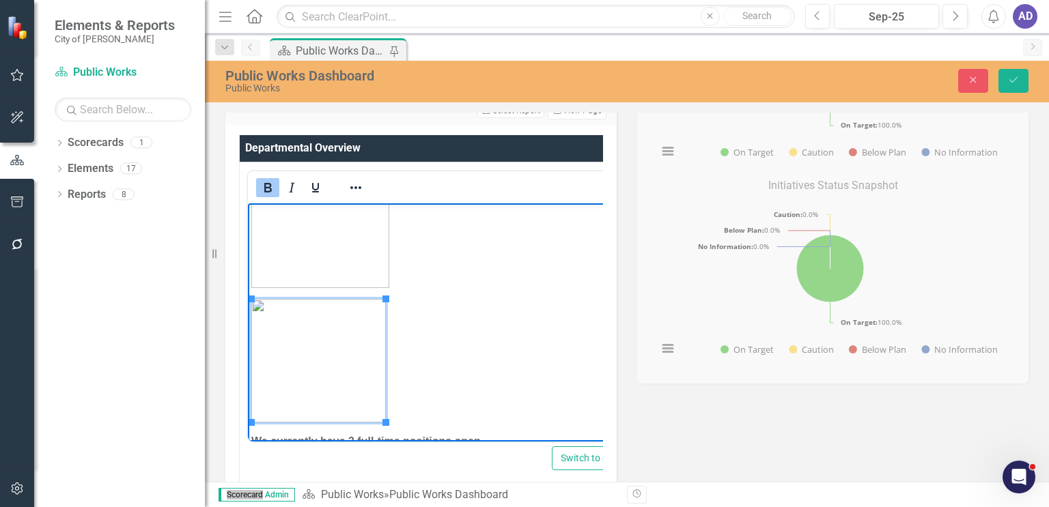
scroll to position [871, 0]
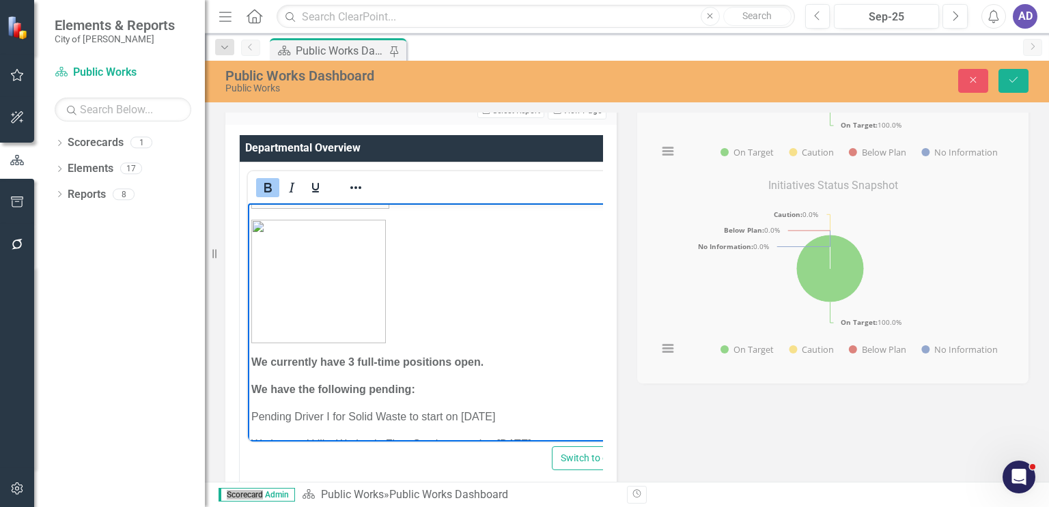
click at [253, 363] on strong "We currently have 3 full-time positions open." at bounding box center [367, 362] width 232 height 12
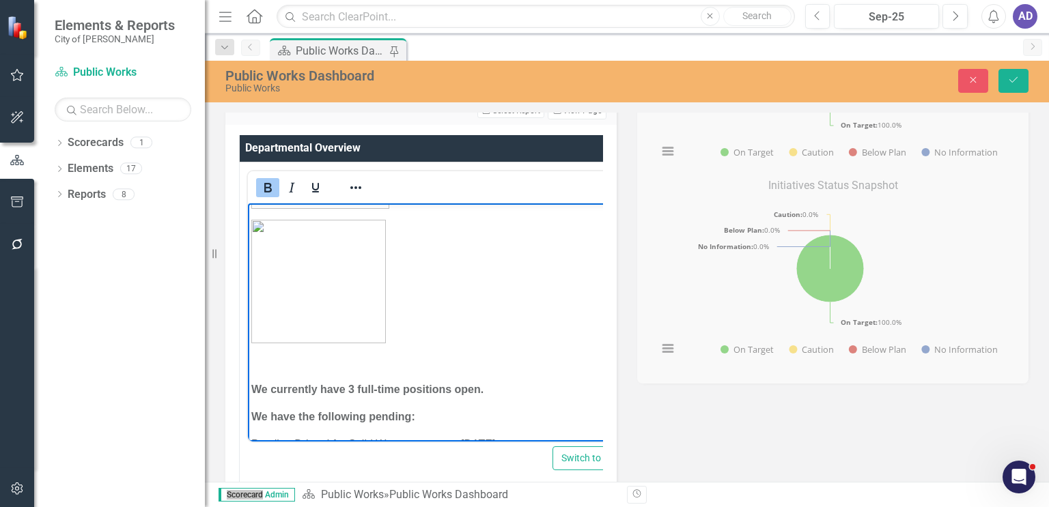
click at [265, 361] on p "Rich Text Area. Press ALT-0 for help." at bounding box center [448, 362] width 395 height 16
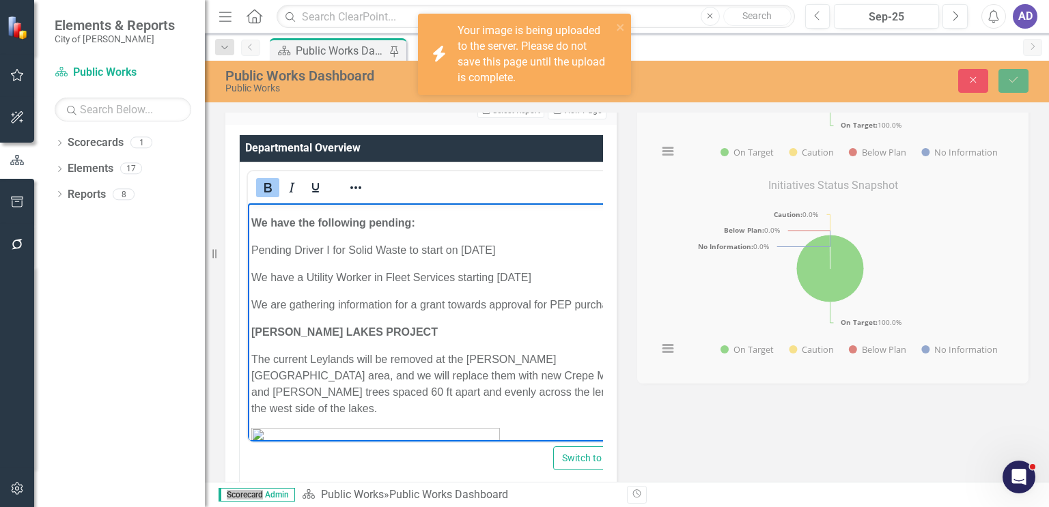
scroll to position [1076, 0]
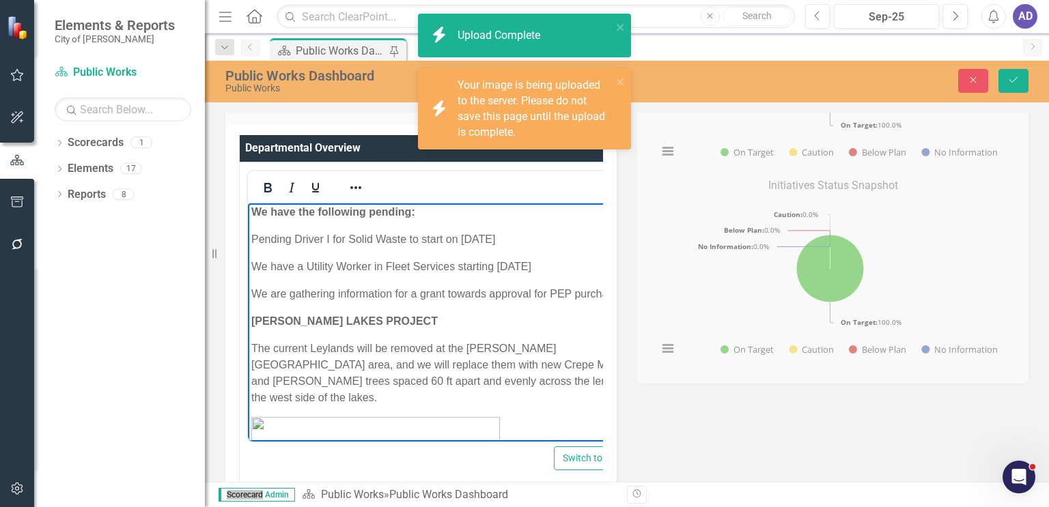
click at [387, 293] on p "We are gathering information for a grant towards approval for PEP purchases." at bounding box center [449, 293] width 397 height 16
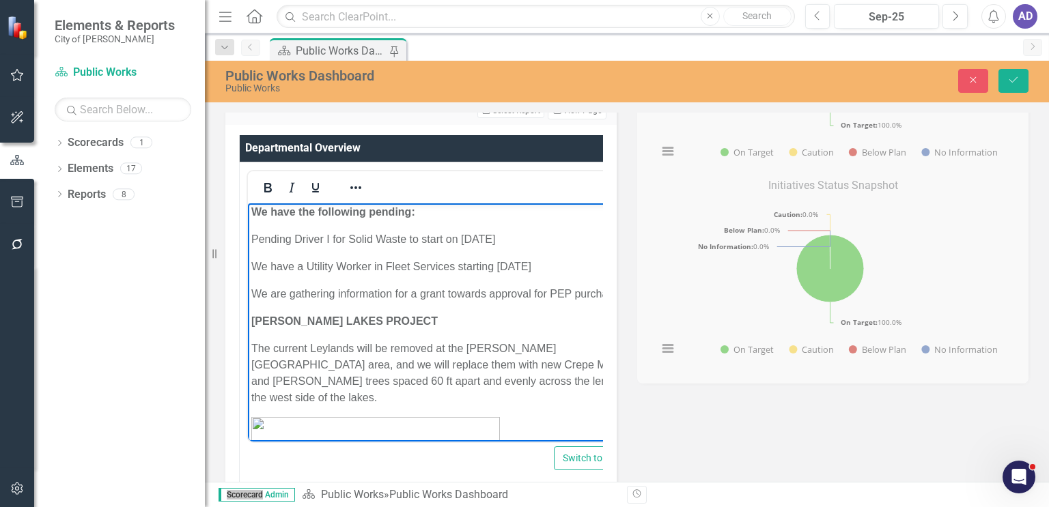
click at [262, 163] on img "Rich Text Area. Press ALT-0 for help." at bounding box center [256, 157] width 11 height 11
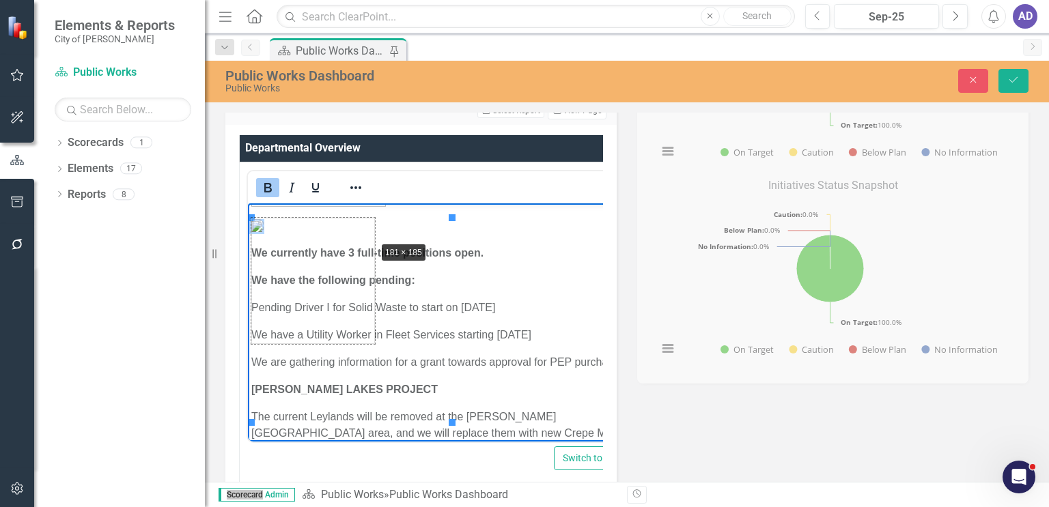
drag, startPoint x: 451, startPoint y: 217, endPoint x: 373, endPoint y: 240, distance: 81.9
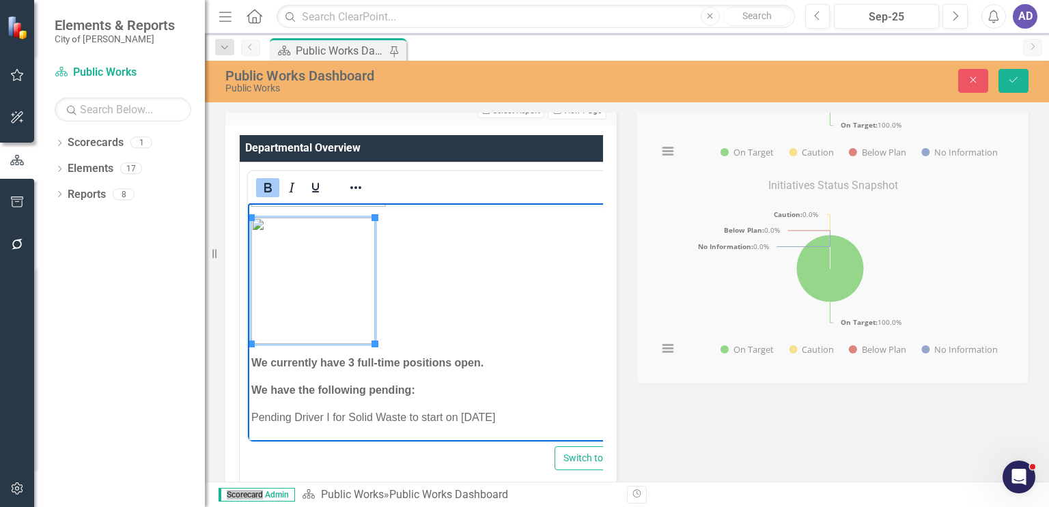
click at [466, 255] on p "Rich Text Area. Press ALT-0 for help." at bounding box center [449, 280] width 397 height 126
click at [434, 328] on p "Rich Text Area. Press ALT-0 for help." at bounding box center [449, 280] width 397 height 126
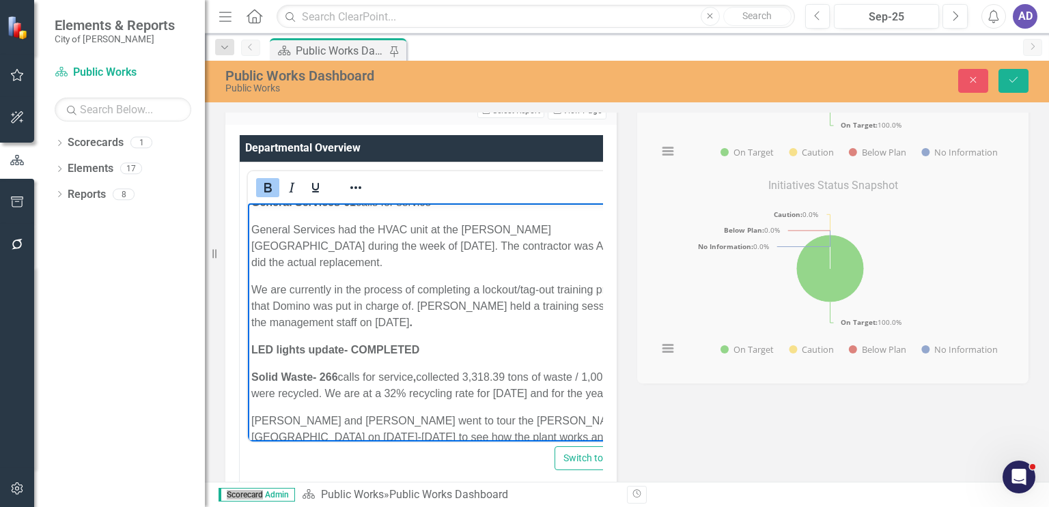
scroll to position [1827, 0]
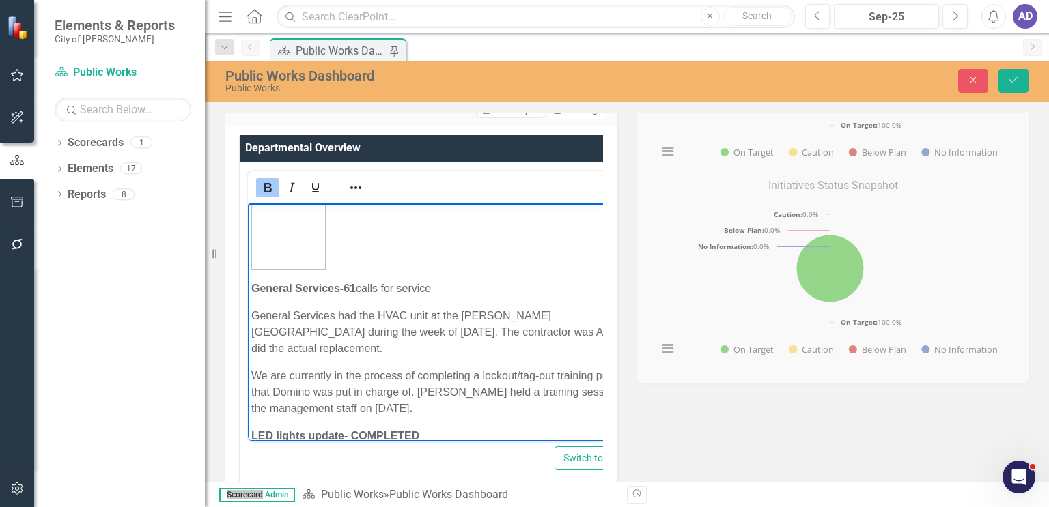
click at [436, 427] on p "LED lights update- COMPLETED" at bounding box center [449, 435] width 397 height 16
click at [266, 455] on p "Rich Text Area. Press ALT-0 for help." at bounding box center [450, 463] width 398 height 16
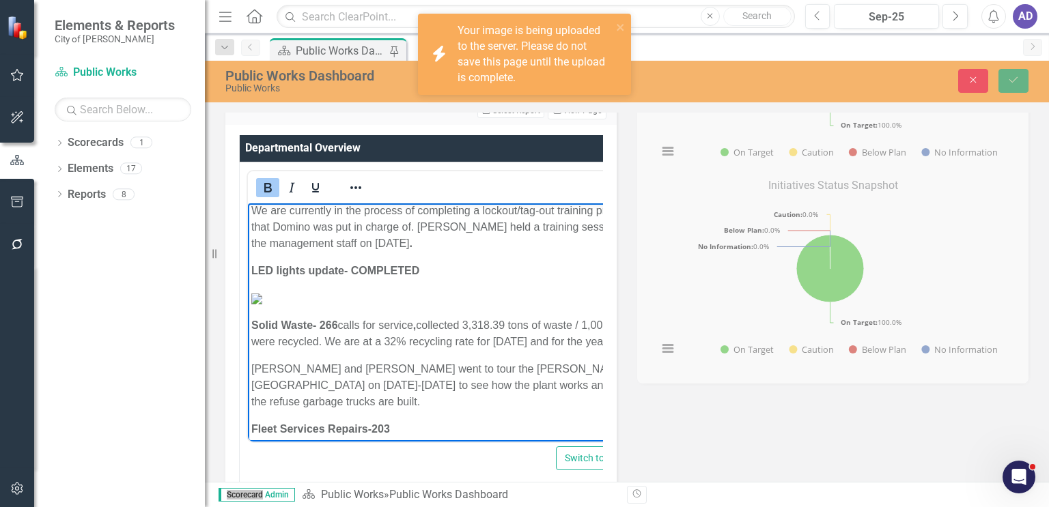
scroll to position [2032, 0]
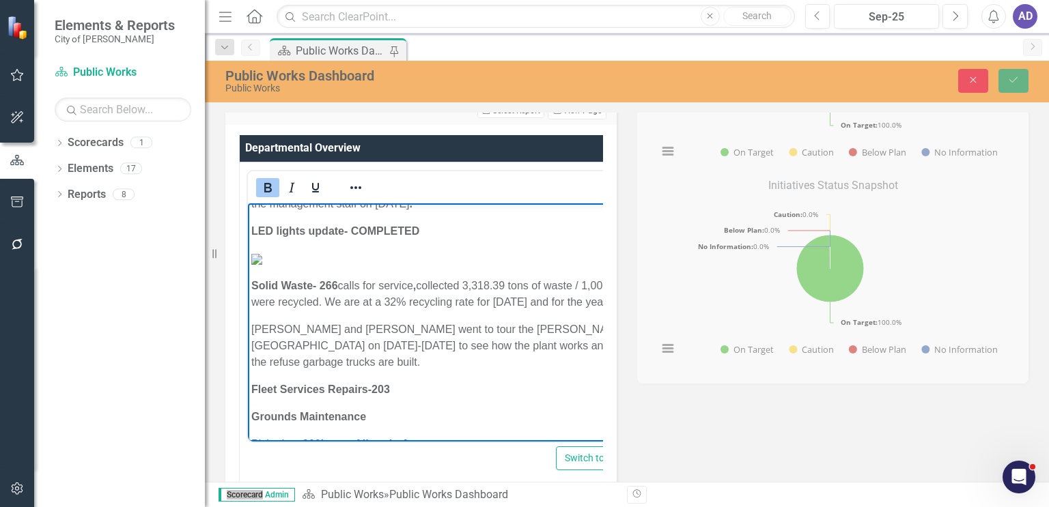
click at [262, 264] on img "Rich Text Area. Press ALT-0 for help." at bounding box center [256, 258] width 11 height 11
drag, startPoint x: 554, startPoint y: 216, endPoint x: 433, endPoint y: 274, distance: 134.4
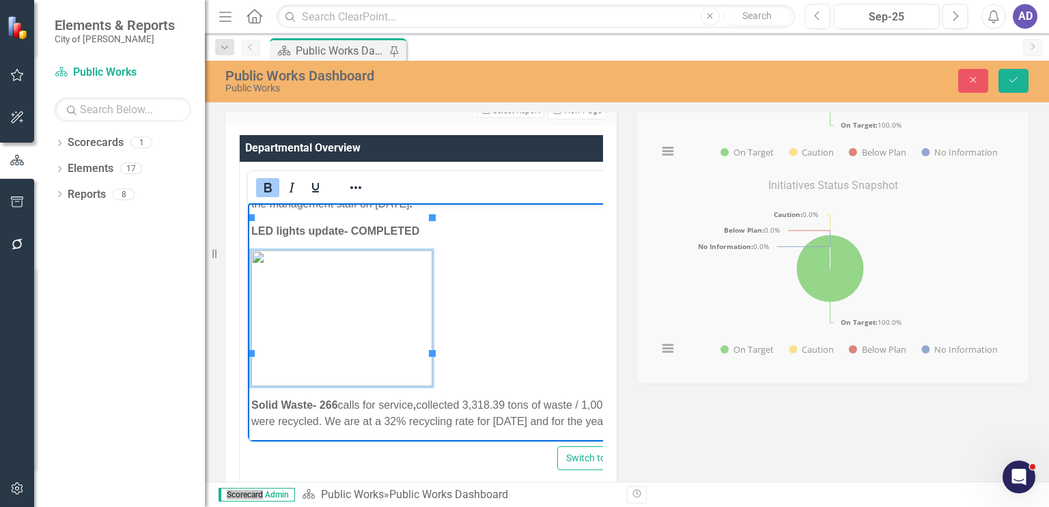
click at [490, 267] on p "Rich Text Area. Press ALT-0 for help." at bounding box center [451, 318] width 400 height 136
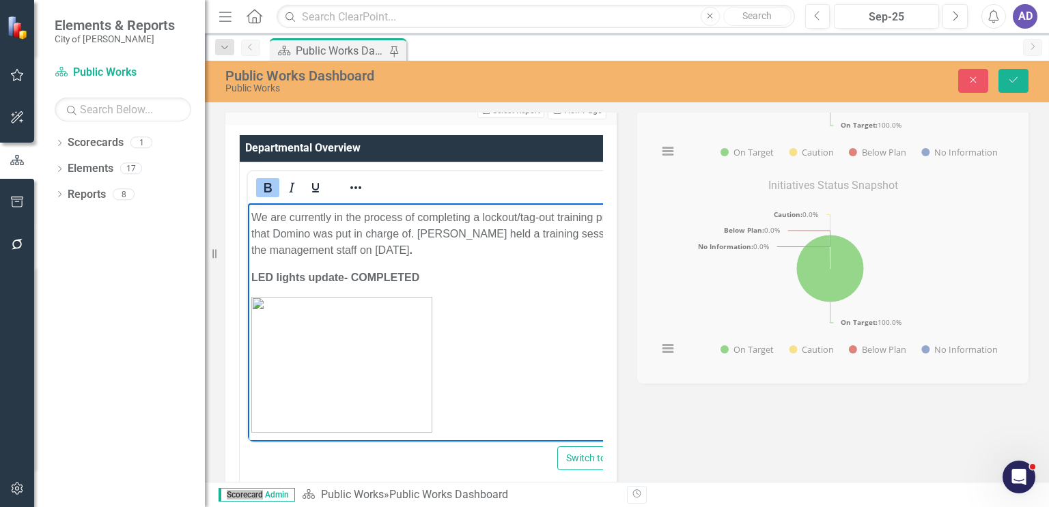
scroll to position [1964, 0]
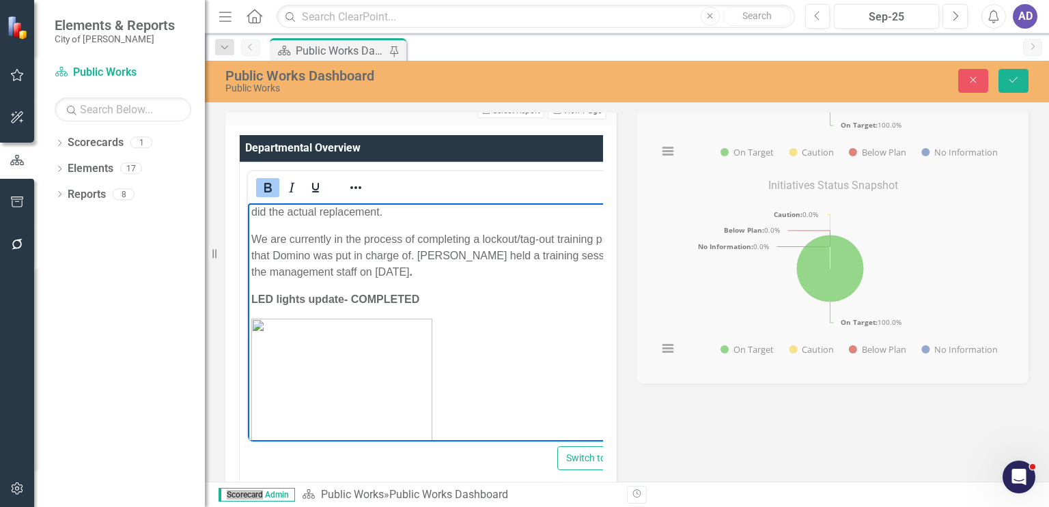
click at [430, 291] on p "LED lights update- COMPLETED" at bounding box center [451, 299] width 400 height 16
click at [251, 293] on strong "LED lights update- COMPLETED" at bounding box center [335, 299] width 168 height 12
drag, startPoint x: 425, startPoint y: 266, endPoint x: 432, endPoint y: 263, distance: 7.4
click at [427, 291] on p "LED lights update- COMPLETED" at bounding box center [452, 299] width 402 height 16
click at [503, 349] on p "Rich Text Area. Press ALT-0 for help." at bounding box center [456, 386] width 410 height 136
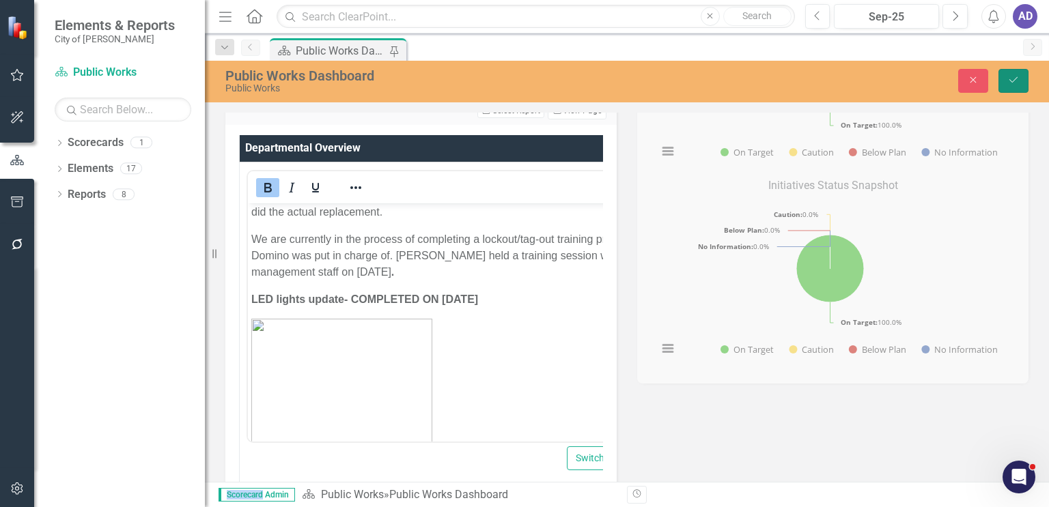
click at [1014, 76] on icon "Save" at bounding box center [1013, 80] width 12 height 10
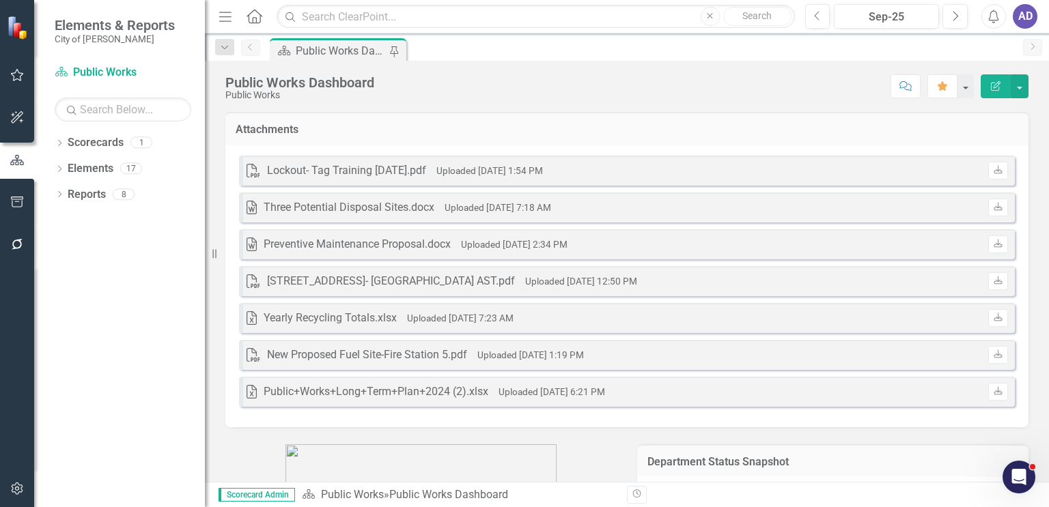
click at [503, 442] on div at bounding box center [421, 504] width 412 height 154
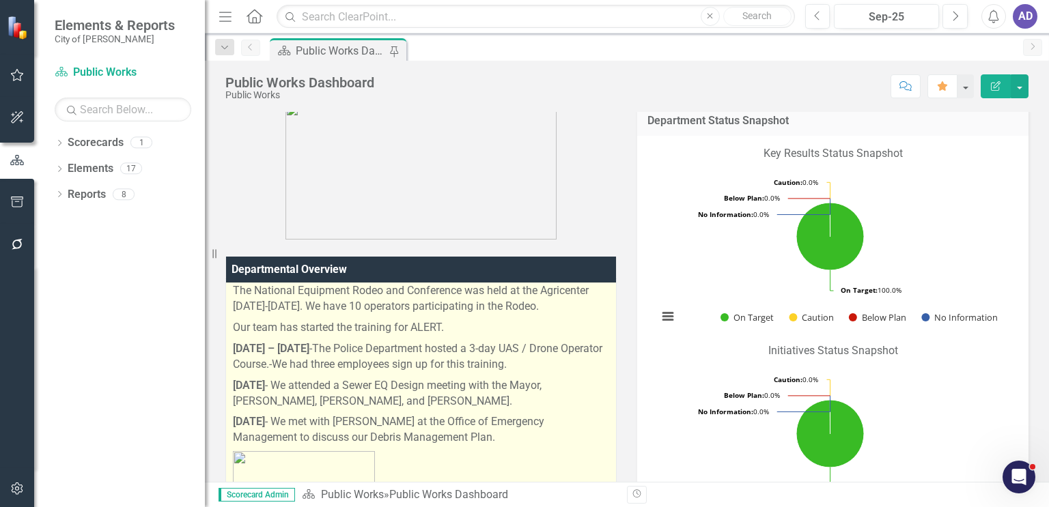
scroll to position [0, 0]
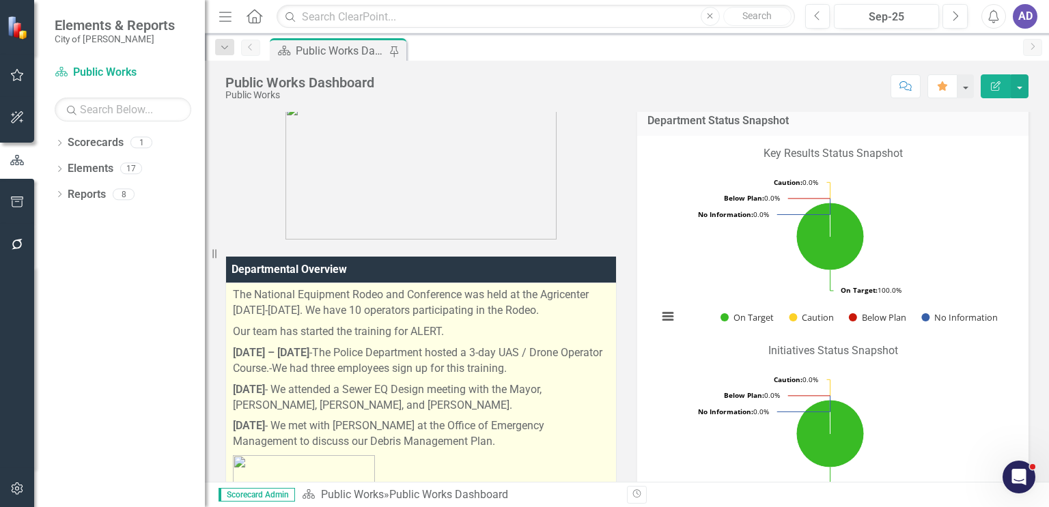
click at [250, 302] on p "The National Equipment Rodeo and Conference was held at the Agricenter [DATE]-[…" at bounding box center [421, 304] width 376 height 34
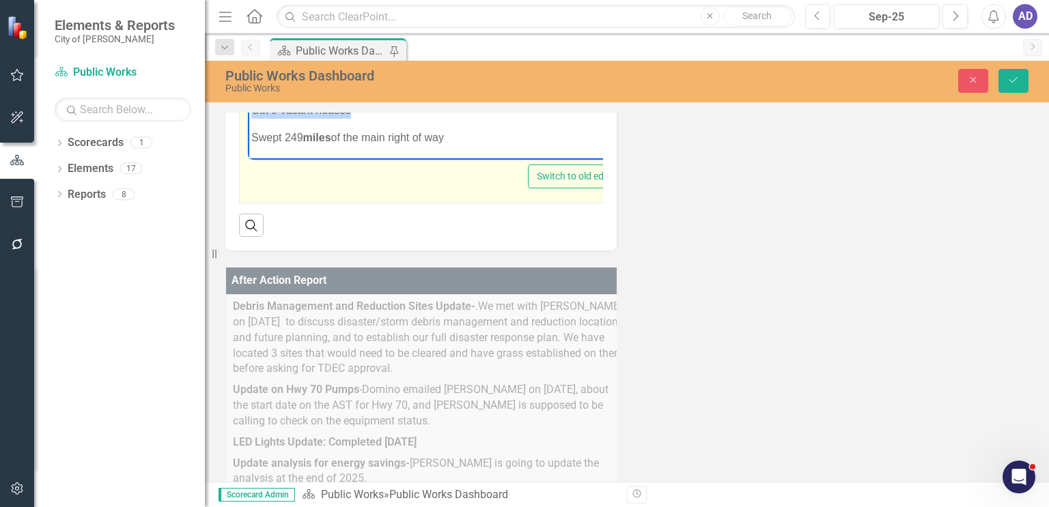
scroll to position [798, 0]
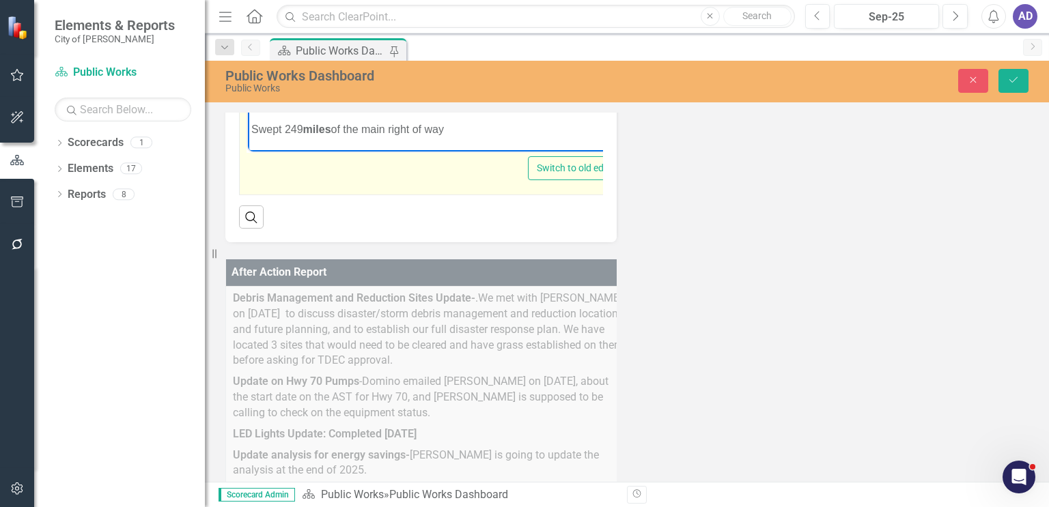
drag, startPoint x: 252, startPoint y: -76, endPoint x: 480, endPoint y: 135, distance: 310.3
copy body "Lor Ipsumdol Sitametco Adipi eli Seddoeiusm tem inci ut lab Etdolorema Aliquaen…"
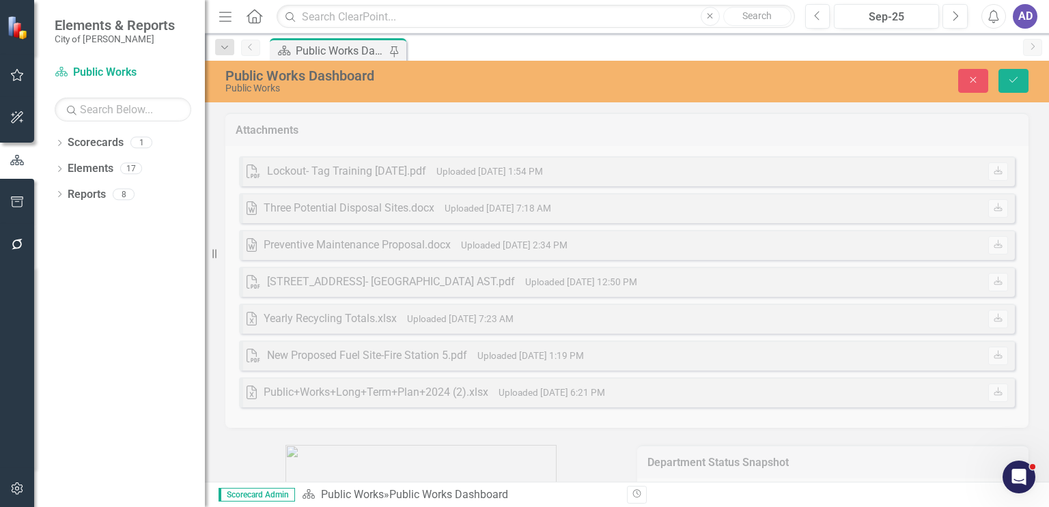
scroll to position [798, 0]
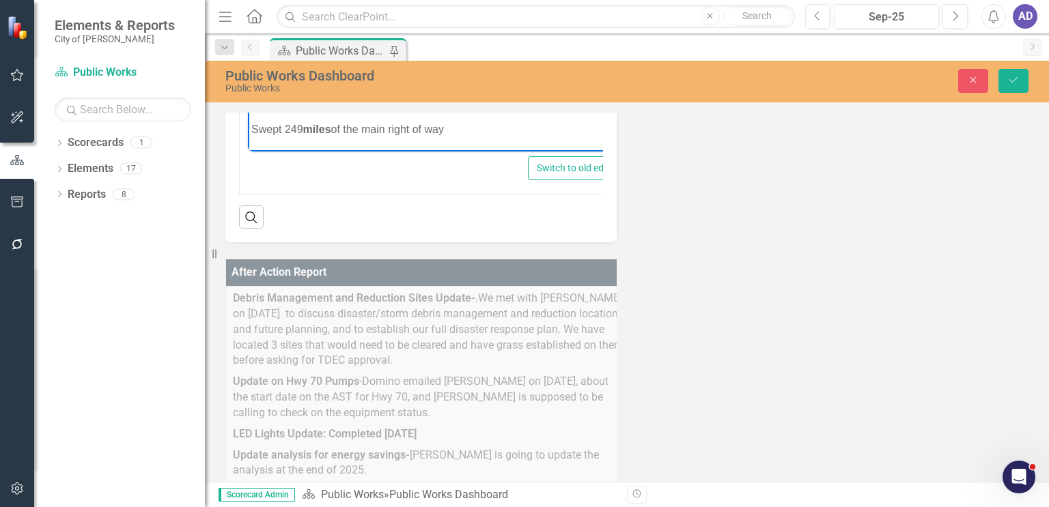
click at [519, 135] on p "Swept 249 miles of the main right of way" at bounding box center [436, 130] width 371 height 16
click at [1013, 78] on icon "Save" at bounding box center [1013, 80] width 12 height 10
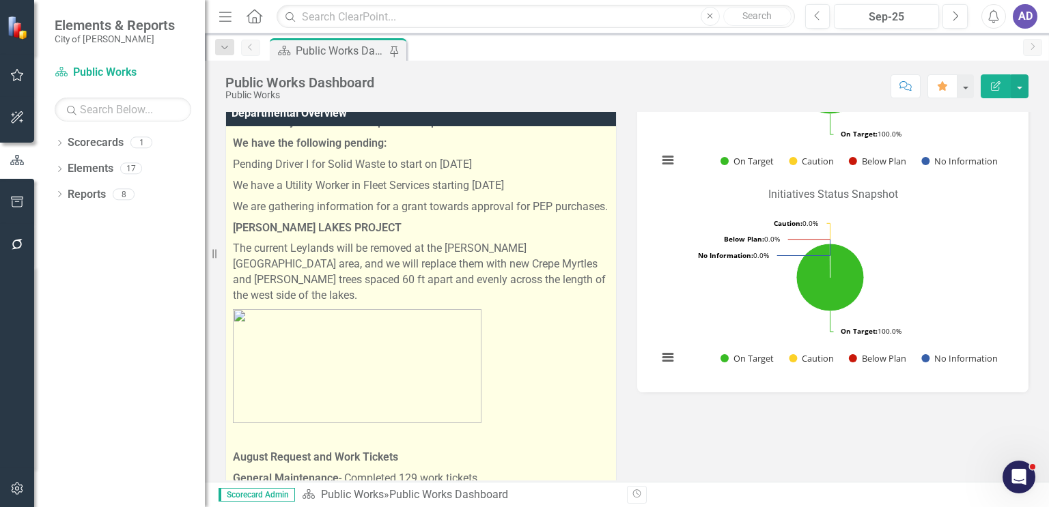
scroll to position [1093, 0]
click at [292, 216] on p "We are gathering information for a grant towards approval for PEP purchases." at bounding box center [421, 205] width 376 height 21
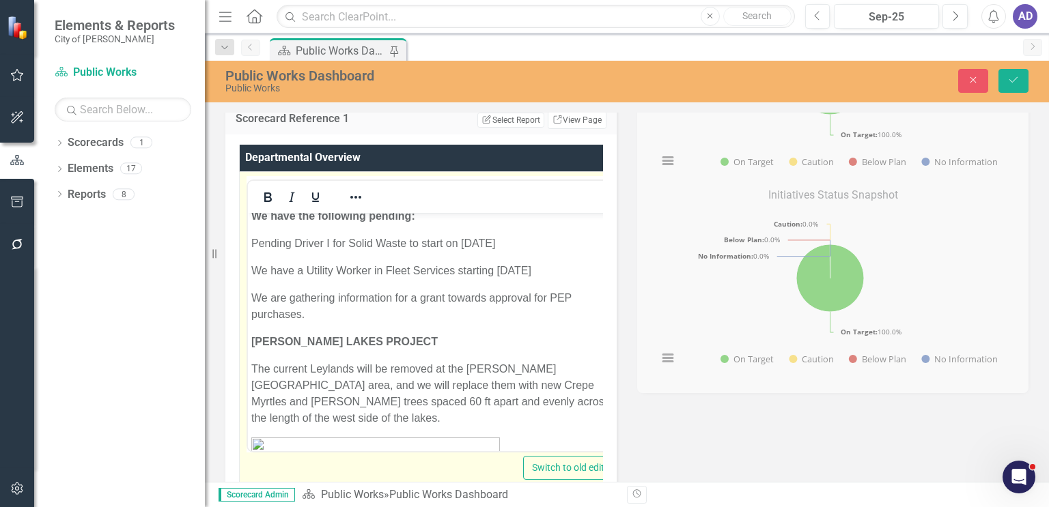
scroll to position [1161, 0]
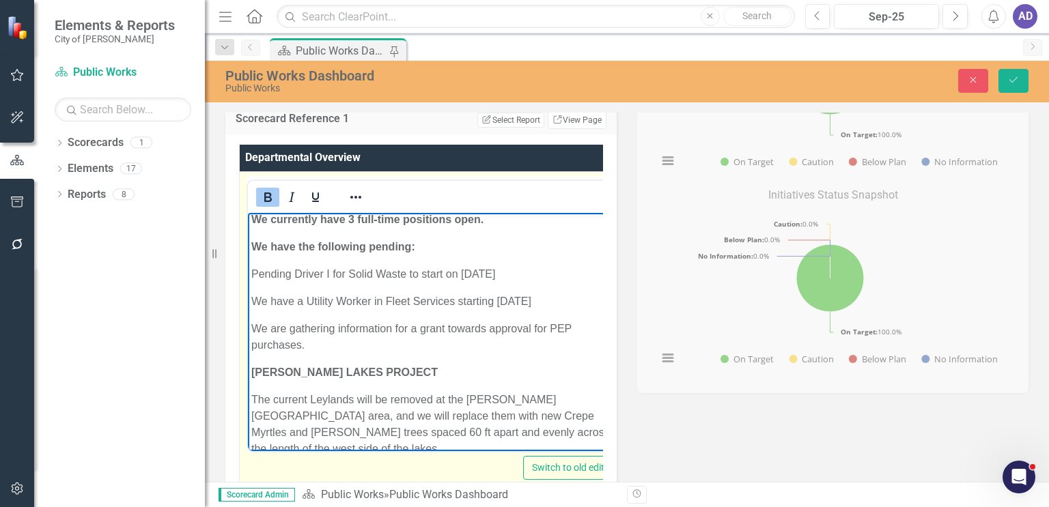
drag, startPoint x: 541, startPoint y: 333, endPoint x: 268, endPoint y: 257, distance: 283.5
click at [251, 253] on body "The National Equipment Rodeo and Conference was held at the Agricenter [DATE]-[…" at bounding box center [434, 302] width 373 height 2503
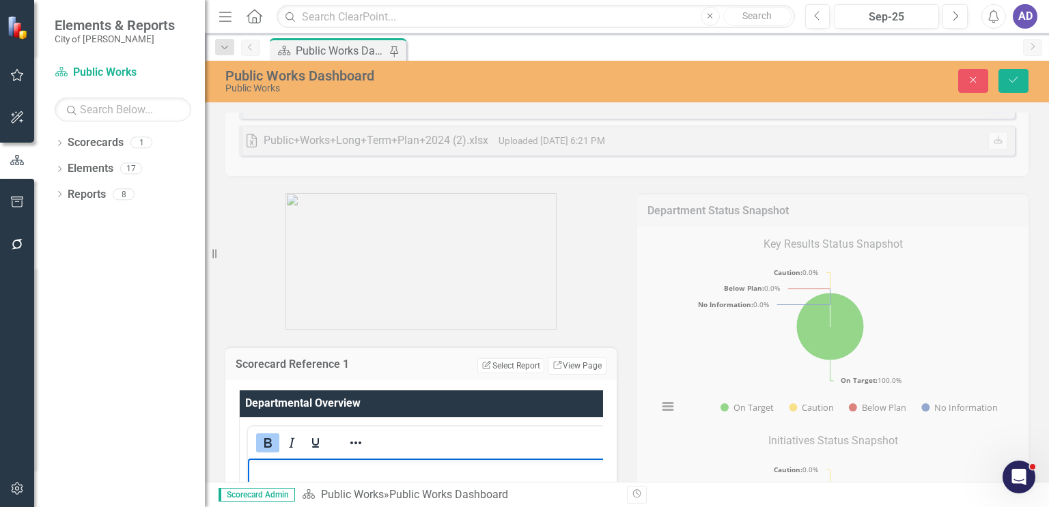
scroll to position [361, 0]
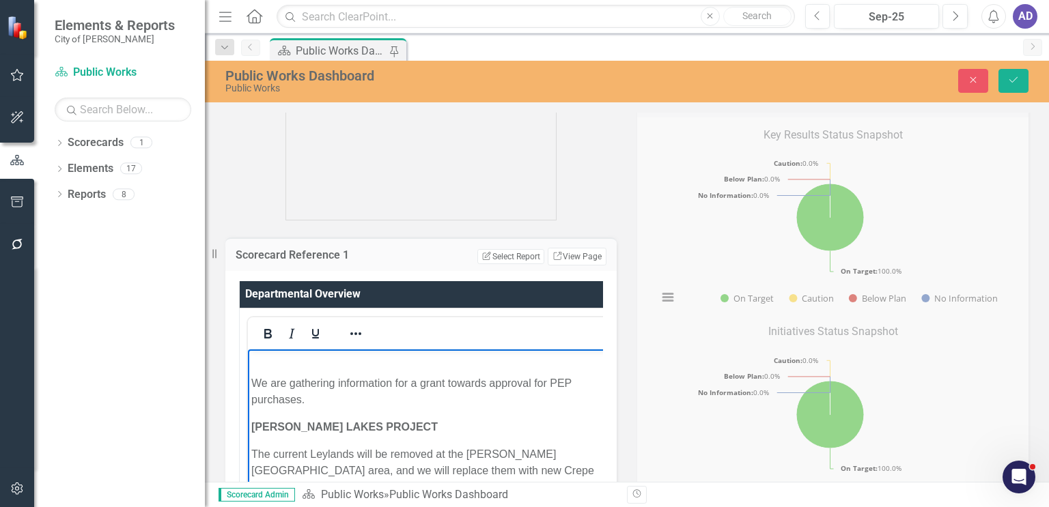
click at [251, 408] on p "We are gathering information for a grant towards approval for PEP purchases." at bounding box center [434, 391] width 367 height 33
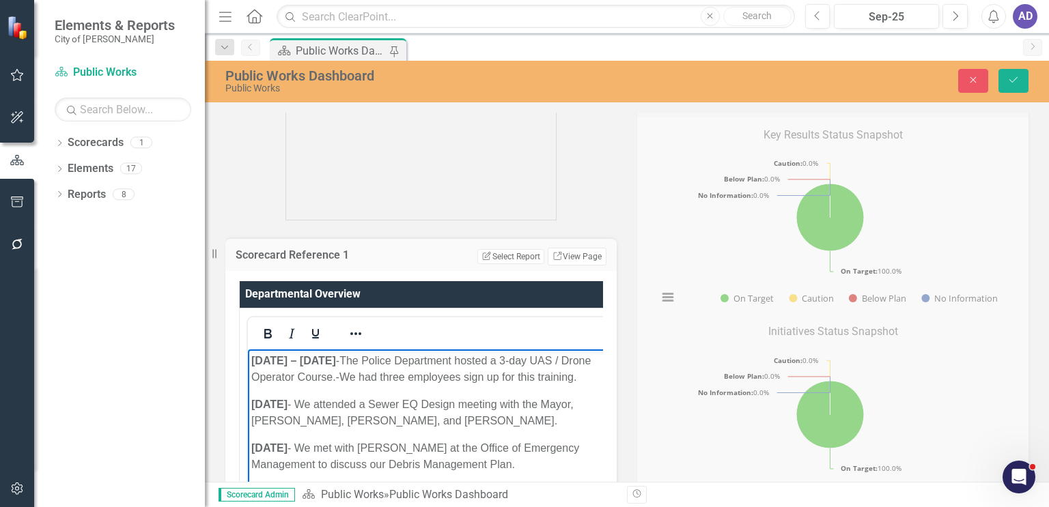
scroll to position [0, 0]
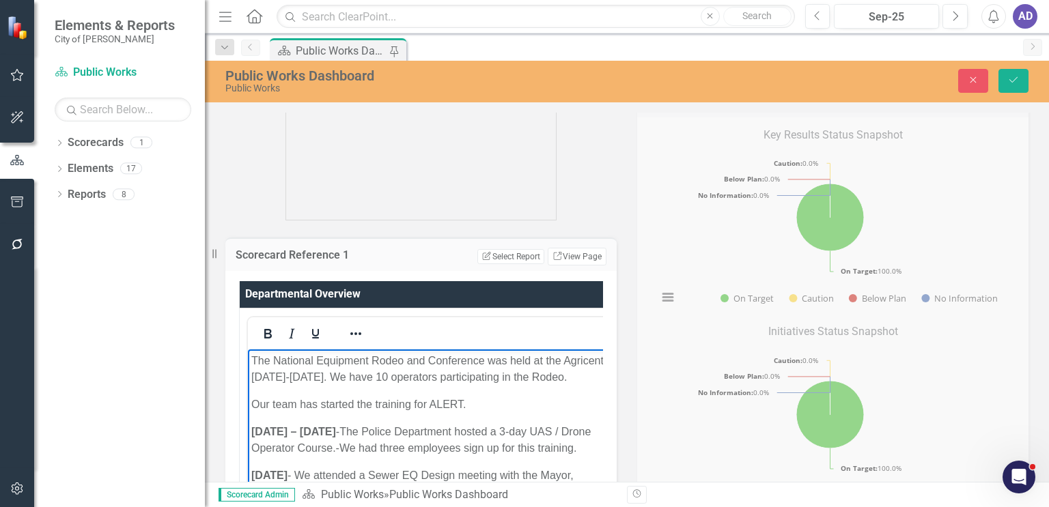
click at [251, 362] on p "The National Equipment Rodeo and Conference was held at the Agricenter [DATE]-[…" at bounding box center [434, 368] width 367 height 33
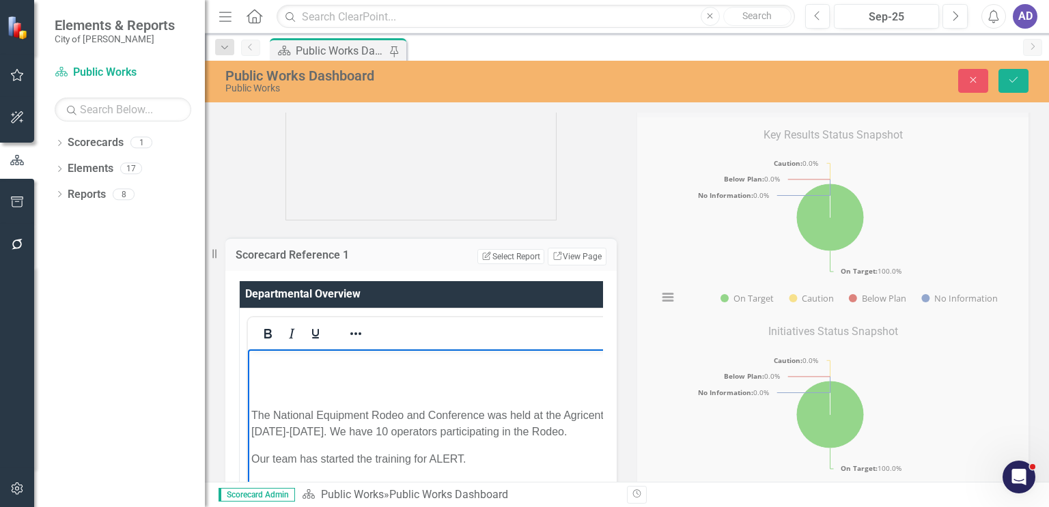
click at [265, 367] on p "Rich Text Area. Press ALT-0 for help." at bounding box center [435, 360] width 369 height 16
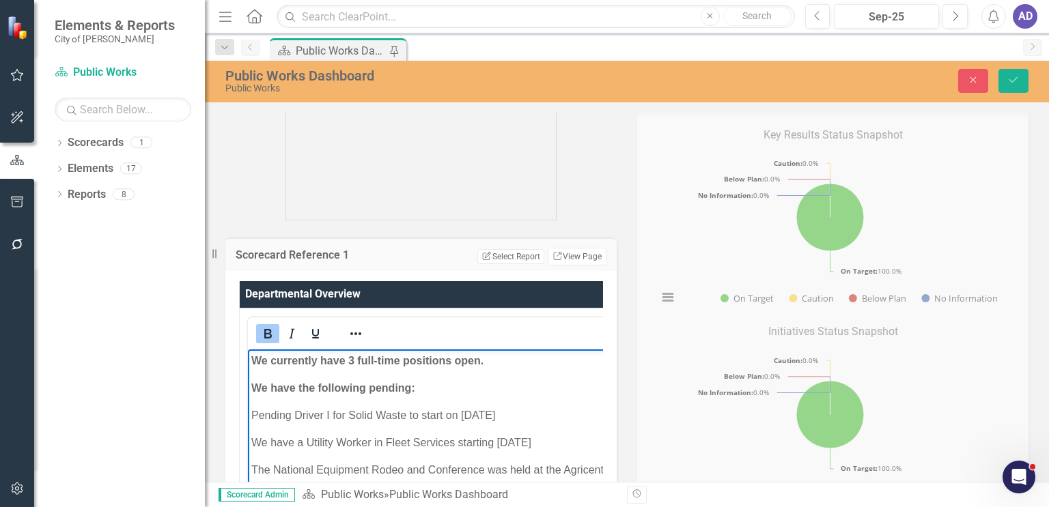
click at [486, 392] on p "We have the following pending:" at bounding box center [436, 388] width 370 height 16
click at [485, 415] on p "Pending Driver I for Solid Waste to start on [DATE]" at bounding box center [436, 415] width 370 height 16
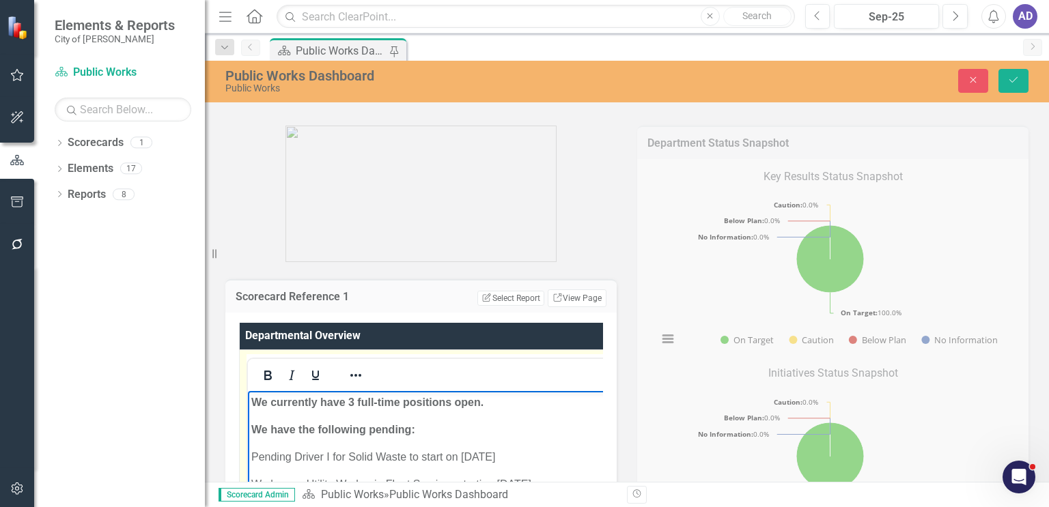
scroll to position [443, 0]
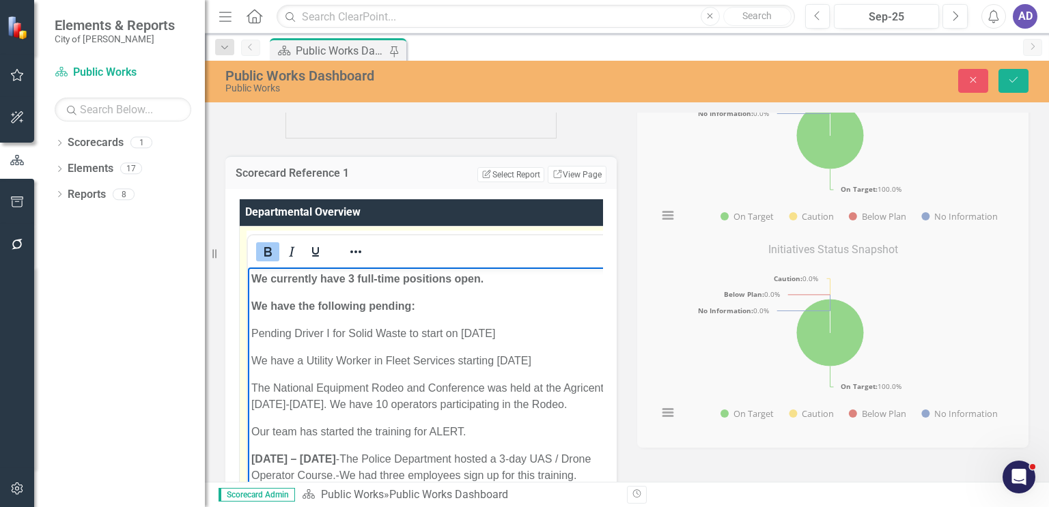
click at [475, 311] on p "We have the following pending:" at bounding box center [436, 306] width 370 height 16
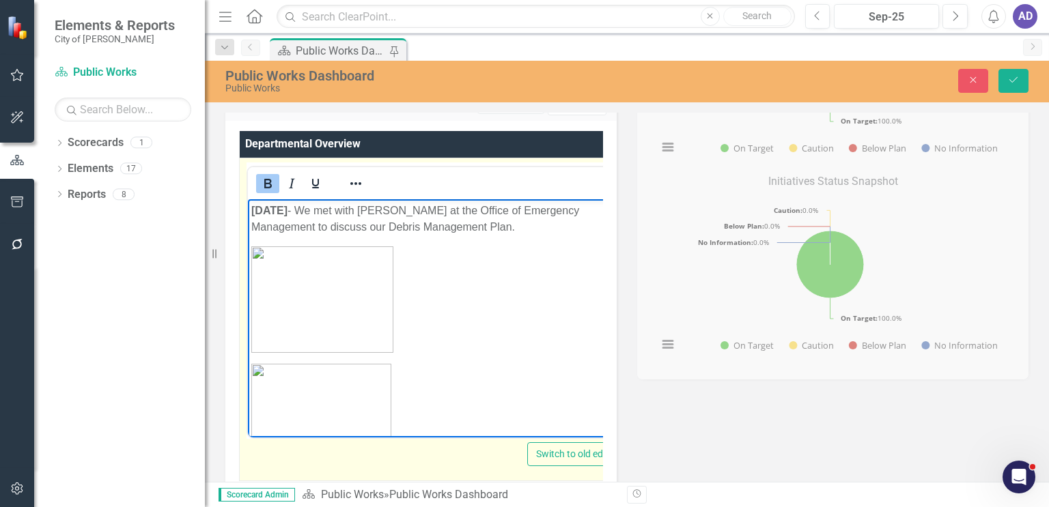
scroll to position [273, 0]
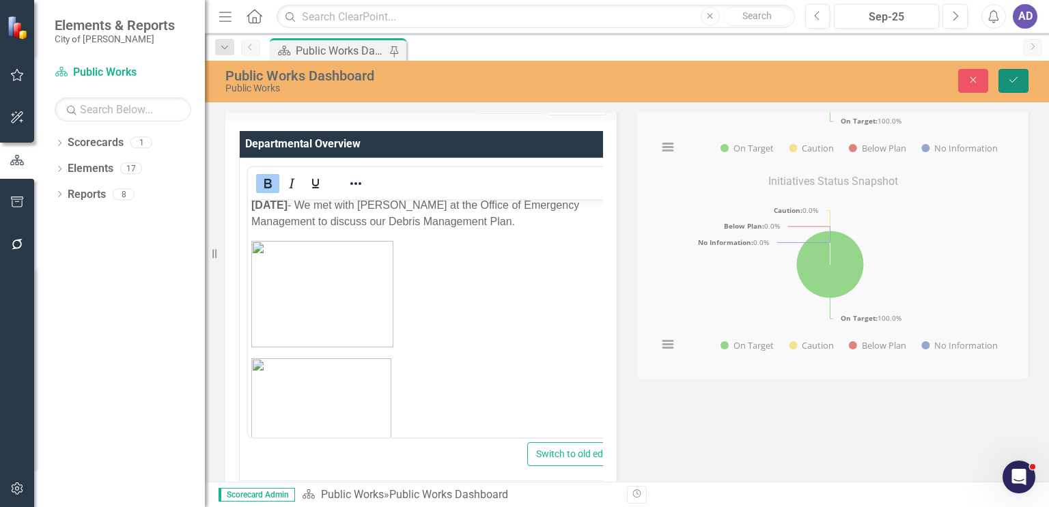
click at [1013, 76] on icon "Save" at bounding box center [1013, 80] width 12 height 10
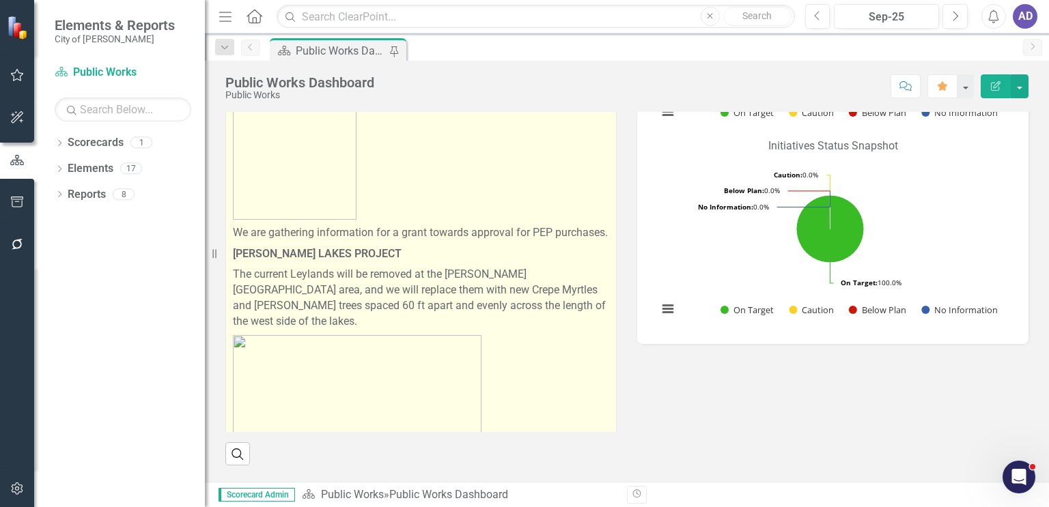
scroll to position [1024, 0]
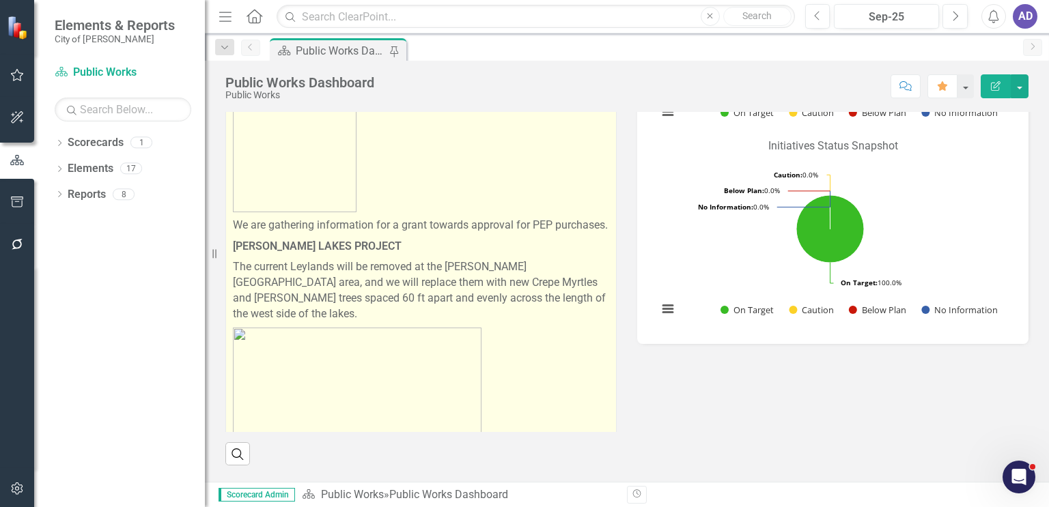
click at [288, 236] on p "We are gathering information for a grant towards approval for PEP purchases." at bounding box center [421, 225] width 376 height 21
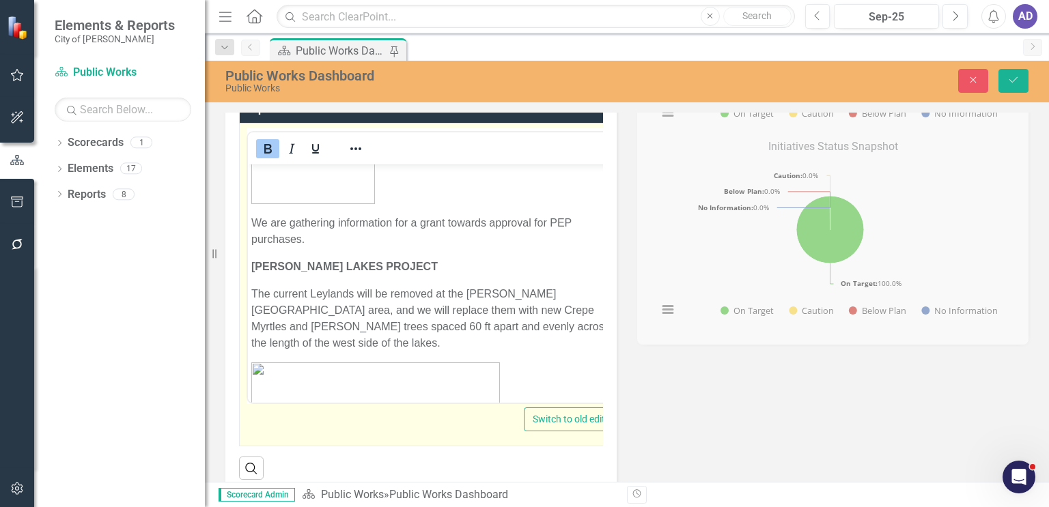
scroll to position [1229, 0]
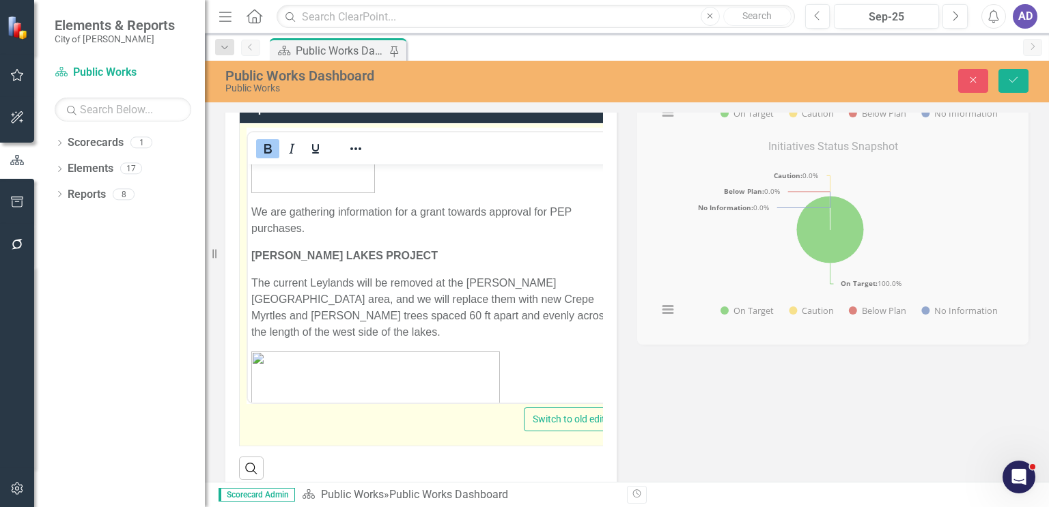
click at [314, 236] on p "We are gathering information for a grant towards approval for PEP purchases." at bounding box center [434, 219] width 367 height 33
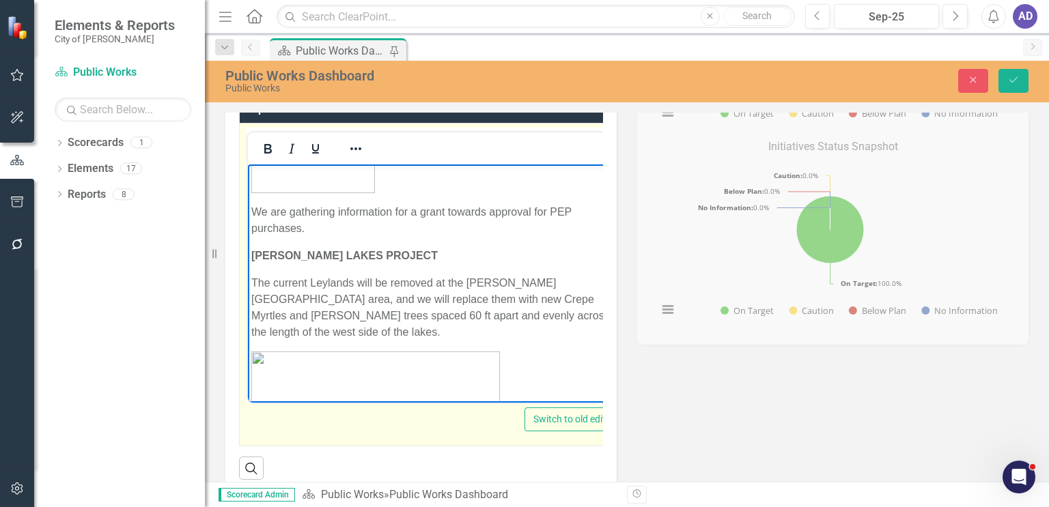
scroll to position [1213, 0]
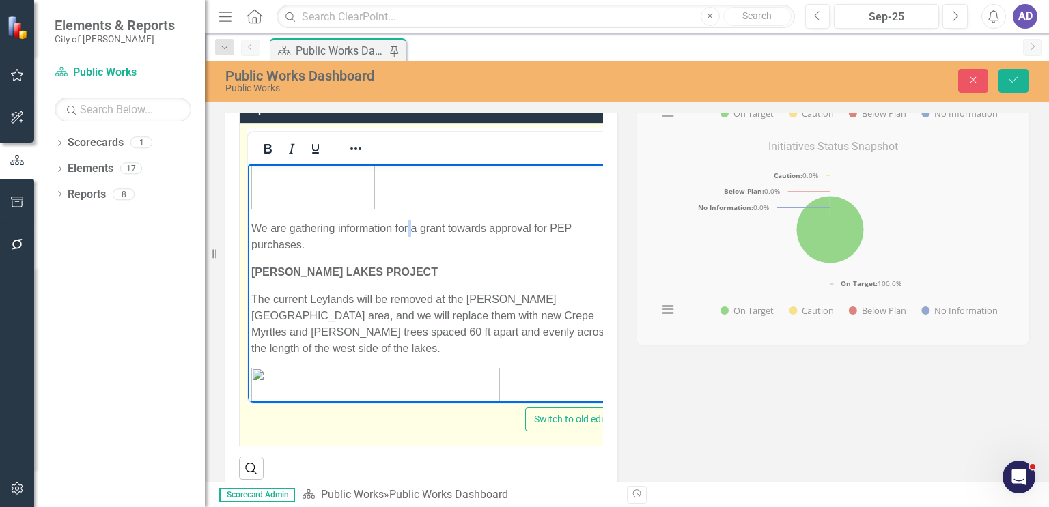
click at [410, 246] on p "We are gathering information for a grant towards approval for PEP purchases." at bounding box center [435, 236] width 368 height 33
click at [392, 280] on p "[PERSON_NAME] LAKES PROJECT" at bounding box center [435, 272] width 368 height 16
click at [411, 243] on p "We are gathering information for a grant towards approval for PEP purchases." at bounding box center [435, 236] width 368 height 33
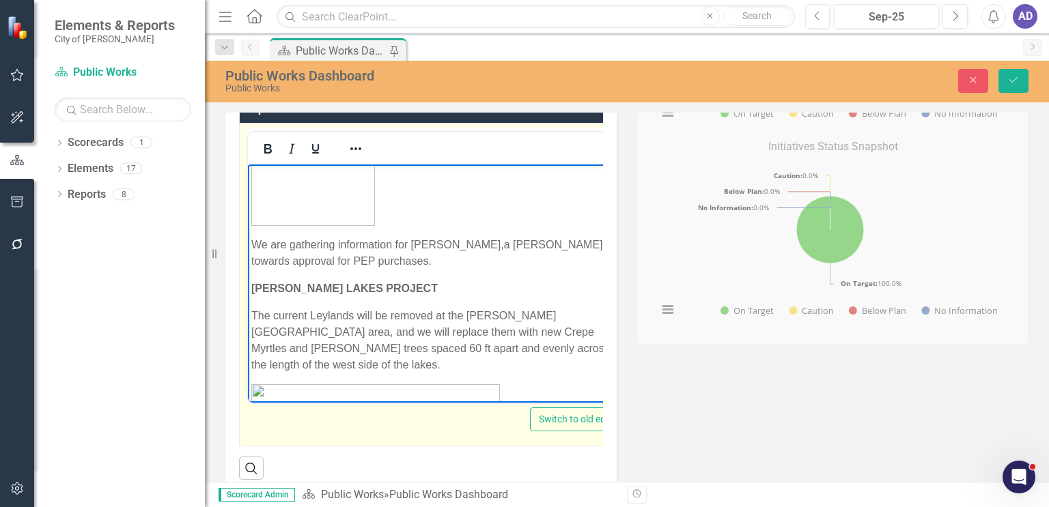
click at [450, 244] on p "We are gathering information for Louise,a grant towards approval for PEP purcha…" at bounding box center [437, 252] width 373 height 33
click at [343, 262] on p "We are gathering information for Louise for a grant towards approval for PEP pu…" at bounding box center [440, 252] width 379 height 33
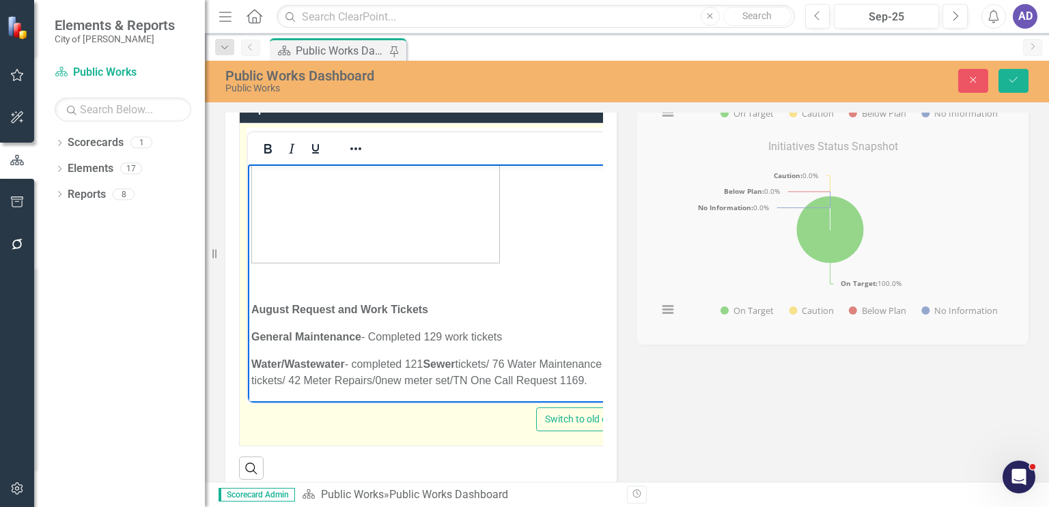
scroll to position [1470, 0]
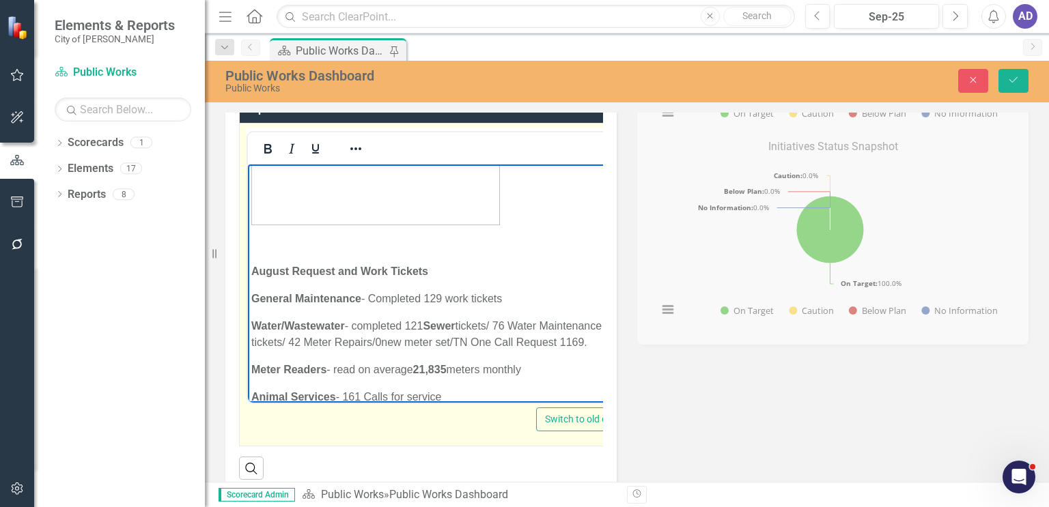
click at [252, 265] on strong "August Request and Work Tickets" at bounding box center [339, 271] width 177 height 12
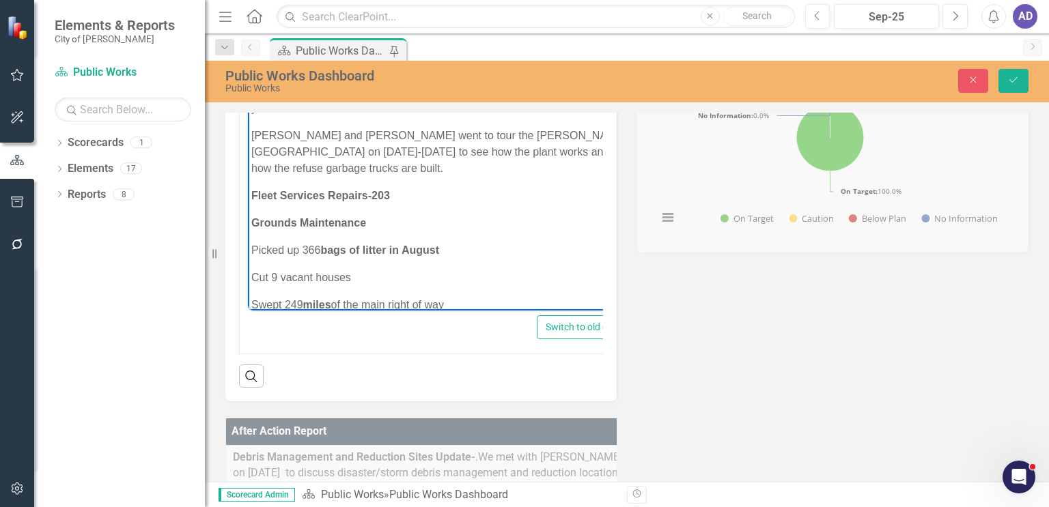
scroll to position [751, 0]
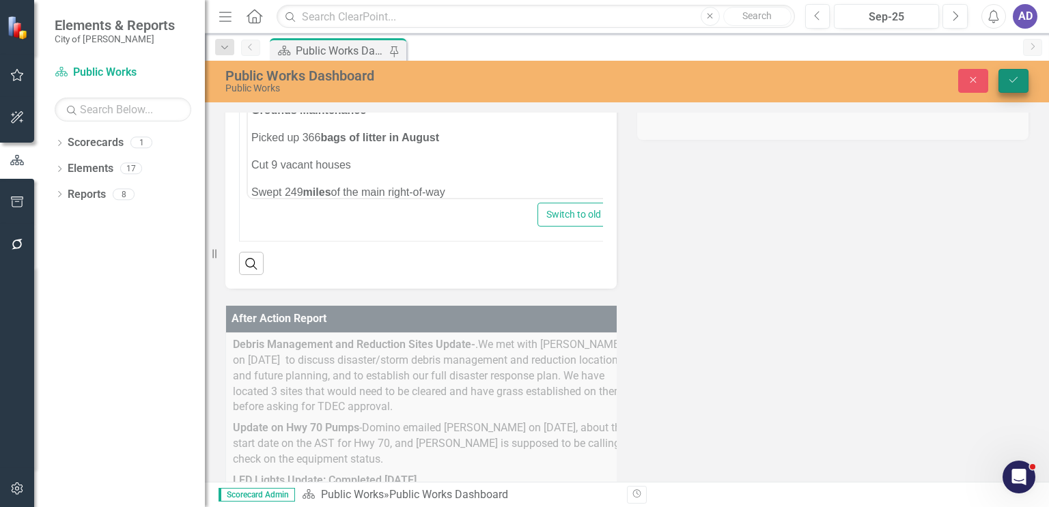
click at [1008, 79] on icon "Save" at bounding box center [1013, 80] width 12 height 10
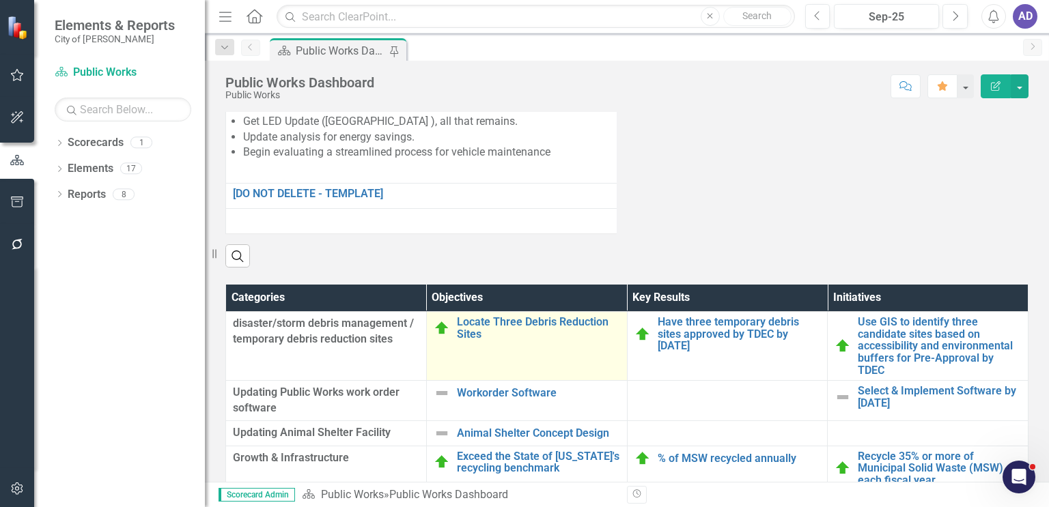
scroll to position [1502, 0]
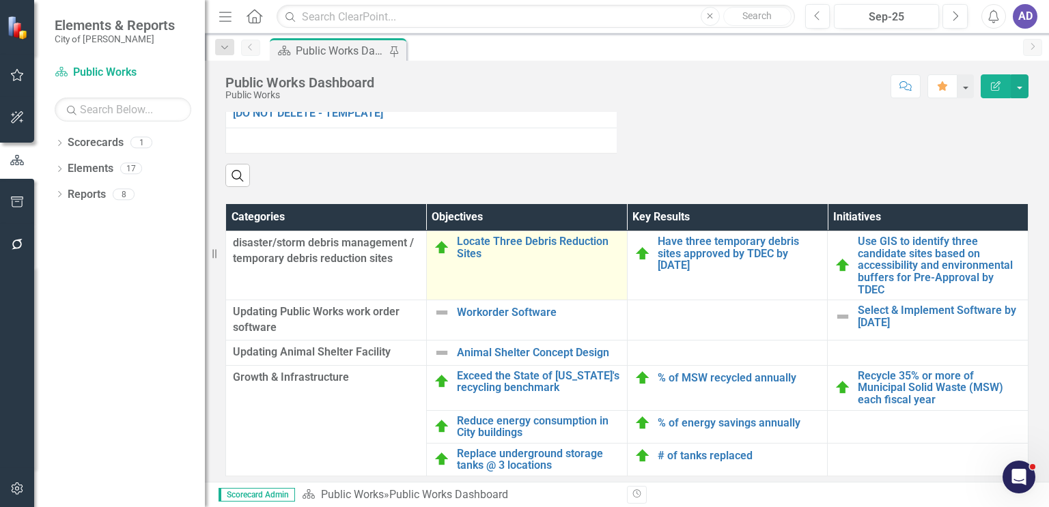
click at [507, 300] on td "Locate Three Debris Reduction Sites Edit Edit Objective Link Open Element" at bounding box center [526, 265] width 201 height 69
click at [531, 286] on td "Locate Three Debris Reduction Sites Edit Edit Objective Link Open Element" at bounding box center [526, 265] width 201 height 69
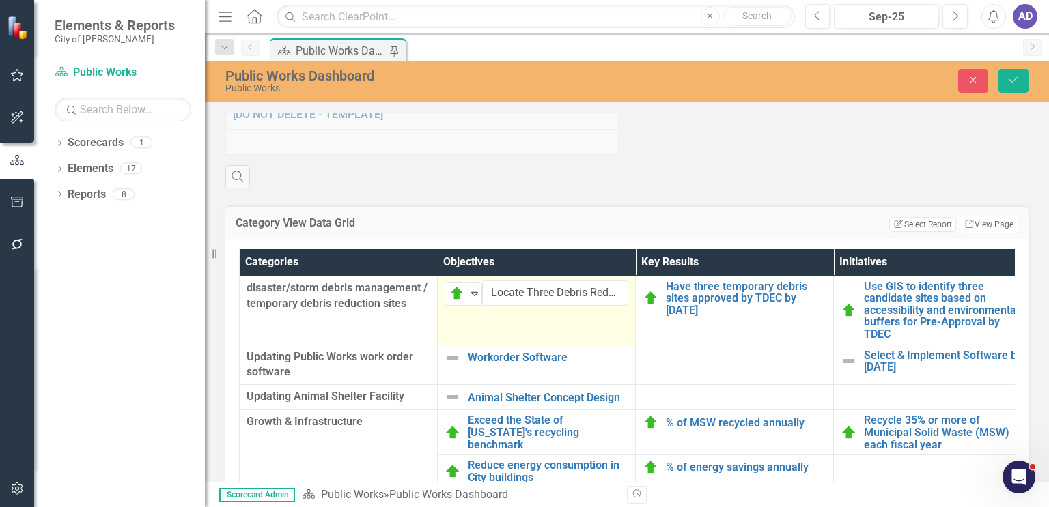
click at [563, 342] on td "On Target Expand Locate Three Debris Reduction Sites Edit Edit Objective Link O…" at bounding box center [537, 310] width 198 height 69
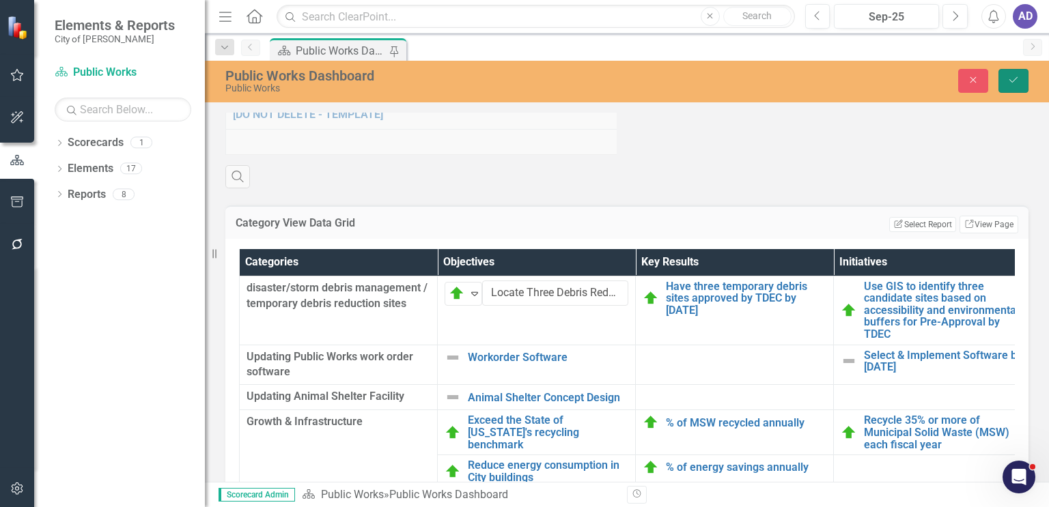
click at [1009, 81] on icon "Save" at bounding box center [1013, 80] width 12 height 10
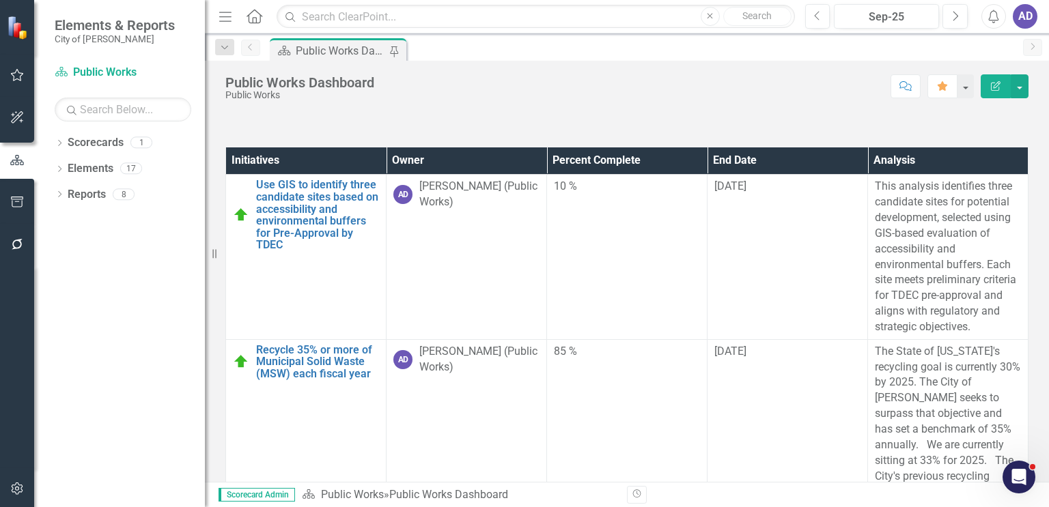
scroll to position [2458, 0]
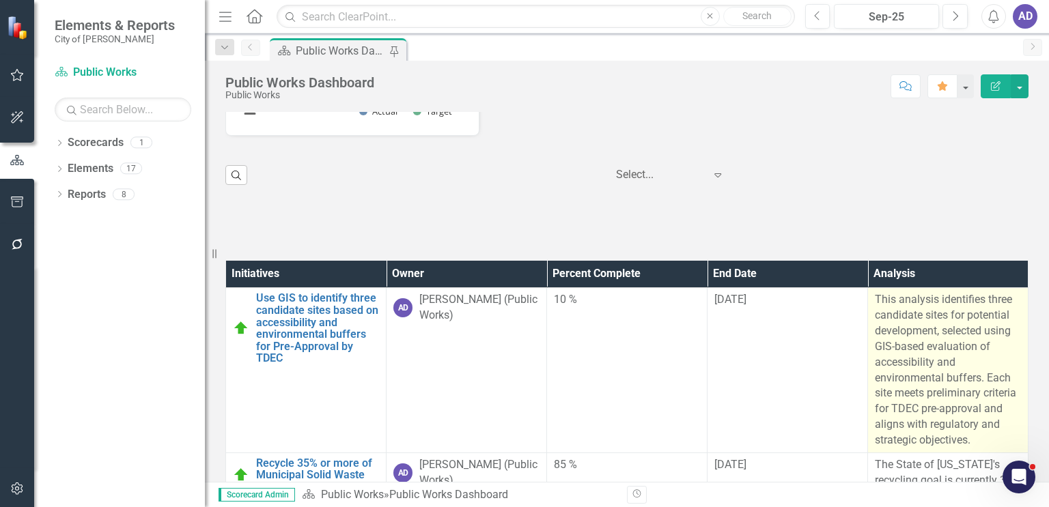
click at [968, 362] on p "This analysis identifies three candidate sites for potential development, selec…" at bounding box center [948, 370] width 146 height 156
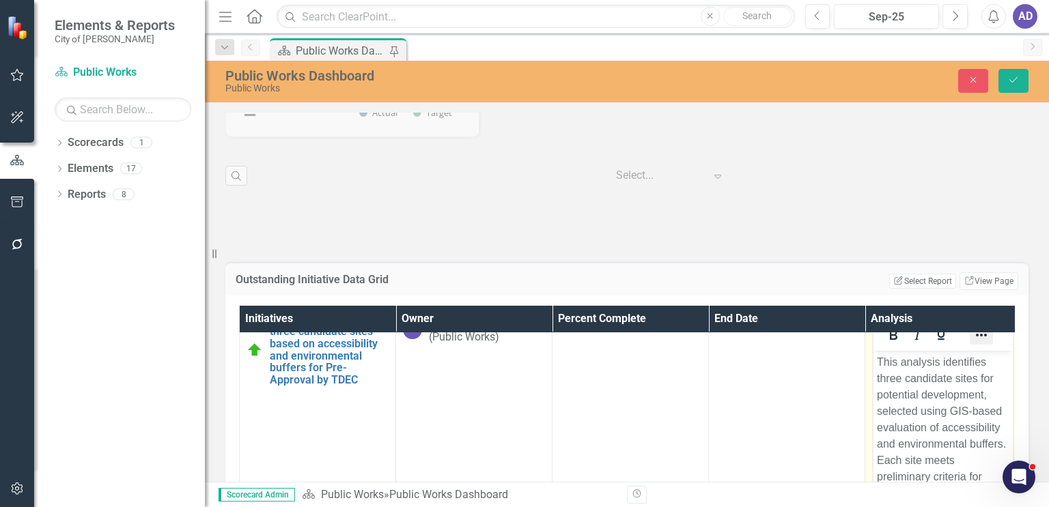
scroll to position [0, 0]
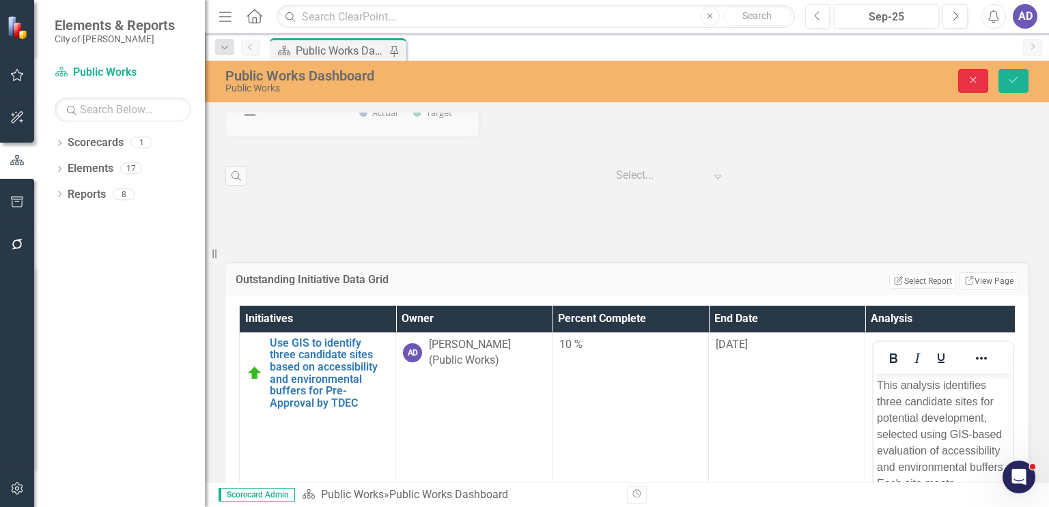
click at [970, 77] on icon "Close" at bounding box center [973, 80] width 12 height 10
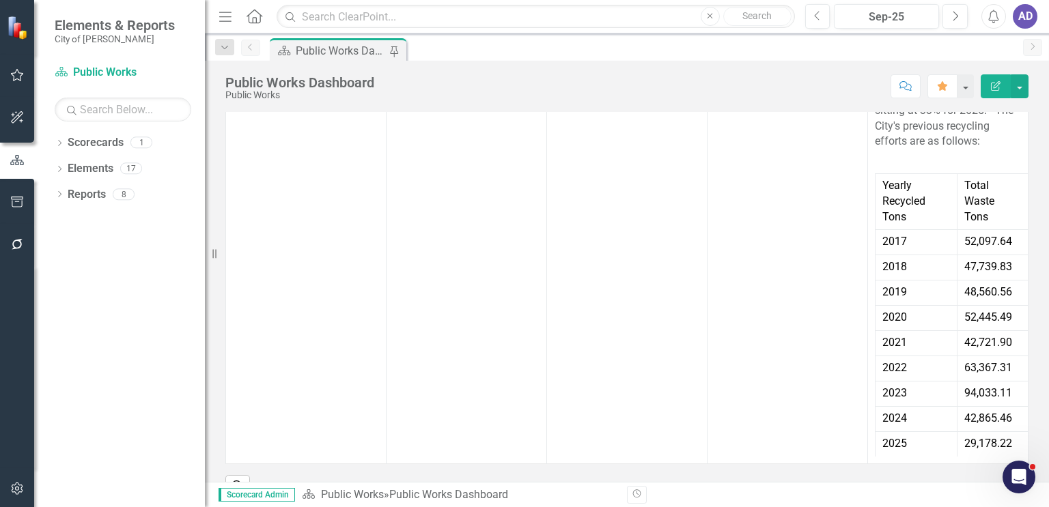
scroll to position [2649, 0]
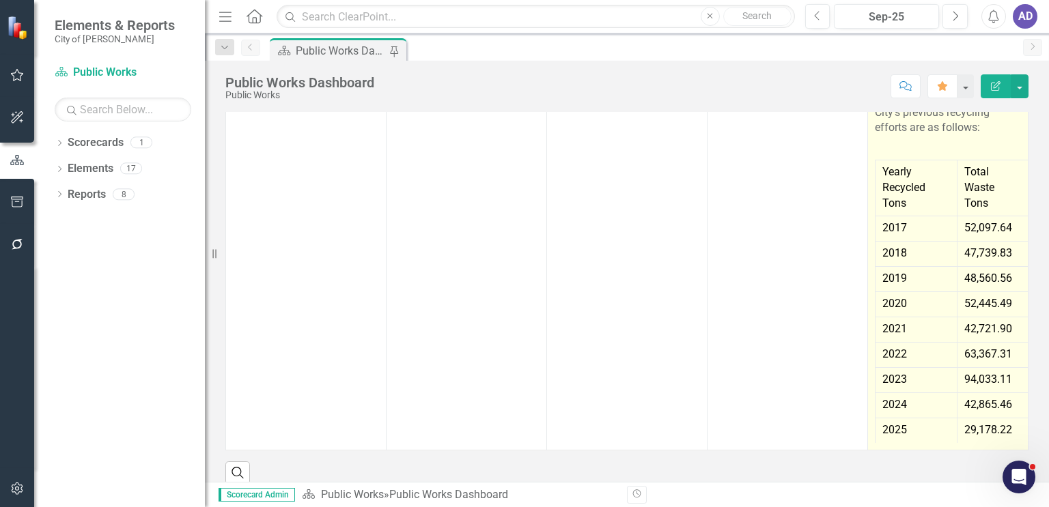
click at [957, 334] on td "42,721.90" at bounding box center [992, 329] width 71 height 25
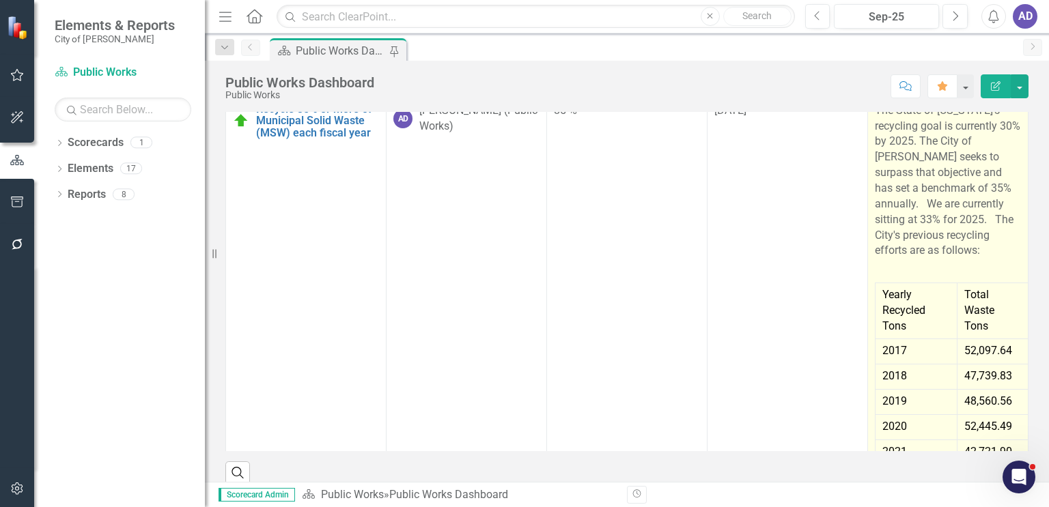
click at [955, 262] on p "The State of [US_STATE]'s recycling goal is currently 30% by 2025. The City of …" at bounding box center [948, 182] width 146 height 158
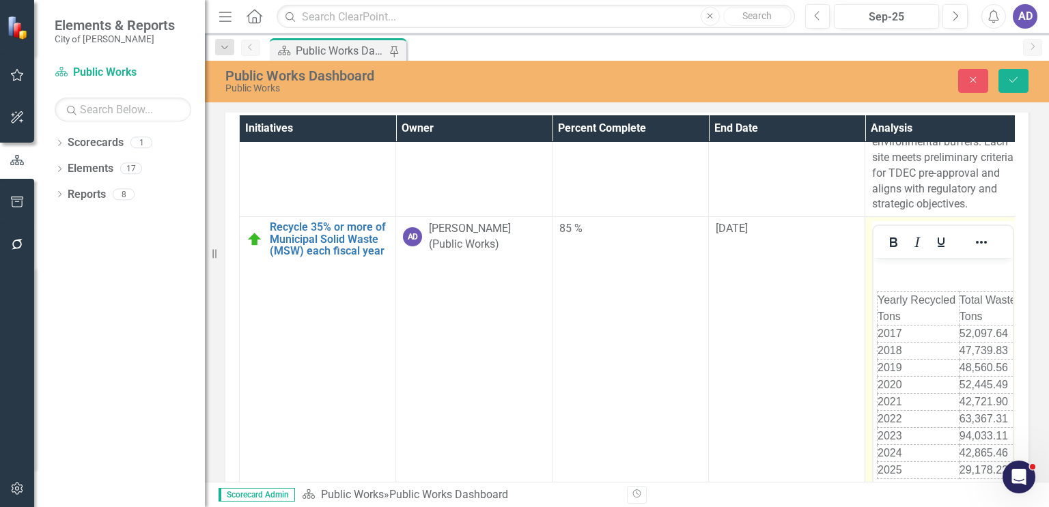
scroll to position [210, 0]
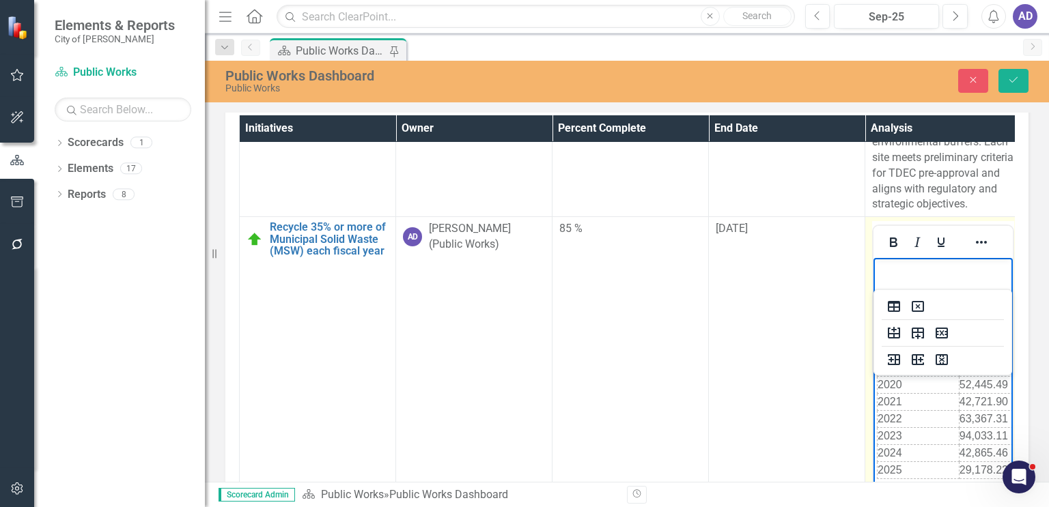
click at [933, 361] on td "2019" at bounding box center [918, 368] width 82 height 17
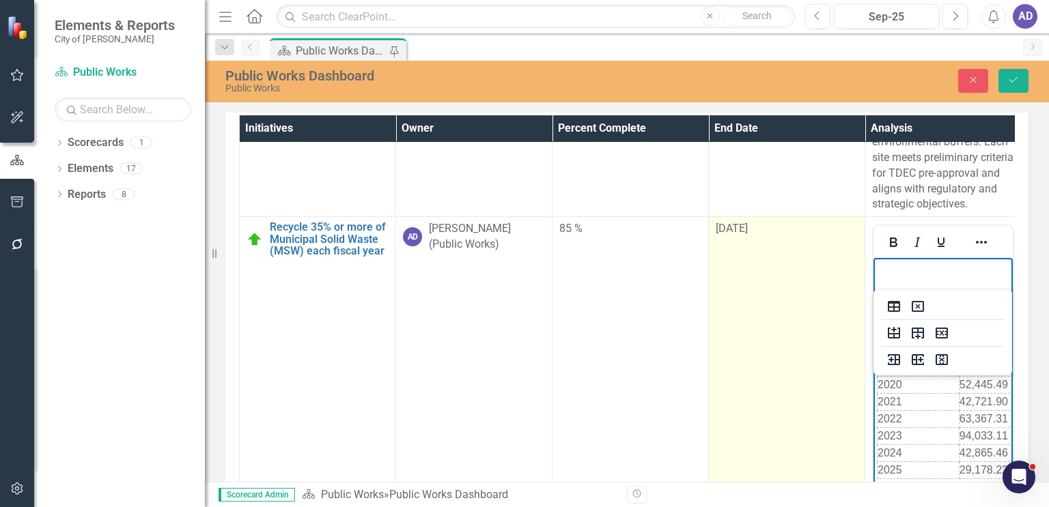
click at [787, 383] on td "[DATE]" at bounding box center [787, 378] width 156 height 323
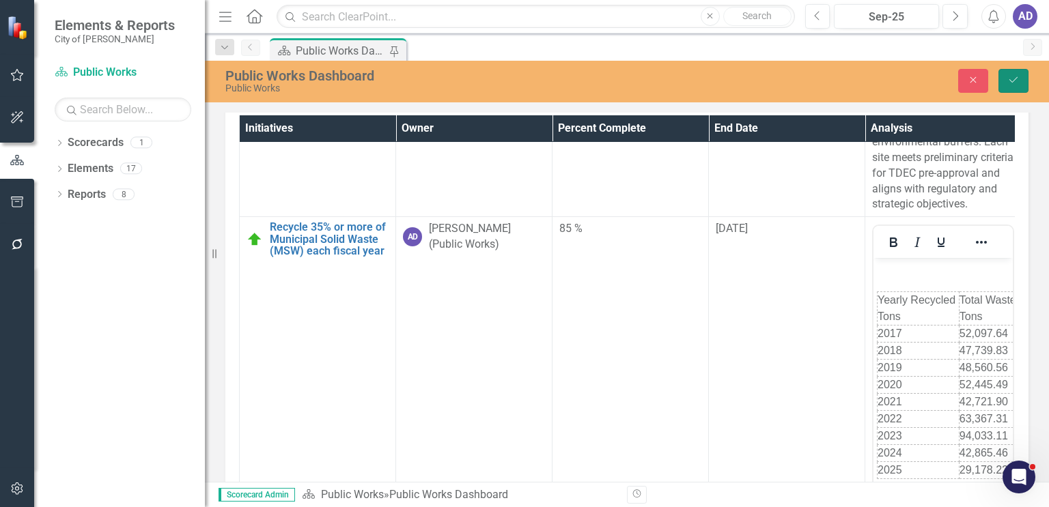
click at [1011, 83] on icon "Save" at bounding box center [1013, 80] width 12 height 10
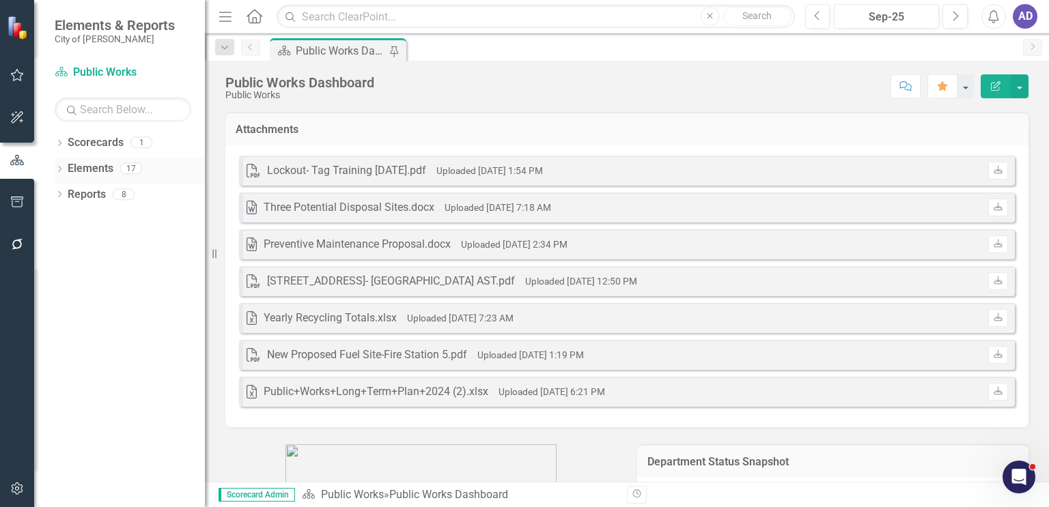
click at [87, 169] on link "Elements" at bounding box center [91, 169] width 46 height 16
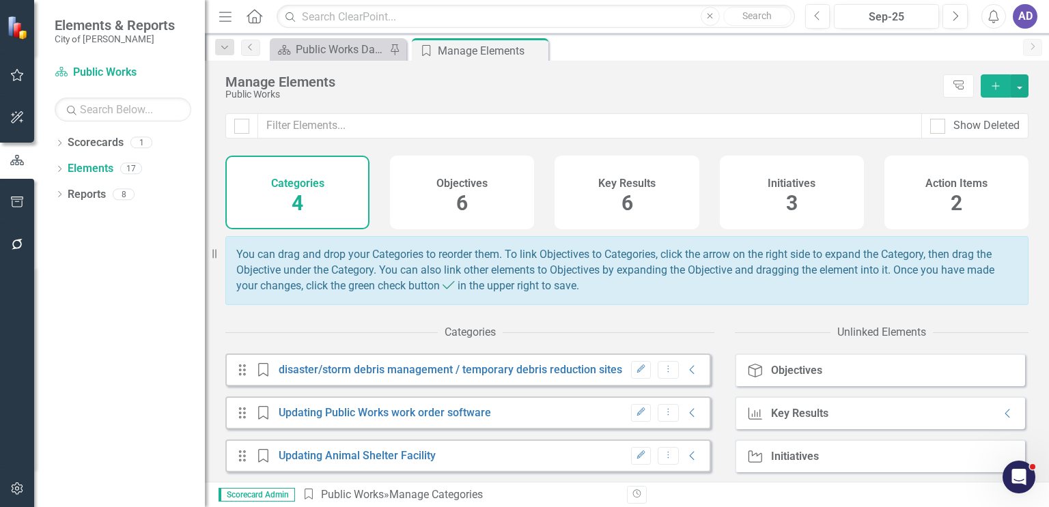
click at [455, 180] on h4 "Objectives" at bounding box center [461, 184] width 51 height 12
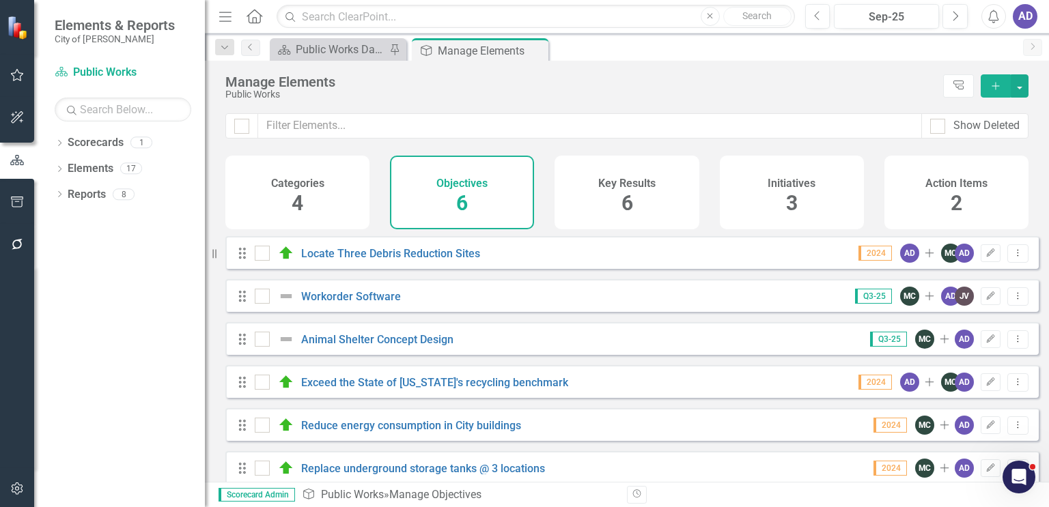
scroll to position [22, 0]
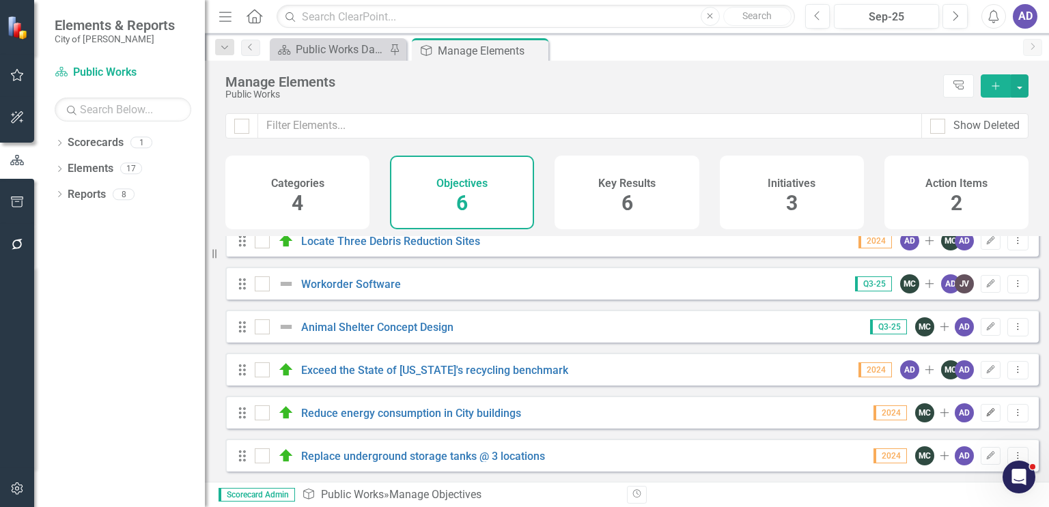
click at [985, 415] on icon "Edit" at bounding box center [990, 413] width 10 height 8
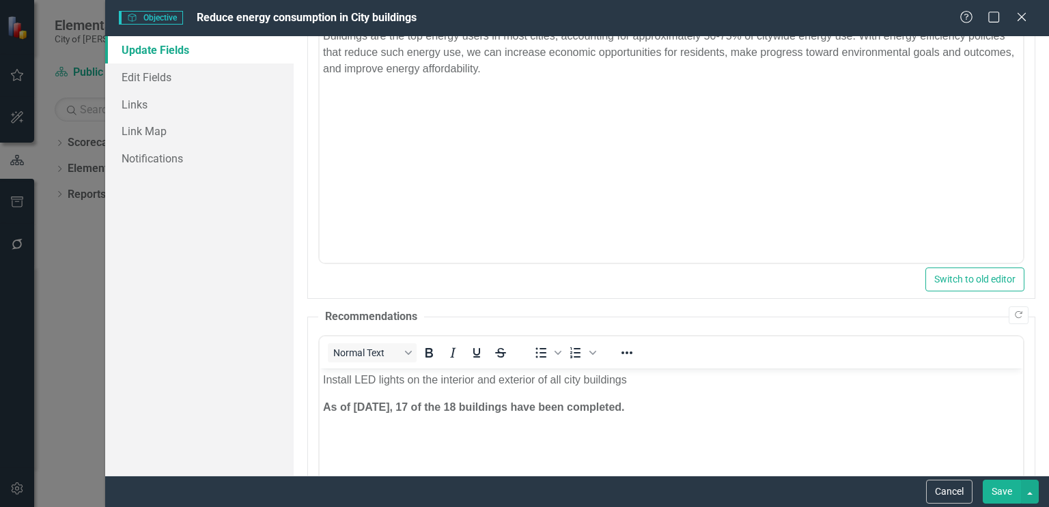
scroll to position [205, 0]
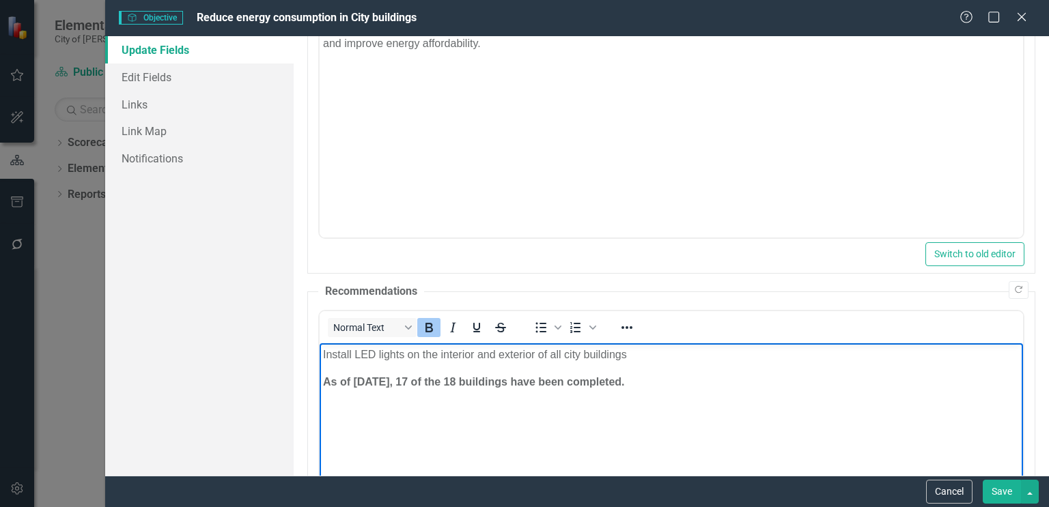
drag, startPoint x: 643, startPoint y: 384, endPoint x: 324, endPoint y: 397, distance: 319.2
click at [324, 397] on body "Install LED lights on the interior and exterior of all city buildings As of Jun…" at bounding box center [671, 445] width 703 height 205
click at [636, 430] on body "Install LED lights on the interior and exterior of all city buildings Completed…" at bounding box center [671, 445] width 703 height 205
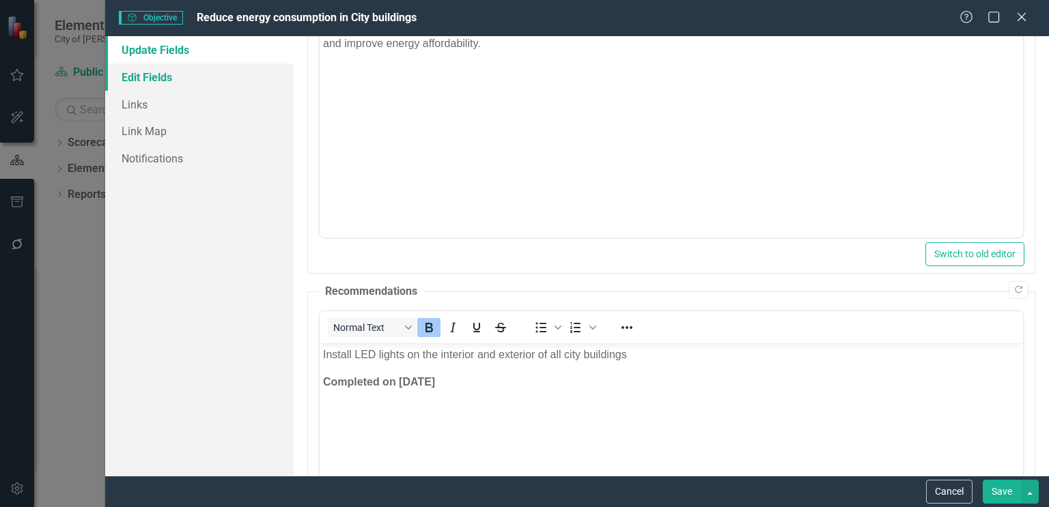
click at [160, 79] on link "Edit Fields" at bounding box center [199, 77] width 188 height 27
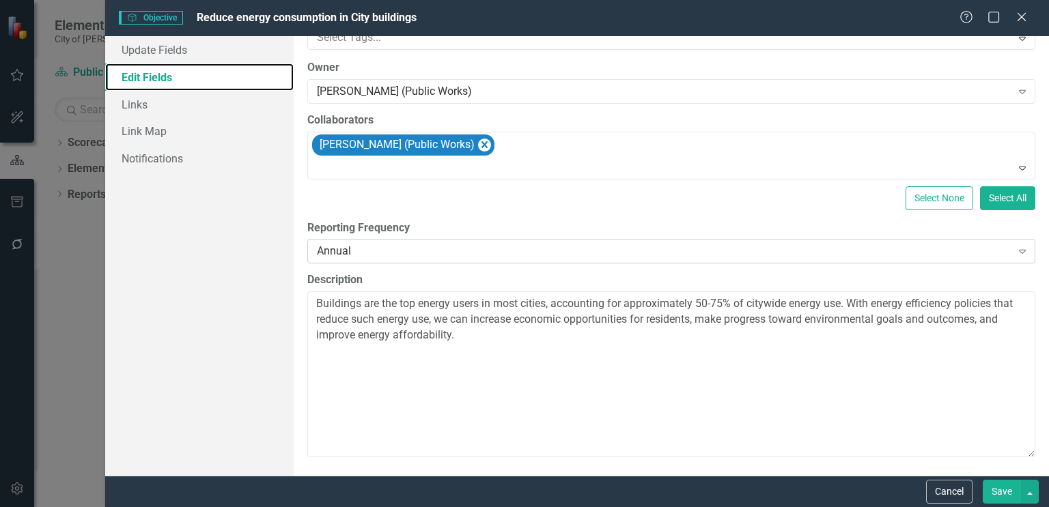
scroll to position [0, 0]
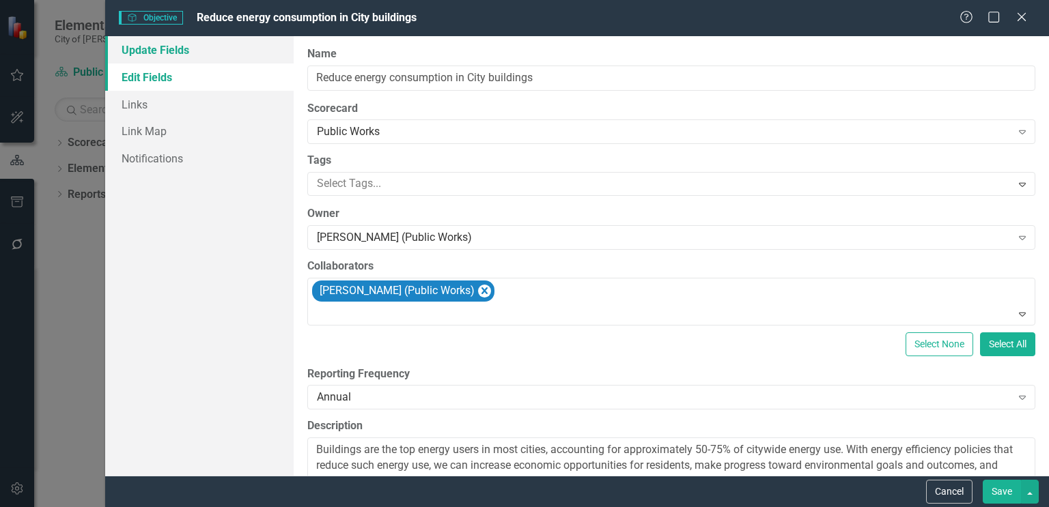
click at [165, 48] on link "Update Fields" at bounding box center [199, 49] width 188 height 27
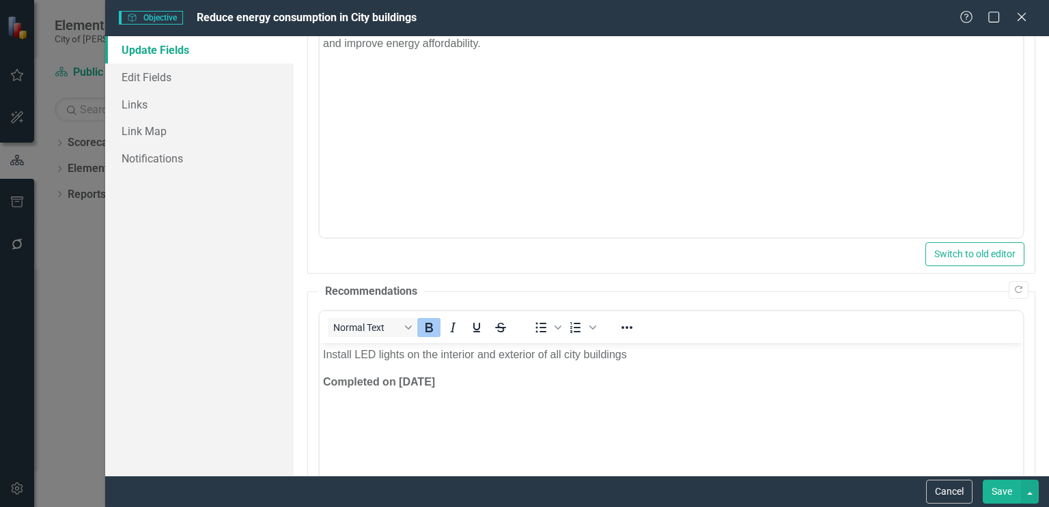
click at [1000, 496] on button "Save" at bounding box center [1002, 492] width 38 height 24
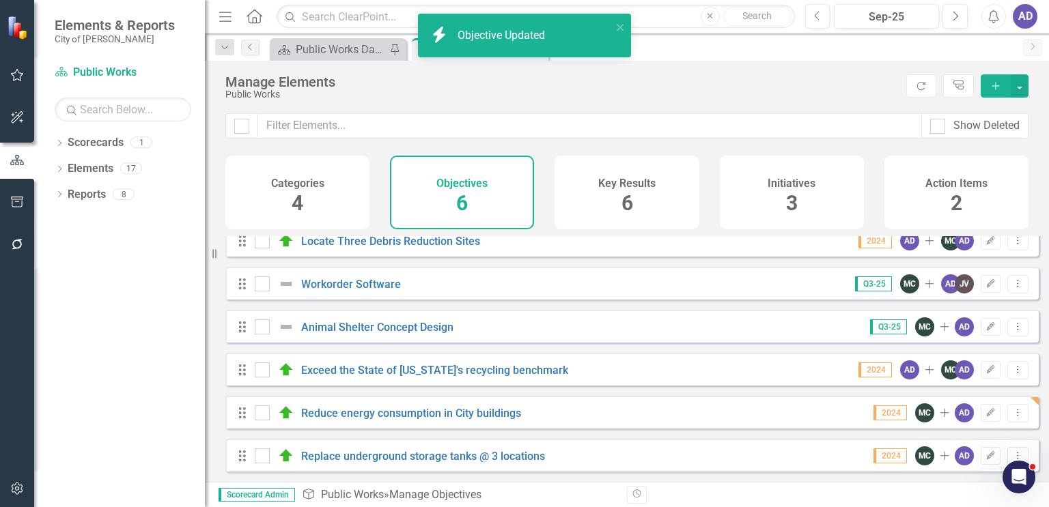
click at [647, 182] on h4 "Key Results" at bounding box center [626, 184] width 57 height 12
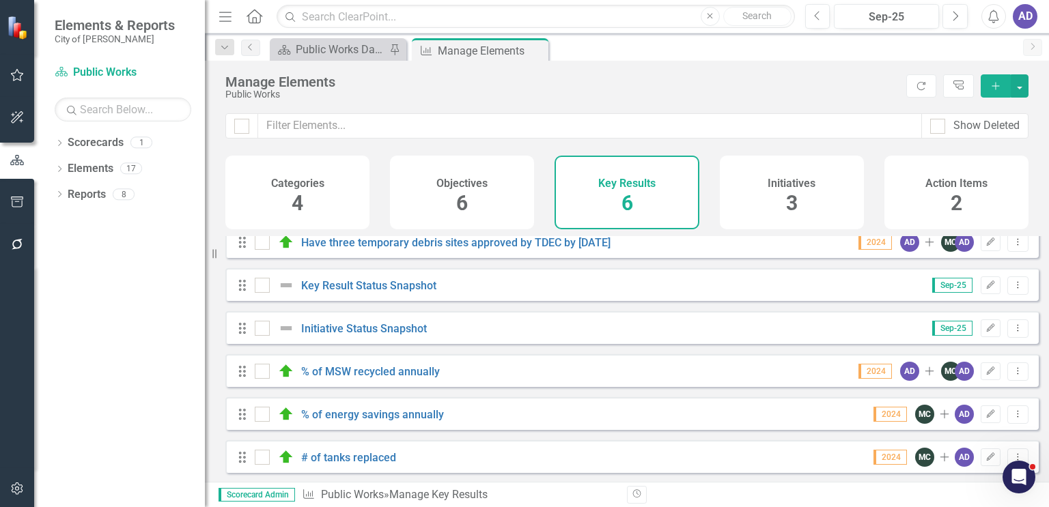
scroll to position [22, 0]
click at [985, 414] on icon "Edit" at bounding box center [990, 413] width 10 height 8
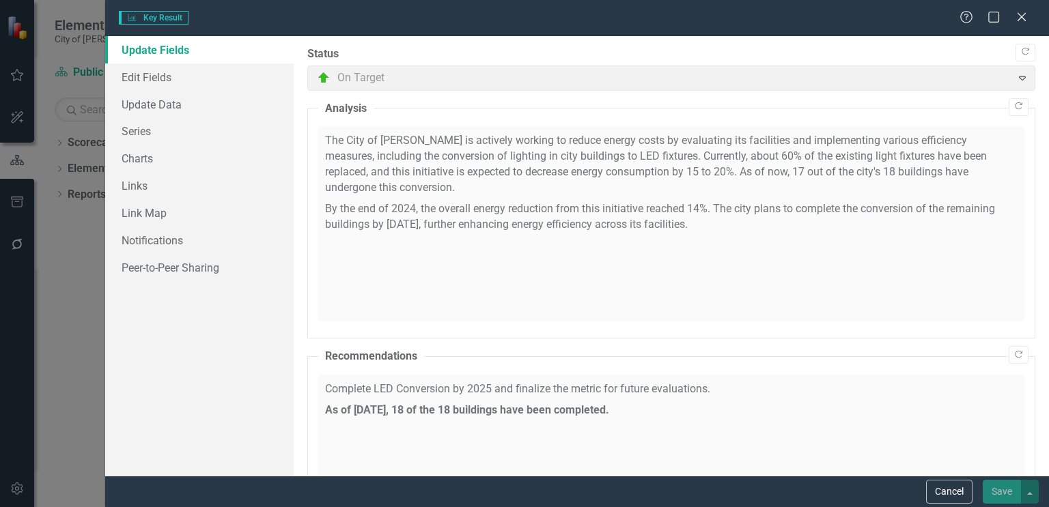
checkbox input "true"
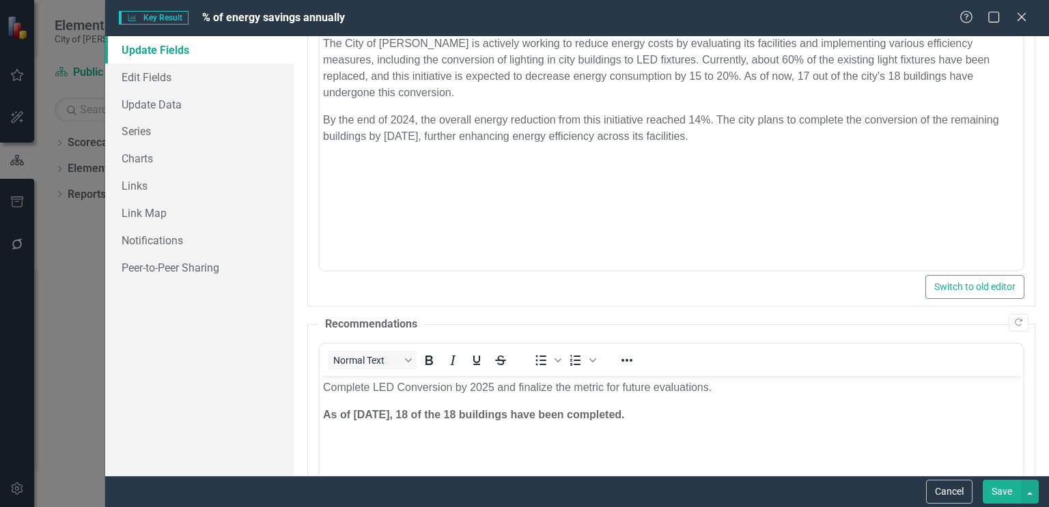
scroll to position [205, 0]
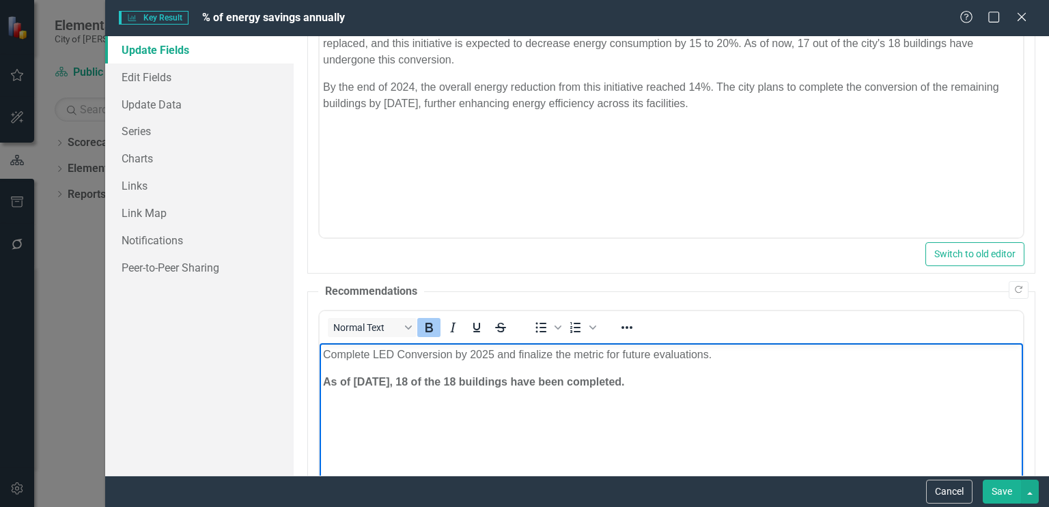
drag, startPoint x: 690, startPoint y: 384, endPoint x: 322, endPoint y: 389, distance: 368.8
click at [322, 389] on body "Complete LED Conversion by 2025 and finalize the metric for future evaluations.…" at bounding box center [671, 445] width 703 height 205
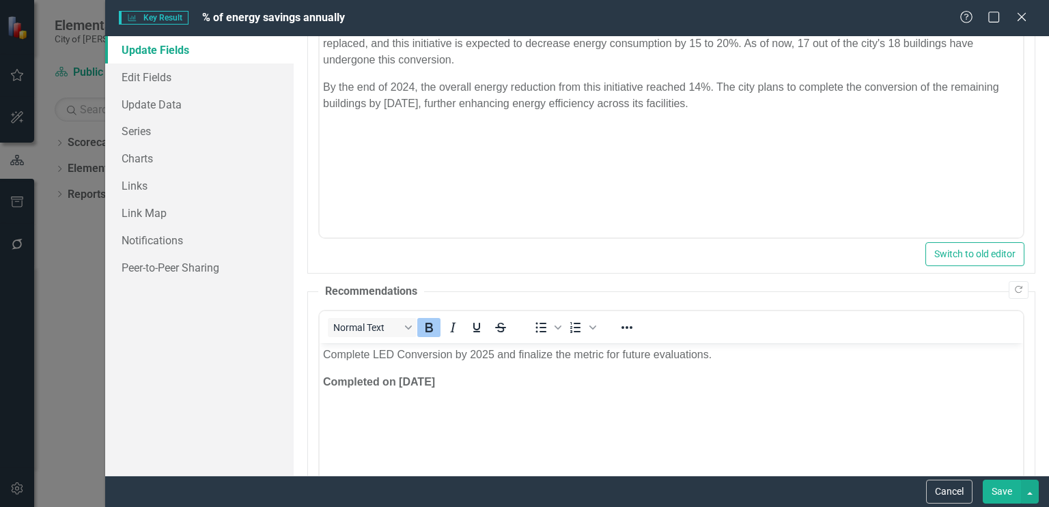
click at [1002, 492] on button "Save" at bounding box center [1002, 492] width 38 height 24
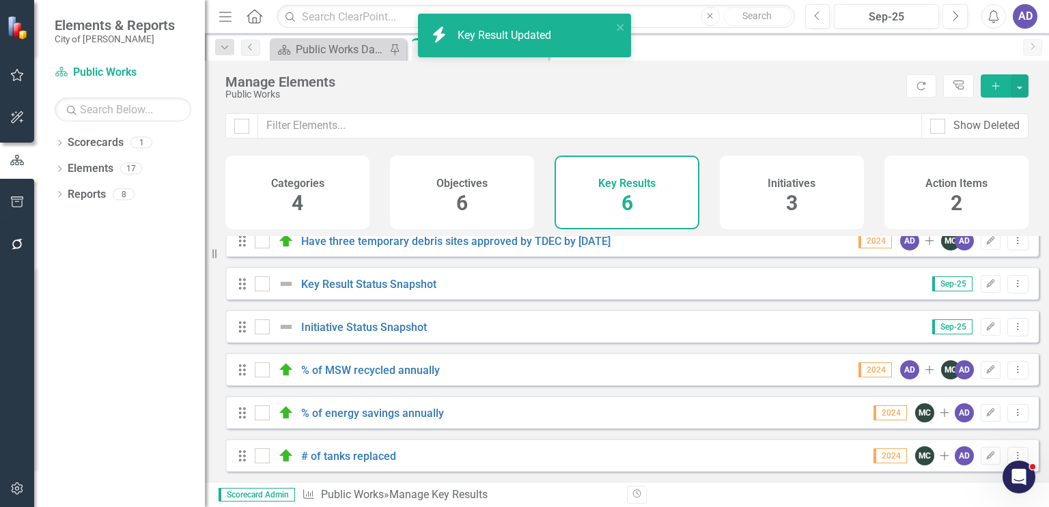
click at [642, 183] on h4 "Key Results" at bounding box center [626, 184] width 57 height 12
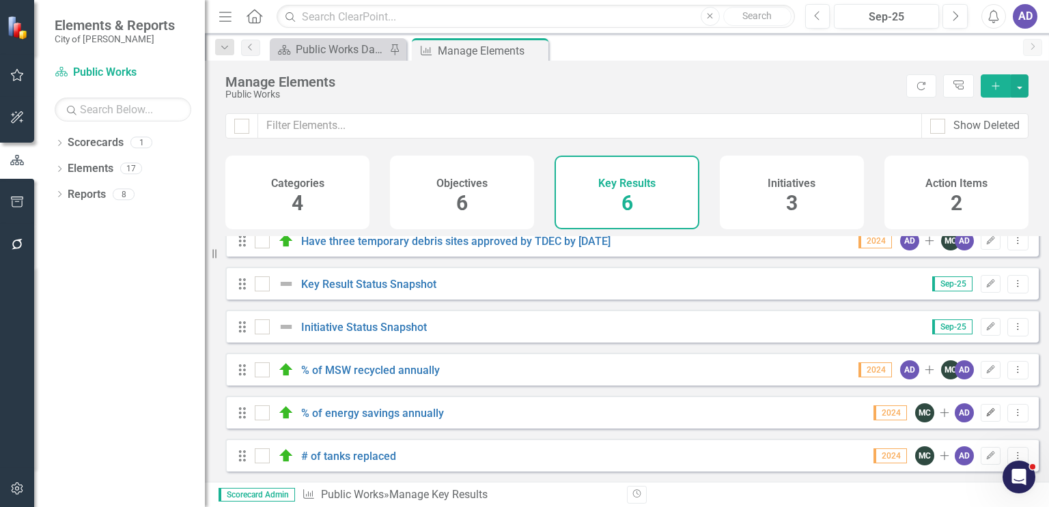
click at [987, 412] on icon "button" at bounding box center [991, 412] width 8 height 8
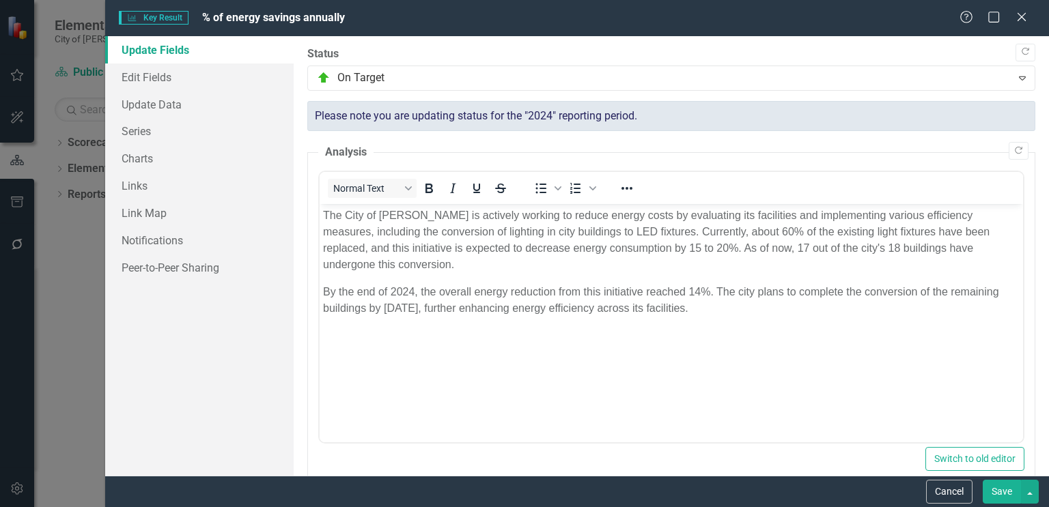
scroll to position [0, 0]
click at [153, 80] on link "Edit Fields" at bounding box center [199, 77] width 188 height 27
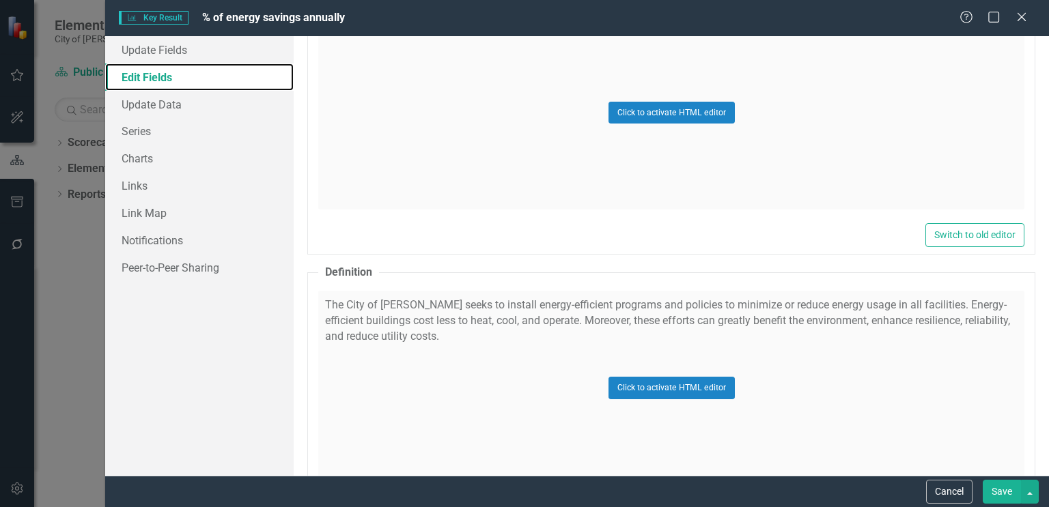
scroll to position [1702, 0]
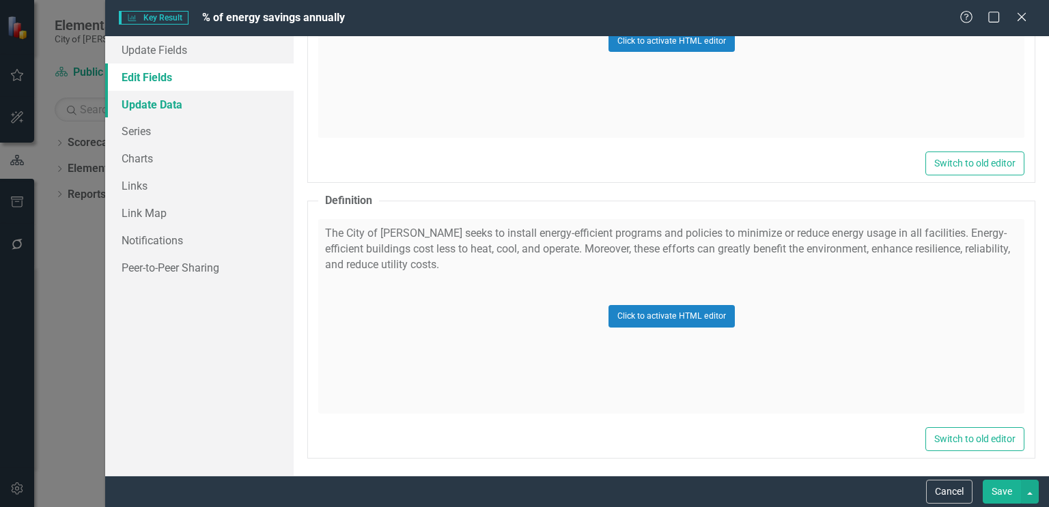
click at [169, 106] on link "Update Data" at bounding box center [199, 104] width 188 height 27
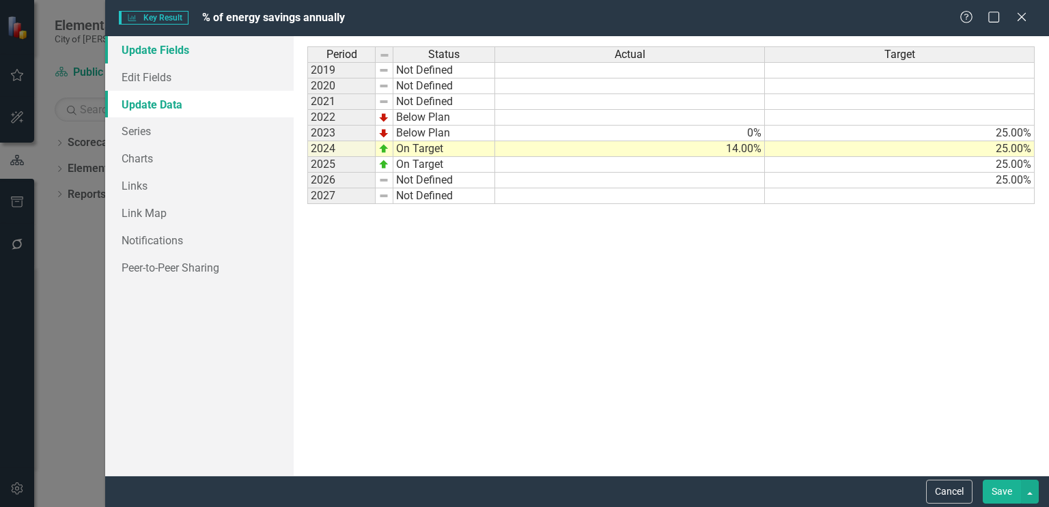
click at [142, 52] on link "Update Fields" at bounding box center [199, 49] width 188 height 27
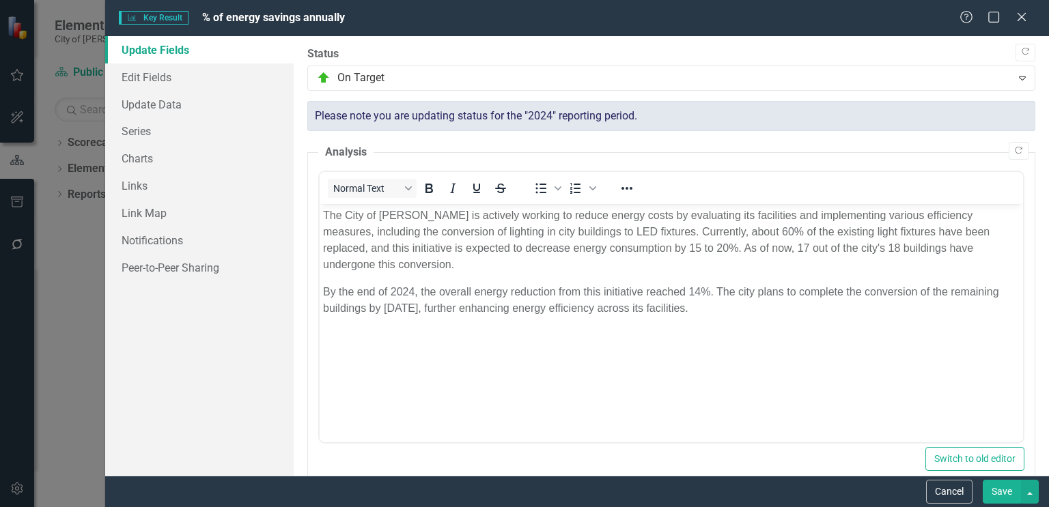
click at [1000, 491] on button "Save" at bounding box center [1002, 492] width 38 height 24
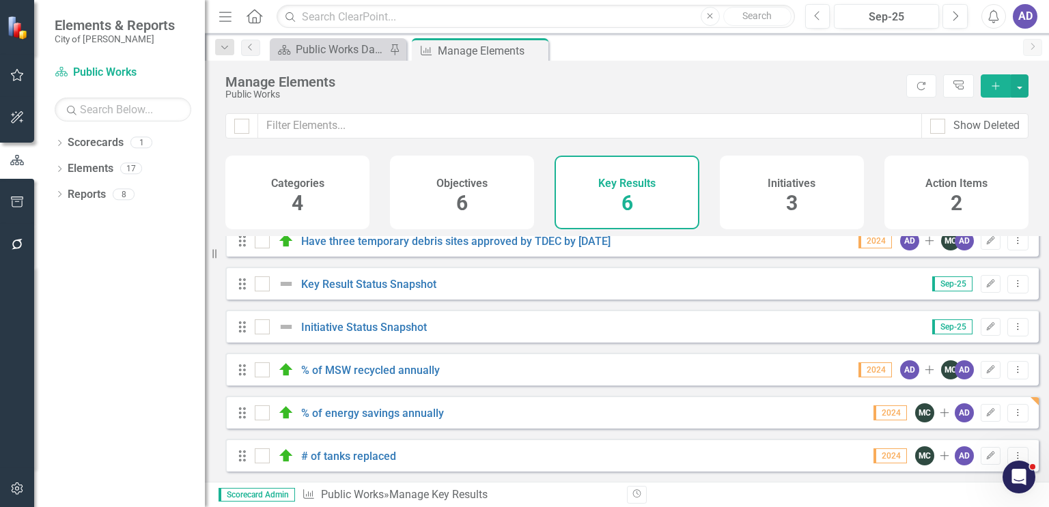
click at [797, 185] on h4 "Initiatives" at bounding box center [792, 184] width 48 height 12
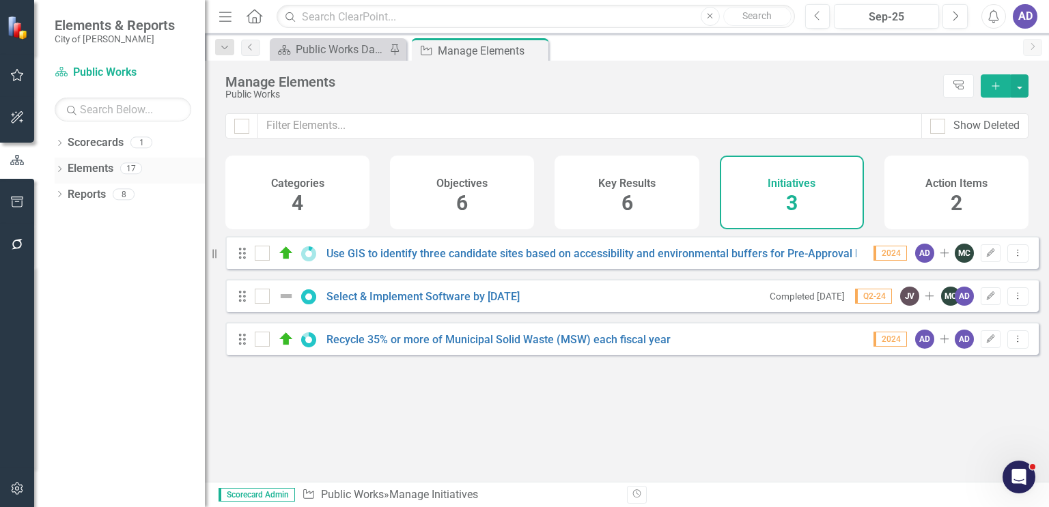
click at [96, 166] on link "Elements" at bounding box center [91, 169] width 46 height 16
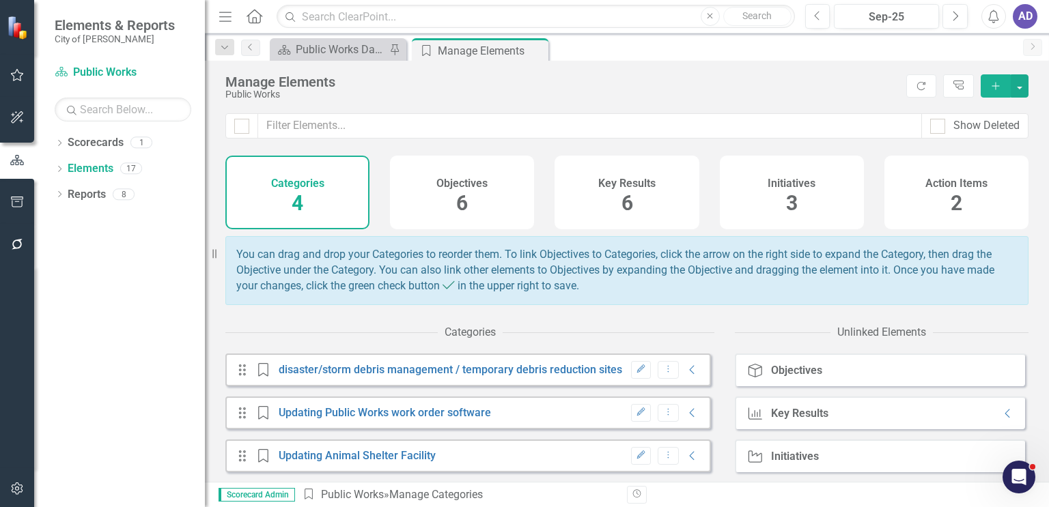
click at [257, 15] on icon "Home" at bounding box center [254, 16] width 18 height 14
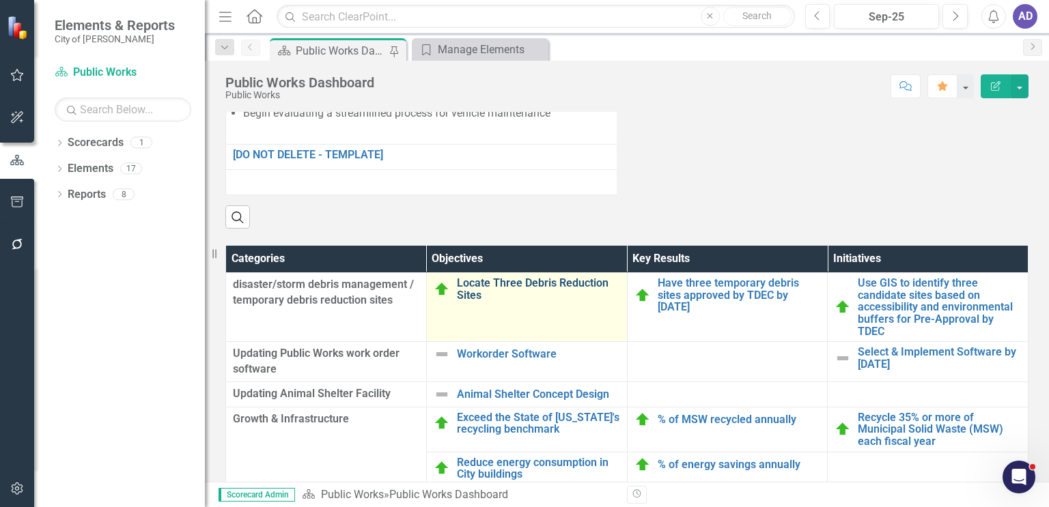
scroll to position [1502, 0]
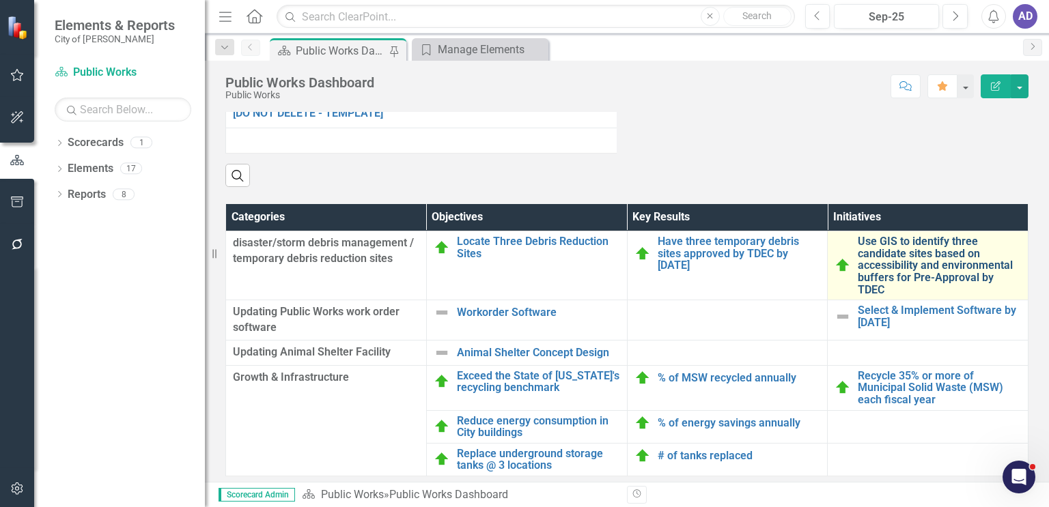
click at [936, 275] on link "Use GIS to identify three candidate sites based on accessibility and environmen…" at bounding box center [939, 266] width 163 height 60
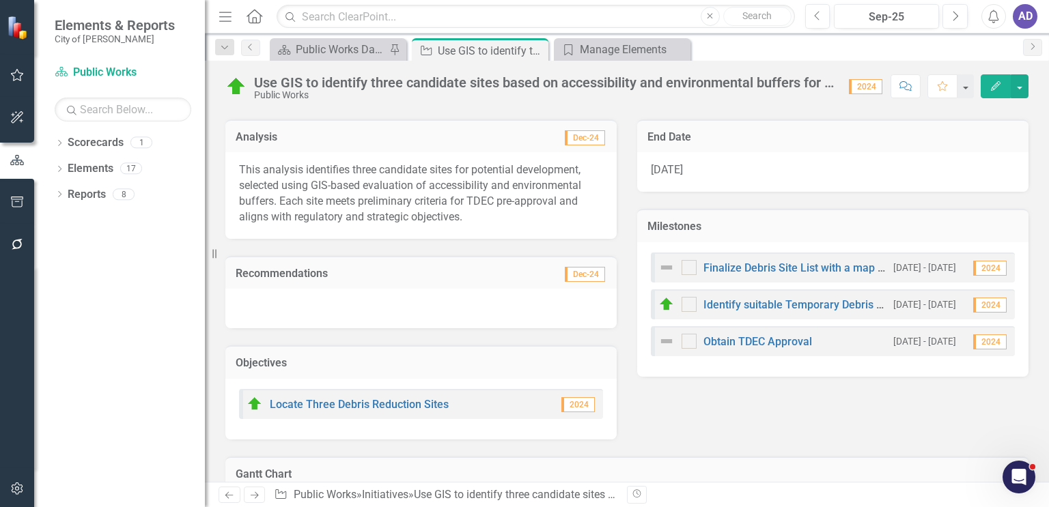
scroll to position [273, 0]
click at [785, 305] on link "Identify suitable Temporary Debris Reduction Sites" at bounding box center [827, 304] width 249 height 13
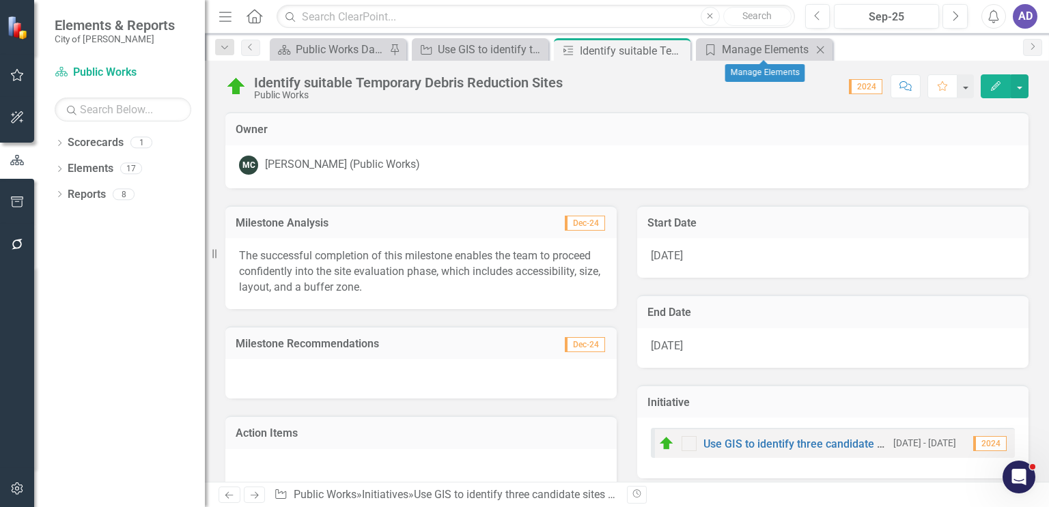
click at [821, 48] on icon at bounding box center [821, 50] width 8 height 8
click at [678, 49] on icon "Close" at bounding box center [678, 50] width 14 height 11
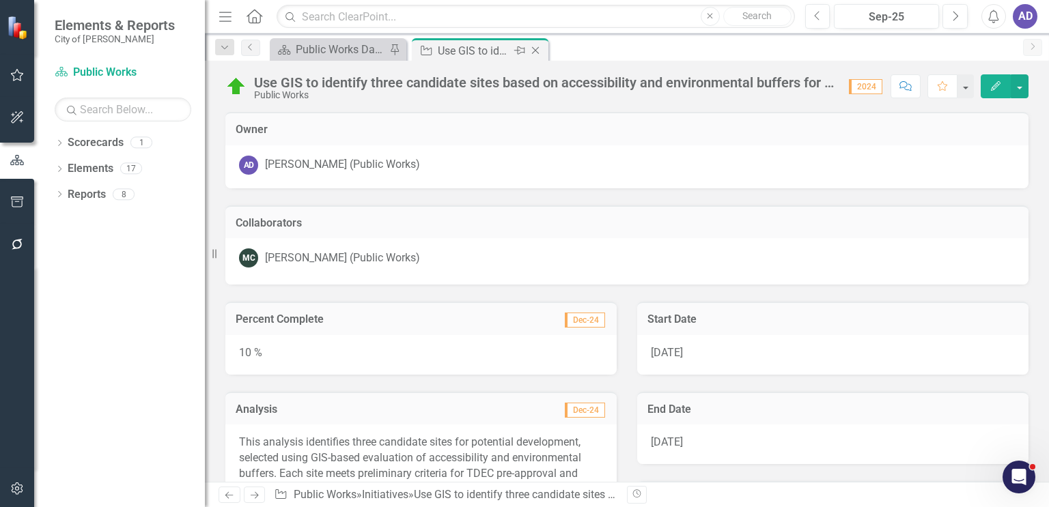
click at [535, 51] on icon at bounding box center [536, 51] width 8 height 8
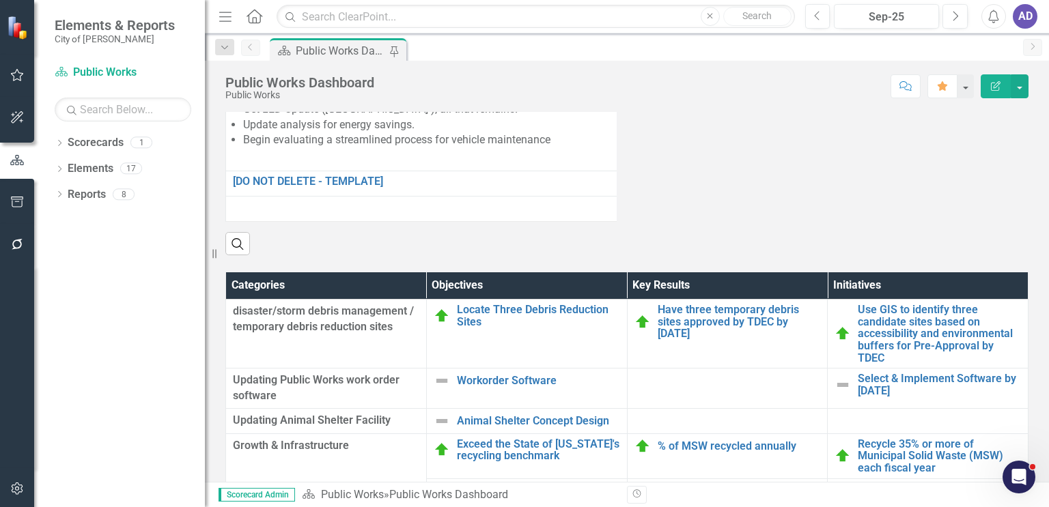
scroll to position [1571, 0]
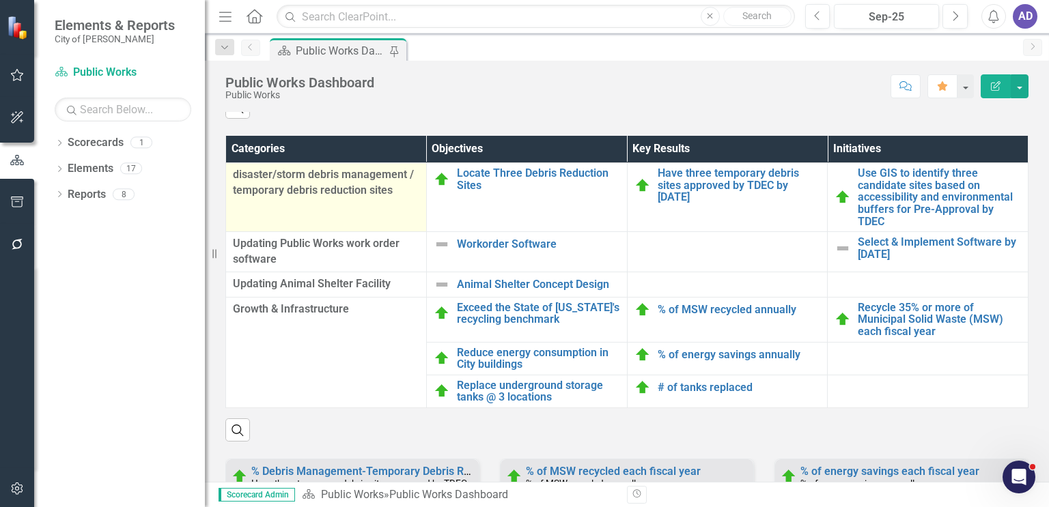
drag, startPoint x: 333, startPoint y: 196, endPoint x: 311, endPoint y: 206, distance: 24.8
click at [311, 199] on span "disaster/storm debris management / temporary debris reduction sites" at bounding box center [326, 182] width 186 height 31
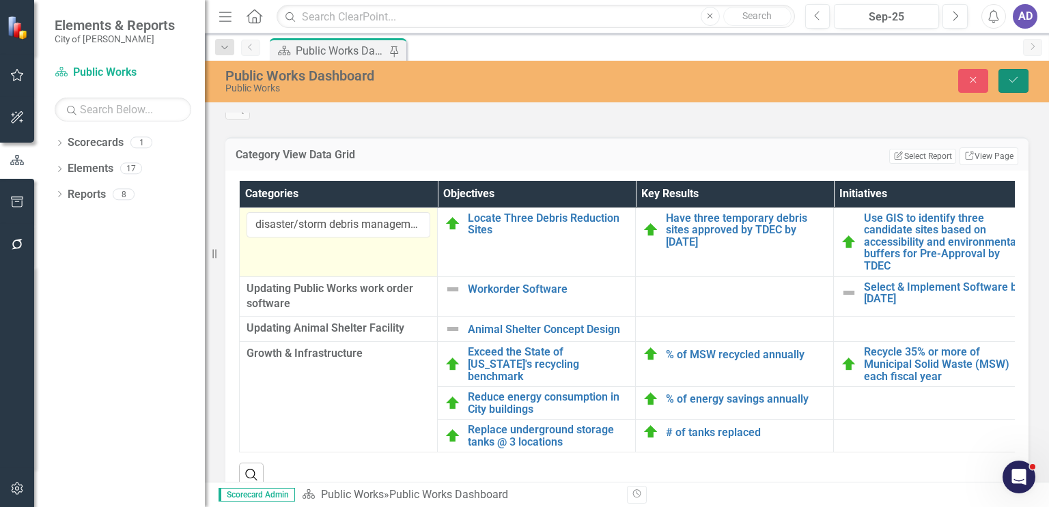
click at [1010, 84] on icon "Save" at bounding box center [1013, 80] width 12 height 10
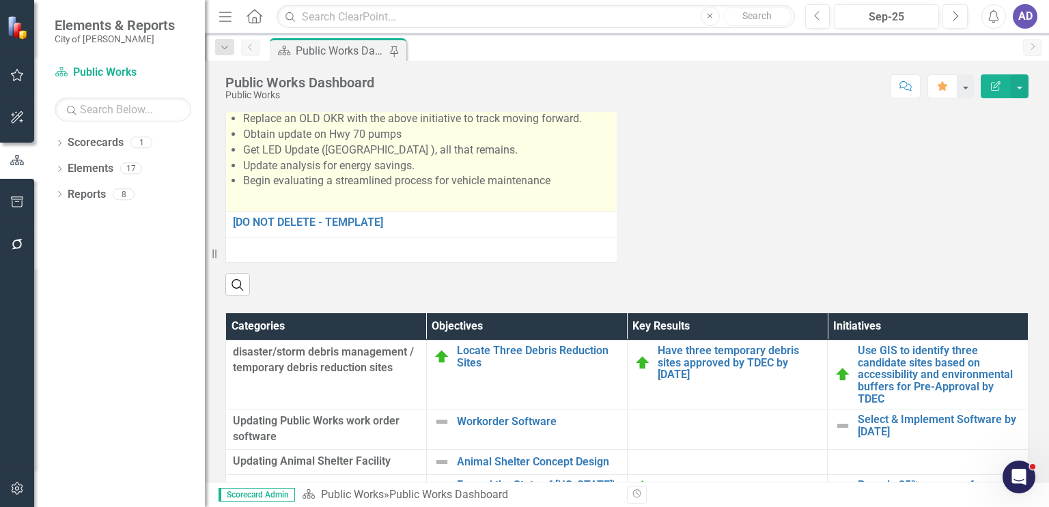
scroll to position [1467, 0]
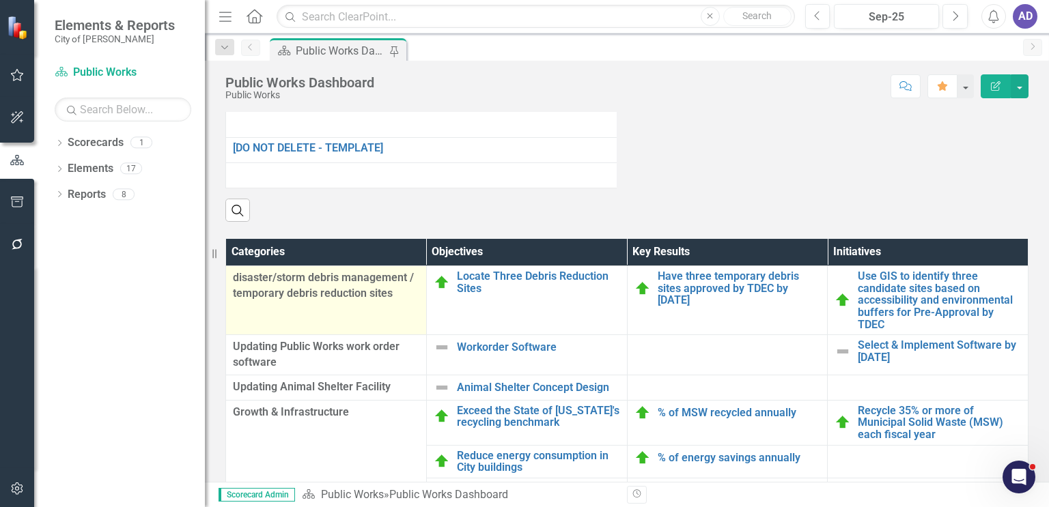
click at [324, 302] on span "disaster/storm debris management / temporary debris reduction sites" at bounding box center [326, 285] width 186 height 31
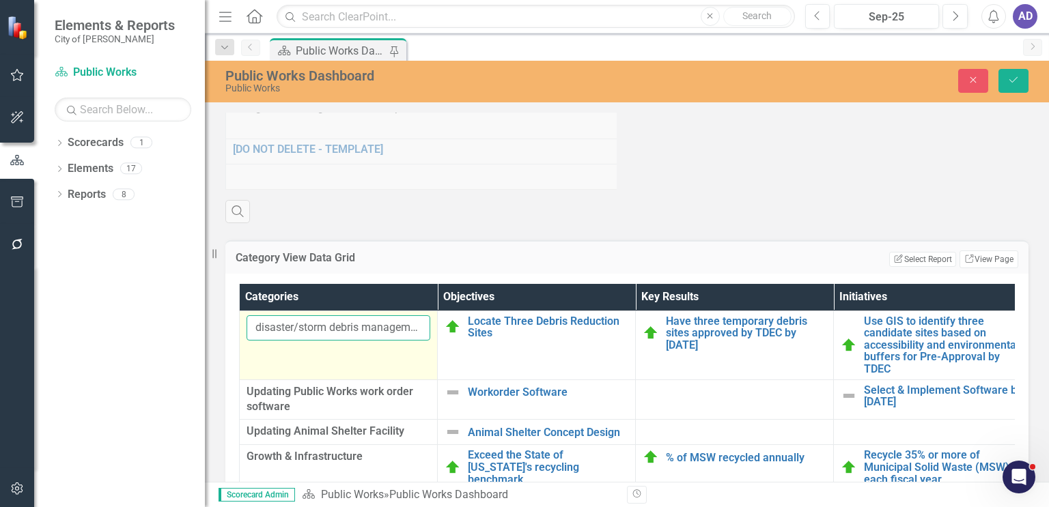
click at [262, 341] on input "disaster/storm debris management / temporary debris reduction sites" at bounding box center [339, 327] width 184 height 25
type input "Disaster/storm debris management / temporary debris reduction sites"
click at [369, 380] on td "Disaster/storm debris management / temporary debris reduction sites" at bounding box center [339, 345] width 198 height 69
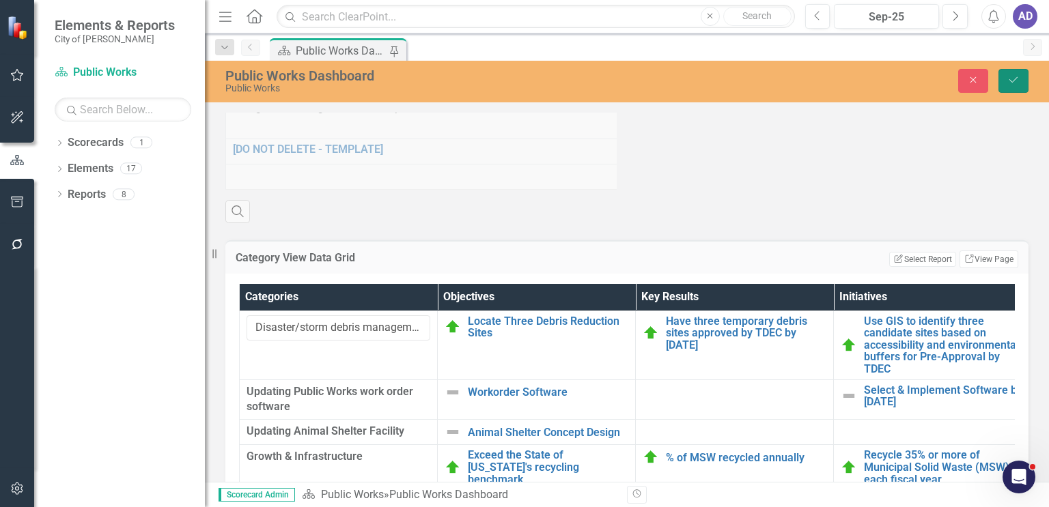
click at [1017, 72] on button "Save" at bounding box center [1013, 81] width 30 height 24
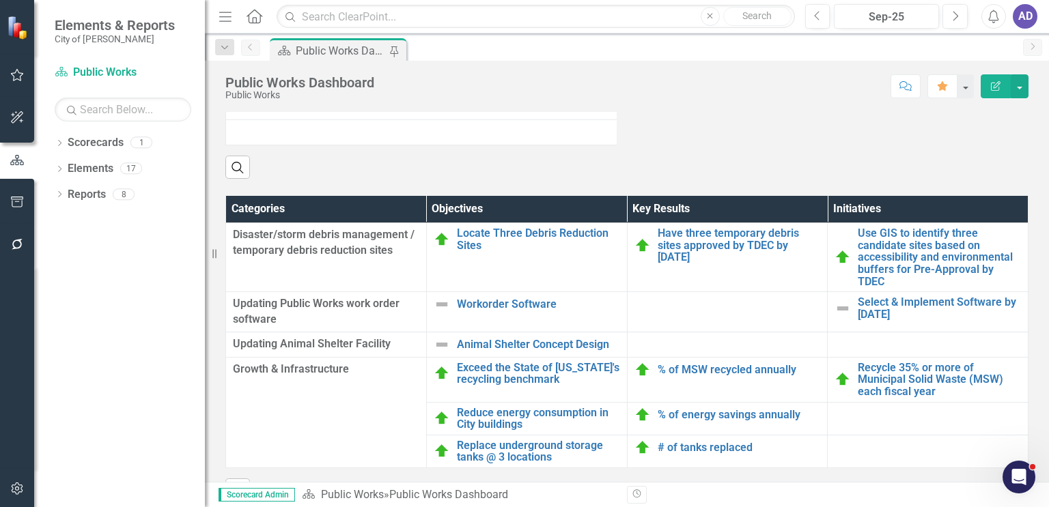
scroll to position [1520, 0]
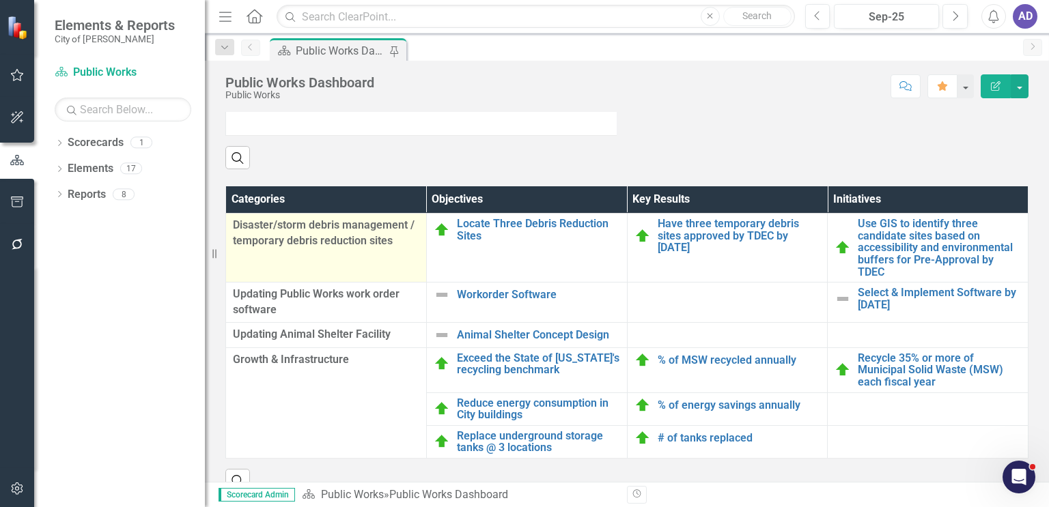
click at [341, 249] on span "Disaster/storm debris management / temporary debris reduction sites" at bounding box center [326, 233] width 186 height 31
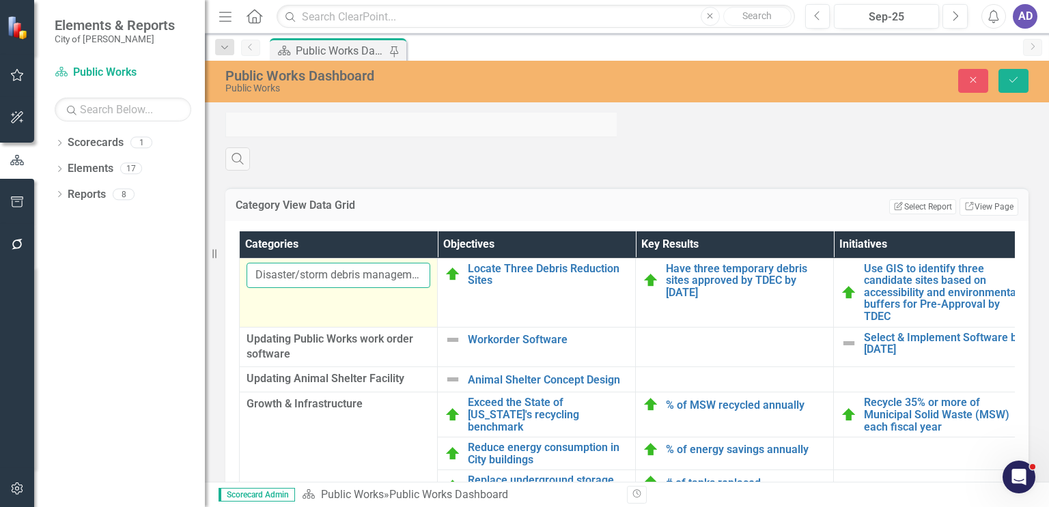
click at [404, 288] on input "Disaster/storm debris management / temporary debris reduction sites" at bounding box center [339, 275] width 184 height 25
click at [398, 288] on input "Disaster/storm debris management / temporary debris reduction sites" at bounding box center [339, 275] width 184 height 25
type input "Disaster/storm debris management / Temporary debris reduction sites"
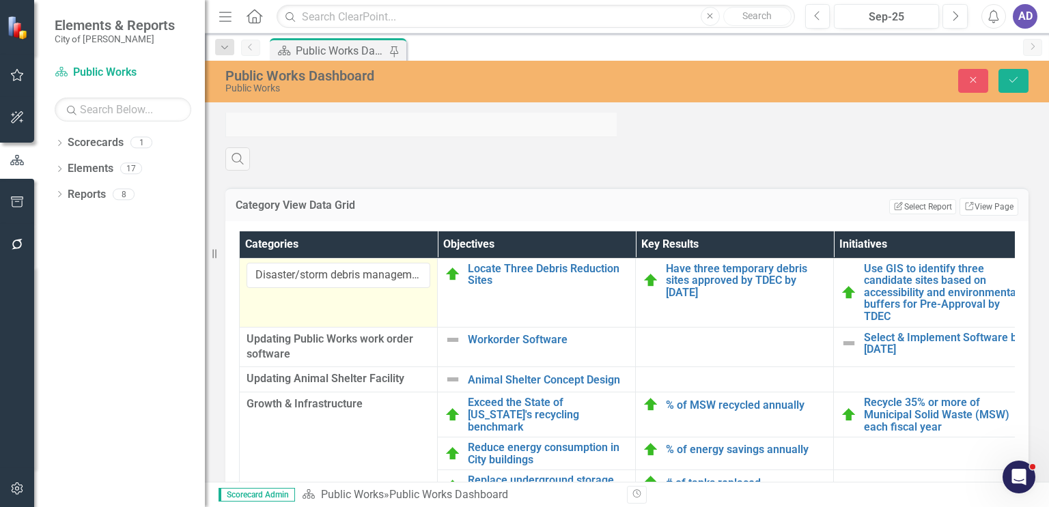
click at [412, 321] on td "Disaster/storm debris management / Temporary debris reduction sites" at bounding box center [339, 292] width 198 height 69
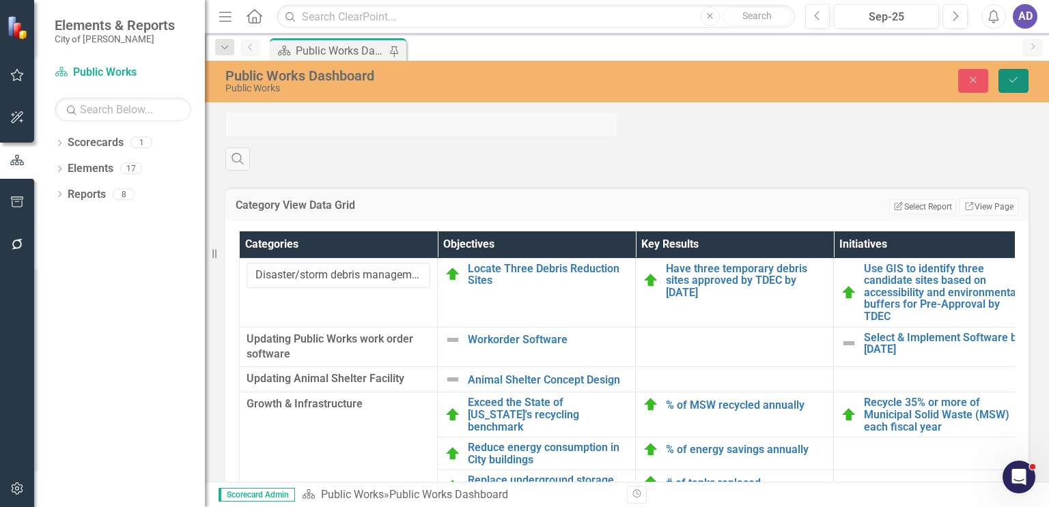
click at [1011, 83] on icon "Save" at bounding box center [1013, 80] width 12 height 10
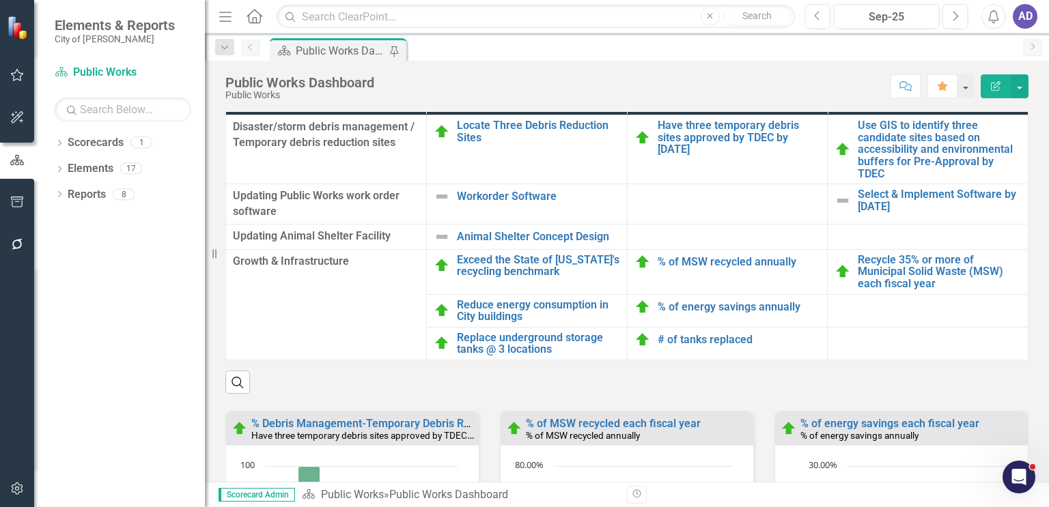
scroll to position [1619, 0]
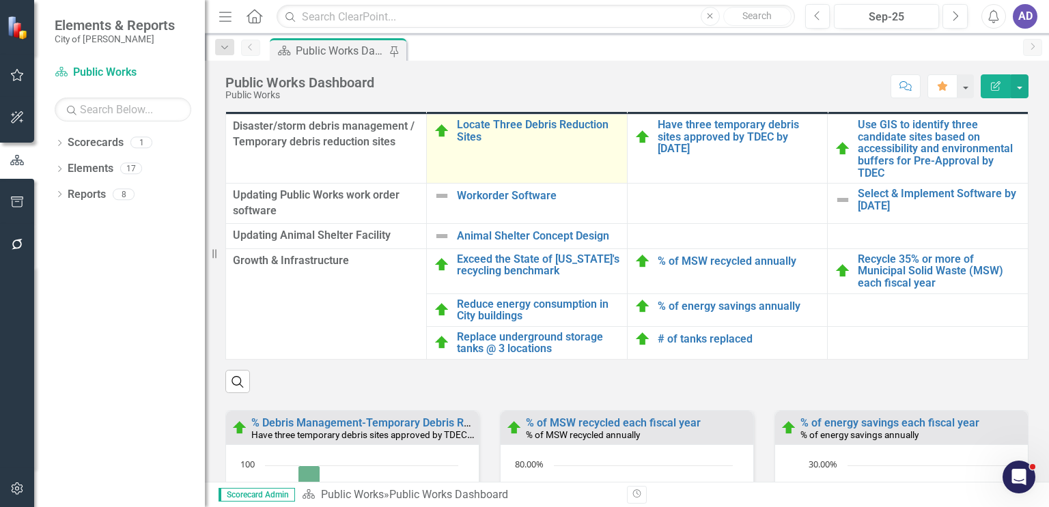
click at [536, 167] on td "Locate Three Debris Reduction Sites Edit Edit Objective Link Open Element" at bounding box center [526, 149] width 201 height 69
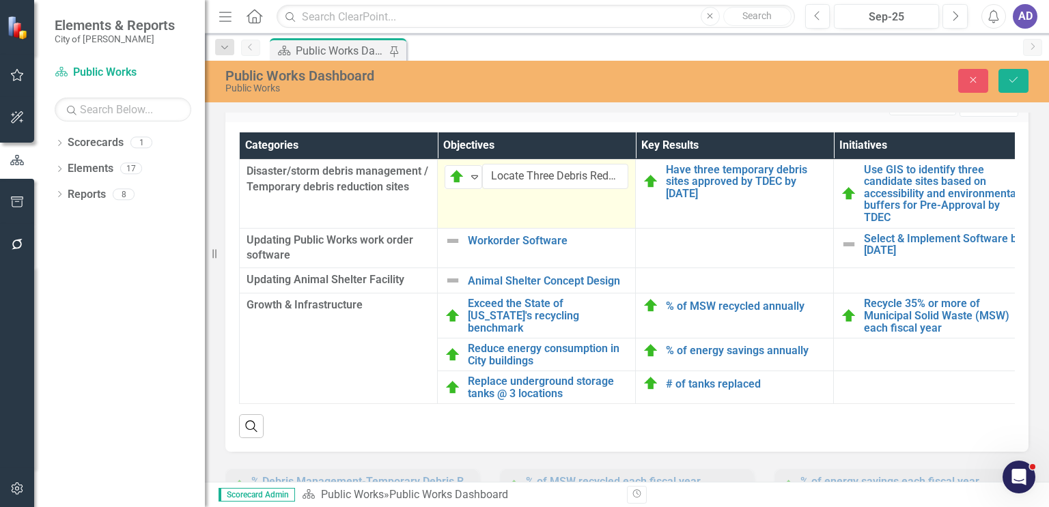
click at [558, 227] on td "On Target Expand Locate Three Debris Reduction Sites Edit Edit Objective Link O…" at bounding box center [537, 193] width 198 height 69
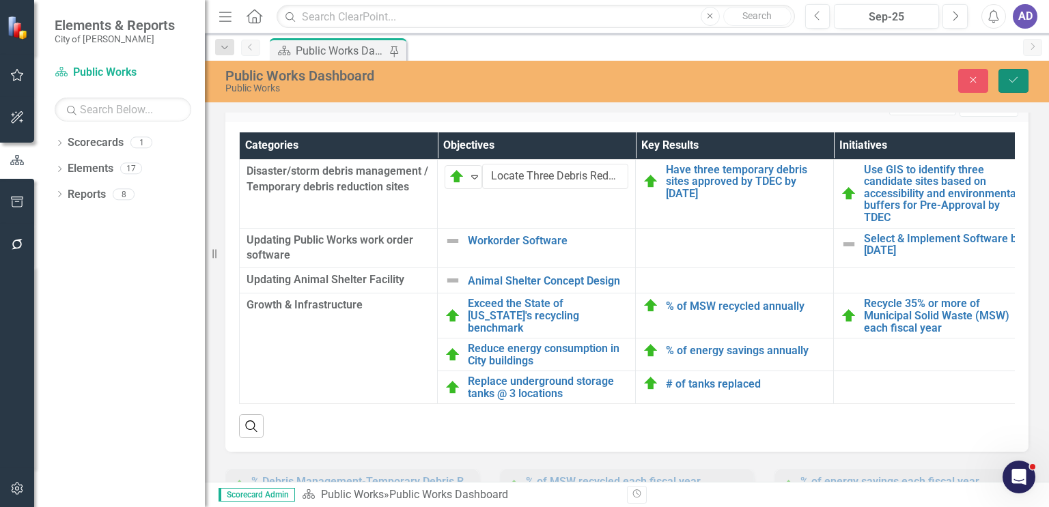
click at [1010, 81] on icon "Save" at bounding box center [1013, 80] width 12 height 10
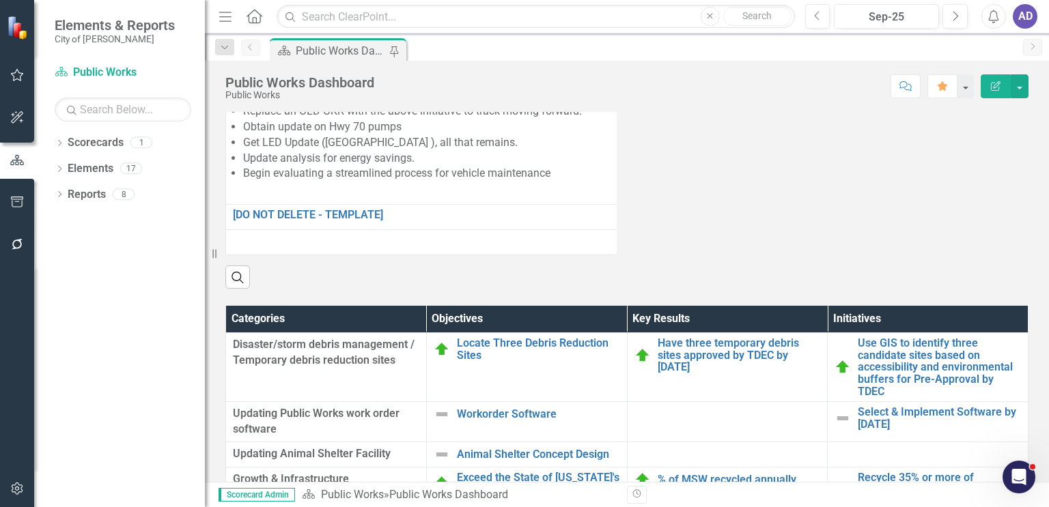
scroll to position [1571, 0]
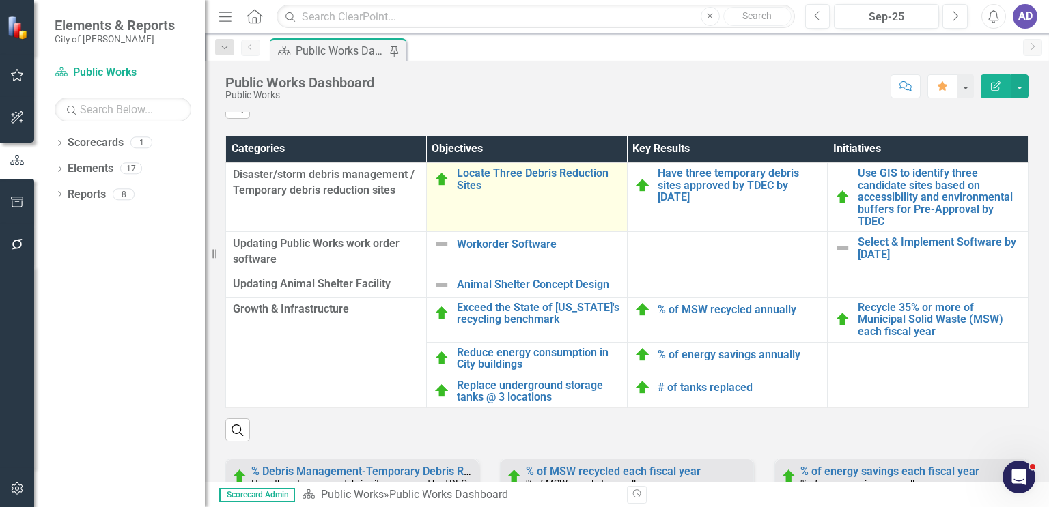
click at [526, 211] on td "Locate Three Debris Reduction Sites Edit Edit Objective Link Open Element" at bounding box center [526, 197] width 201 height 69
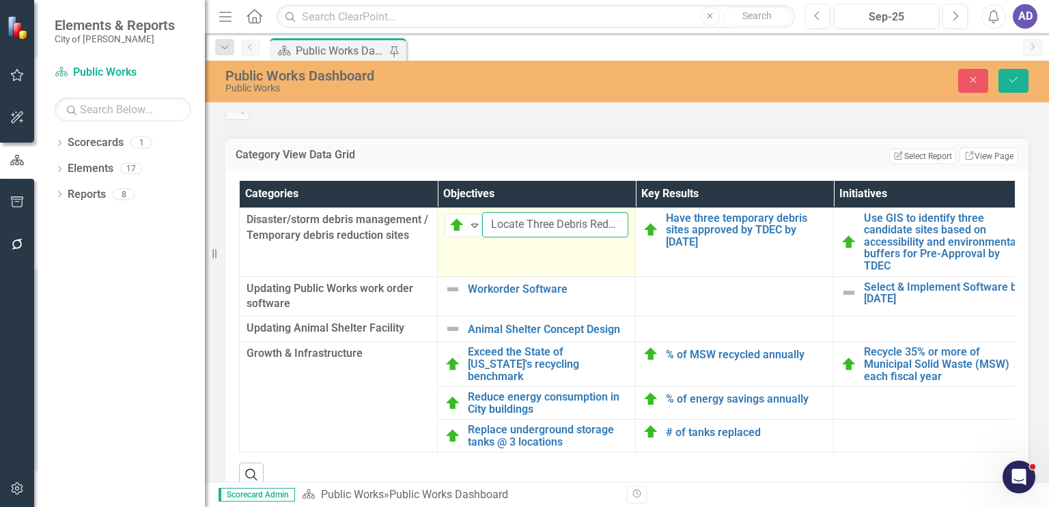
click at [556, 238] on input "Locate Three Debris Reduction Sites" at bounding box center [555, 224] width 146 height 25
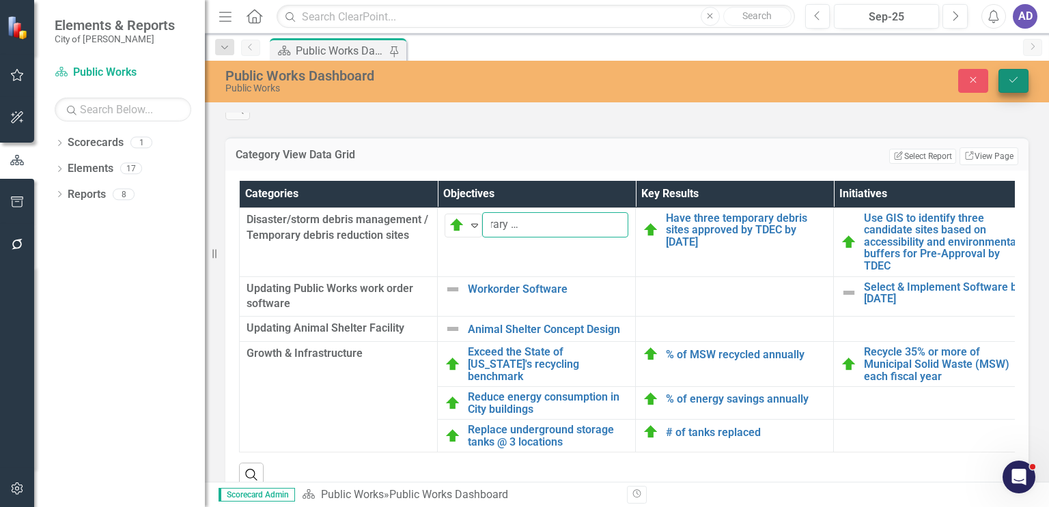
type input "Locate Three Temporary Debris Reduction Sites"
click at [1008, 81] on icon "Save" at bounding box center [1013, 80] width 12 height 10
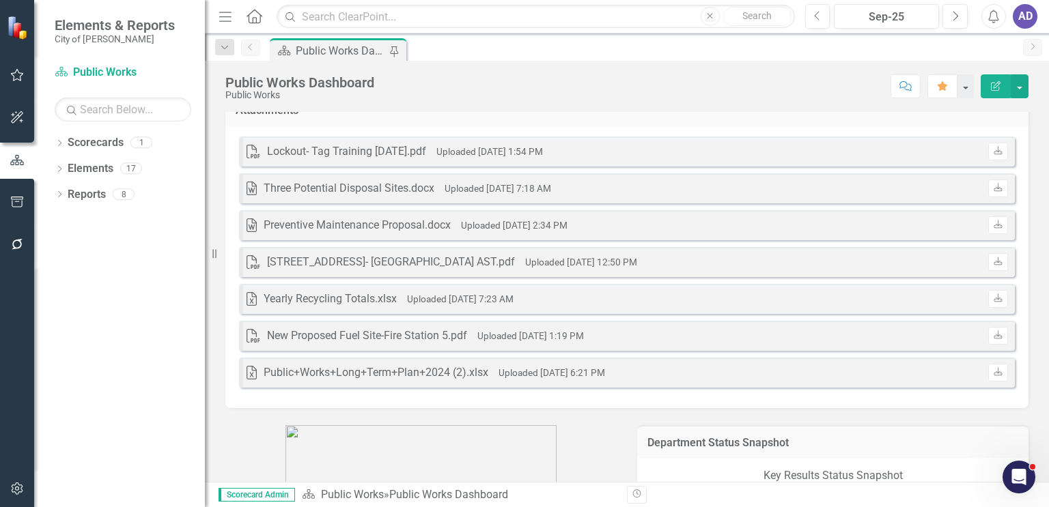
scroll to position [0, 0]
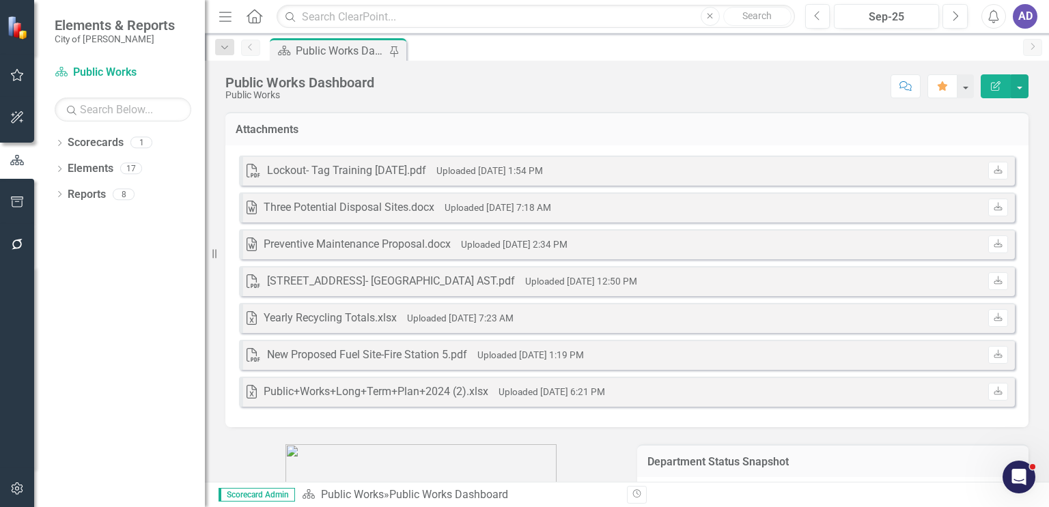
click at [256, 16] on icon "Home" at bounding box center [254, 16] width 18 height 14
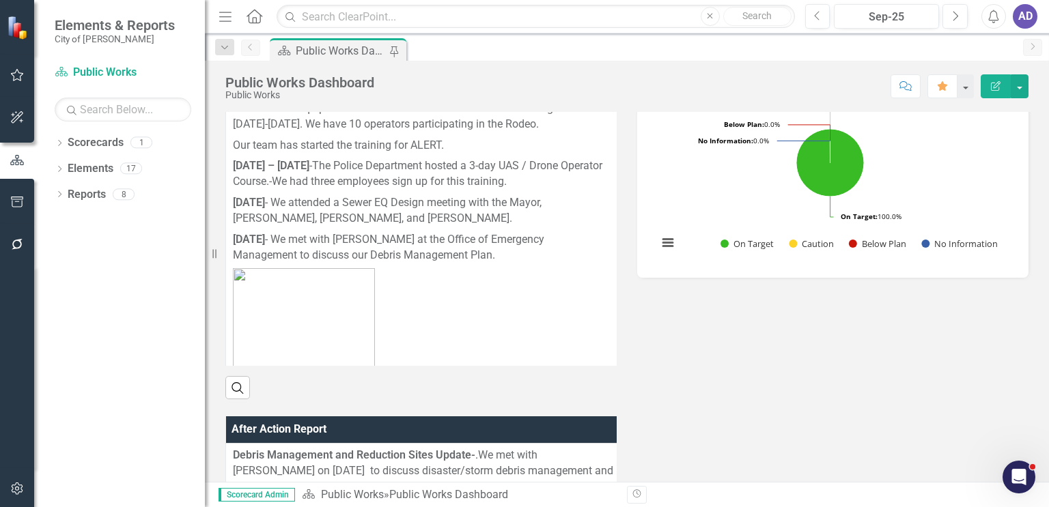
scroll to position [615, 0]
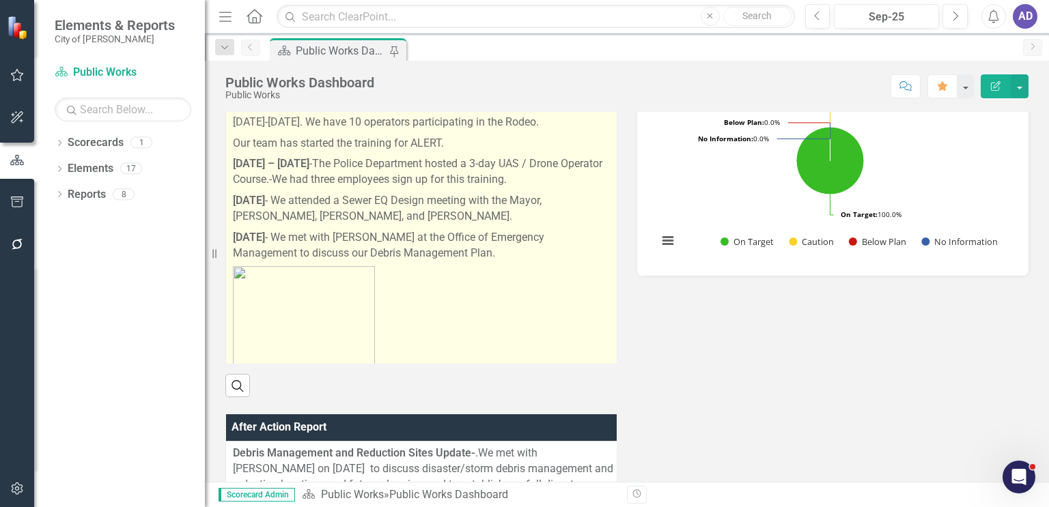
click at [469, 283] on p at bounding box center [422, 320] width 378 height 112
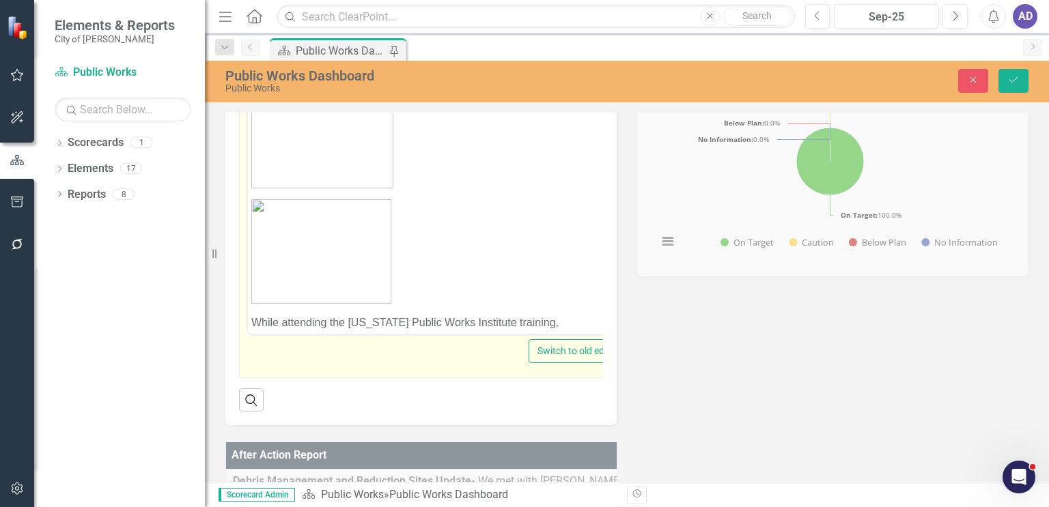
scroll to position [341, 0]
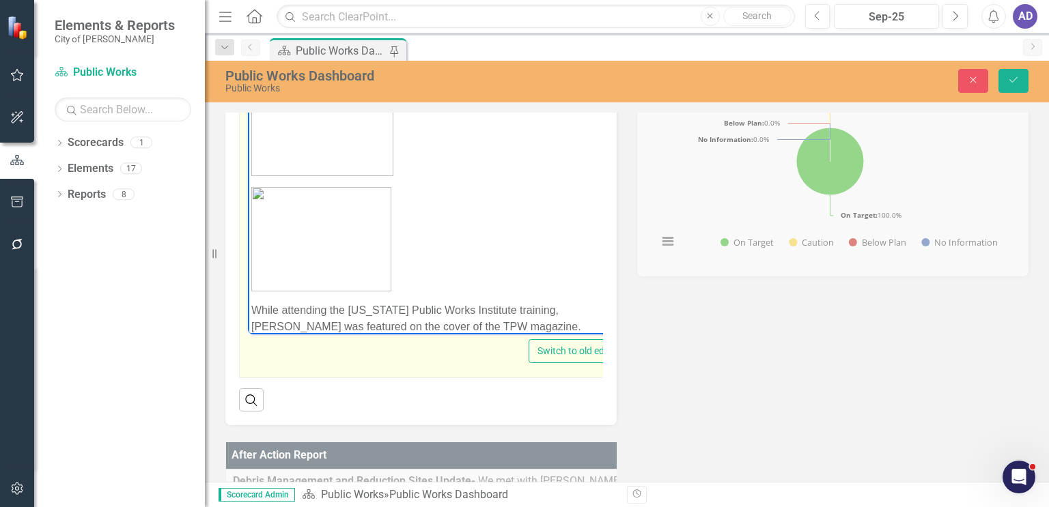
click at [332, 171] on img "Rich Text Area. Press ALT-0 for help." at bounding box center [322, 122] width 142 height 107
click at [527, 241] on p "Rich Text Area. Press ALT-0 for help." at bounding box center [436, 238] width 371 height 104
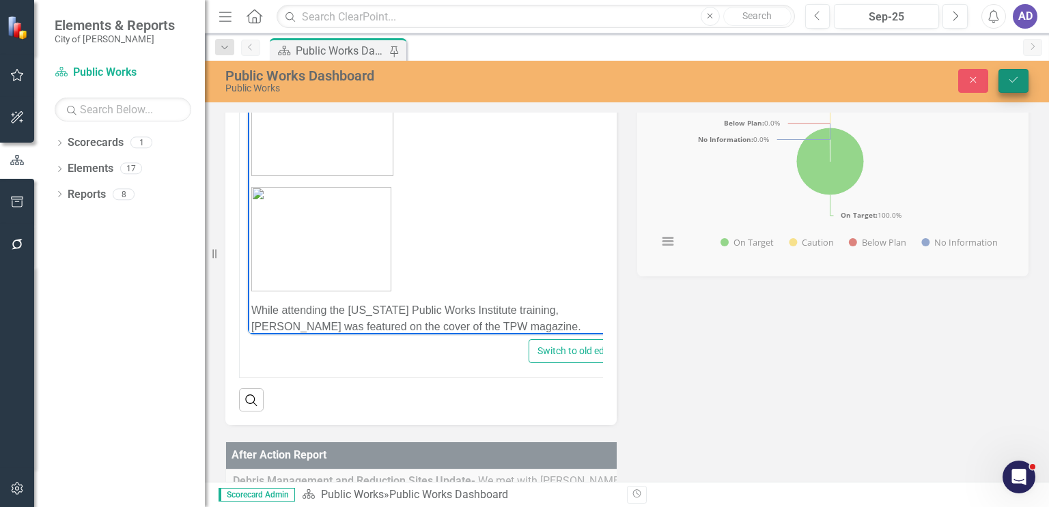
click at [1013, 81] on icon "Save" at bounding box center [1013, 80] width 12 height 10
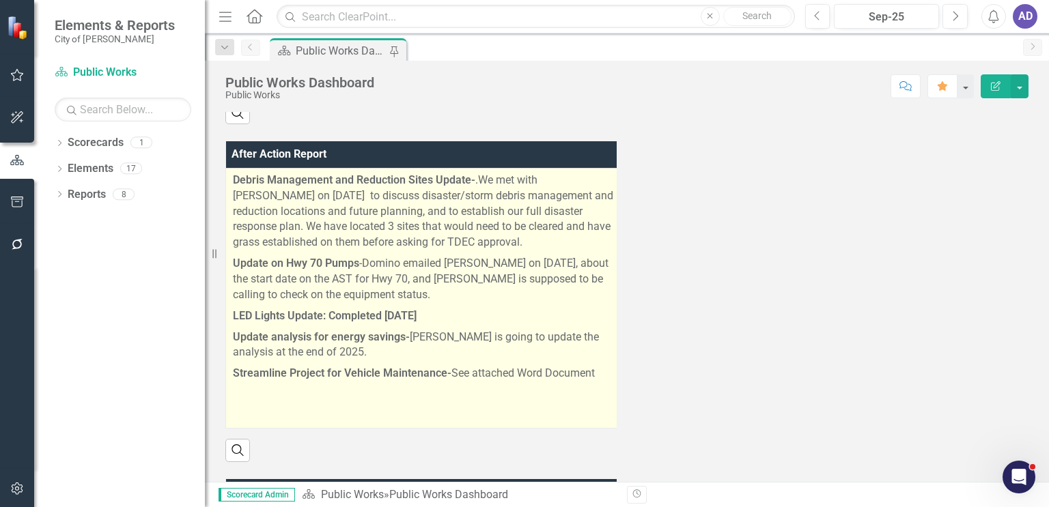
scroll to position [956, 0]
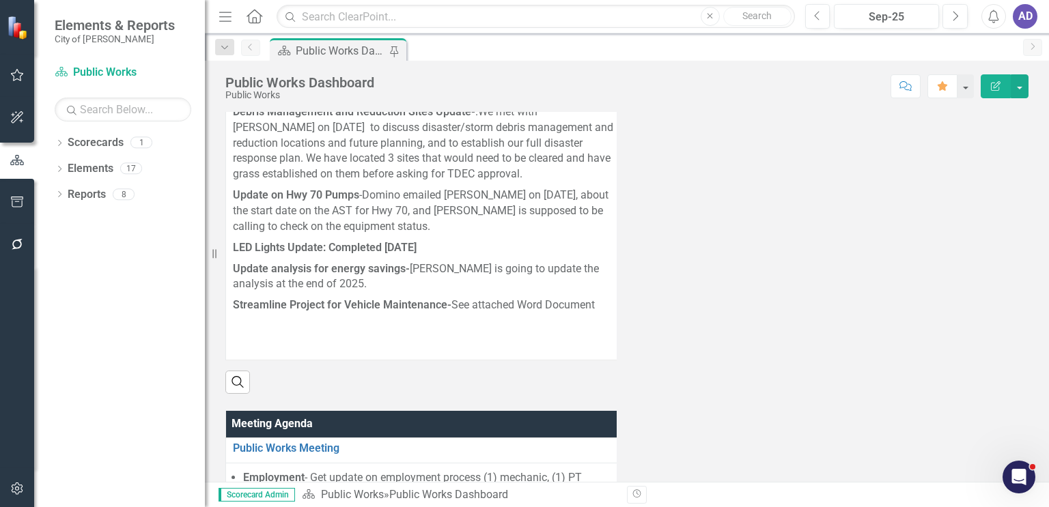
click at [1022, 16] on div "AD" at bounding box center [1025, 16] width 25 height 25
click at [977, 169] on link "Logout Log Out" at bounding box center [983, 172] width 108 height 25
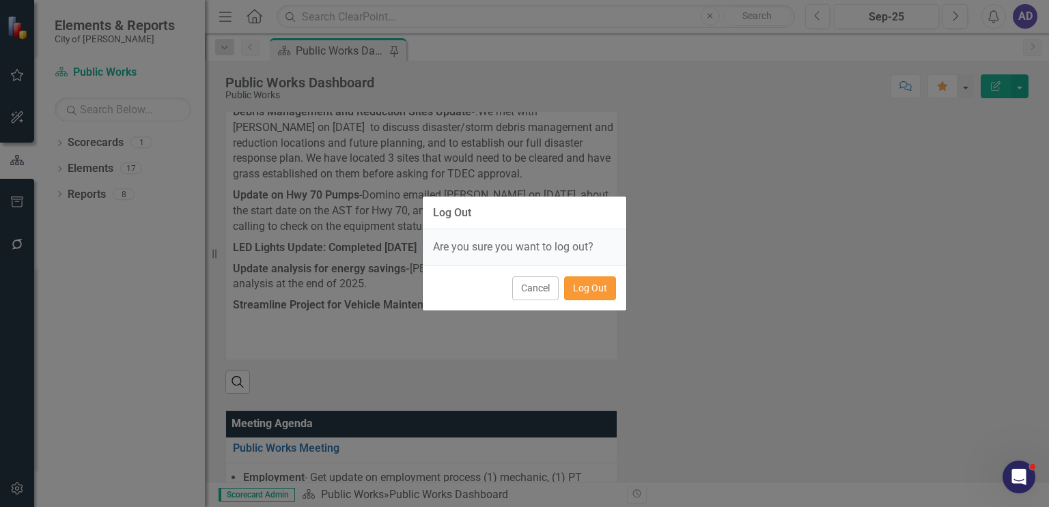
drag, startPoint x: 585, startPoint y: 289, endPoint x: 221, endPoint y: 12, distance: 457.1
click at [586, 289] on button "Log Out" at bounding box center [590, 289] width 52 height 24
